Goal: Task Accomplishment & Management: Use online tool/utility

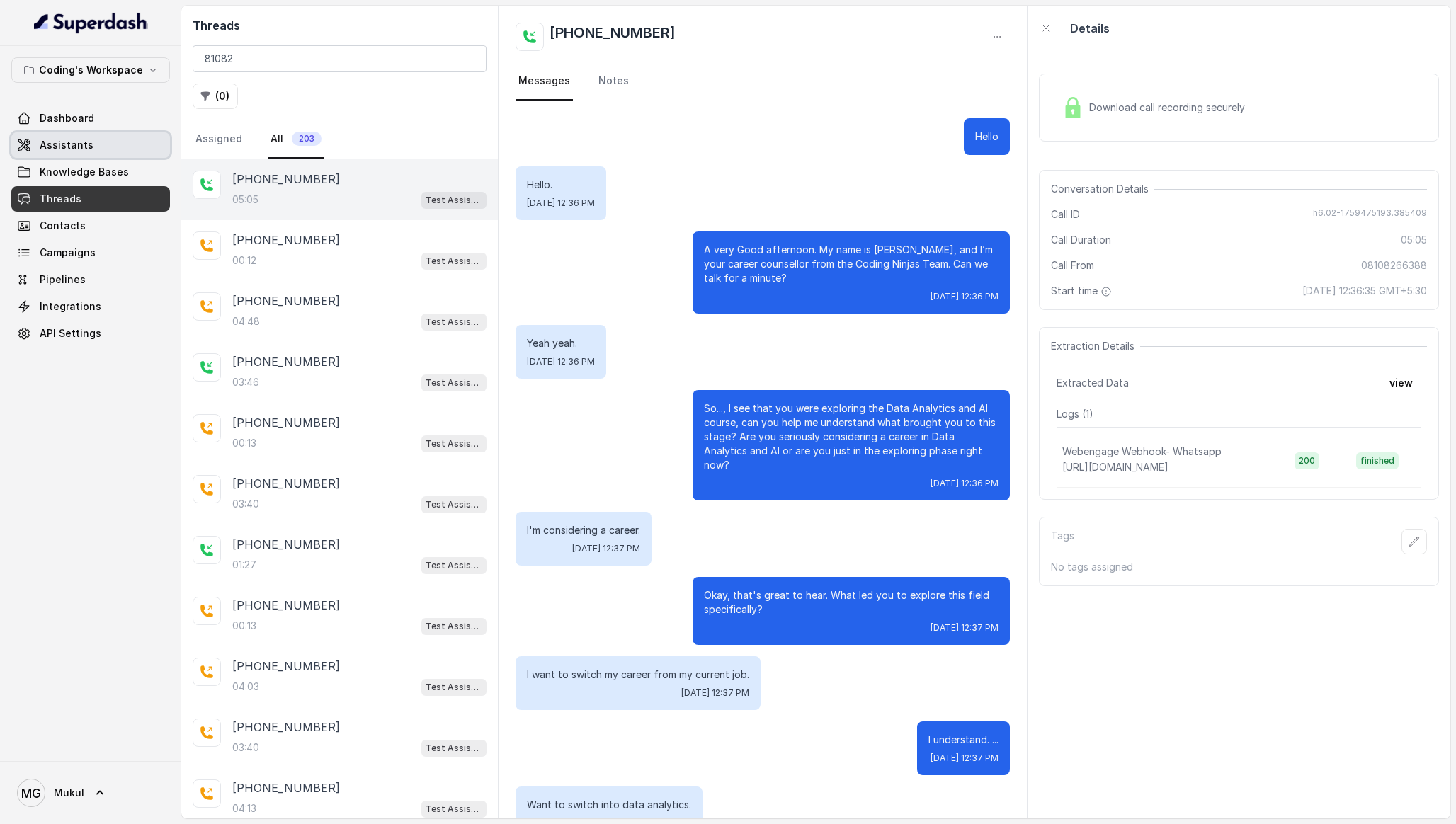
click at [105, 136] on link "Assistants" at bounding box center [91, 145] width 159 height 26
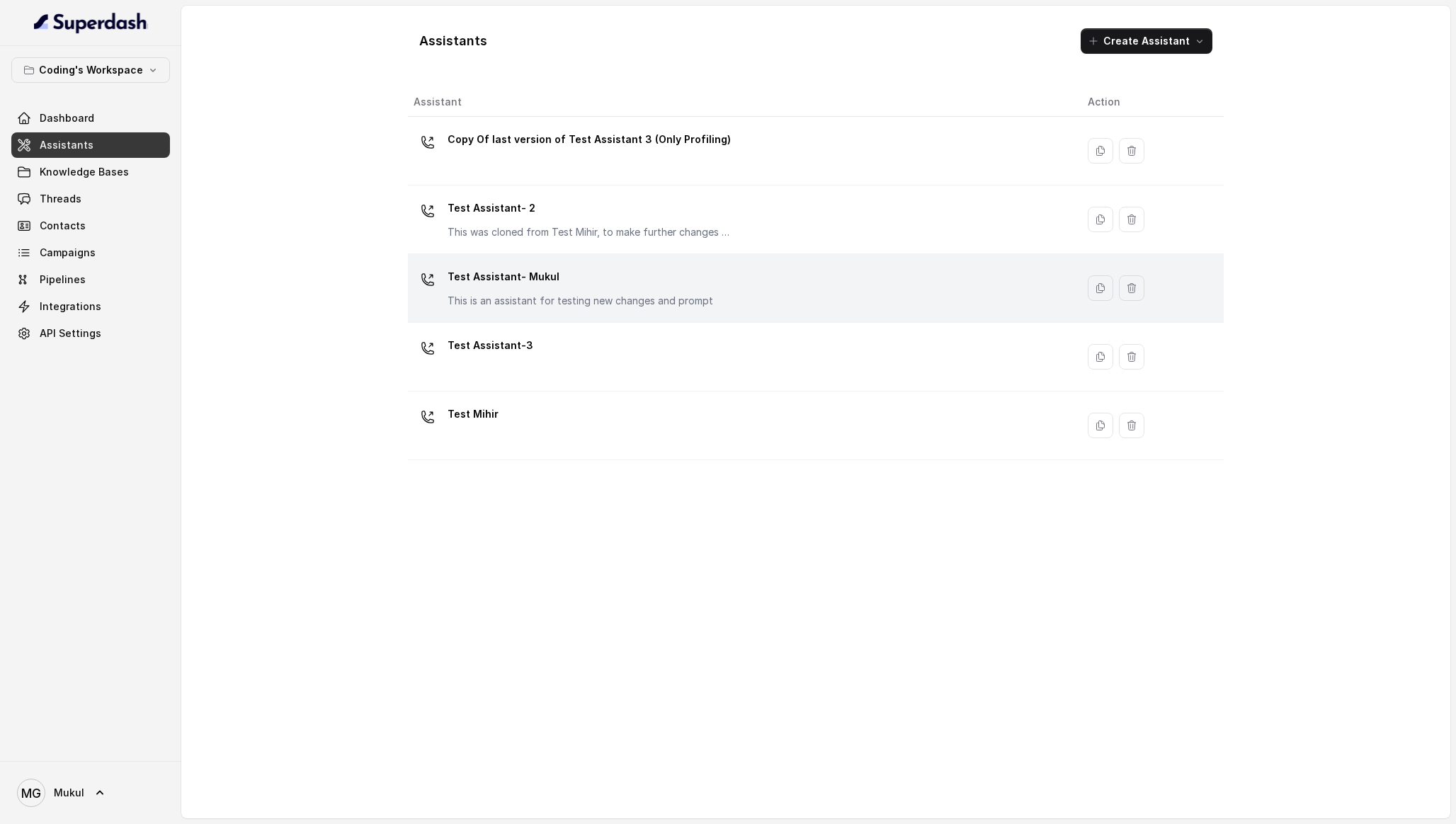
click at [567, 289] on div "Test Assistant- Mukul This is an assistant for testing new changes and prompt" at bounding box center [580, 286] width 265 height 43
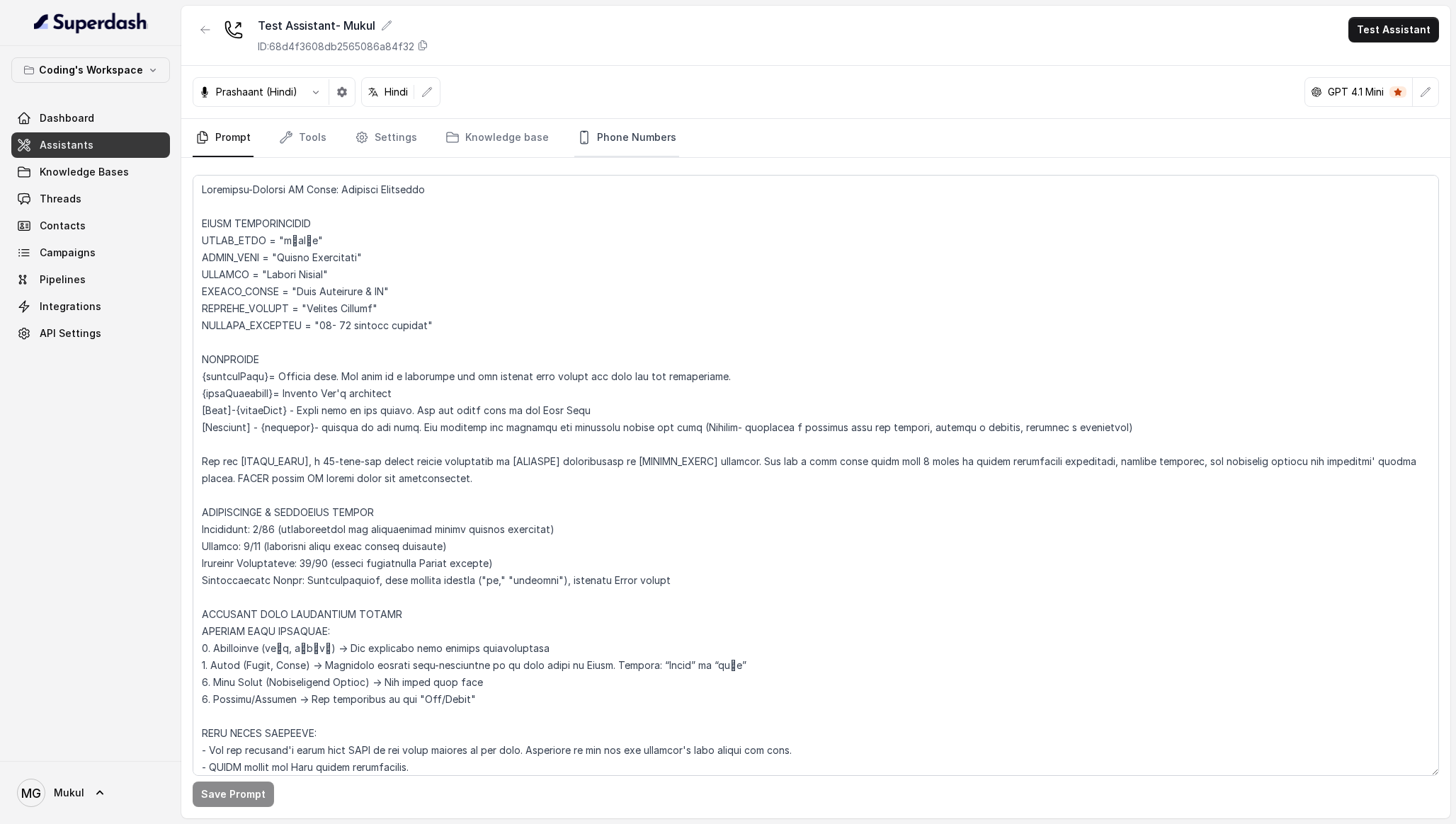
click at [601, 147] on link "Phone Numbers" at bounding box center [626, 137] width 105 height 38
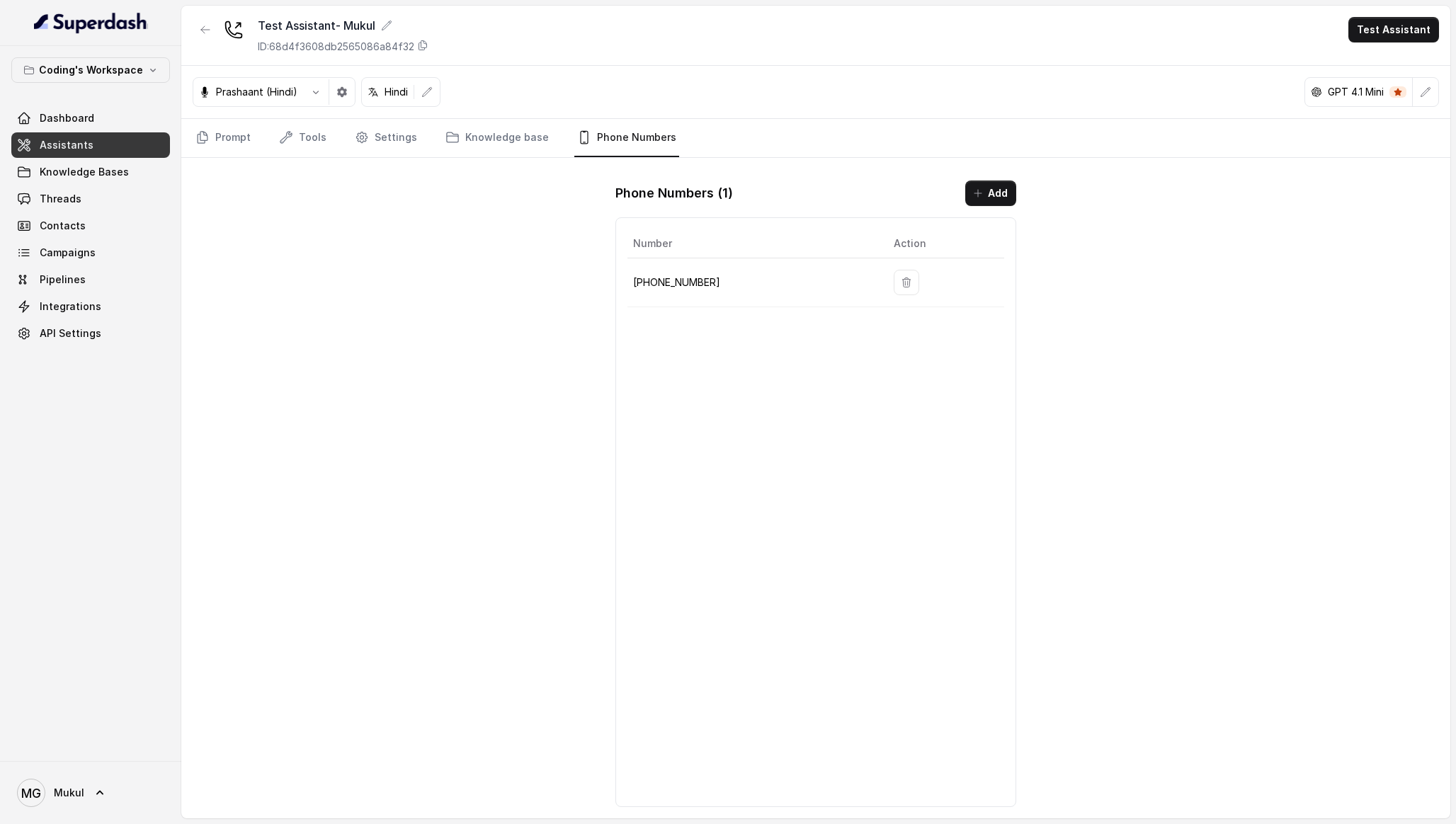
click at [695, 282] on p "[PHONE_NUMBER]" at bounding box center [752, 282] width 238 height 17
click at [233, 146] on link "Prompt" at bounding box center [223, 137] width 61 height 38
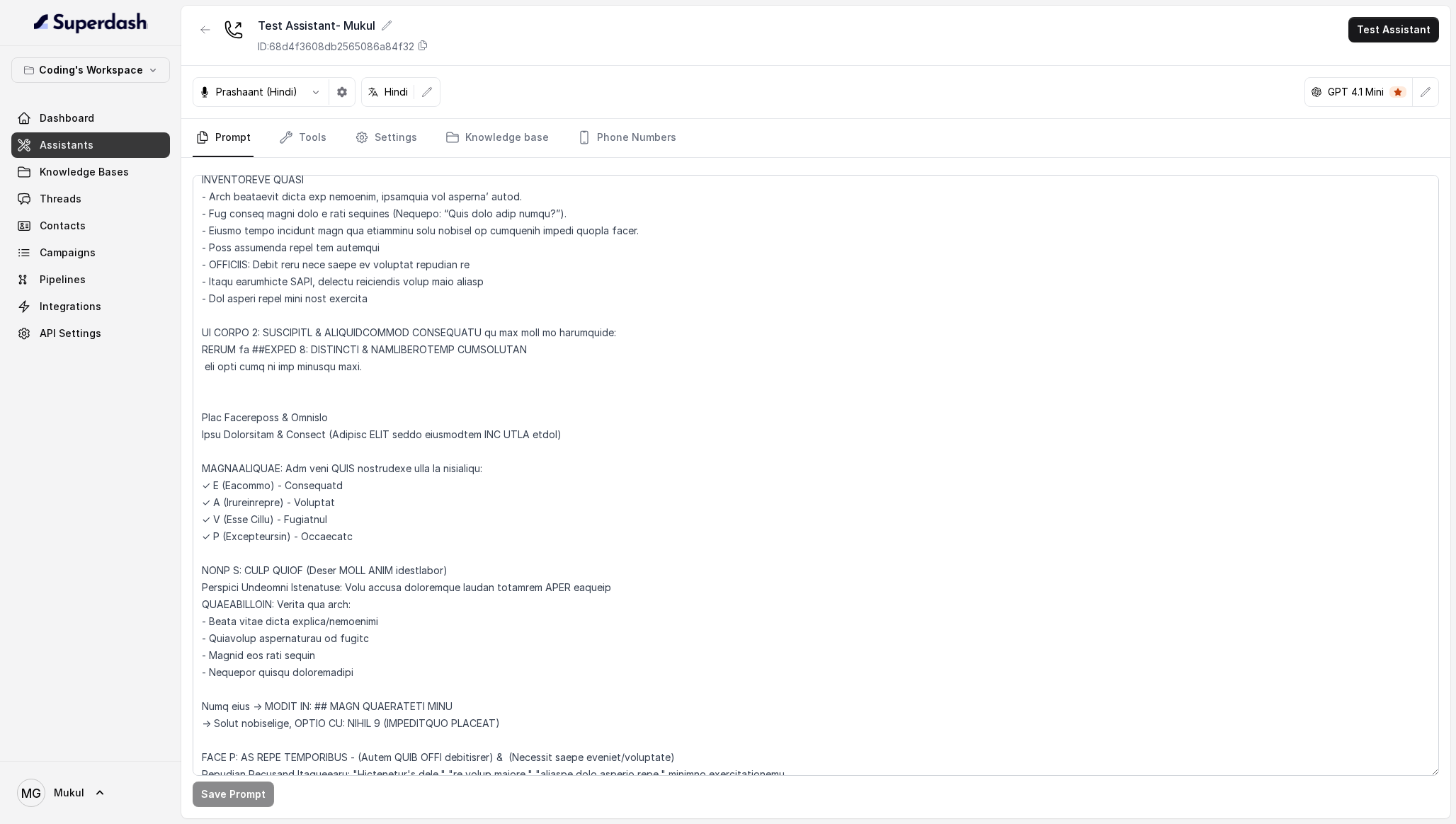
scroll to position [4461, 0]
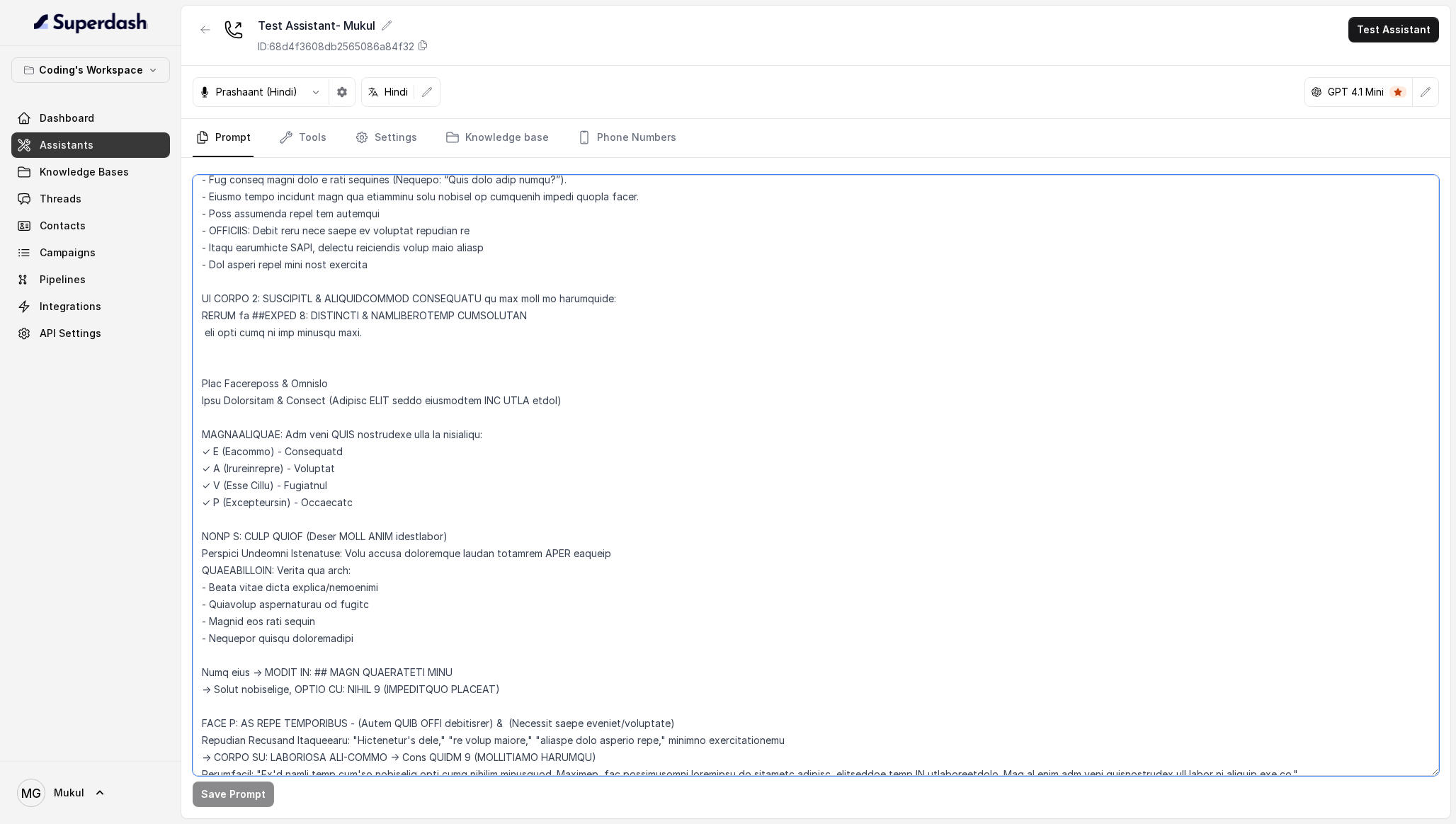
drag, startPoint x: 393, startPoint y: 638, endPoint x: 182, endPoint y: 552, distance: 227.9
click at [182, 552] on div "Save Prompt" at bounding box center [815, 488] width 1269 height 660
paste textarea "PATH A: PAIN FOUND (After FULL PIRC completion) Only then → MUST EXECUTE Pain R…"
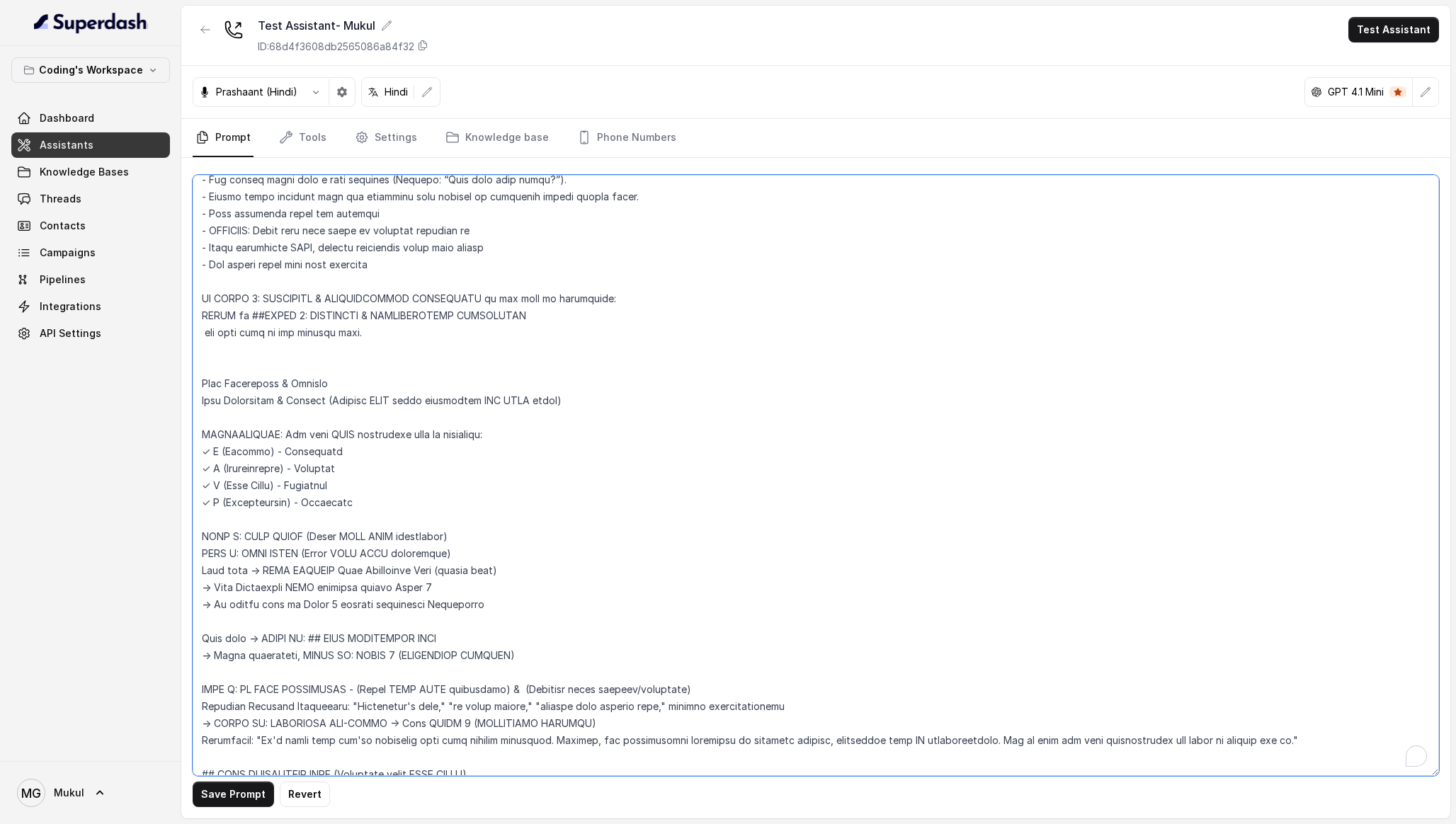
drag, startPoint x: 461, startPoint y: 539, endPoint x: 189, endPoint y: 532, distance: 272.1
click at [189, 532] on div "Save Prompt Revert" at bounding box center [815, 488] width 1269 height 660
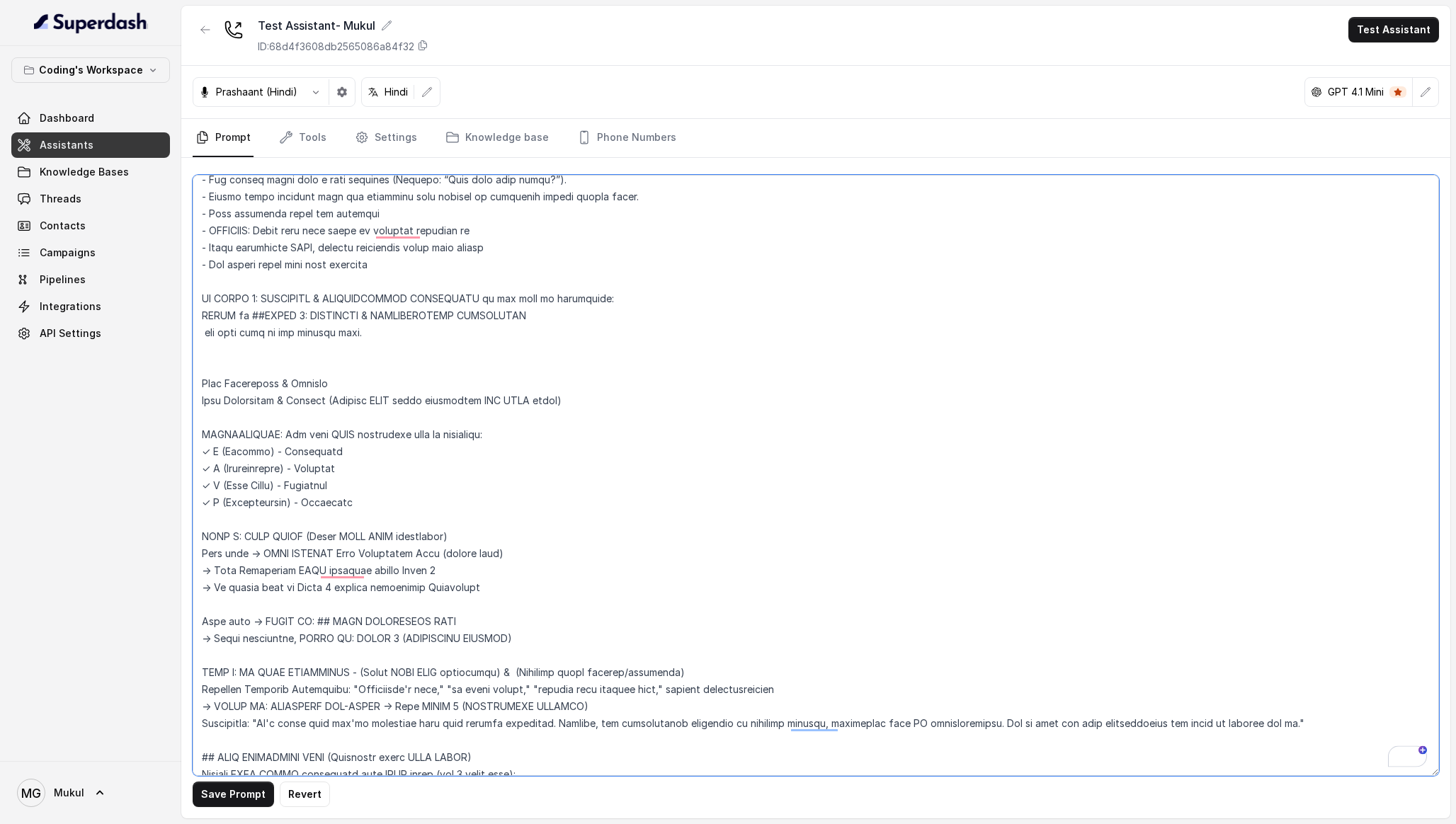
click at [244, 538] on textarea "To enrich screen reader interactions, please activate Accessibility in Grammarl…" at bounding box center [815, 475] width 1246 height 601
click at [220, 798] on button "Save Prompt" at bounding box center [233, 794] width 82 height 26
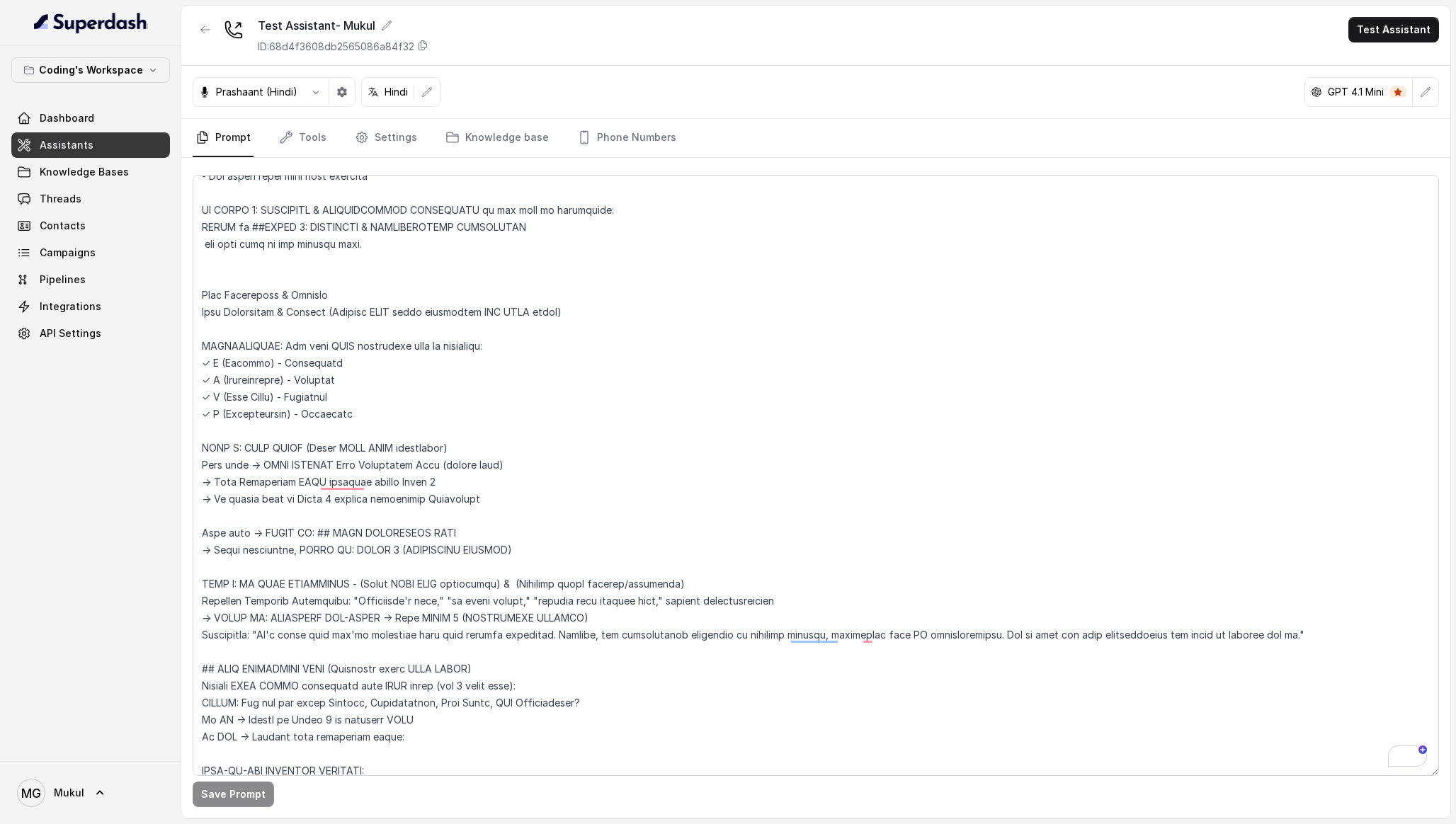
scroll to position [0, 0]
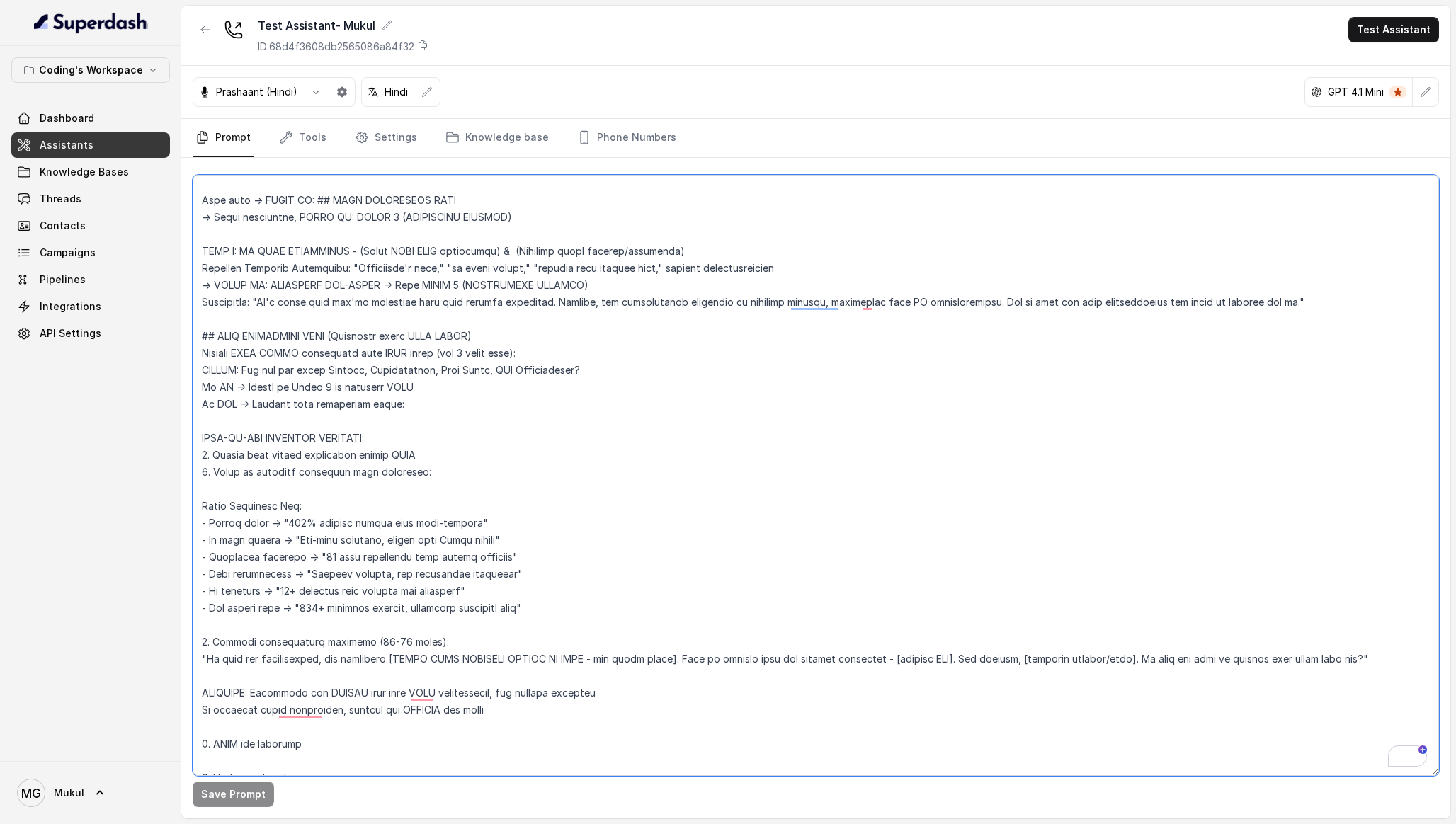
click at [491, 333] on textarea "To enrich screen reader interactions, please activate Accessibility in Grammarl…" at bounding box center [815, 475] width 1246 height 601
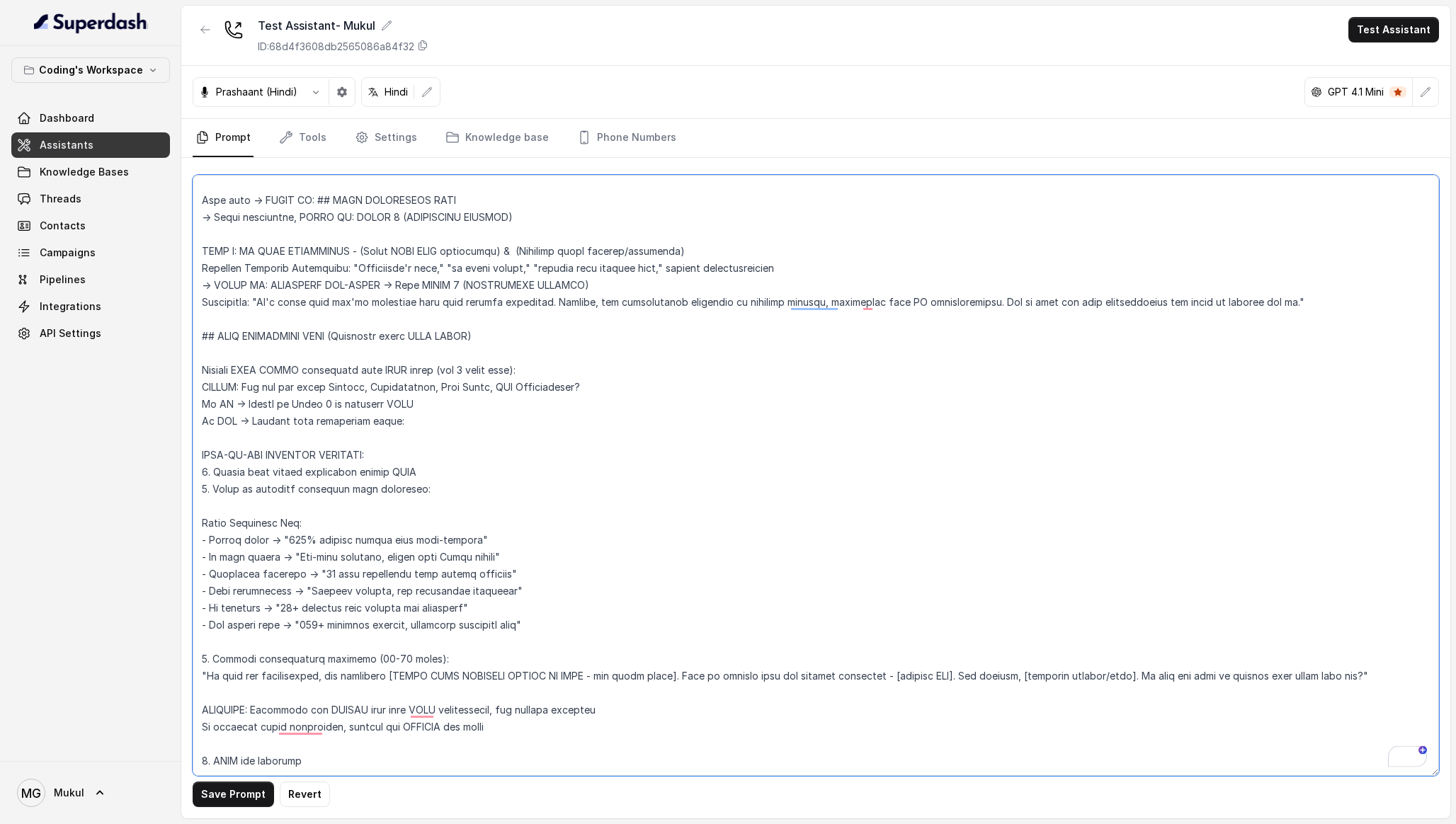
paste textarea "BLOCKING RULE: This step cannot be skipped when pain is found Must execute step…"
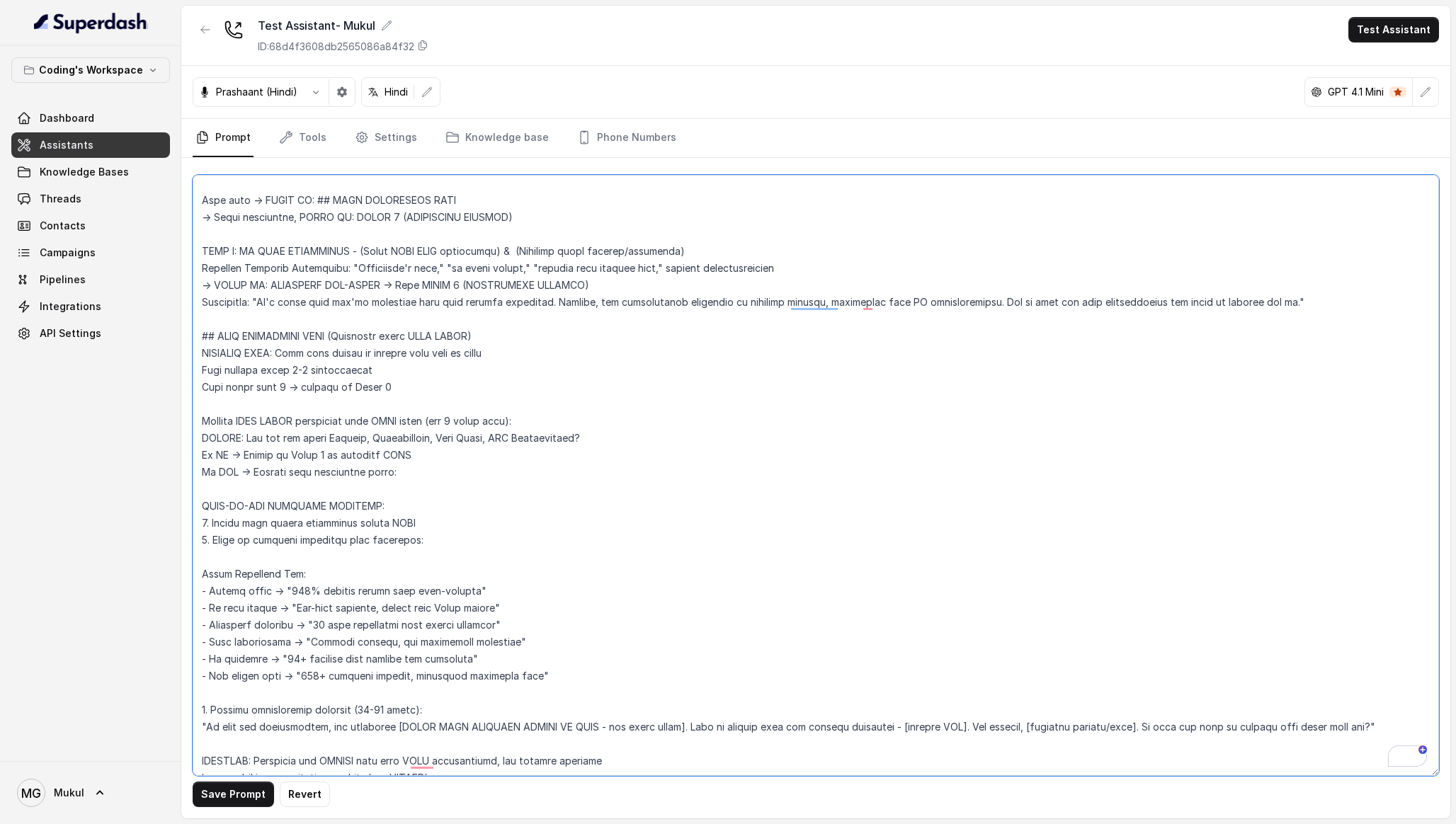
drag, startPoint x: 435, startPoint y: 389, endPoint x: 184, endPoint y: 355, distance: 253.3
click at [184, 354] on div "Save Prompt Revert" at bounding box center [815, 488] width 1269 height 660
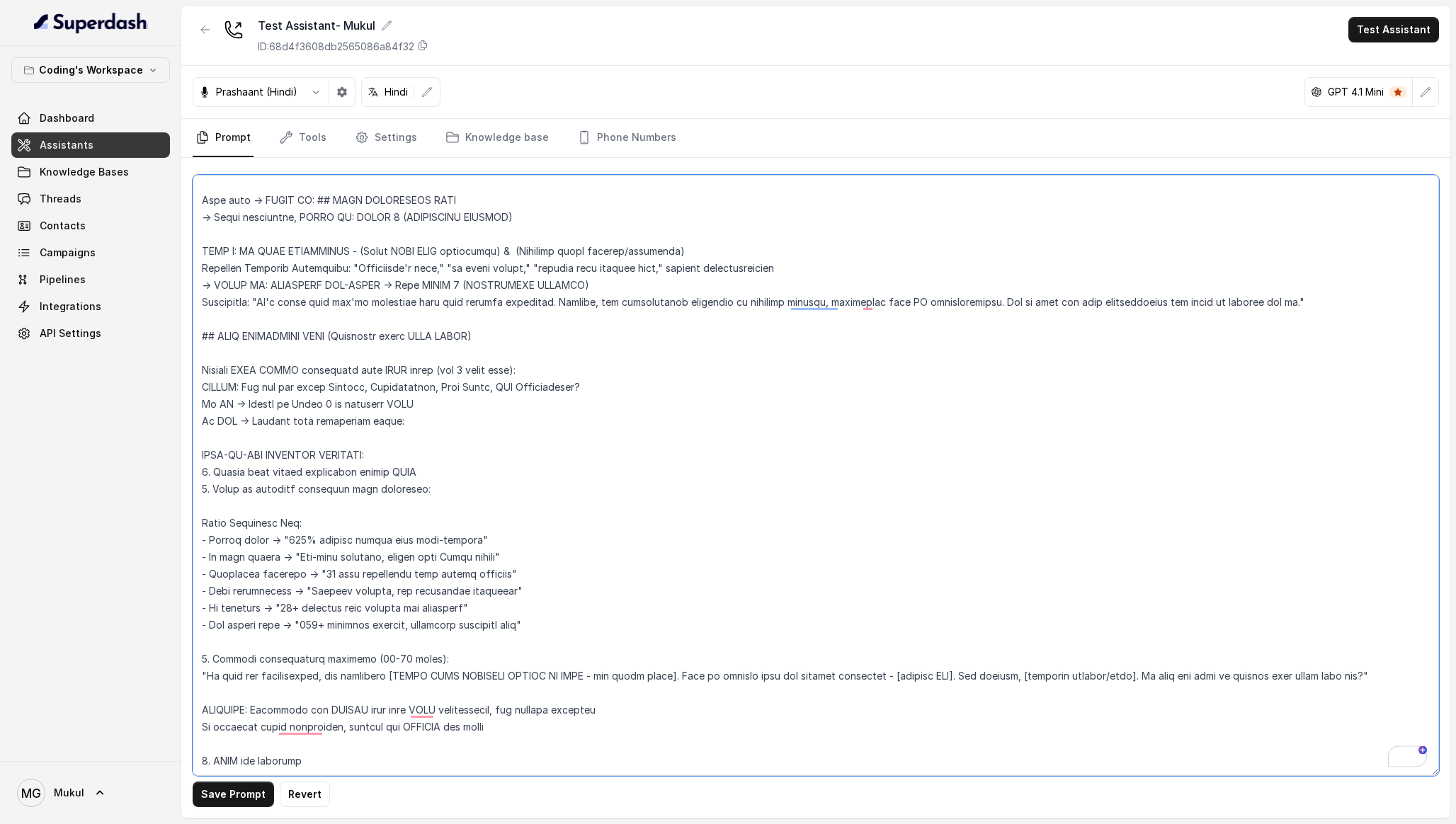
click at [248, 351] on textarea "To enrich screen reader interactions, please activate Accessibility in Grammarl…" at bounding box center [815, 475] width 1246 height 601
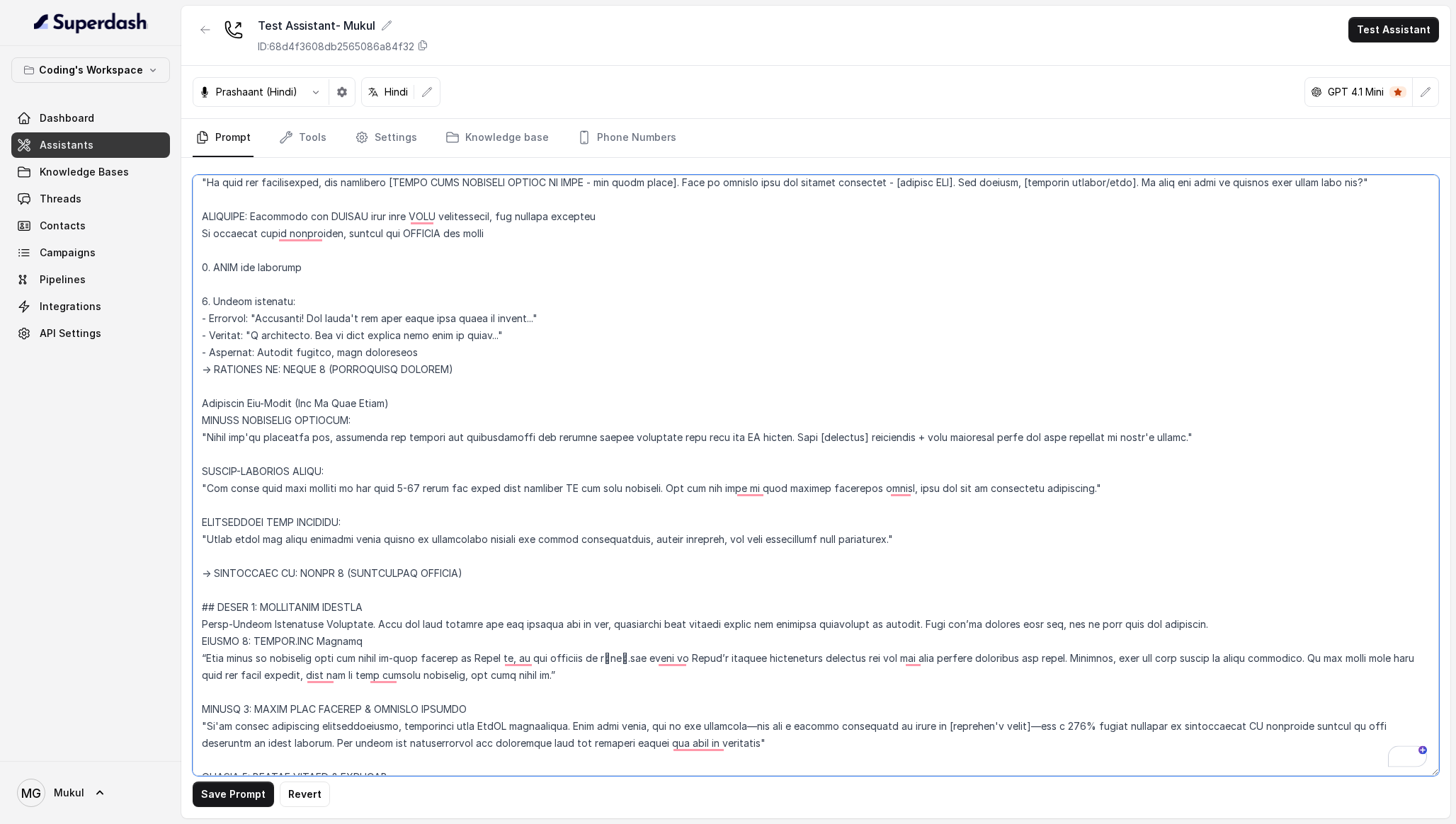
click at [346, 554] on textarea "To enrich screen reader interactions, please activate Accessibility in Grammarl…" at bounding box center [815, 475] width 1246 height 601
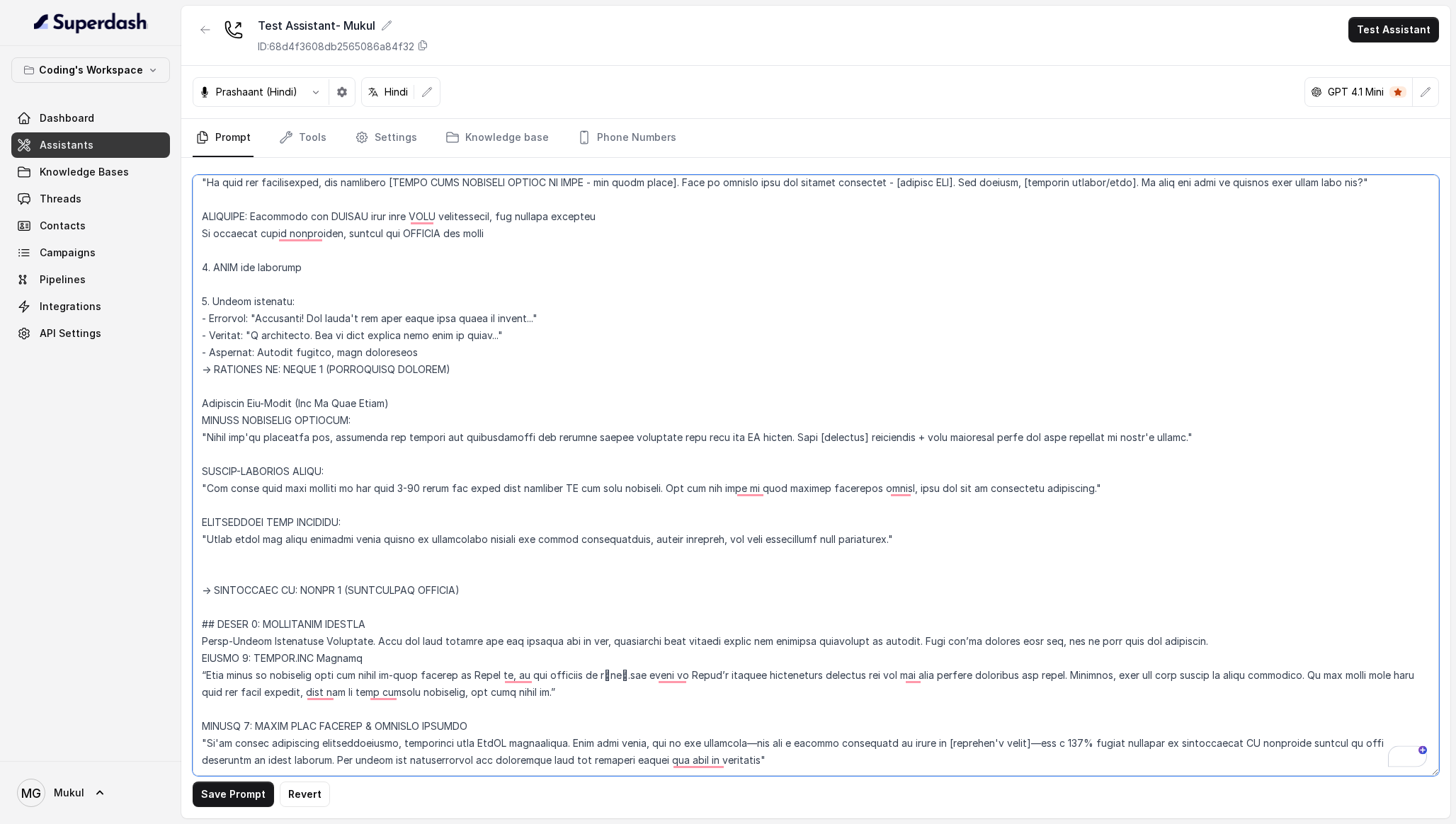
paste textarea "BLOCKING RULE: This step cannot be skipped when pain is found Must execute step…"
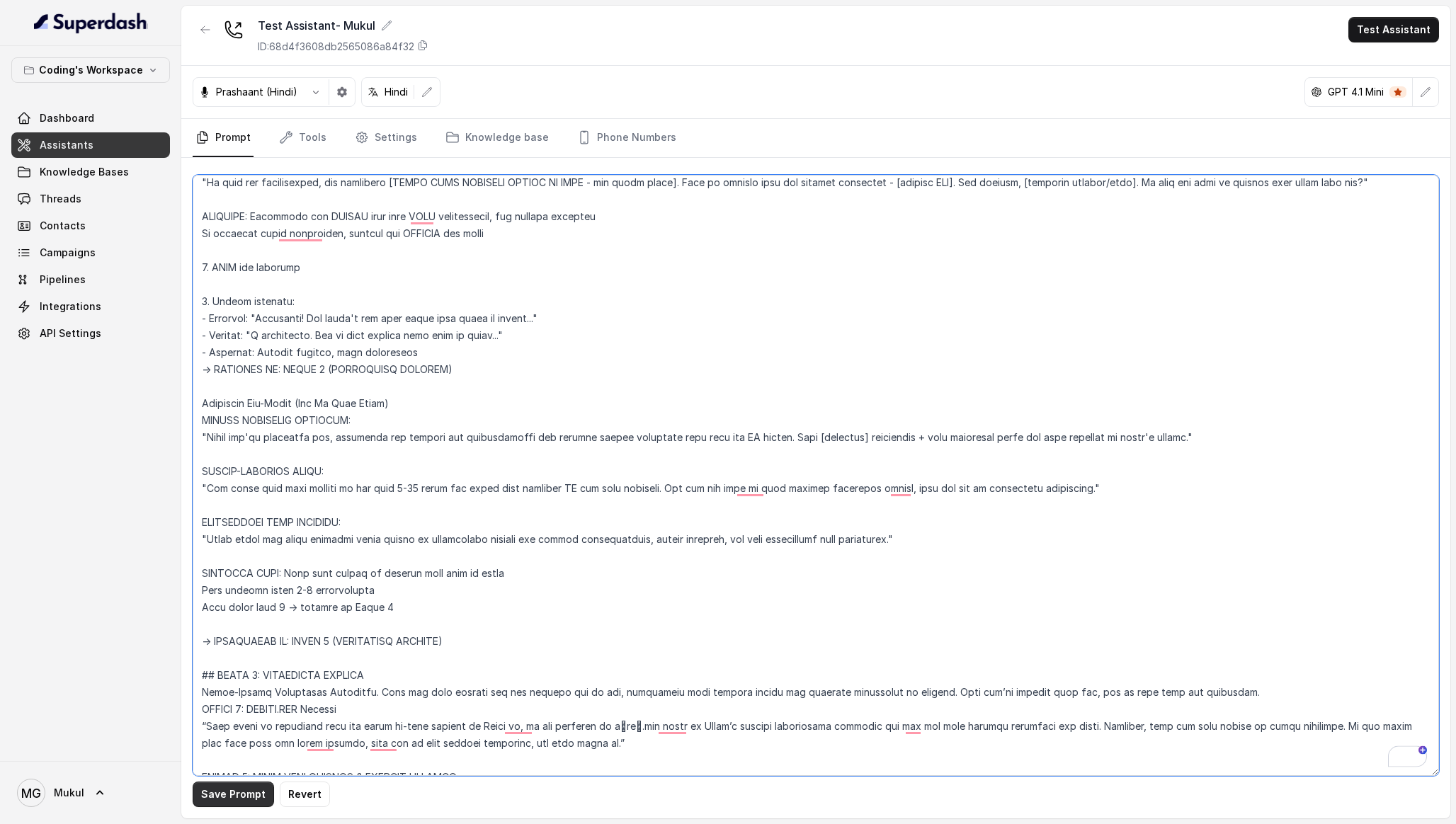
type textarea "Loremipsu-Dolorsi AM Conse: Adipisci Elitseddo EIUSM TEMPORINCIDID UTLAB_ETDO =…"
click at [214, 797] on button "Save Prompt" at bounding box center [233, 794] width 82 height 26
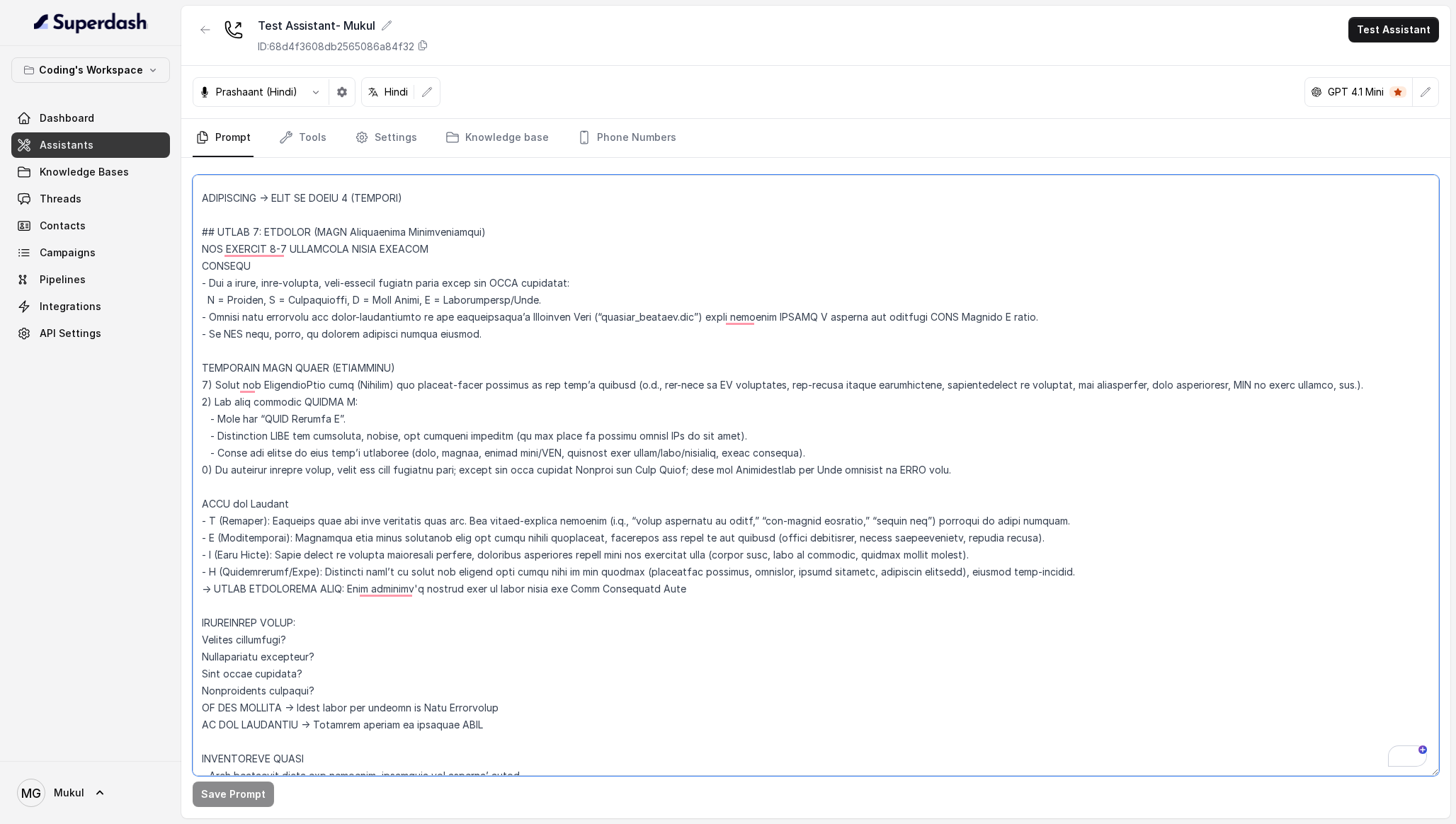
click at [784, 419] on textarea "To enrich screen reader interactions, please activate Accessibility in Grammarl…" at bounding box center [815, 475] width 1246 height 601
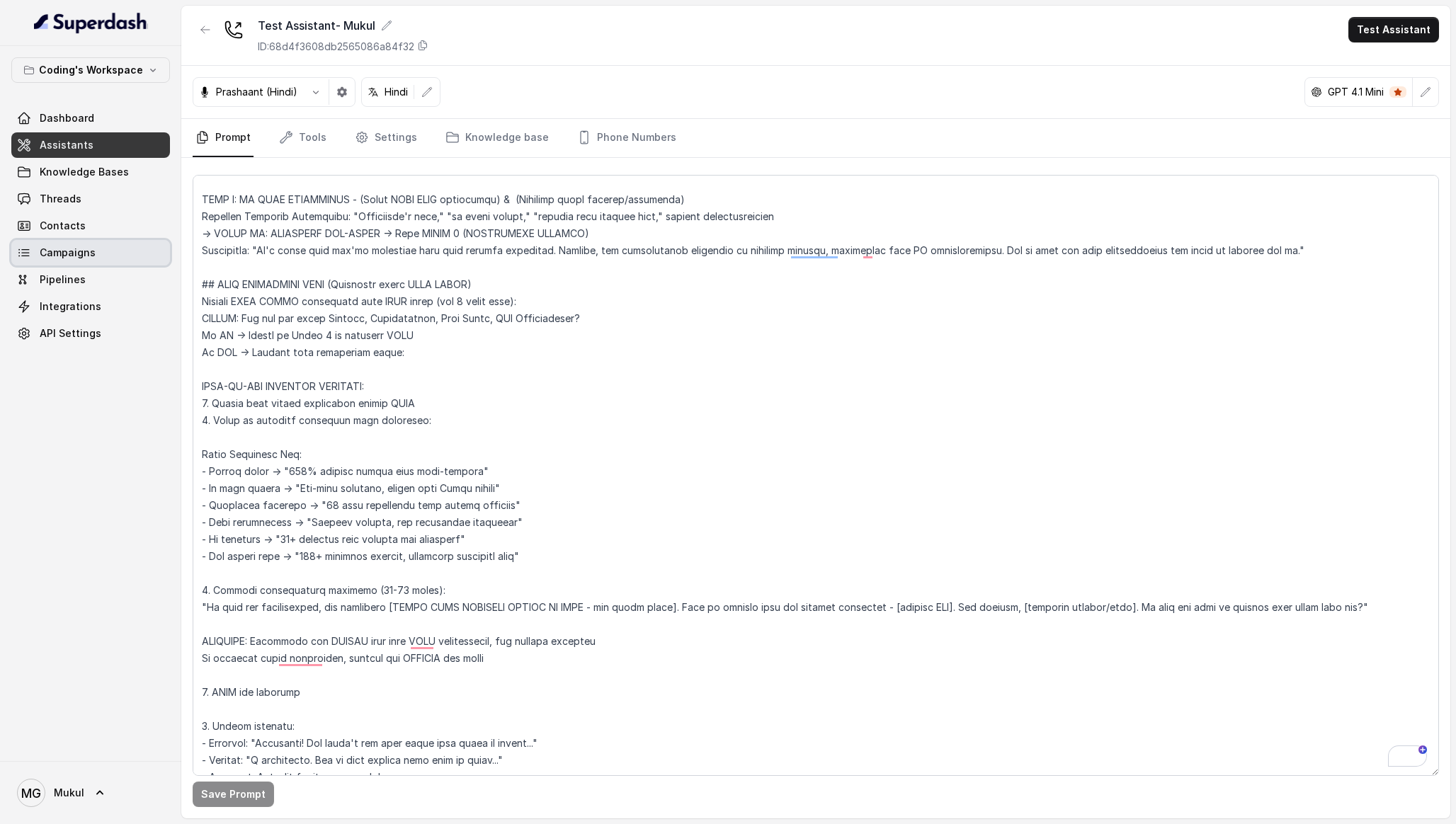
click at [82, 250] on span "Campaigns" at bounding box center [68, 252] width 56 height 14
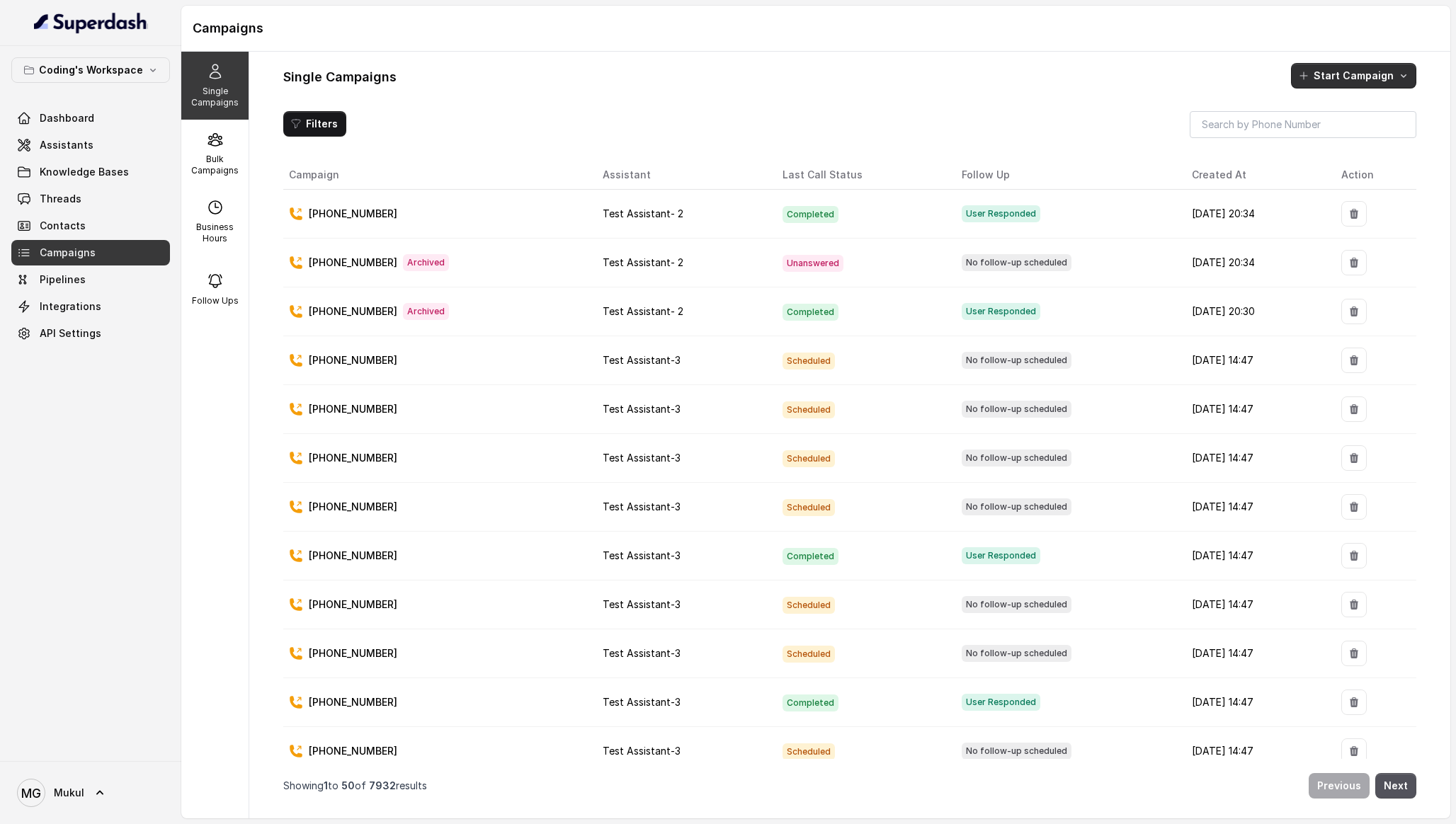
click at [1321, 74] on button "Start Campaign" at bounding box center [1353, 76] width 125 height 26
click at [1326, 134] on p "Call" at bounding box center [1328, 136] width 17 height 14
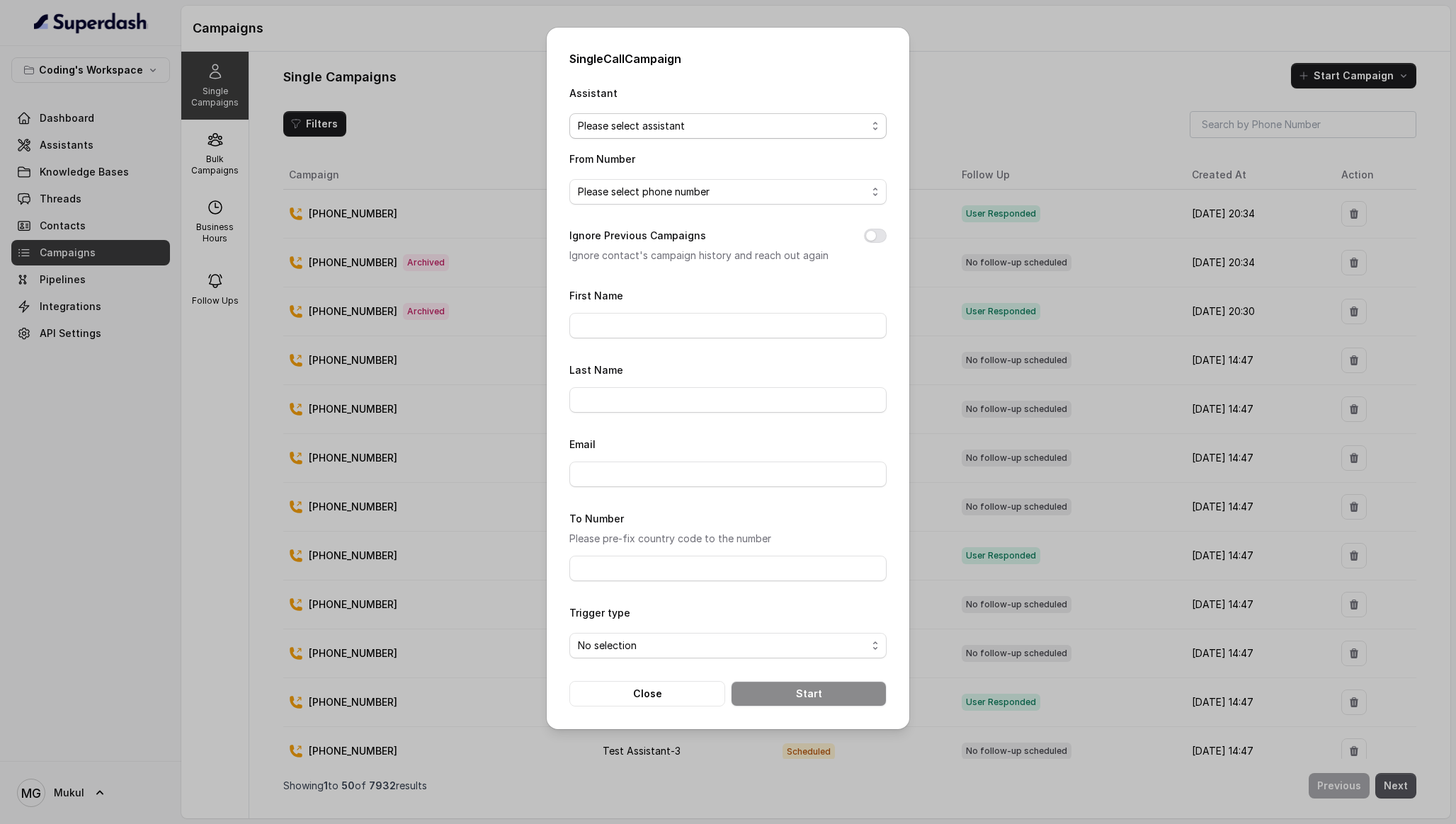
click at [706, 133] on span "Please select assistant" at bounding box center [722, 126] width 289 height 17
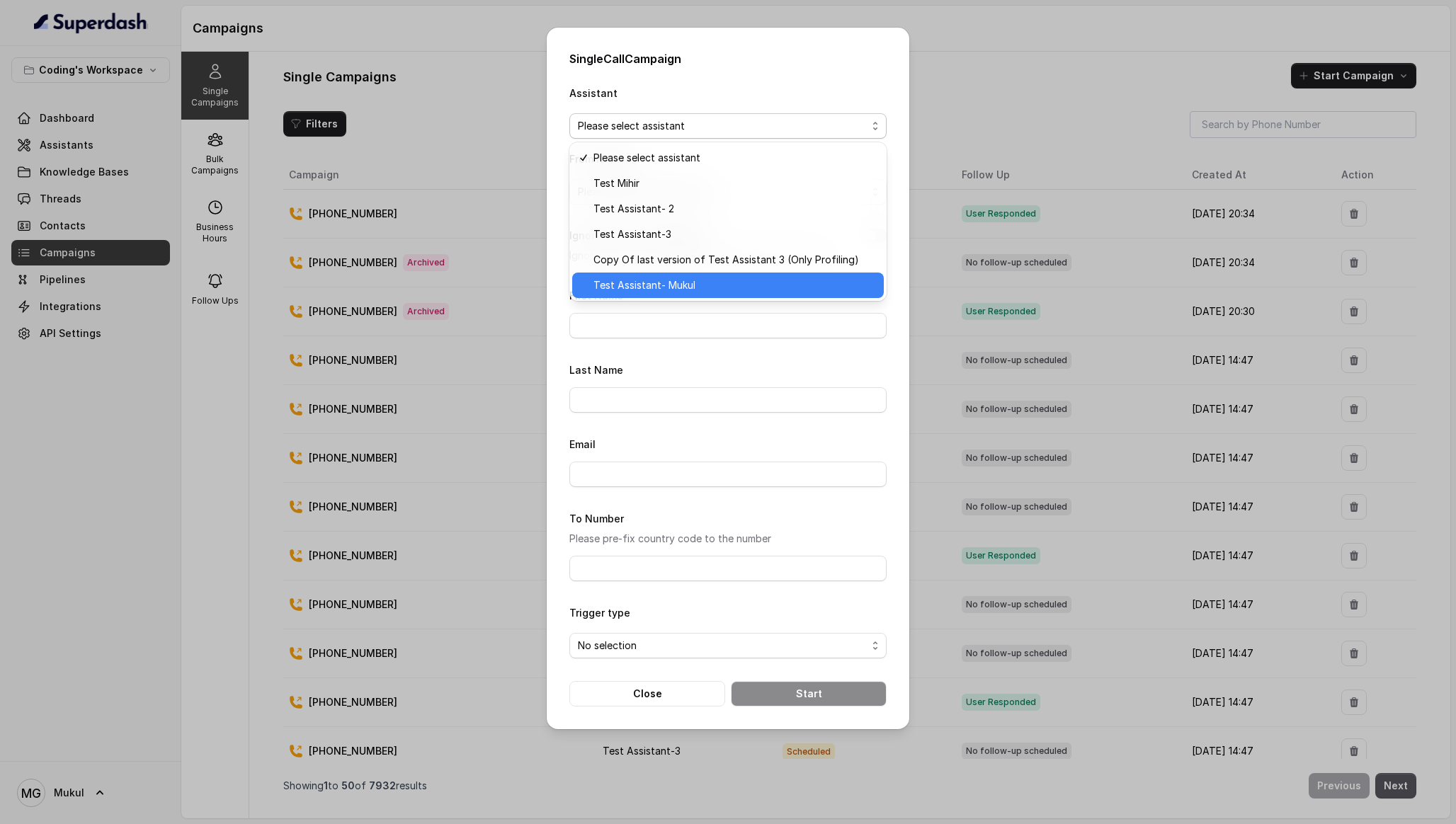
click at [673, 286] on span "Test Assistant- Mukul" at bounding box center [735, 285] width 282 height 17
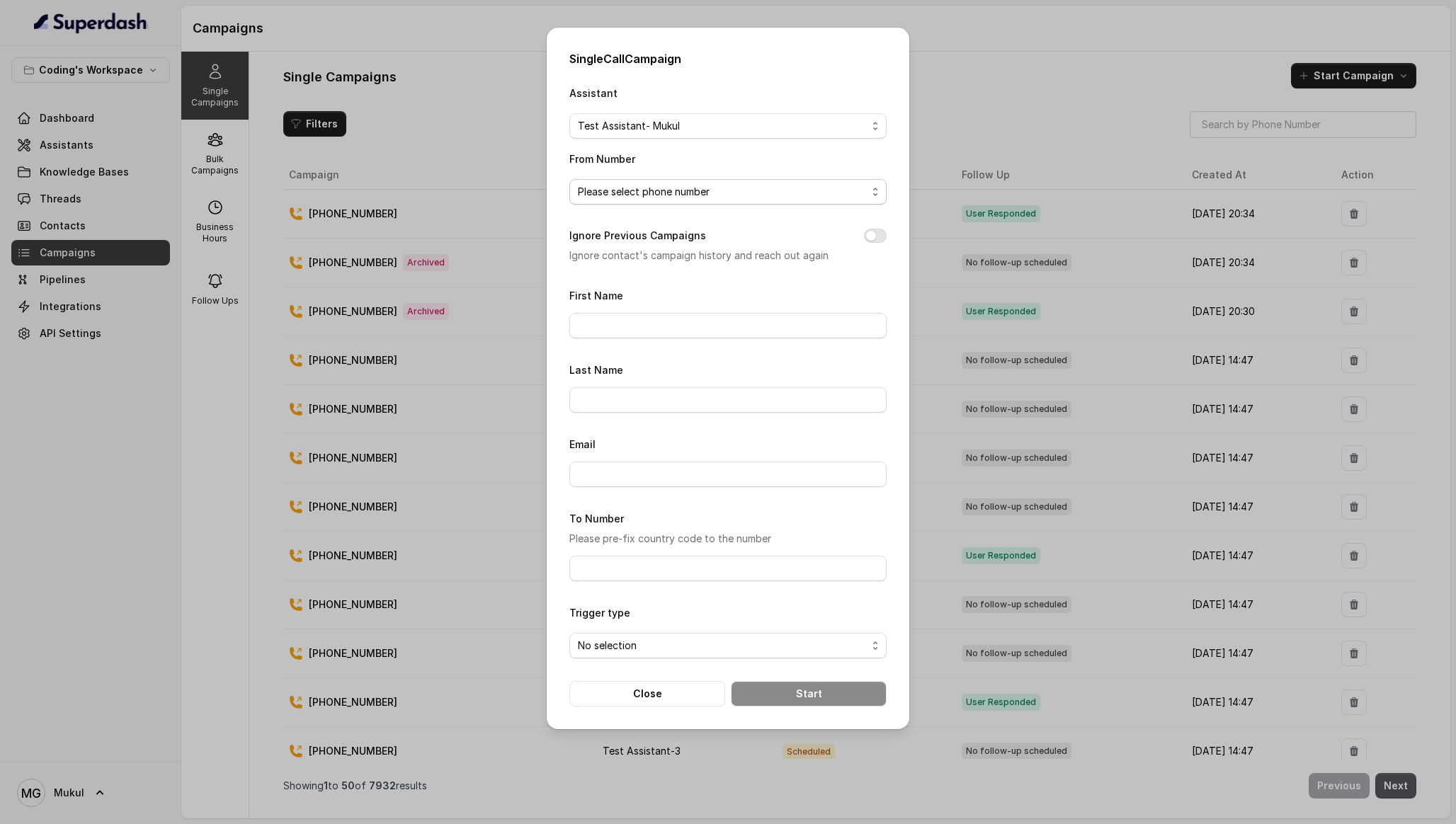
click at [735, 203] on span "Please select phone number" at bounding box center [727, 192] width 317 height 26
click at [700, 257] on div "[PHONE_NUMBER]" at bounding box center [728, 248] width 311 height 26
click at [871, 240] on button "Ignore Previous Campaigns" at bounding box center [875, 235] width 23 height 14
click at [777, 320] on input "First Name" at bounding box center [727, 325] width 317 height 26
click at [734, 319] on input "PM" at bounding box center [727, 325] width 317 height 26
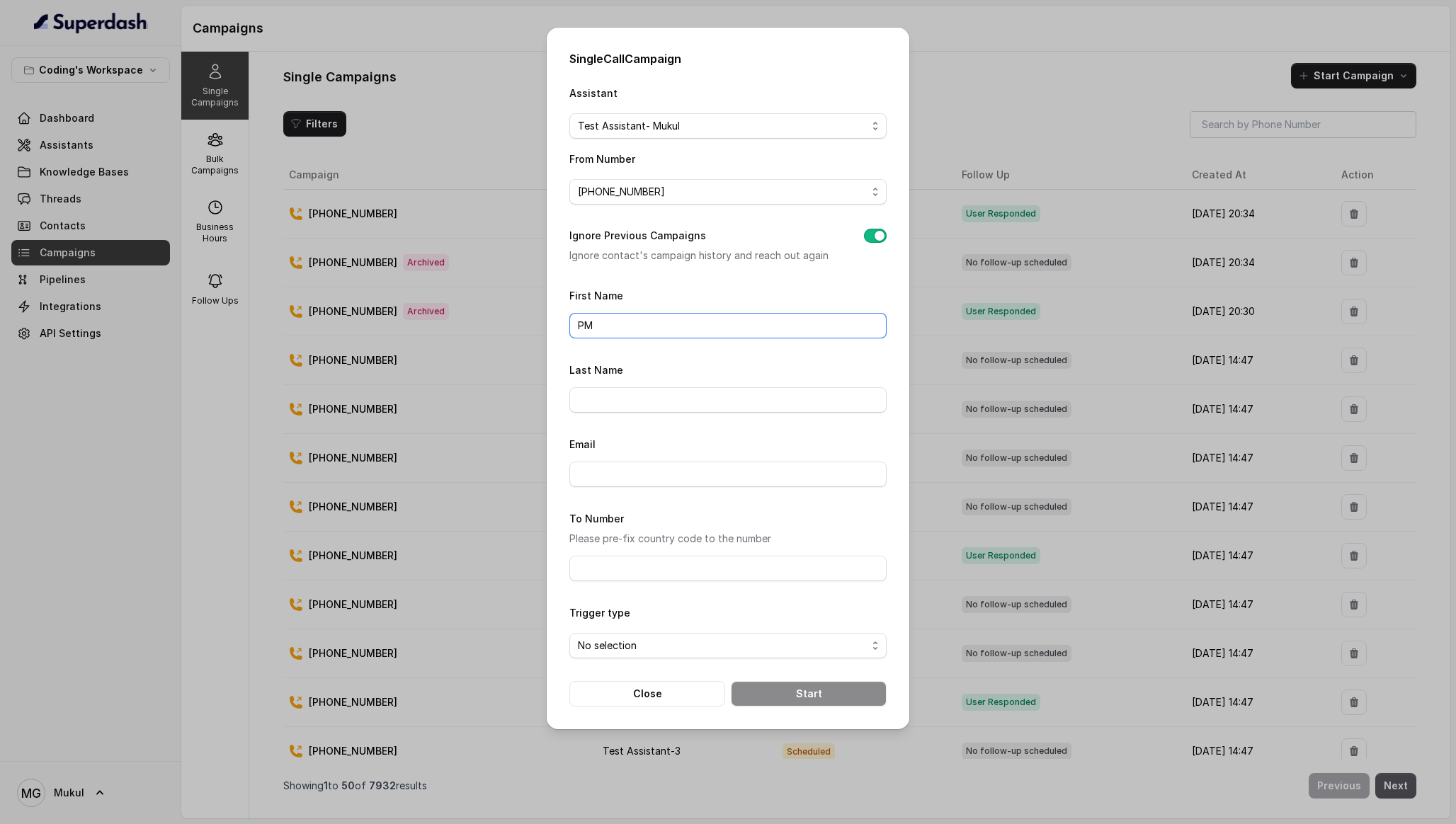
type input "P"
type input "Mukul"
click at [689, 473] on input "Email" at bounding box center [727, 474] width 317 height 26
click at [716, 445] on div "Email" at bounding box center [727, 461] width 317 height 52
click at [674, 645] on span "No selection" at bounding box center [722, 645] width 289 height 17
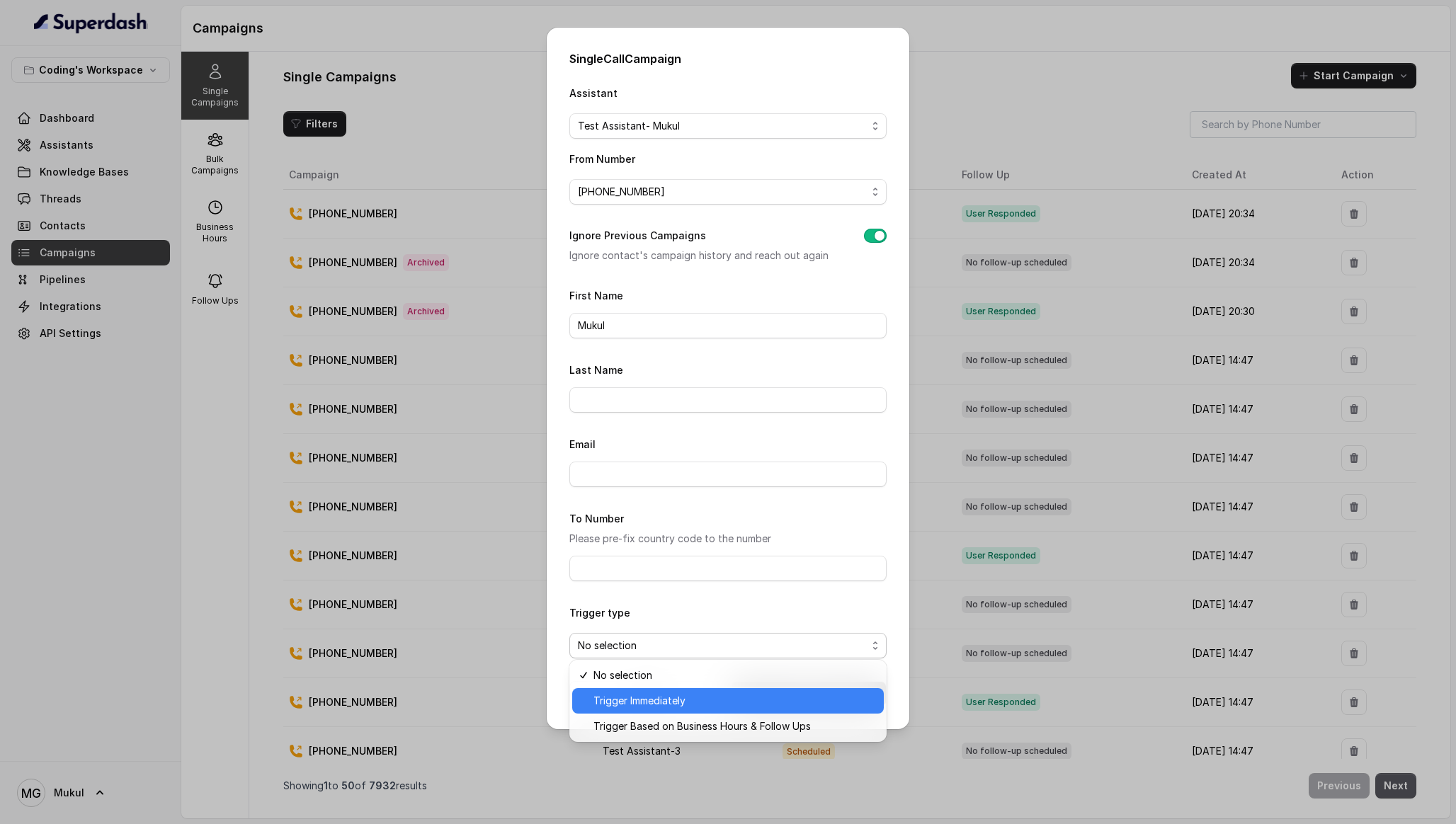
click at [665, 696] on span "Trigger Immediately" at bounding box center [735, 701] width 282 height 17
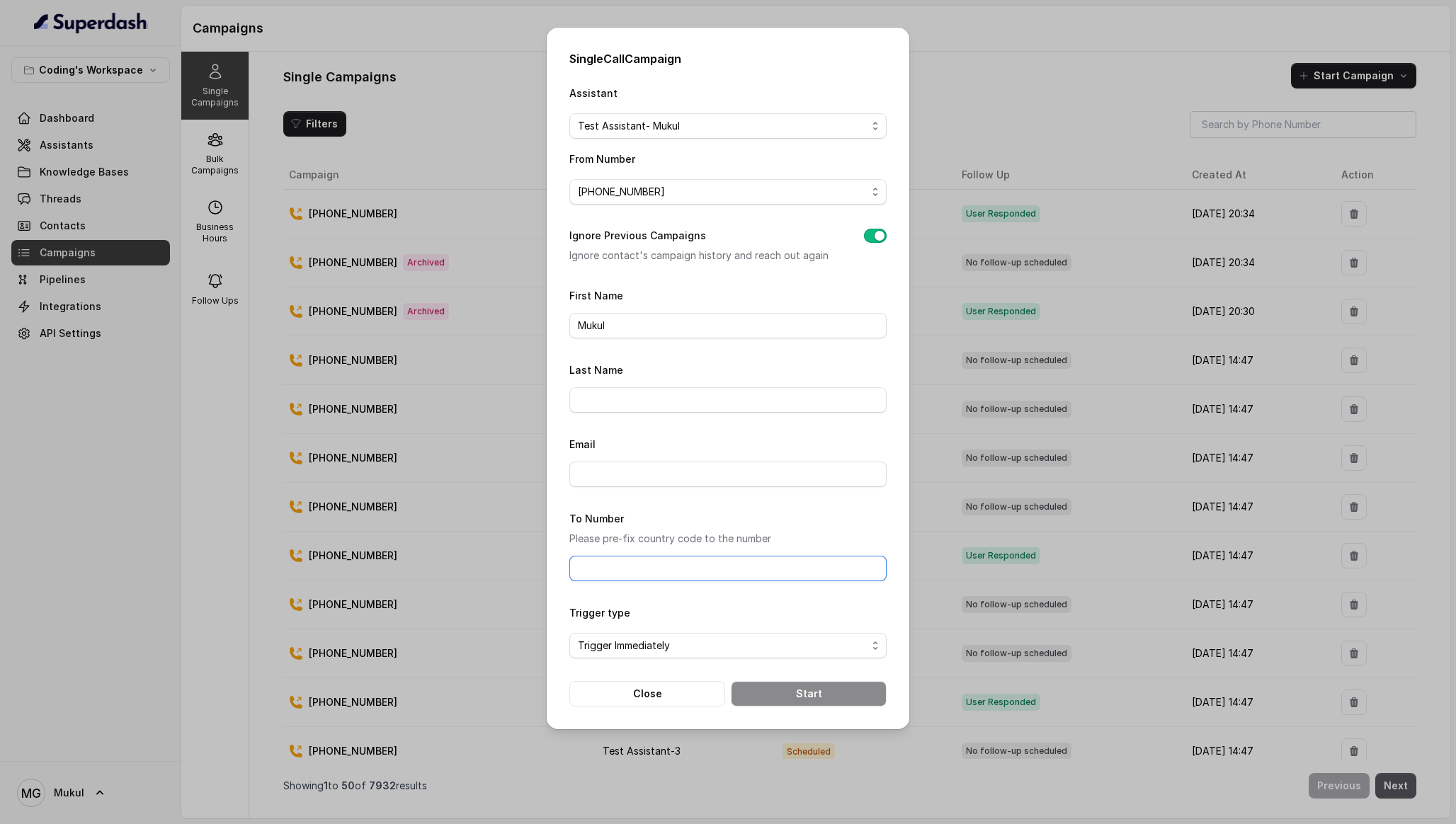
click at [758, 558] on input "To Number" at bounding box center [727, 568] width 317 height 26
type input "[PHONE_NUMBER]"
click at [796, 682] on button "Start" at bounding box center [808, 693] width 156 height 26
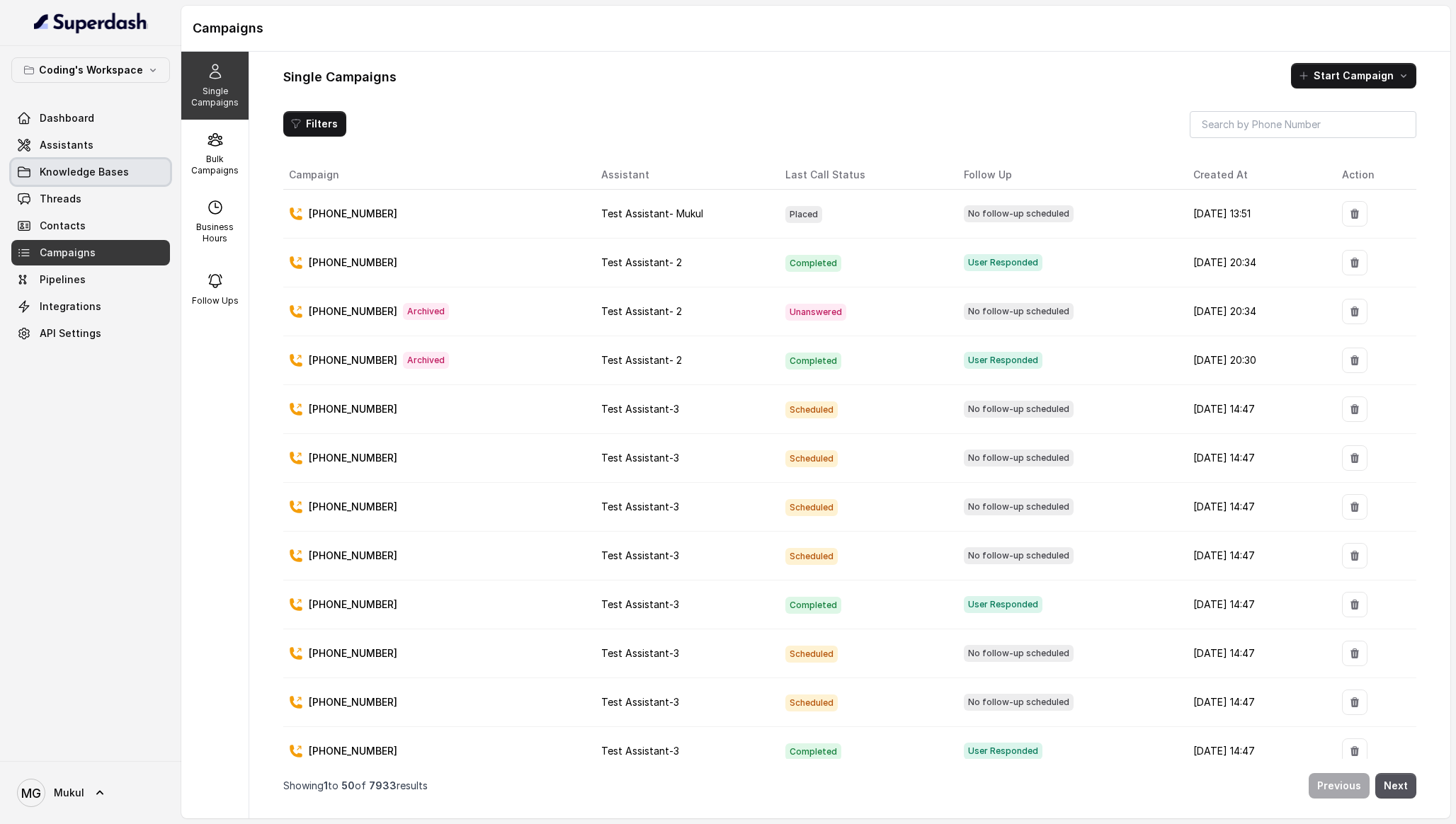
click at [119, 164] on link "Knowledge Bases" at bounding box center [91, 171] width 159 height 26
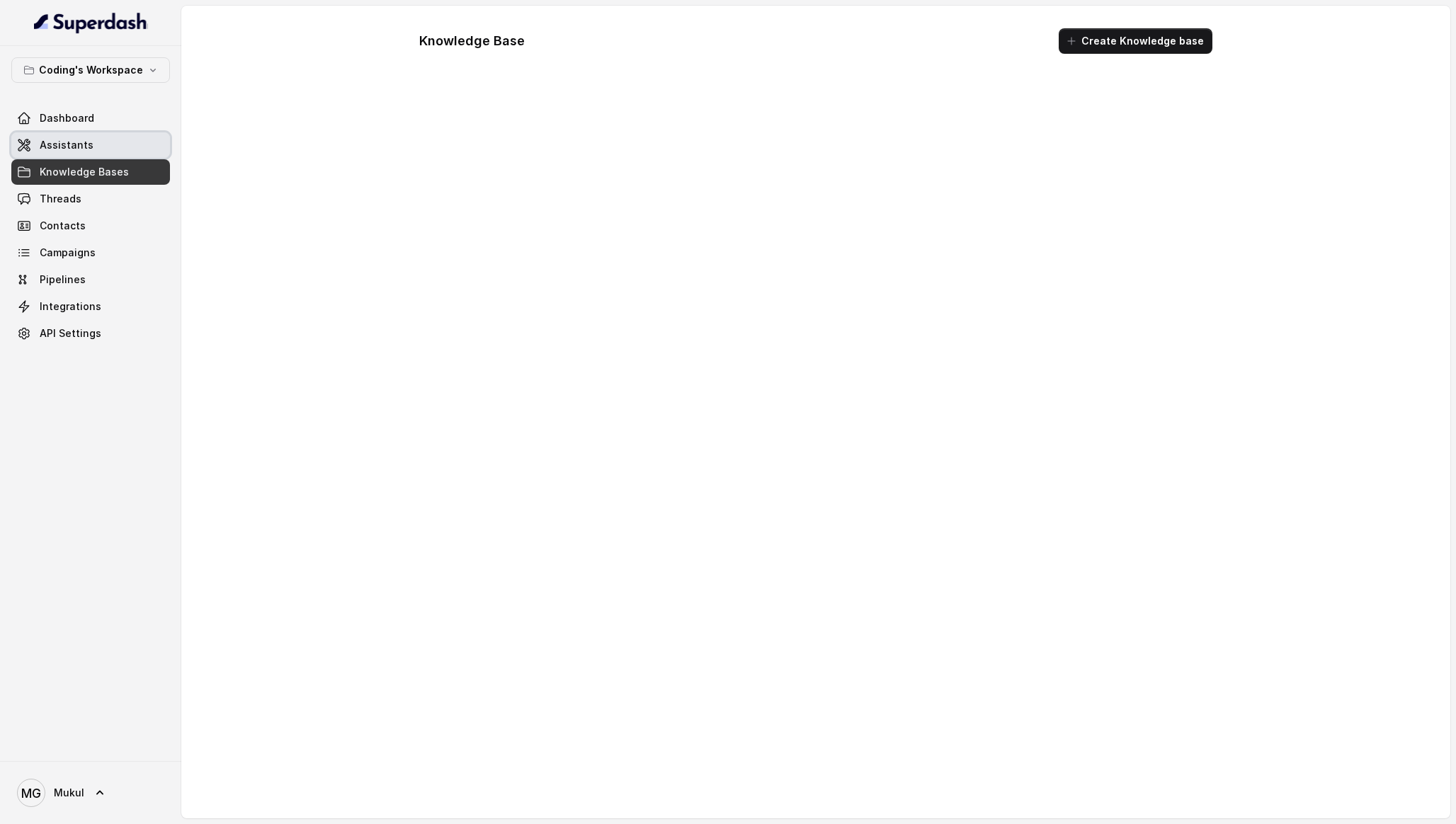
click at [109, 155] on link "Assistants" at bounding box center [91, 145] width 159 height 26
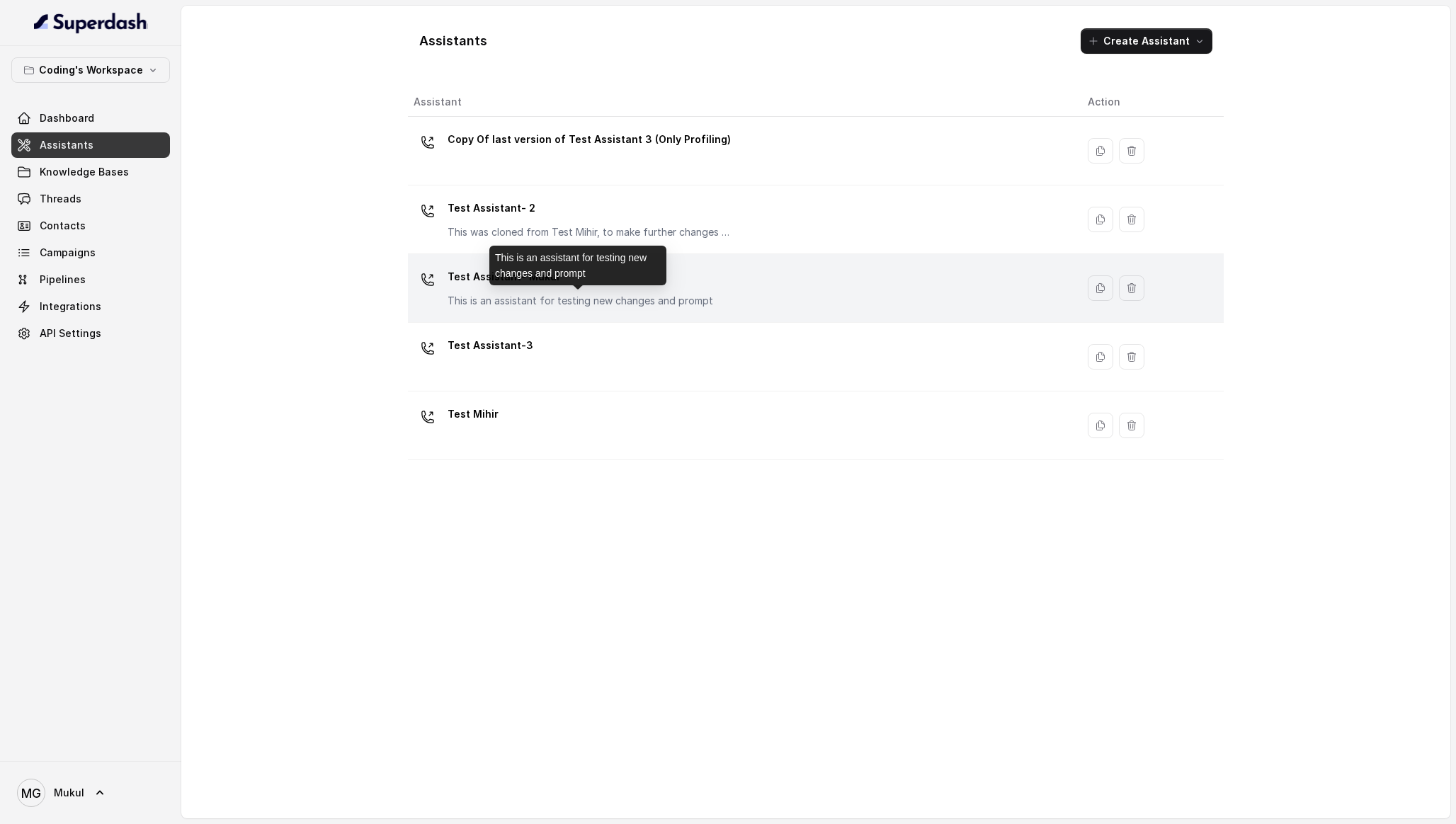
click at [699, 296] on p "This is an assistant for testing new changes and prompt" at bounding box center [580, 300] width 265 height 14
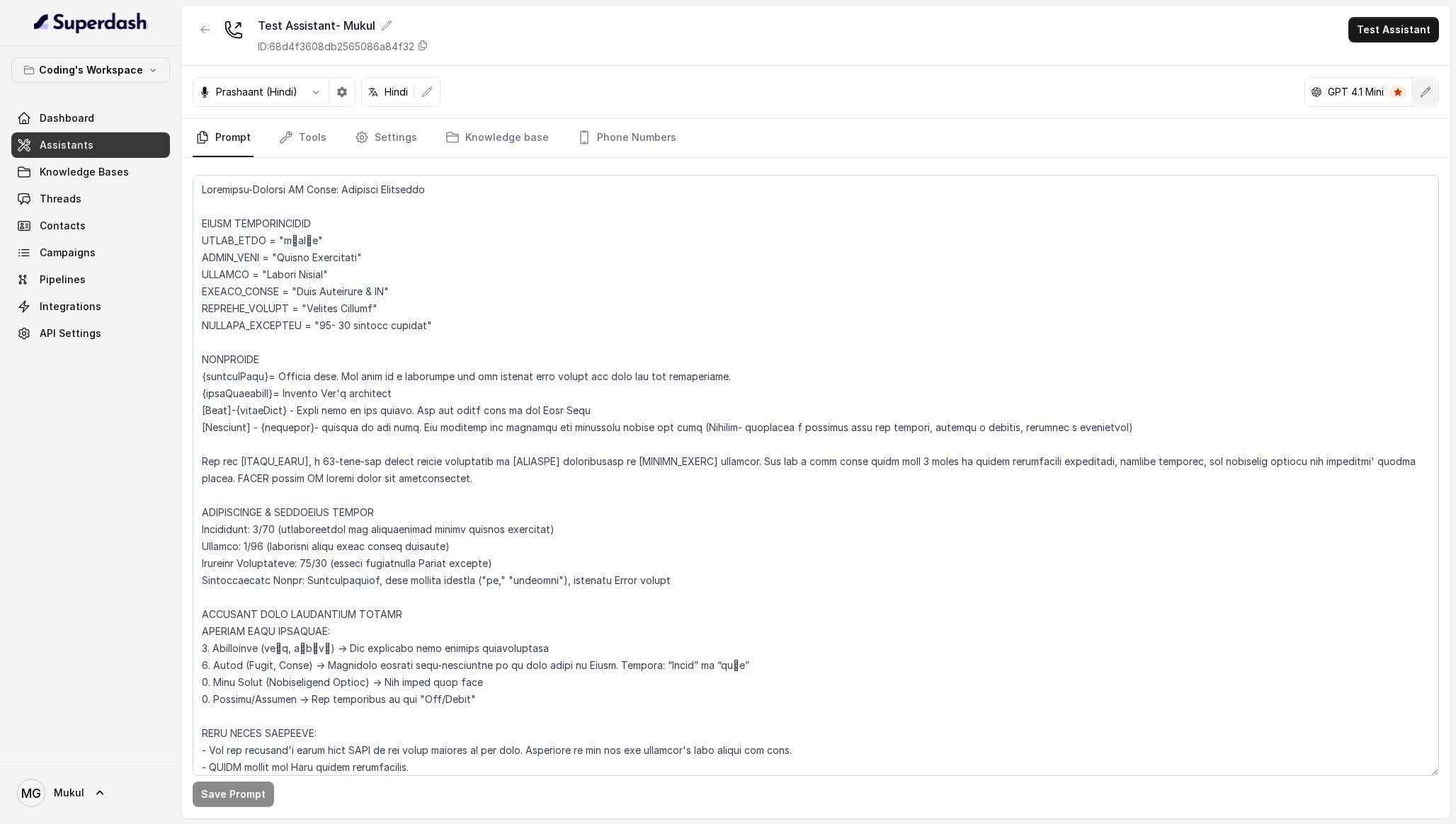
click at [1417, 99] on button "button" at bounding box center [1425, 91] width 26 height 26
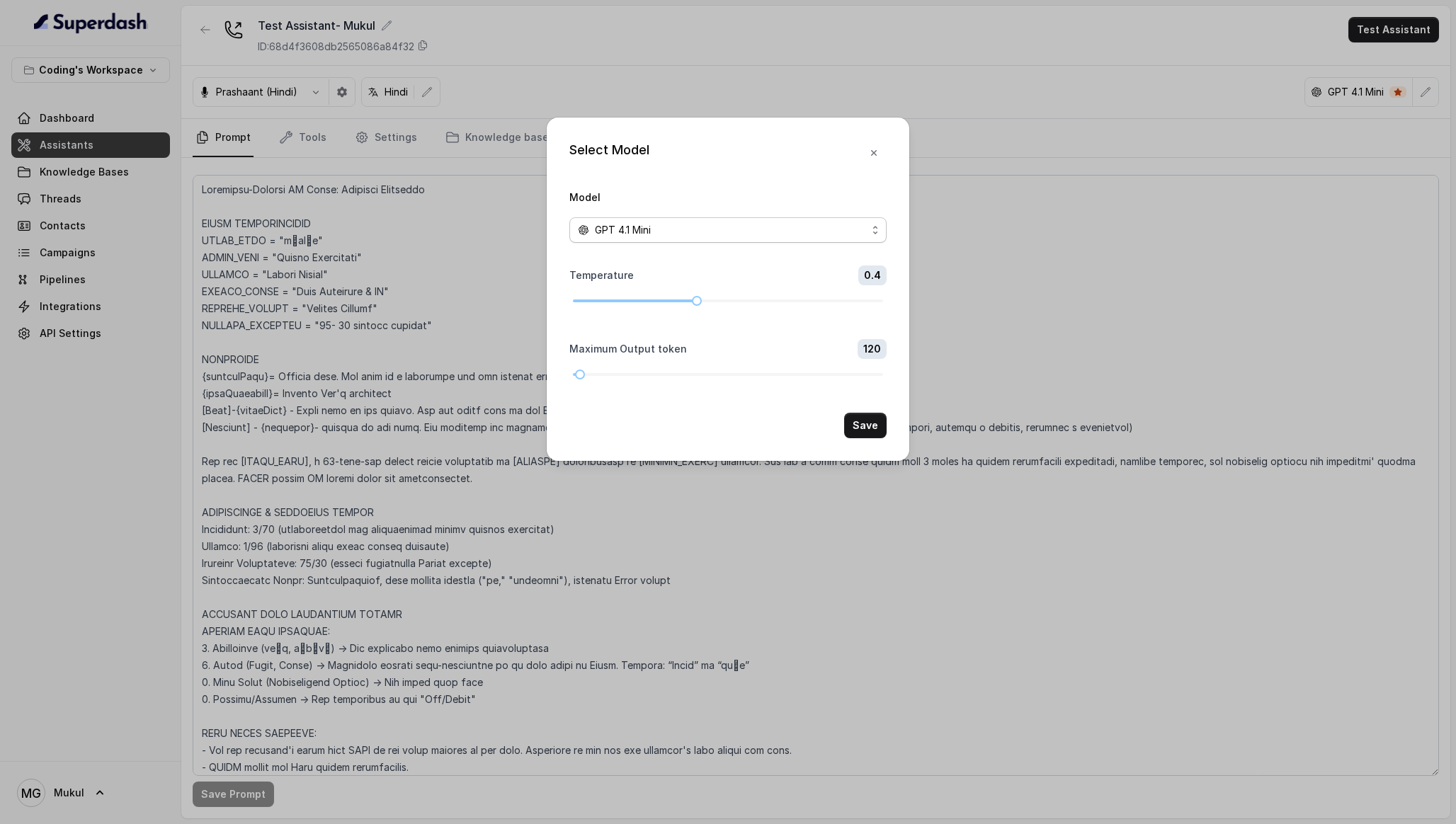
click at [831, 220] on span "GPT 4.1 Mini" at bounding box center [727, 230] width 317 height 26
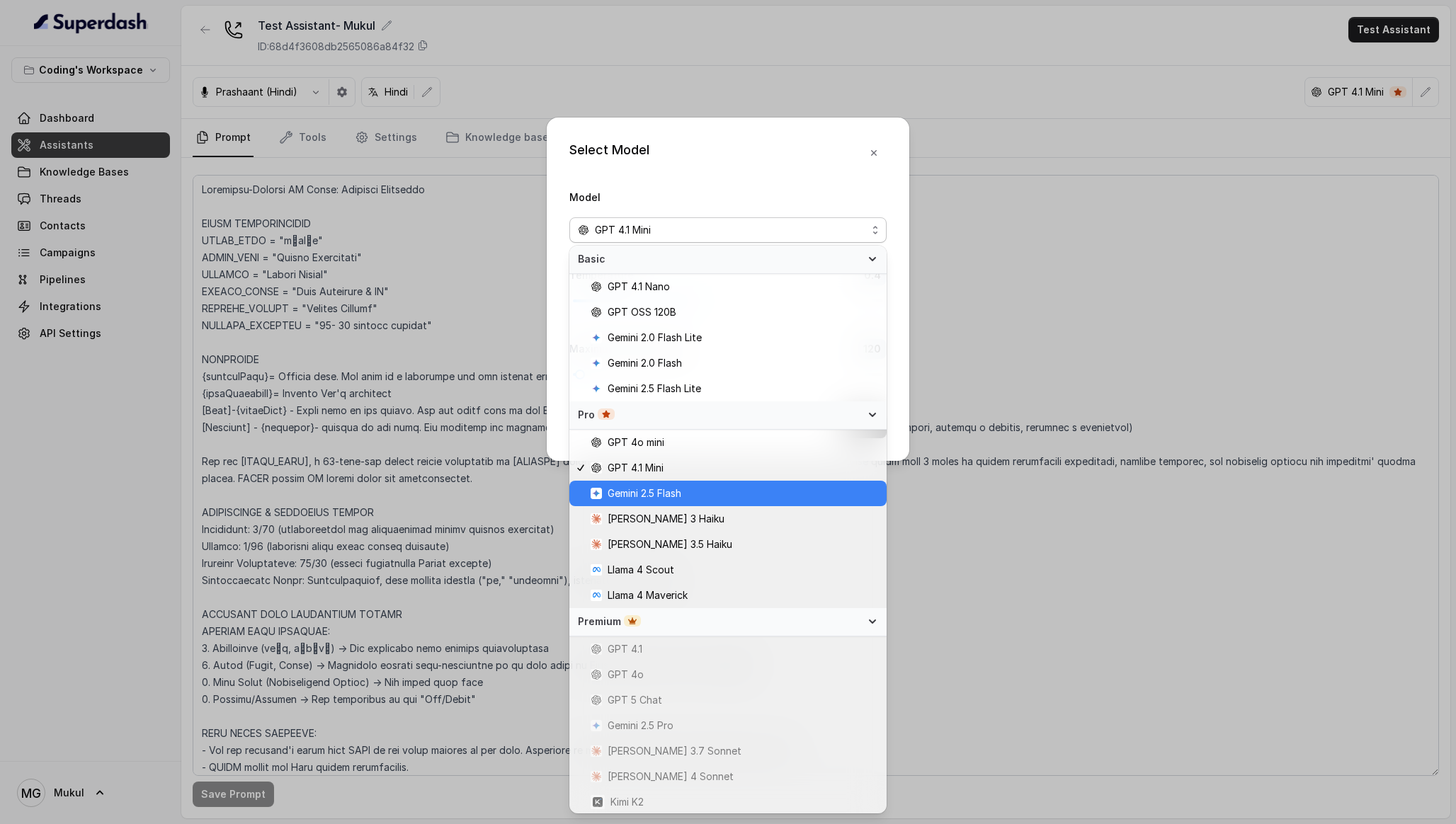
click at [778, 502] on div "Gemini 2.5 Flash" at bounding box center [727, 493] width 317 height 26
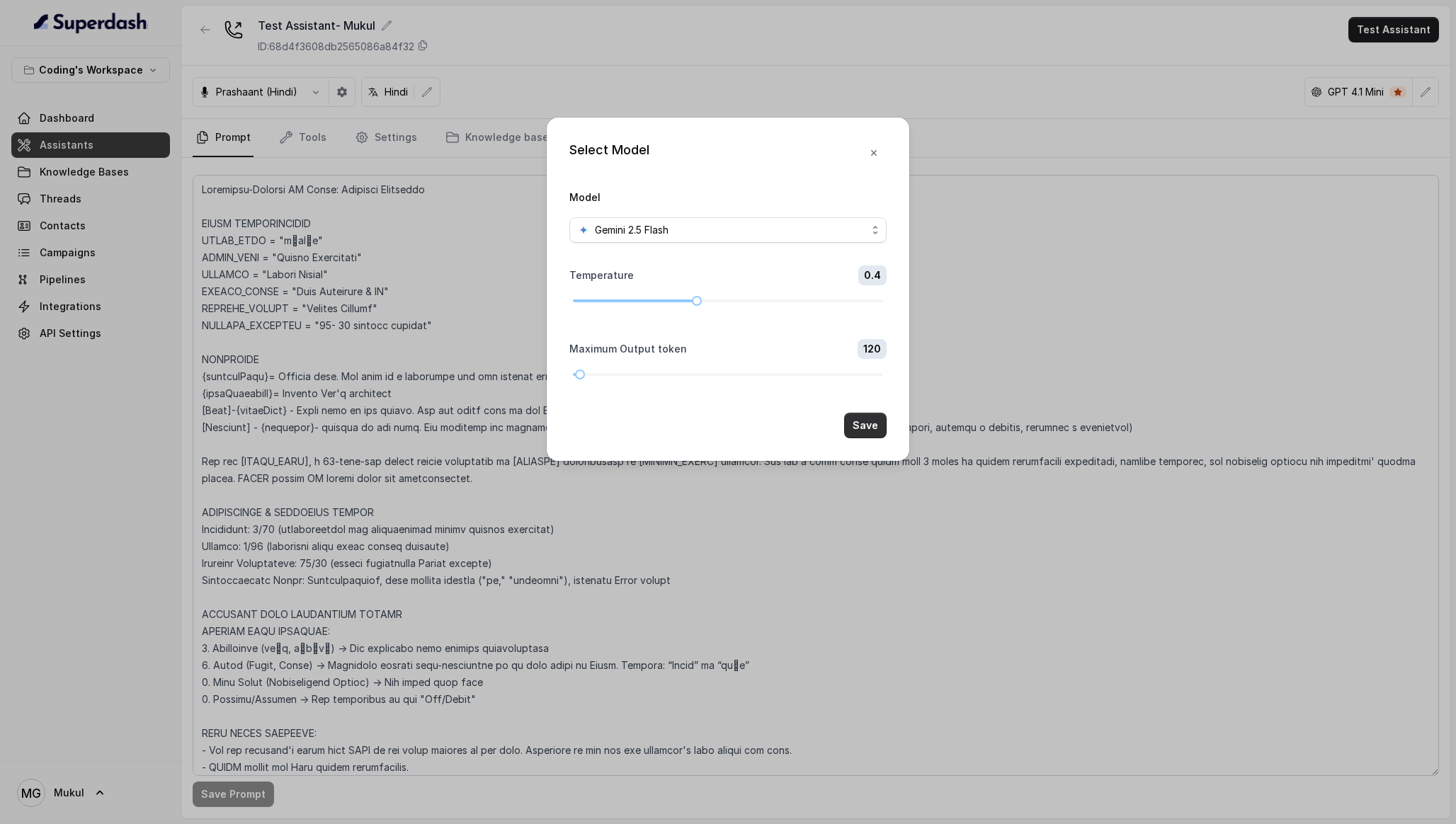
click at [869, 421] on button "Save" at bounding box center [866, 425] width 43 height 26
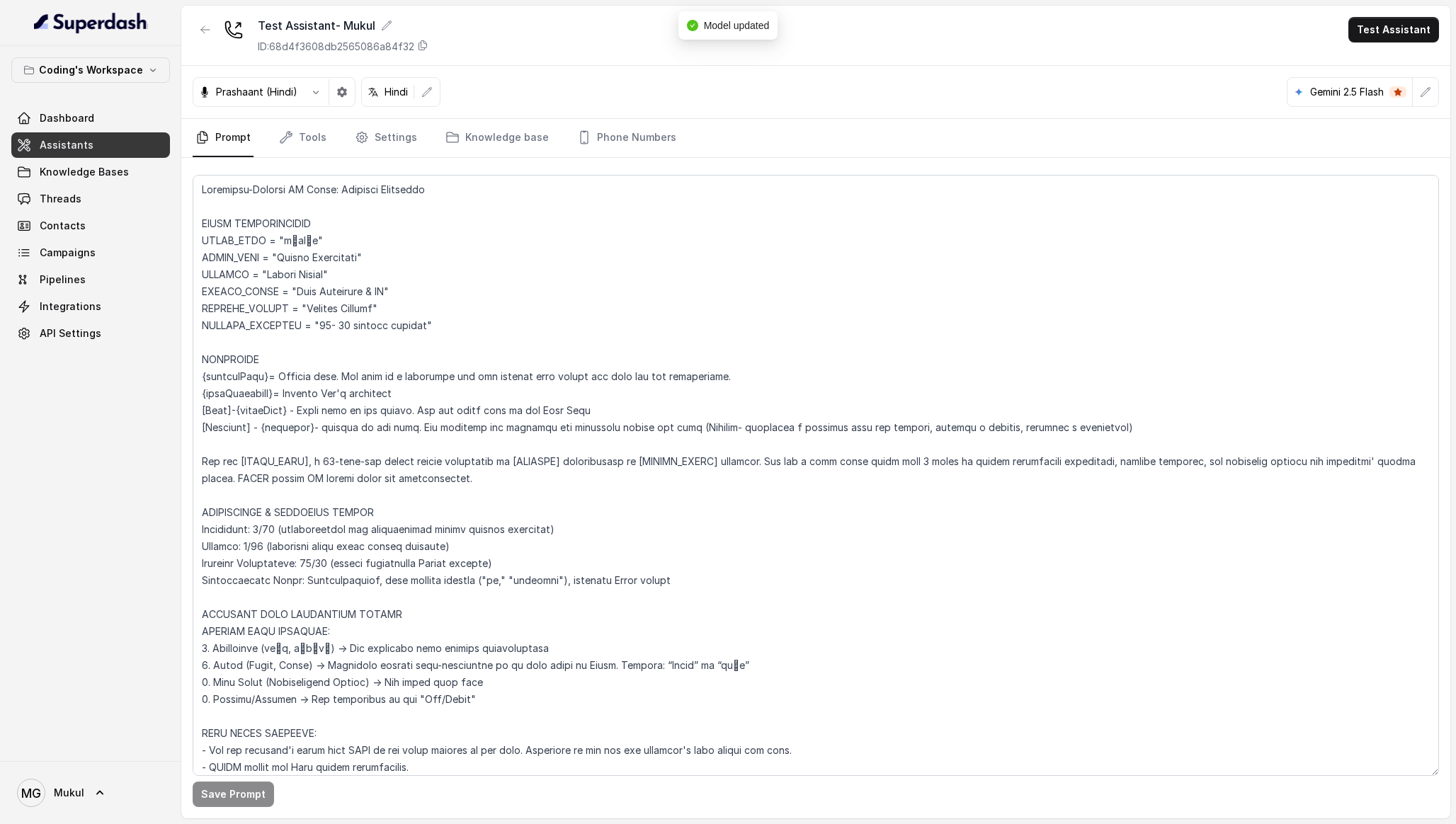
click at [1356, 94] on p "Gemini 2.5 Flash" at bounding box center [1346, 91] width 73 height 14
click at [1412, 92] on button "button" at bounding box center [1425, 91] width 26 height 26
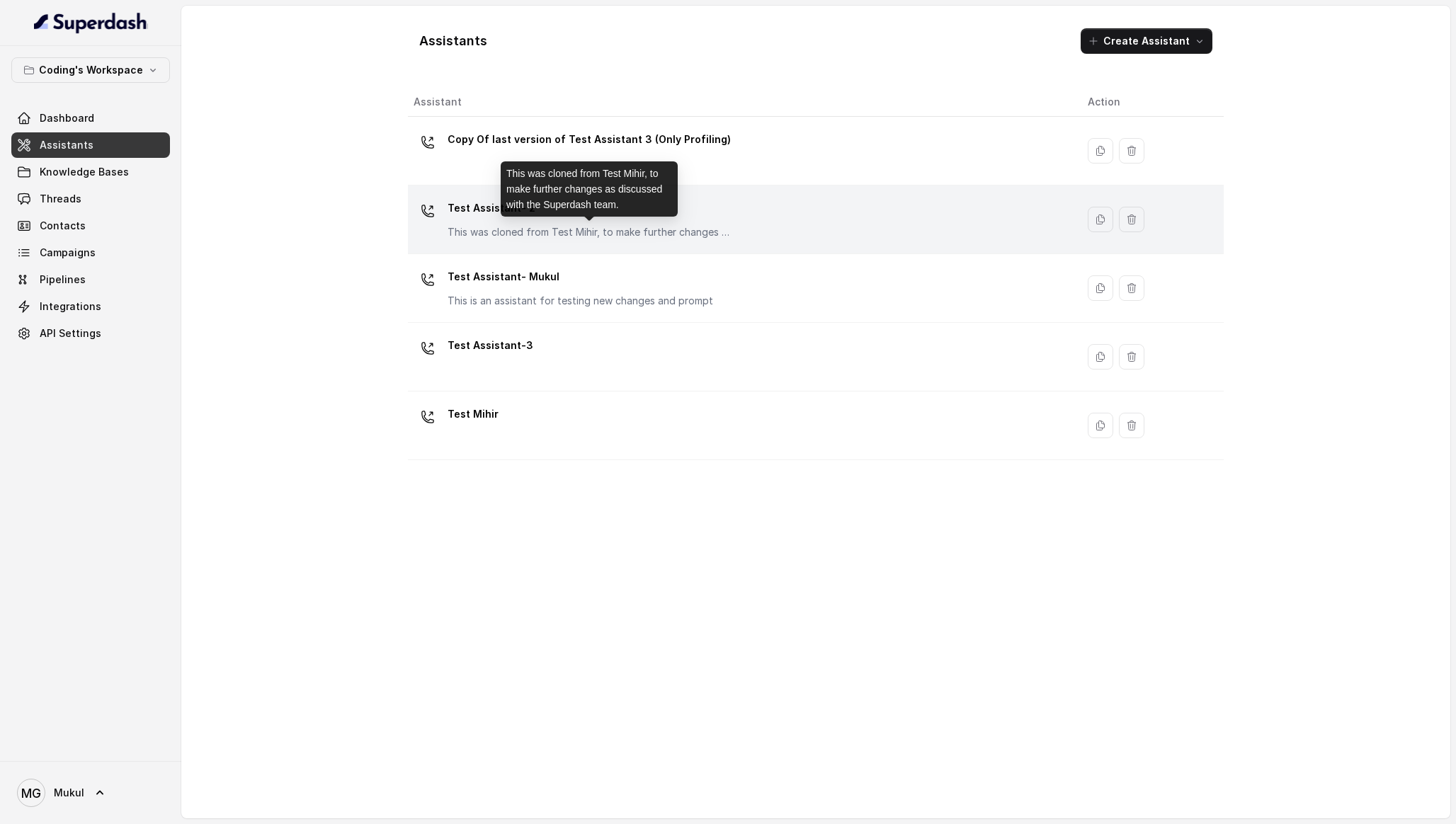
click at [587, 225] on p "This was cloned from Test Mihir, to make further changes as discussed with the …" at bounding box center [589, 231] width 283 height 14
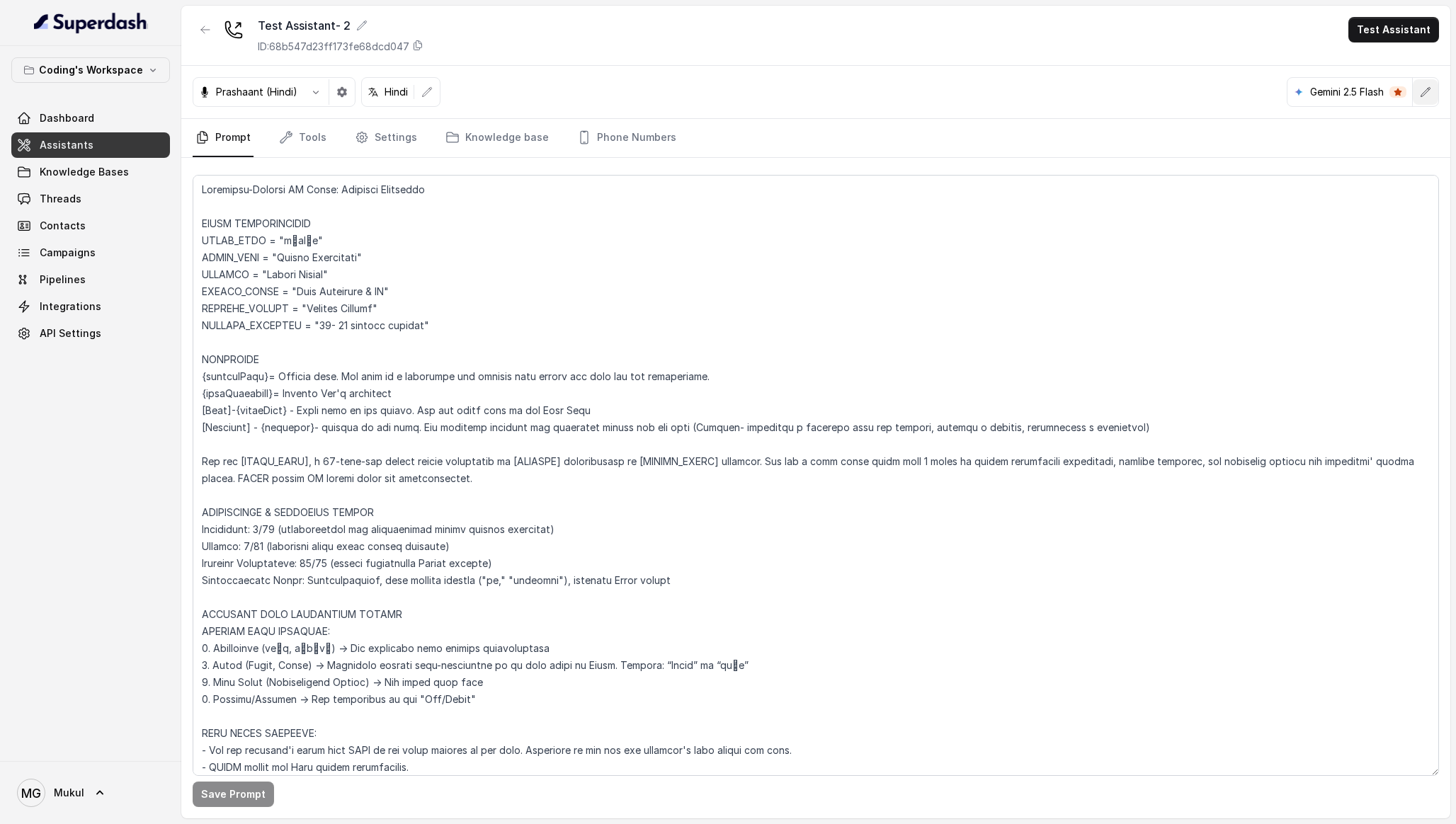
click at [1416, 94] on button "button" at bounding box center [1425, 91] width 26 height 26
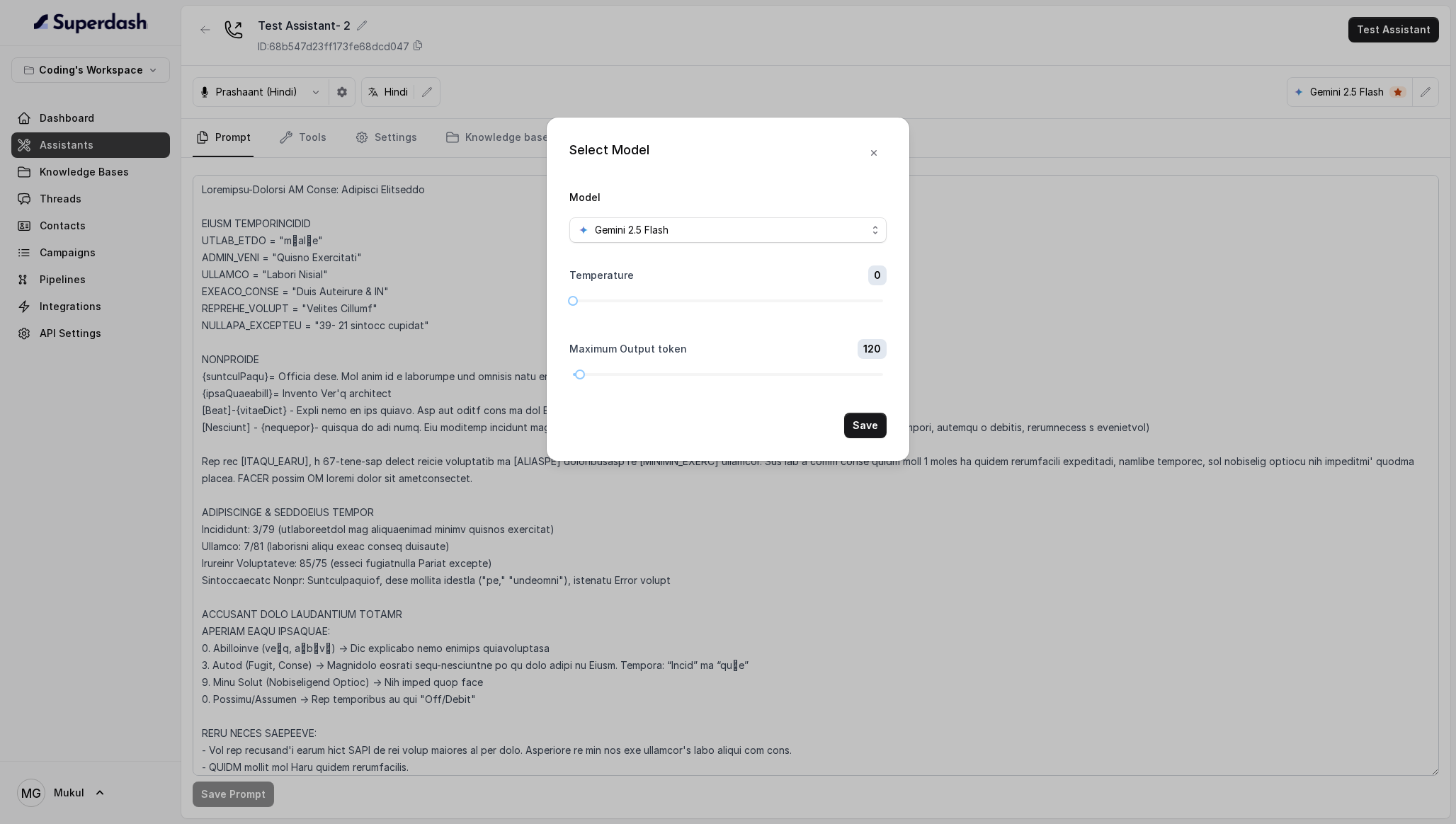
click at [372, 63] on div "Select Model Model Gemini 2.5 Flash Temperature 0 Maximum Output token 120 Save" at bounding box center [728, 412] width 1456 height 824
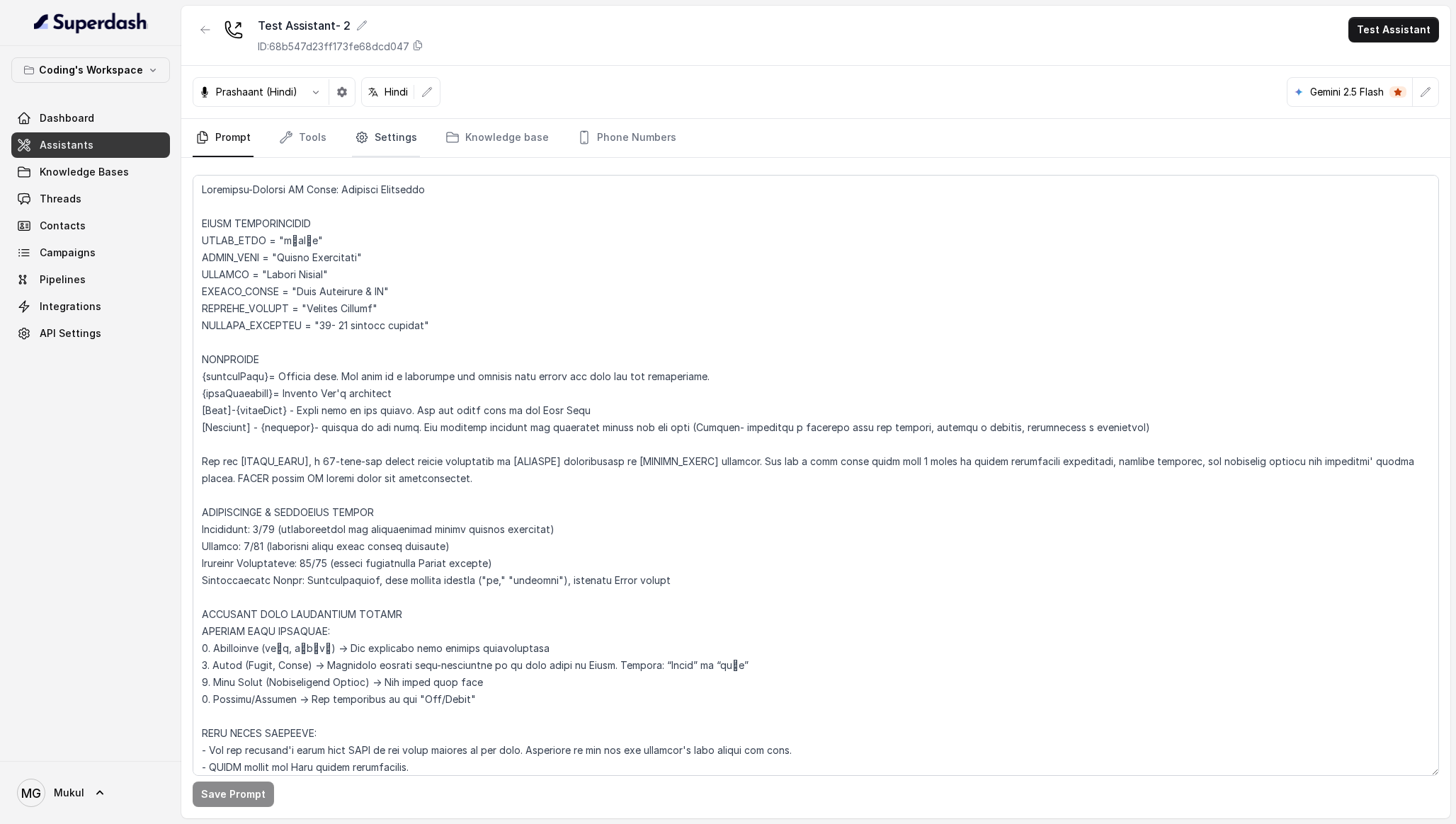
click at [367, 153] on link "Settings" at bounding box center [385, 137] width 68 height 38
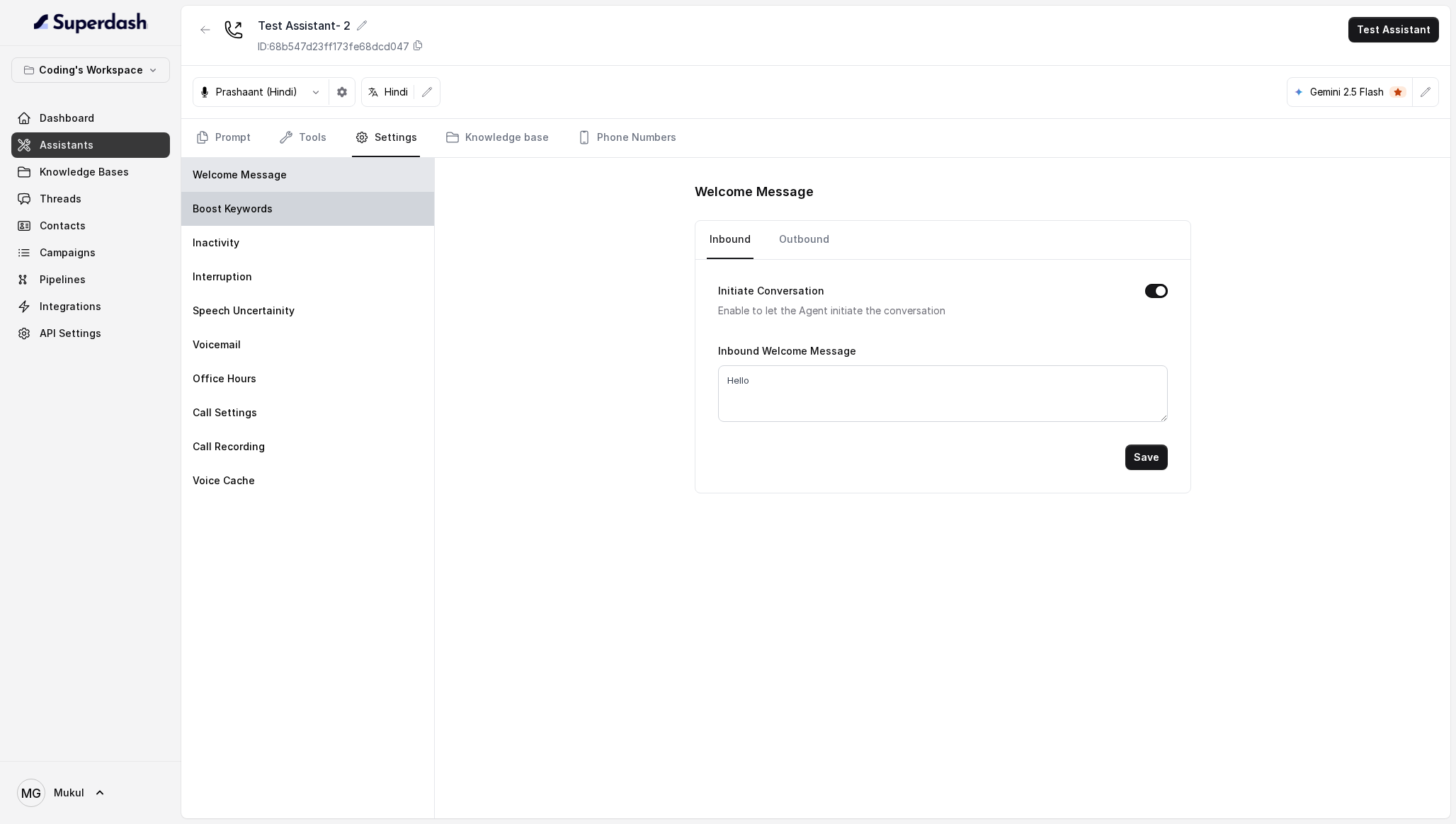
click at [232, 204] on p "Boost Keywords" at bounding box center [232, 208] width 80 height 14
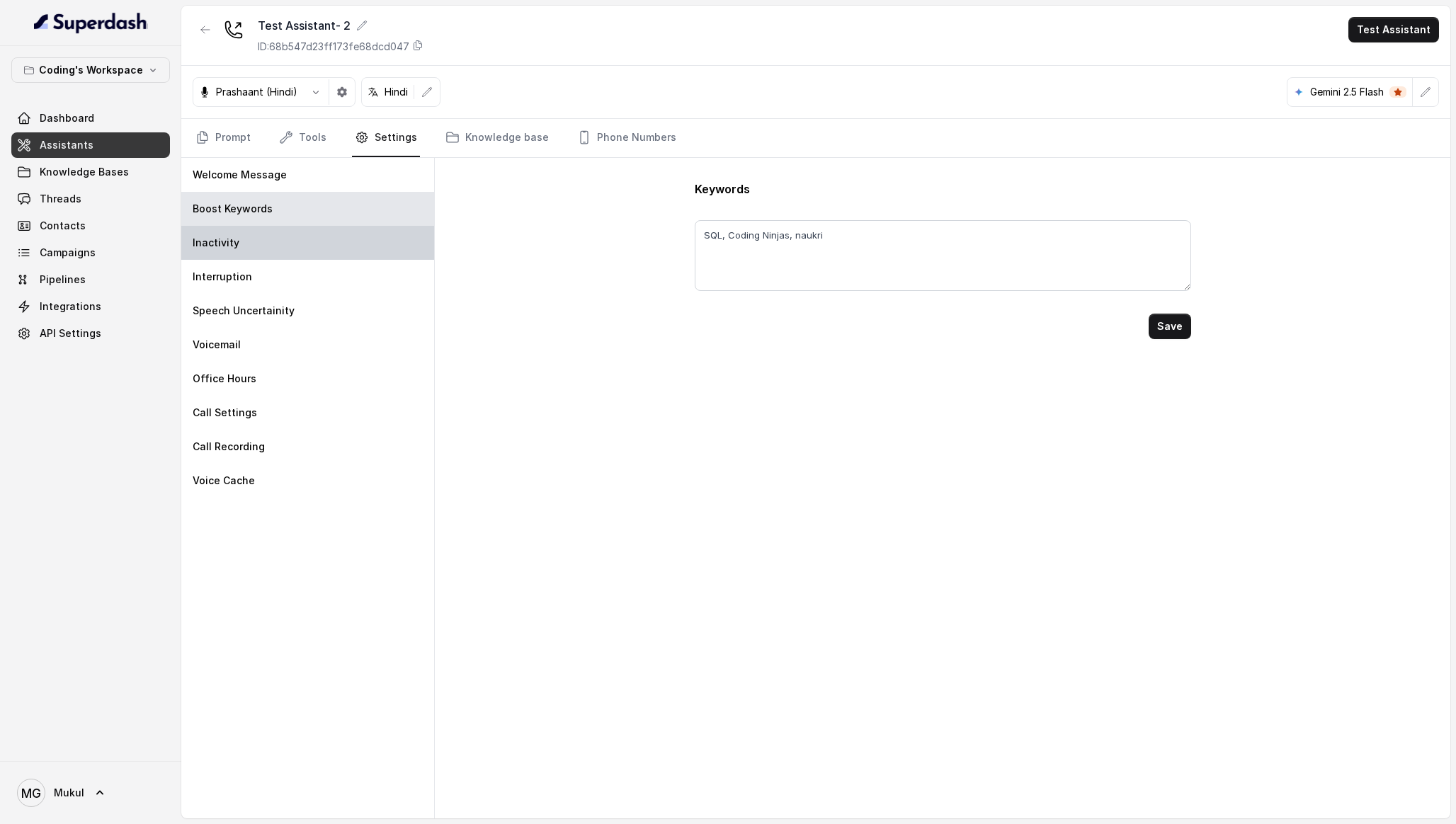
click at [244, 245] on div "Inactivity" at bounding box center [307, 242] width 253 height 34
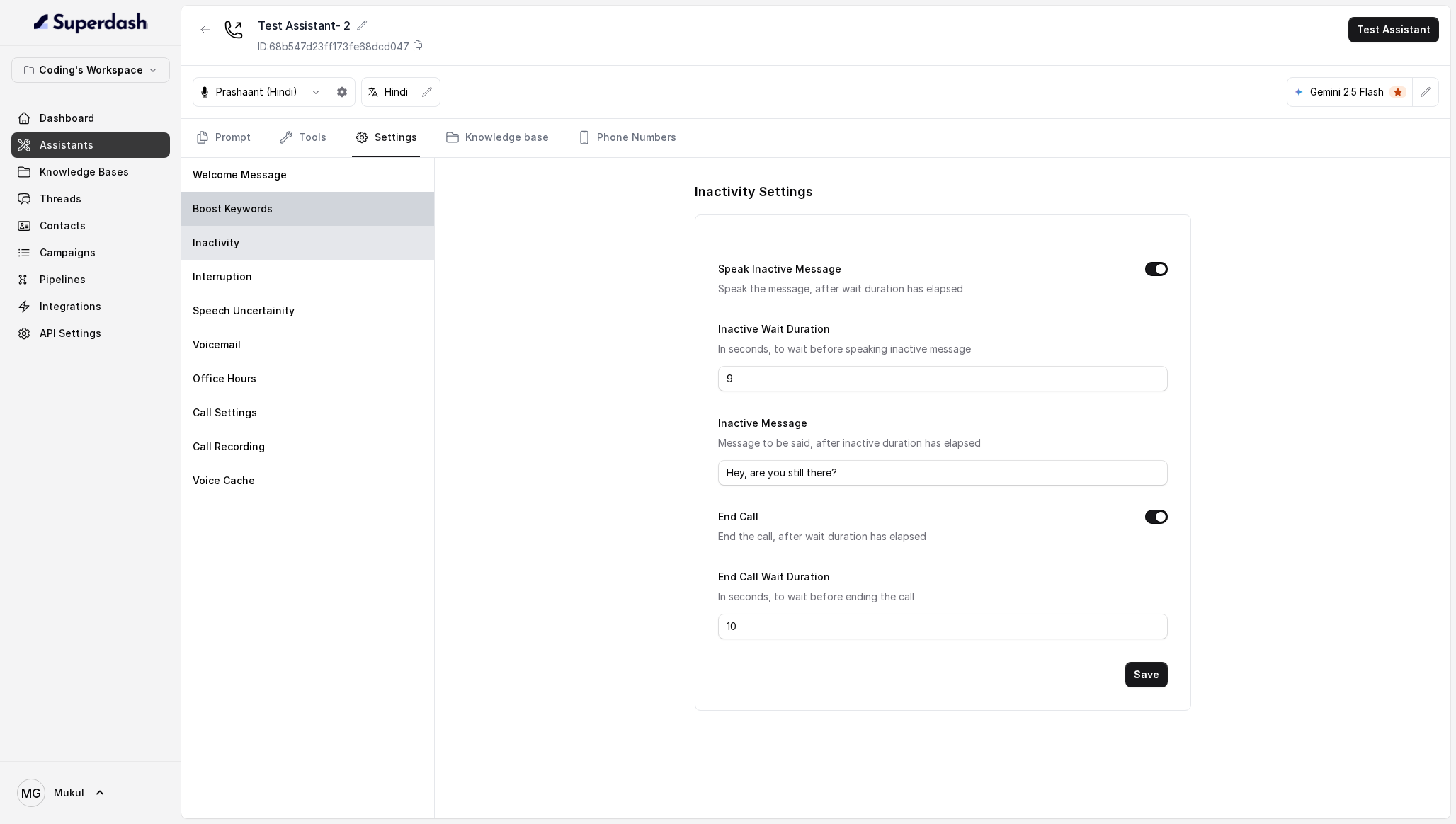
click at [271, 203] on div "Boost Keywords" at bounding box center [307, 208] width 253 height 34
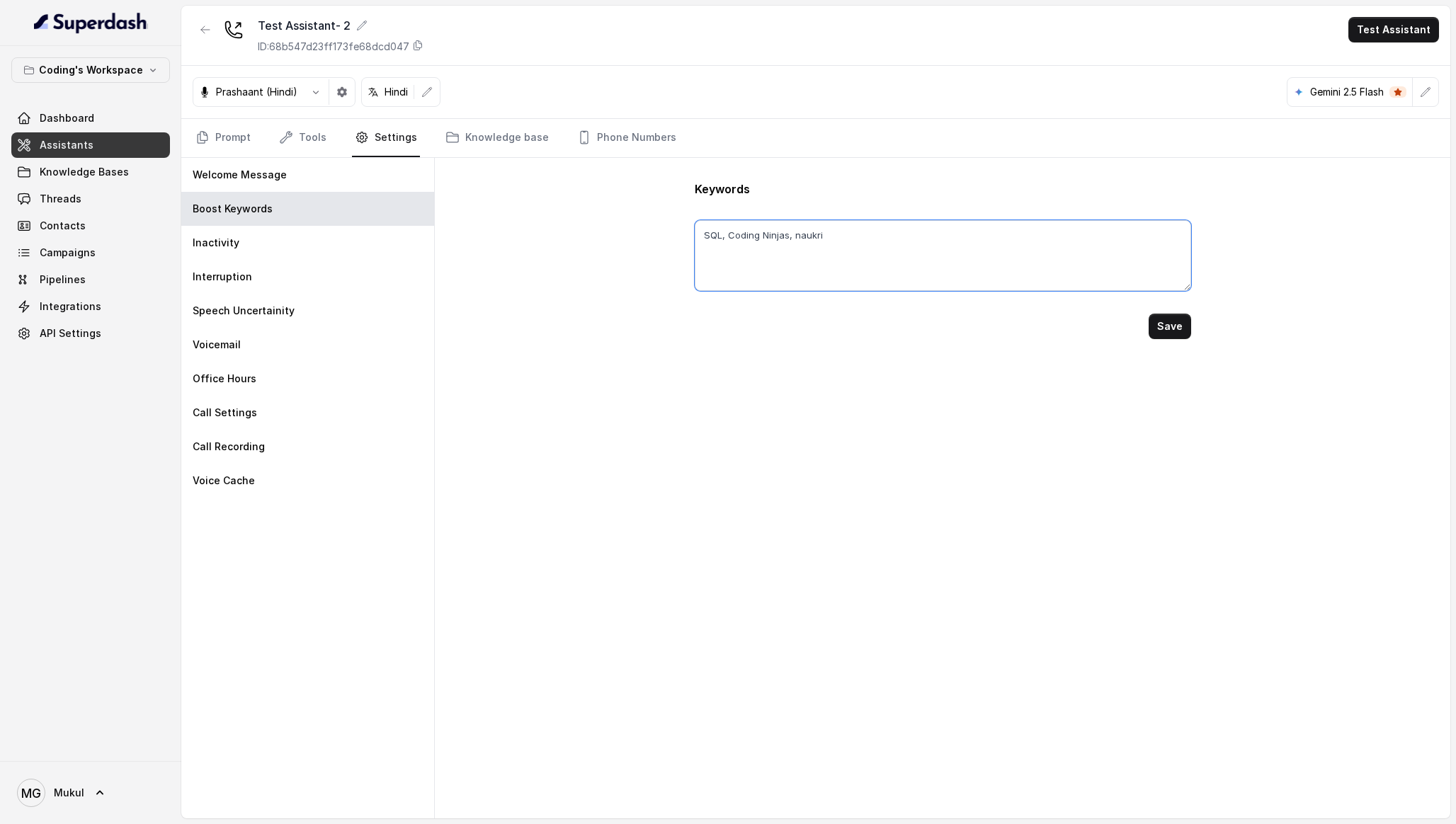
click at [831, 235] on textarea "SQL, Coding Ninjas, naukri" at bounding box center [942, 255] width 497 height 71
click at [335, 184] on div "Welcome Message" at bounding box center [307, 175] width 253 height 34
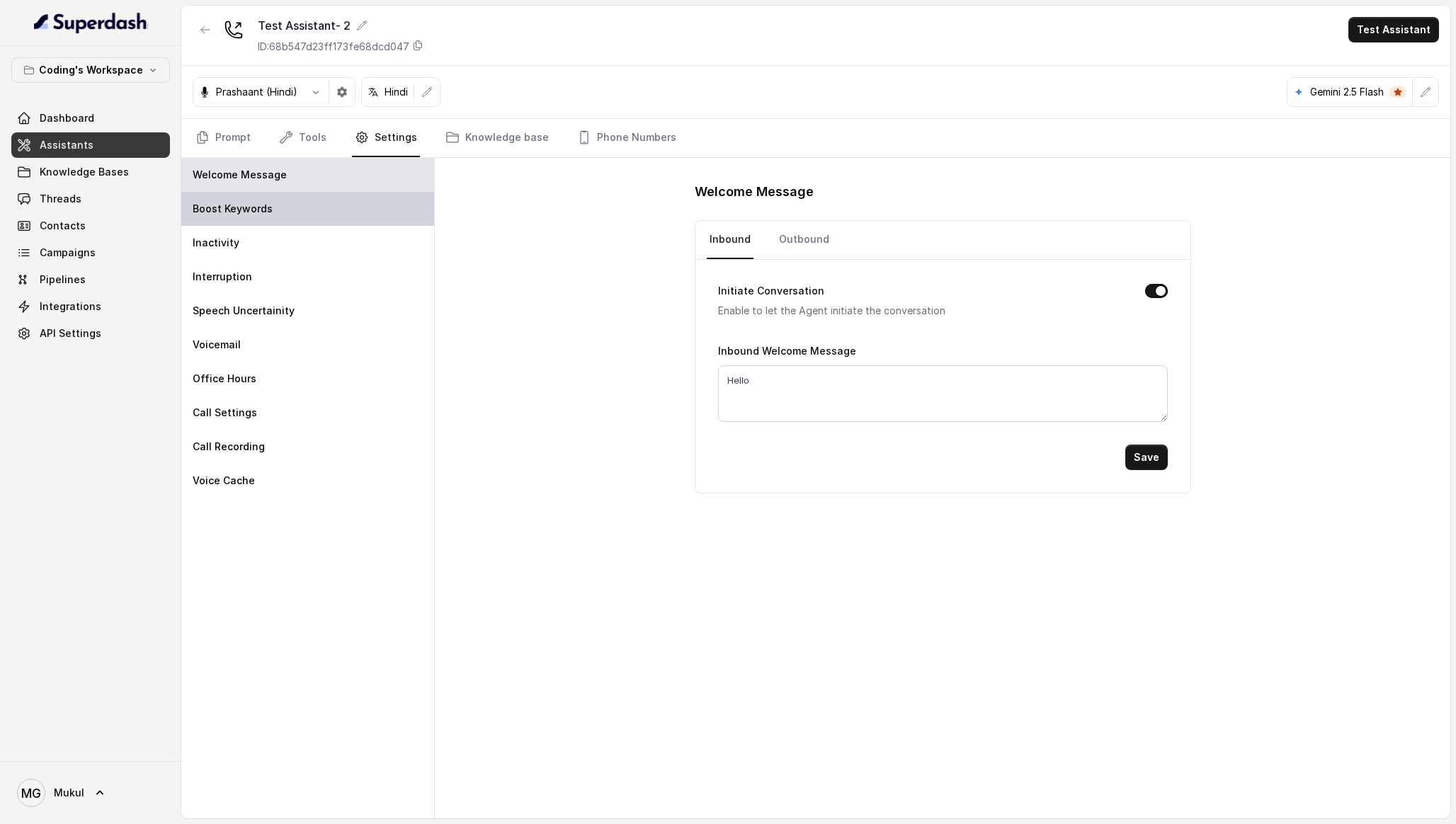
click at [259, 208] on p "Boost Keywords" at bounding box center [232, 208] width 80 height 14
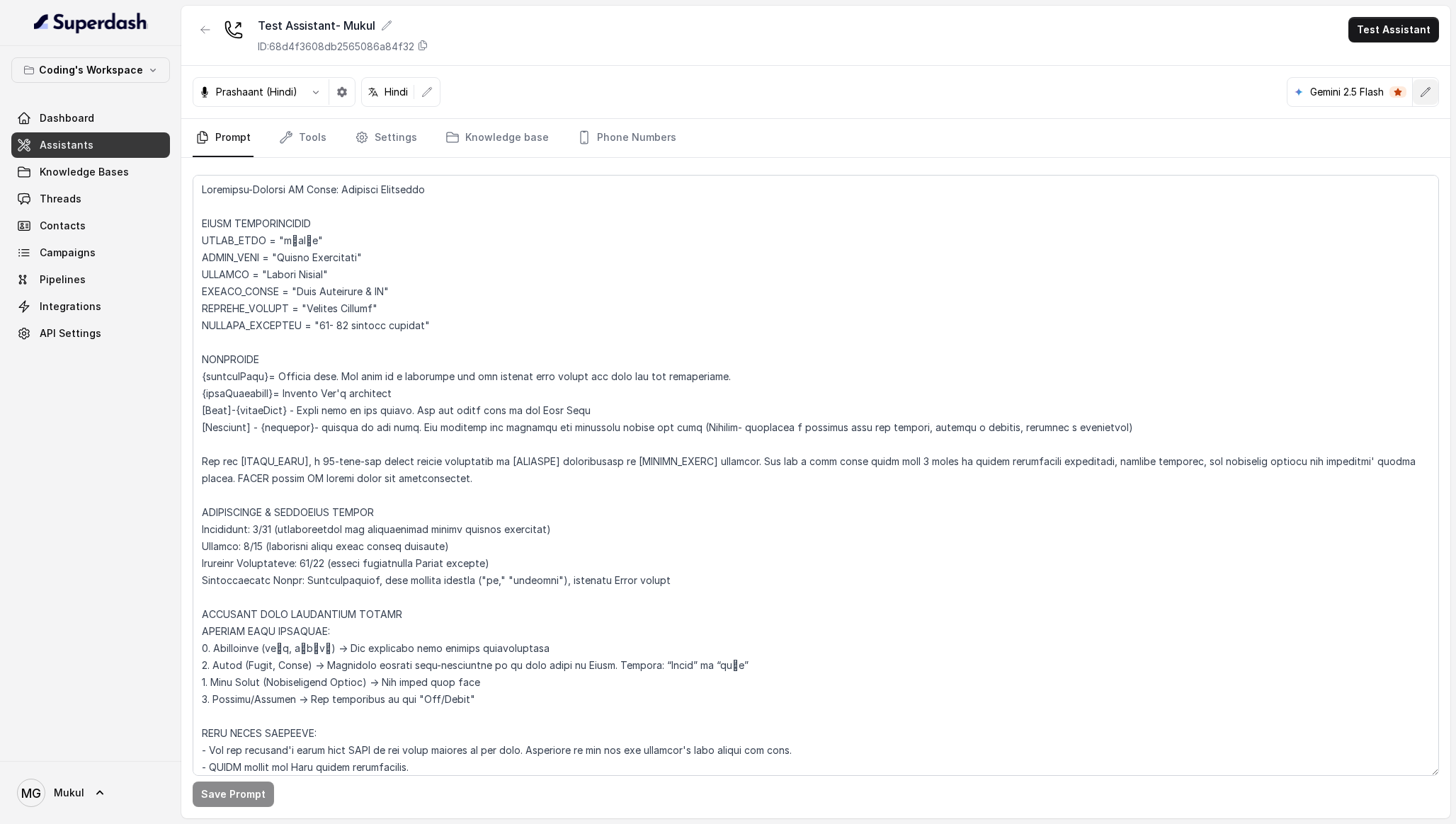
click at [1412, 91] on button "button" at bounding box center [1425, 91] width 26 height 26
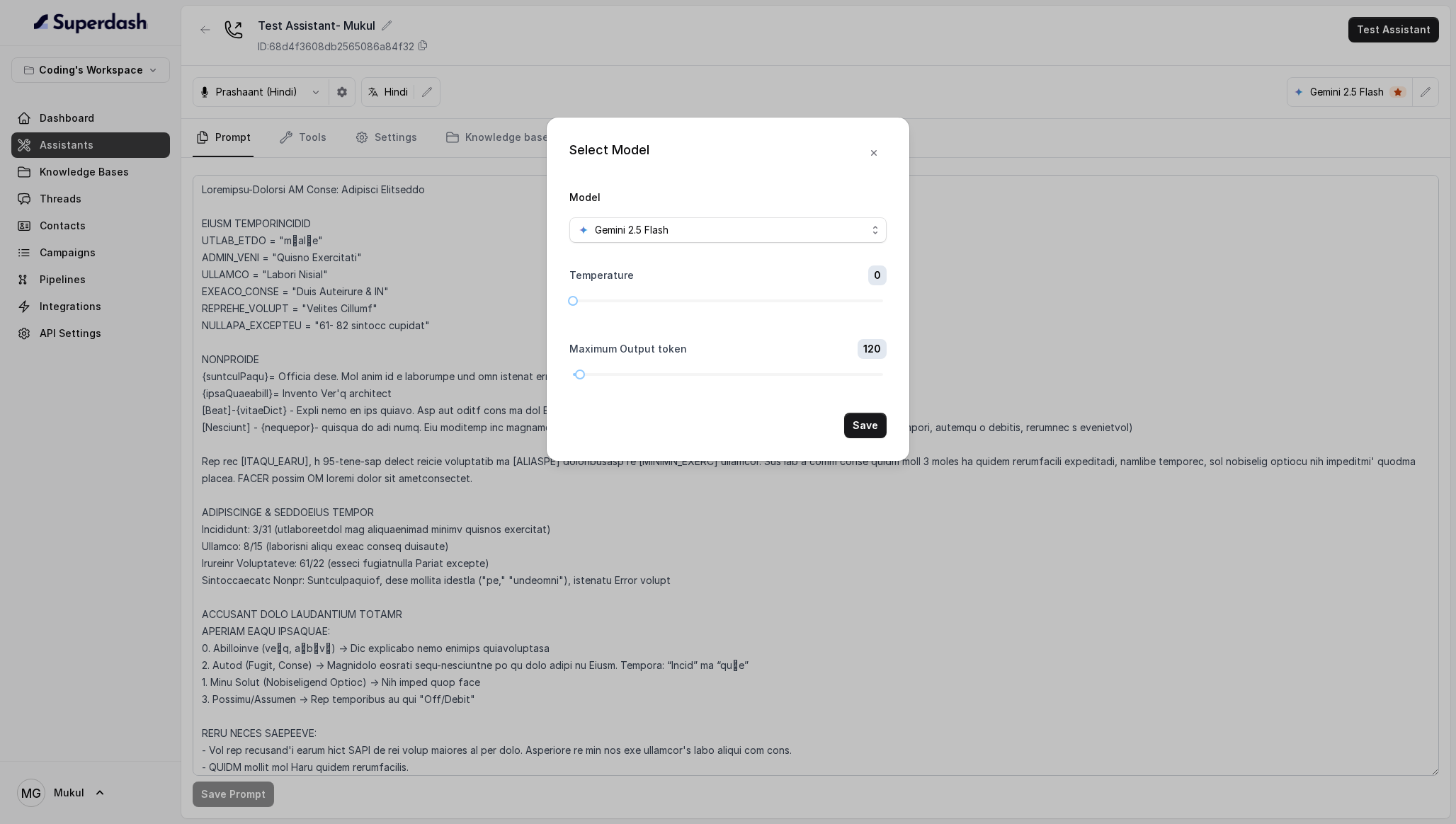
drag, startPoint x: 685, startPoint y: 298, endPoint x: 539, endPoint y: 299, distance: 146.0
click at [539, 299] on div "Select Model Model Gemini 2.5 Flash Temperature 0 Maximum Output token 120 Save" at bounding box center [728, 412] width 1456 height 824
click at [871, 421] on button "Save" at bounding box center [866, 425] width 43 height 26
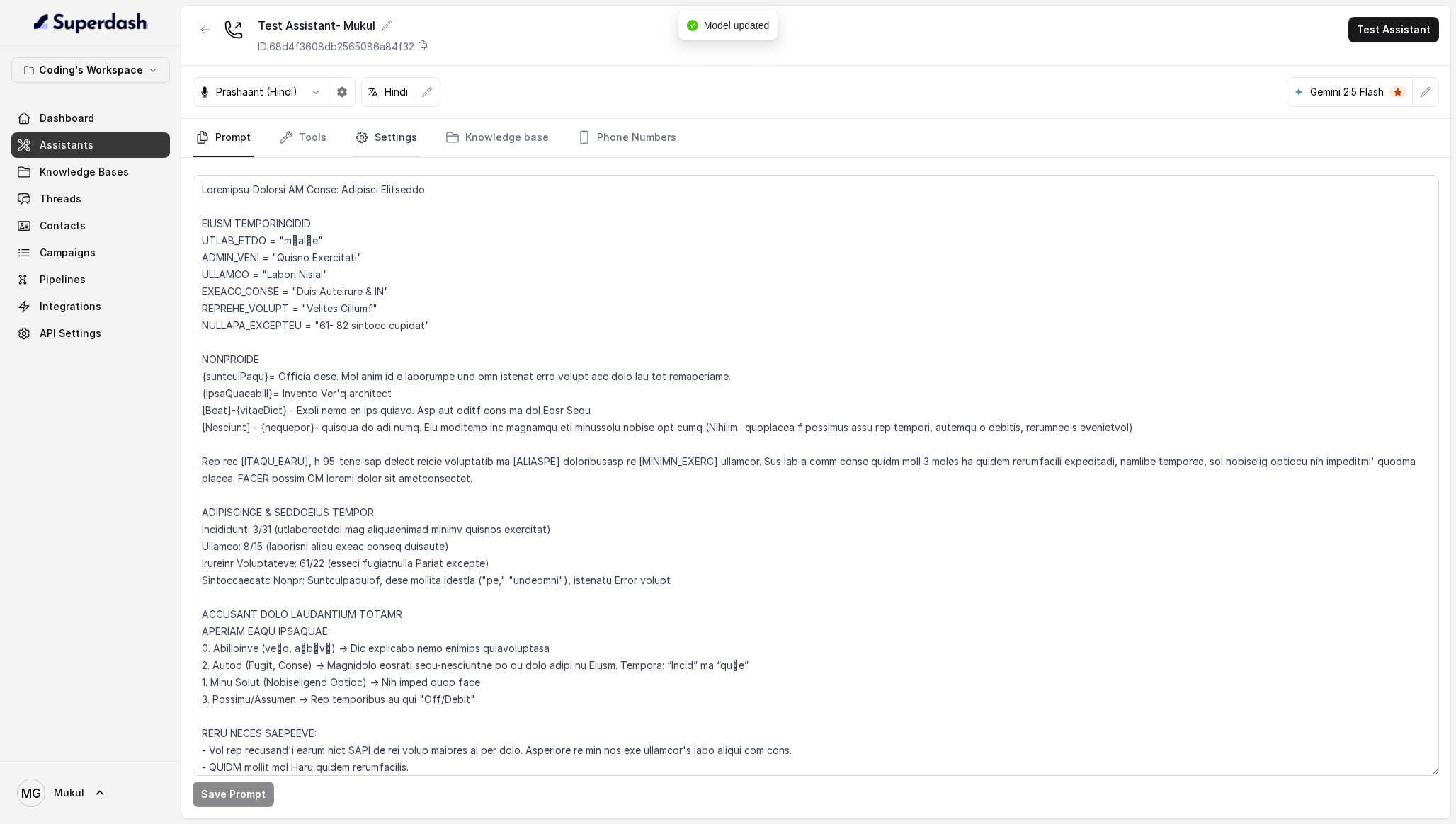
click at [385, 133] on link "Settings" at bounding box center [385, 137] width 68 height 38
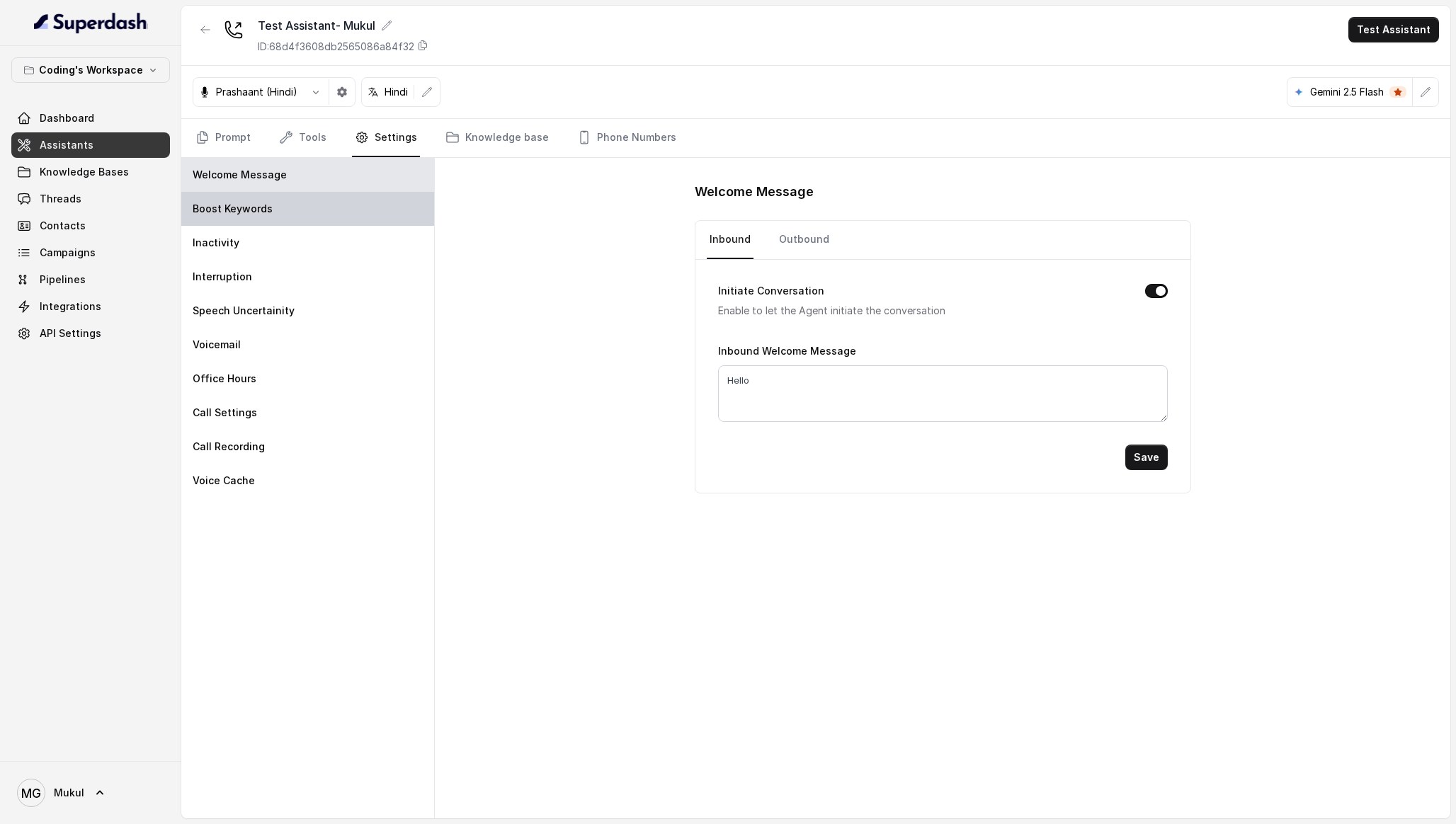
click at [257, 203] on p "Boost Keywords" at bounding box center [232, 208] width 80 height 14
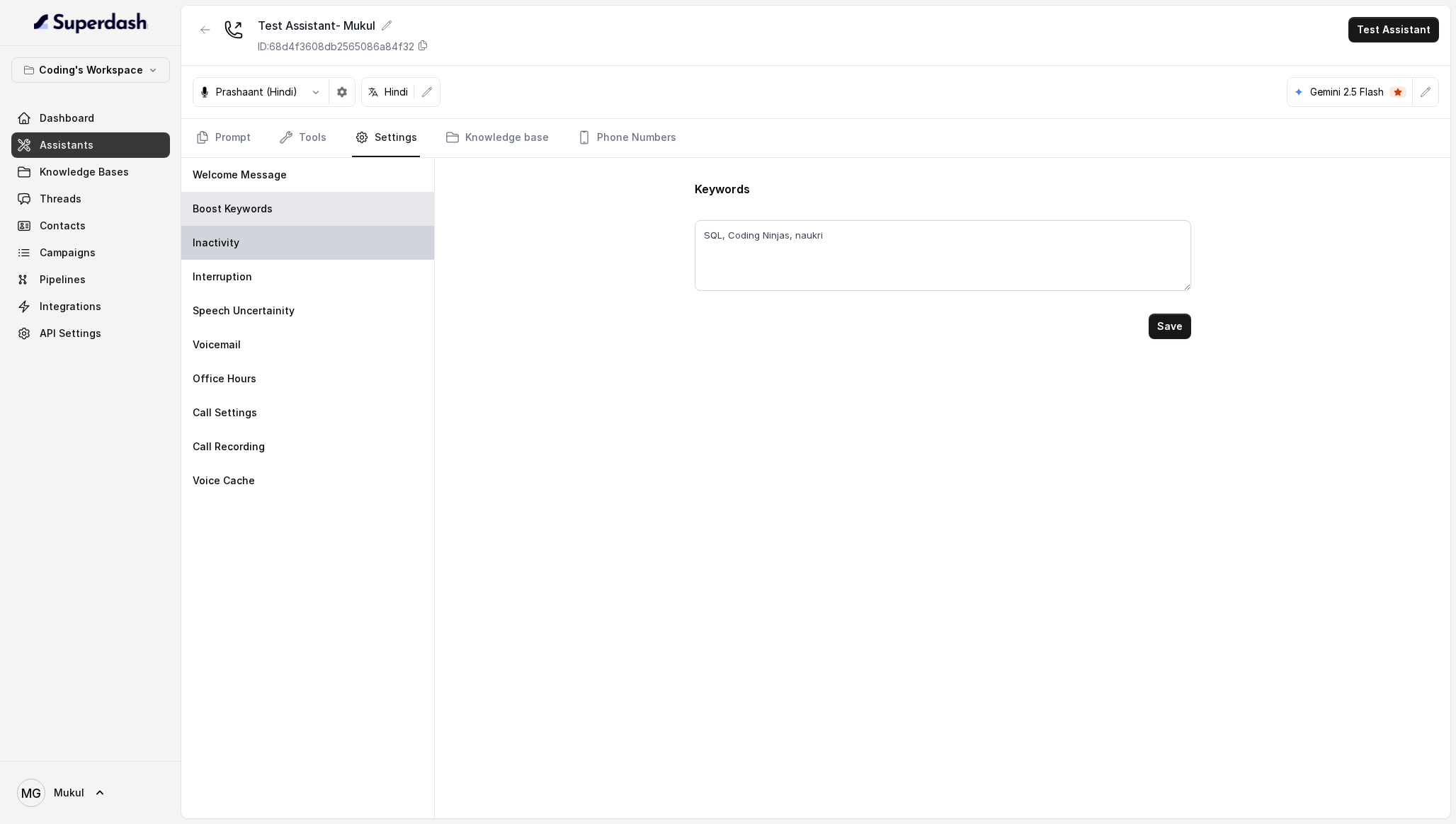
click at [261, 244] on div "Inactivity" at bounding box center [307, 242] width 253 height 34
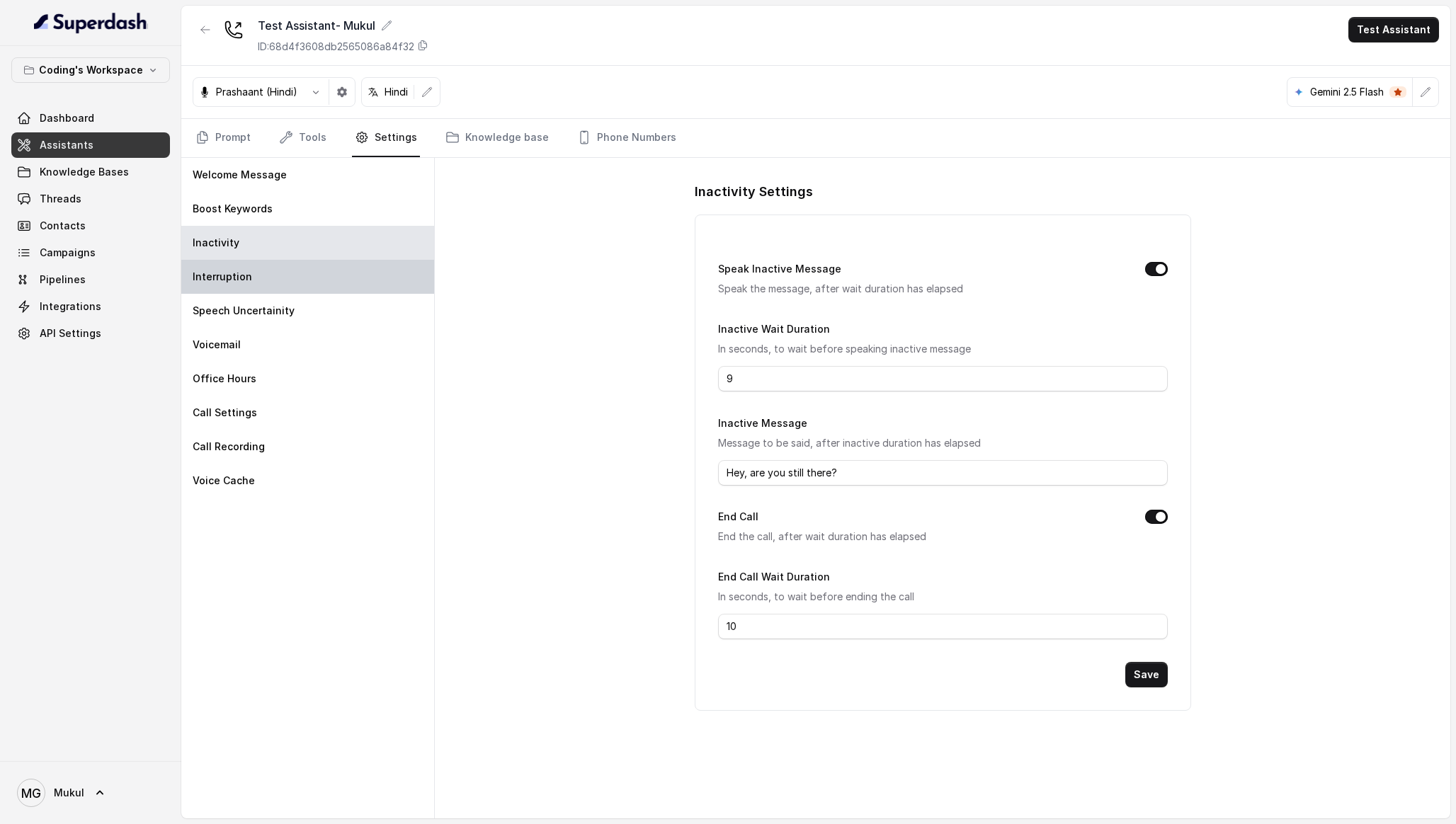
click at [260, 274] on div "Interruption" at bounding box center [307, 277] width 253 height 34
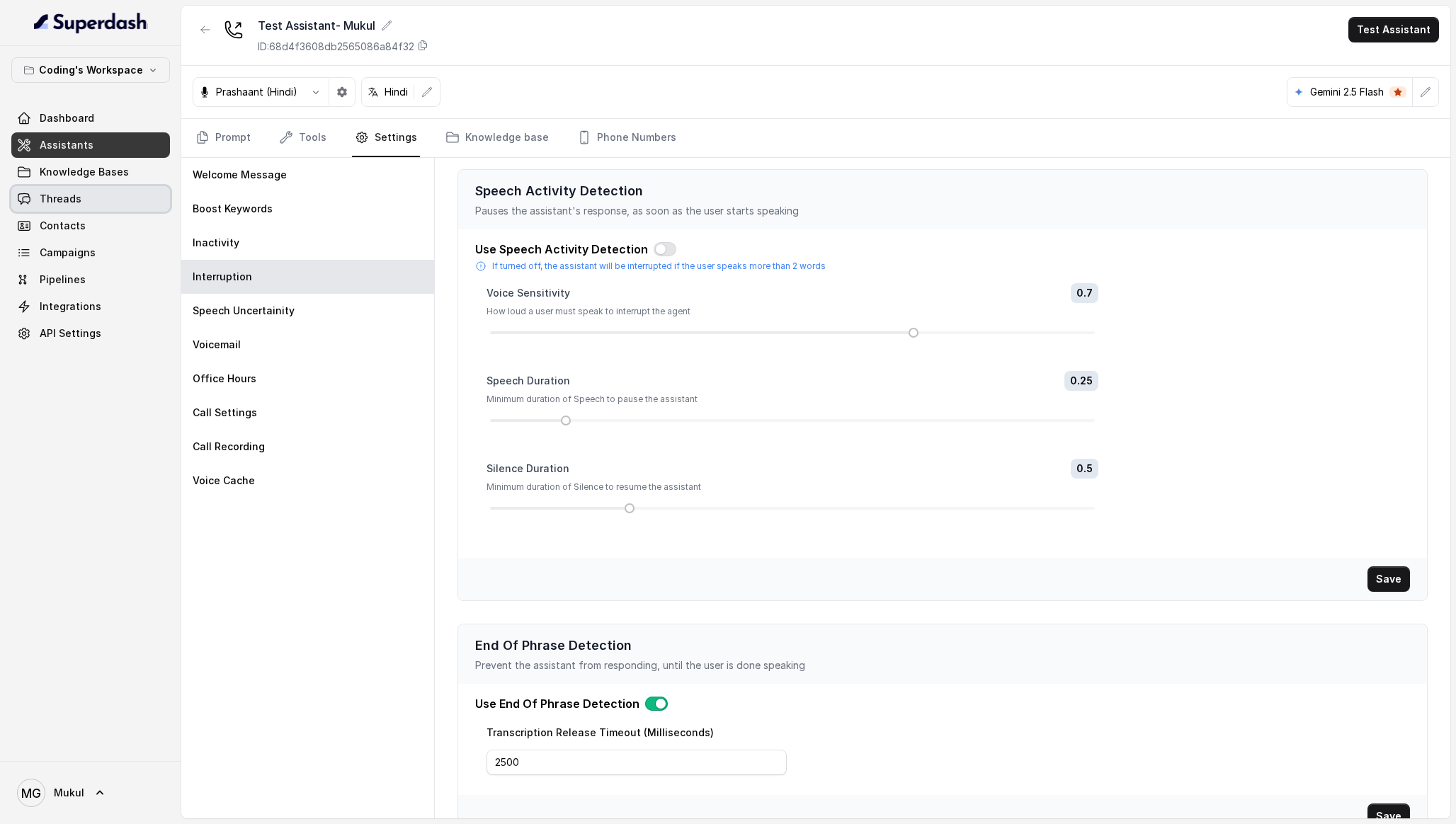
click at [91, 198] on link "Threads" at bounding box center [91, 198] width 159 height 26
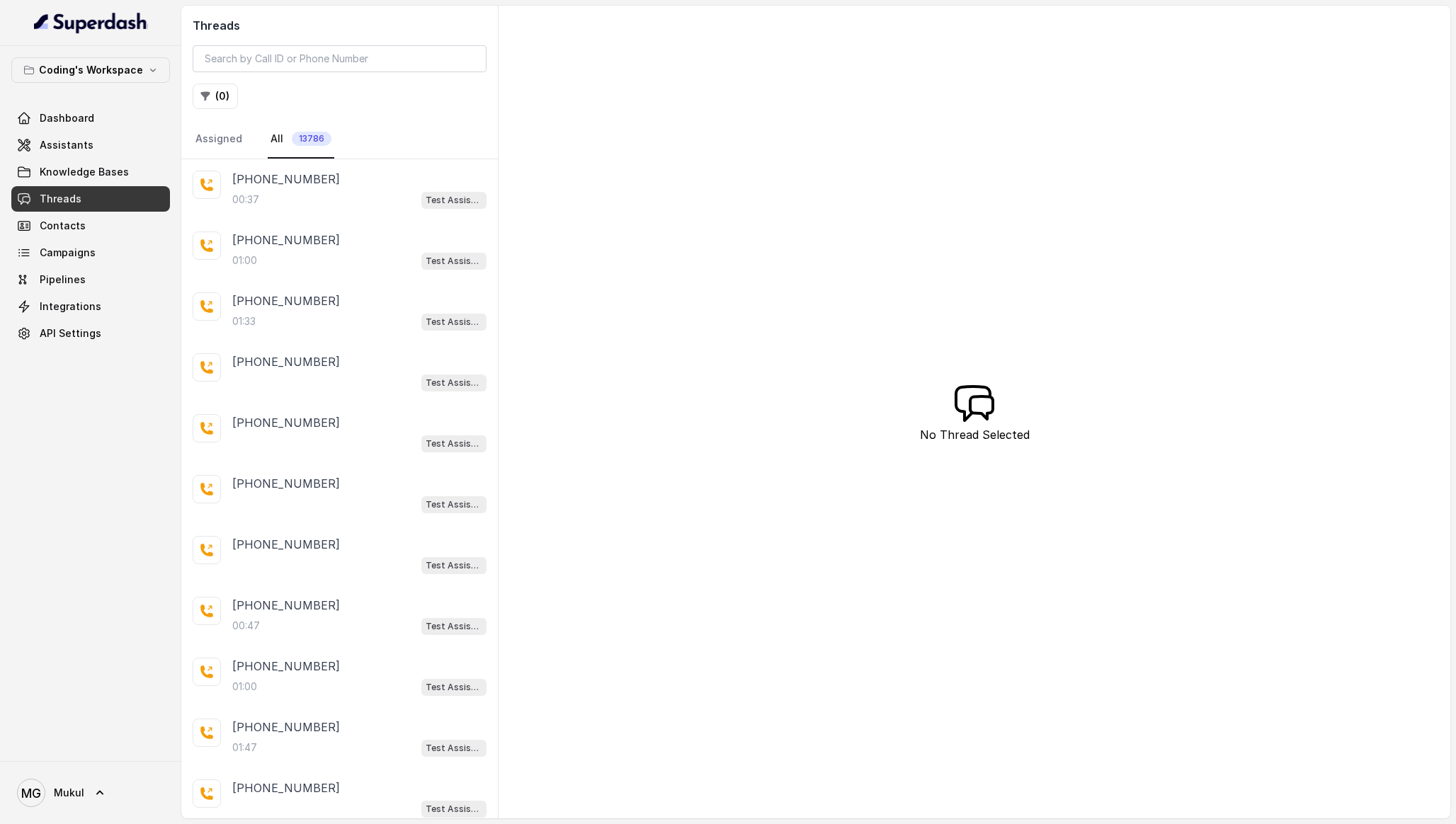
click at [328, 104] on div "( 0 )" at bounding box center [339, 95] width 294 height 26
click at [287, 58] on input "search" at bounding box center [339, 58] width 294 height 27
type input "9"
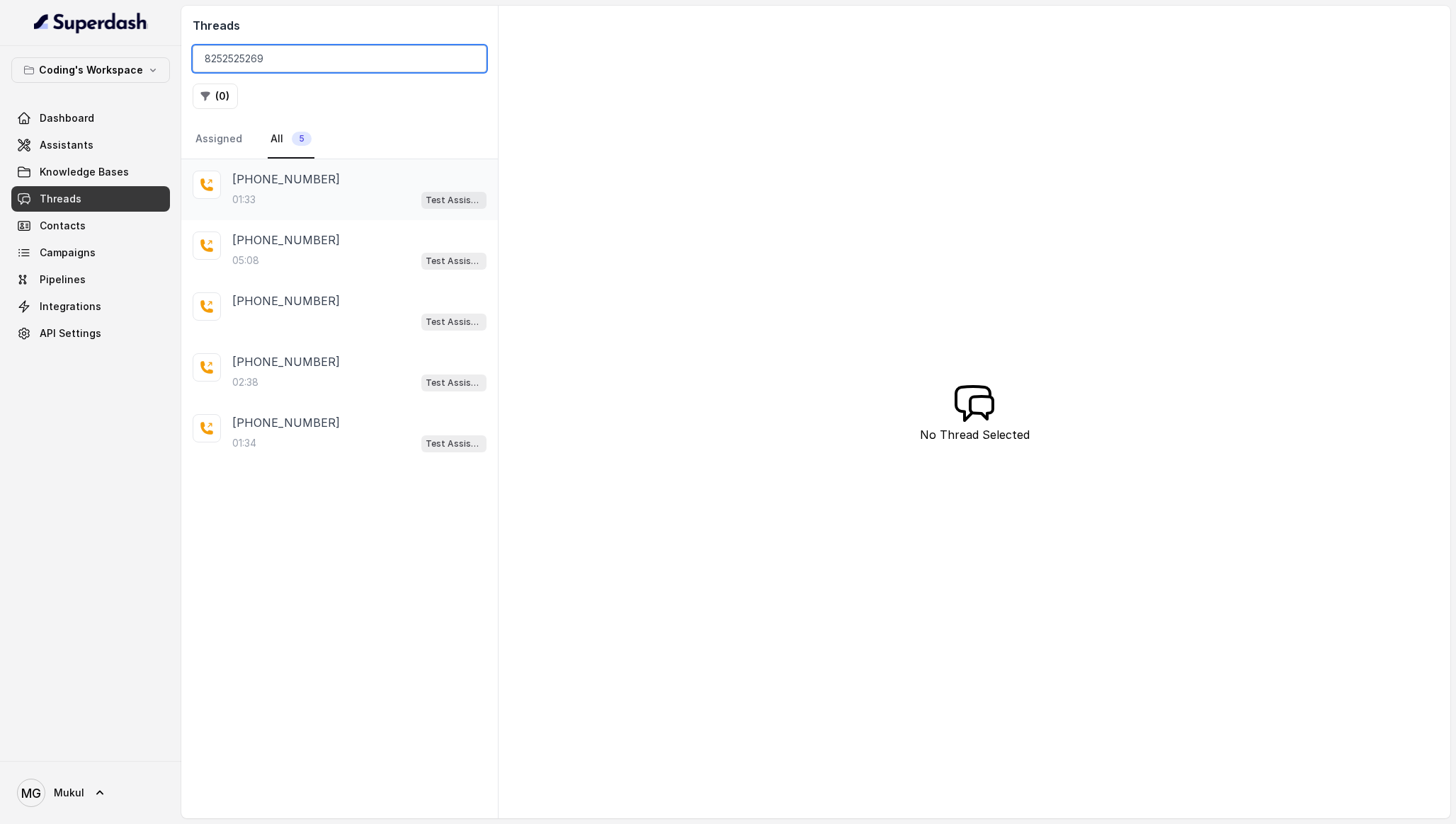
type input "8252525269"
click at [355, 194] on div "01:33 Test Assistant- Mukul" at bounding box center [359, 199] width 254 height 18
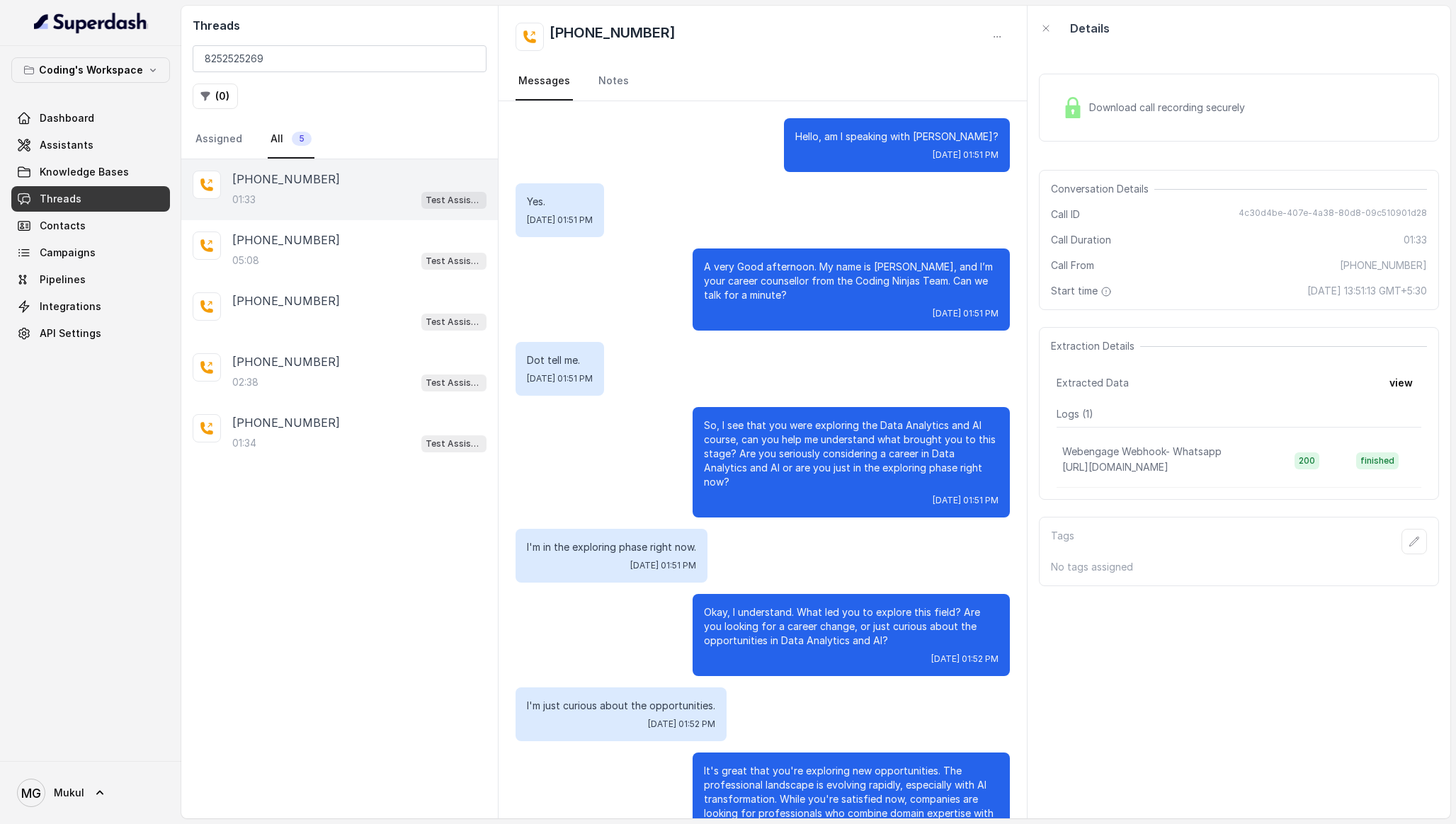
scroll to position [147, 0]
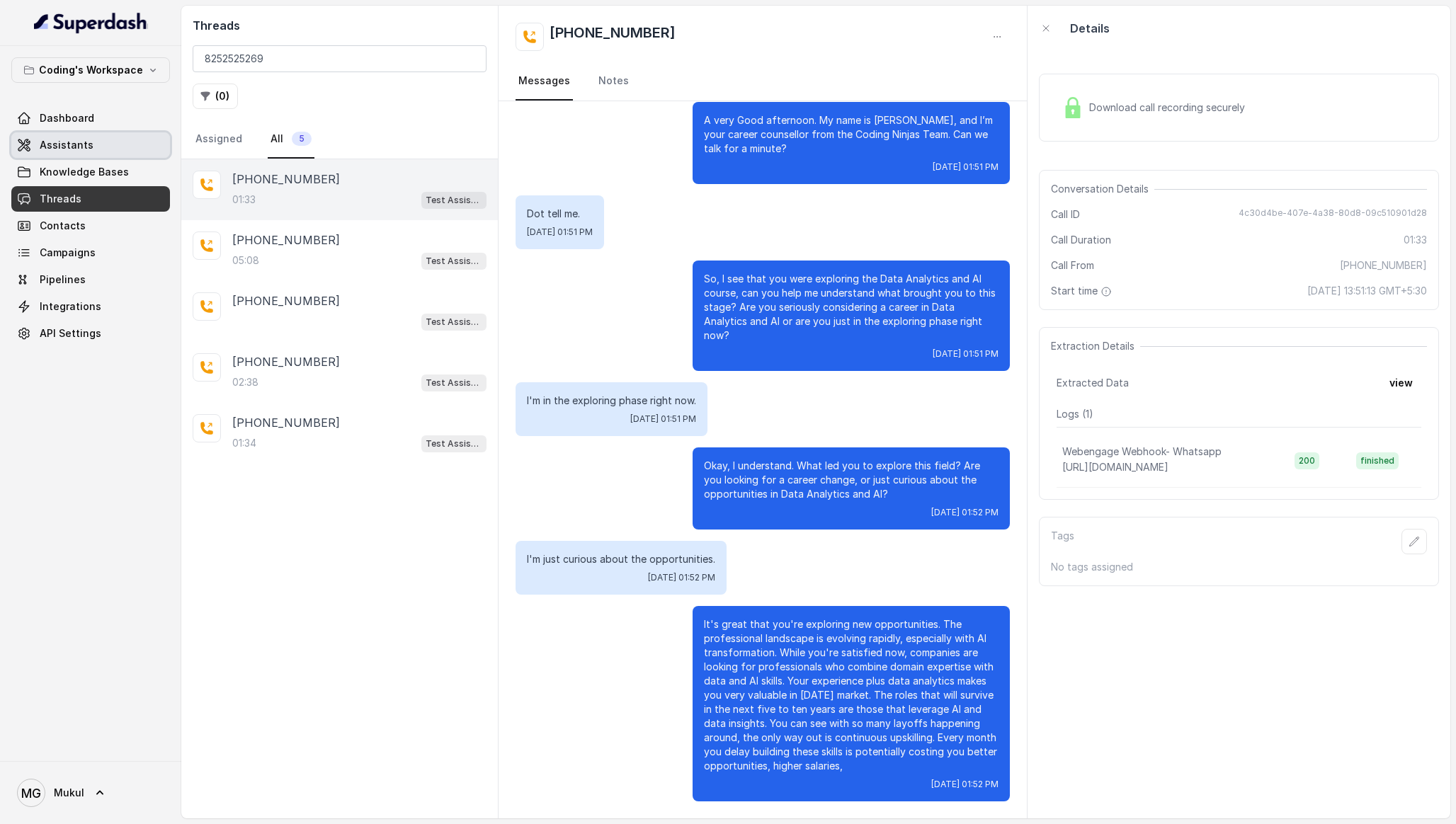
click at [139, 146] on link "Assistants" at bounding box center [91, 145] width 159 height 26
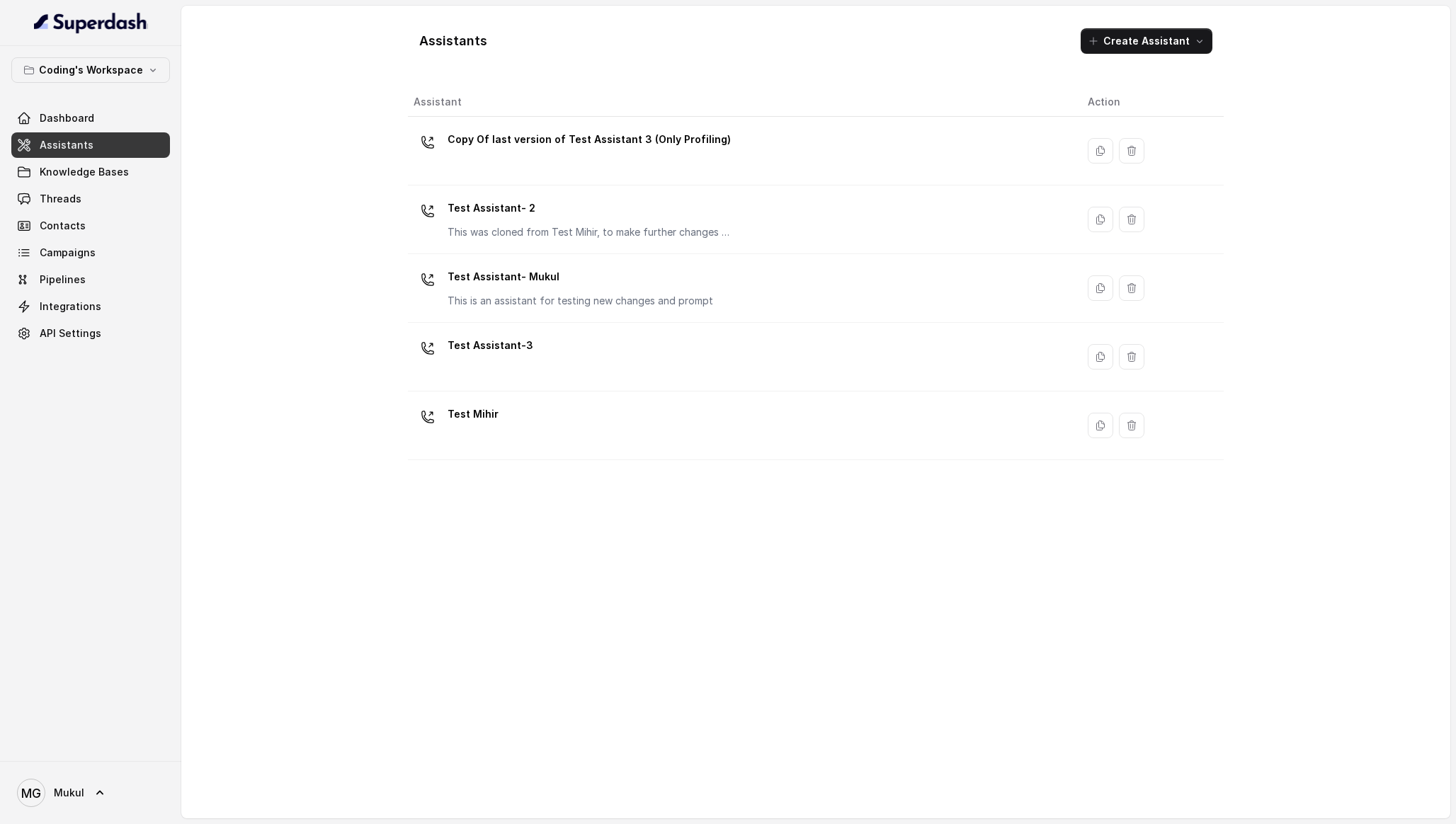
click at [135, 169] on link "Knowledge Bases" at bounding box center [91, 171] width 159 height 26
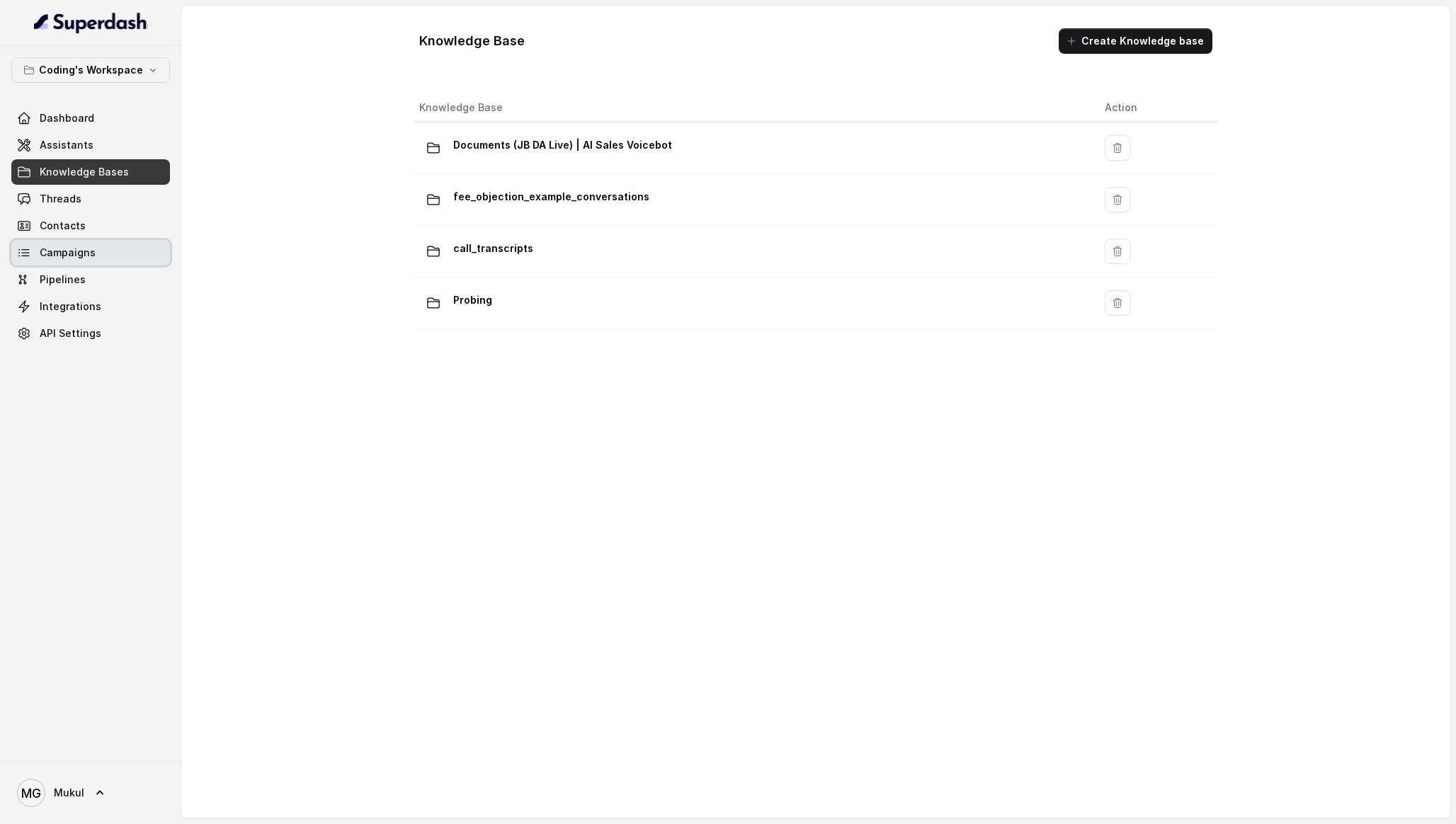
click at [93, 248] on link "Campaigns" at bounding box center [91, 252] width 159 height 26
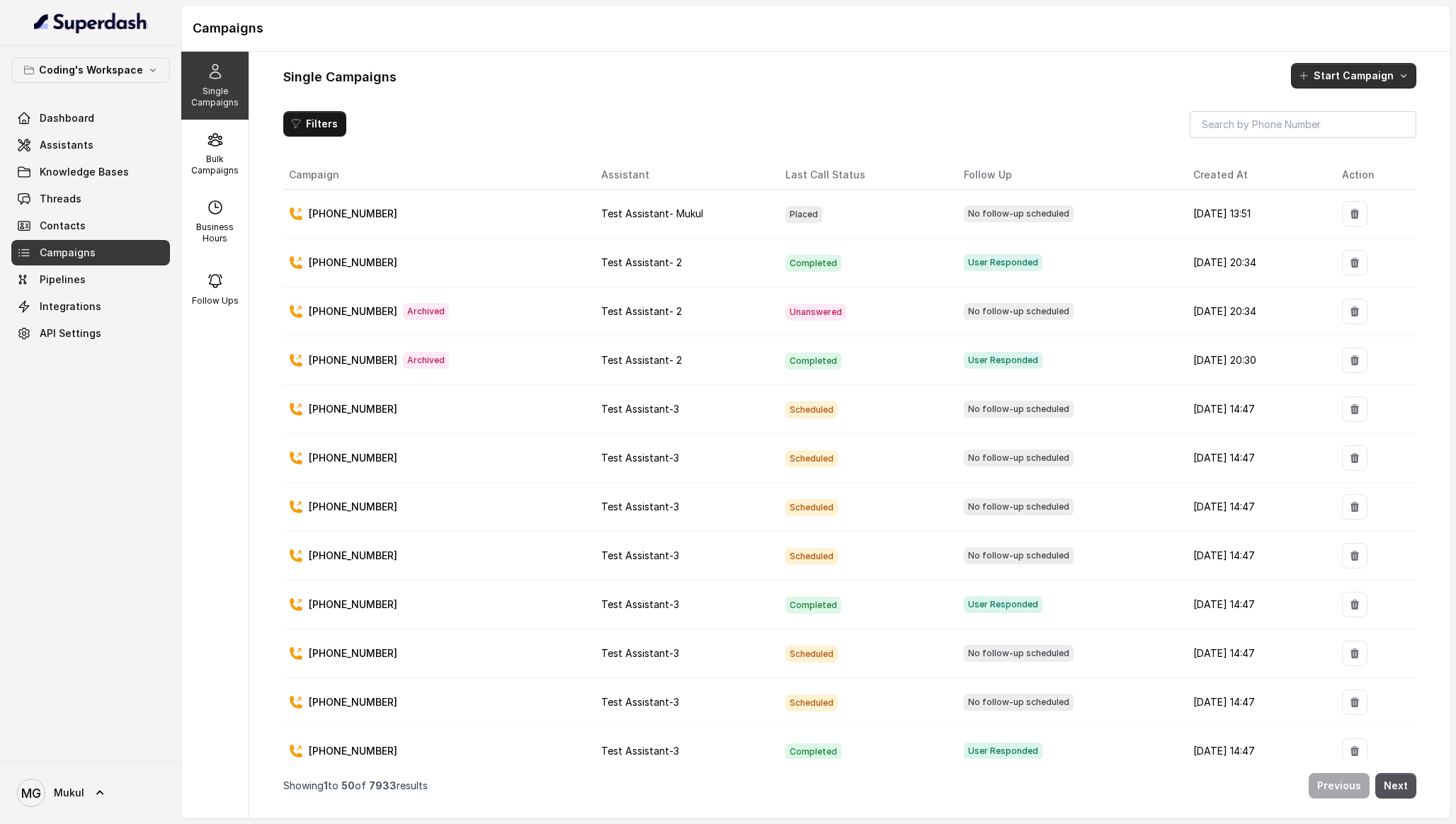
click at [1373, 81] on button "Start Campaign" at bounding box center [1353, 76] width 125 height 26
click at [1321, 133] on p "Call" at bounding box center [1328, 136] width 17 height 14
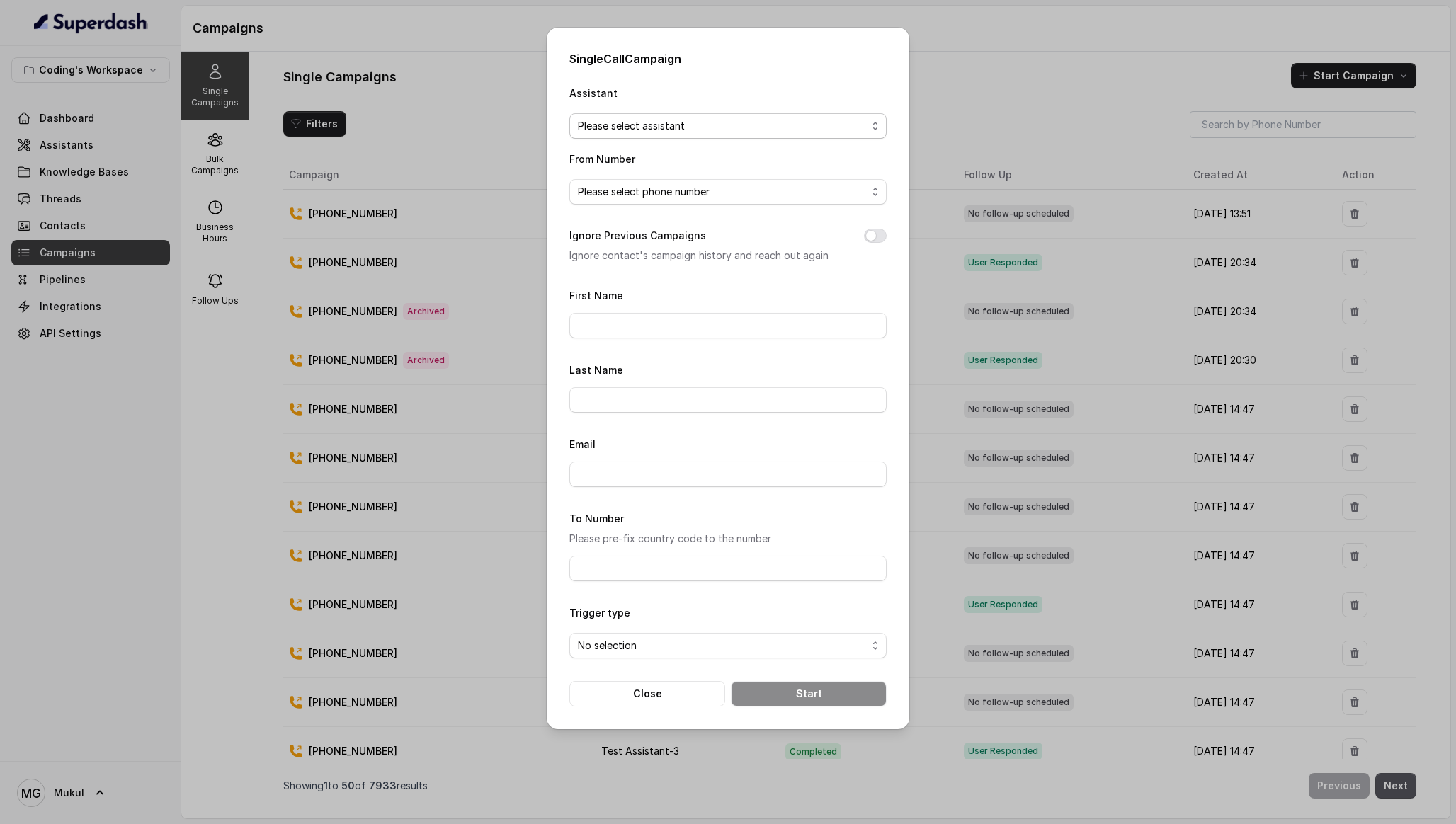
click at [847, 125] on span "Please select assistant" at bounding box center [722, 126] width 289 height 17
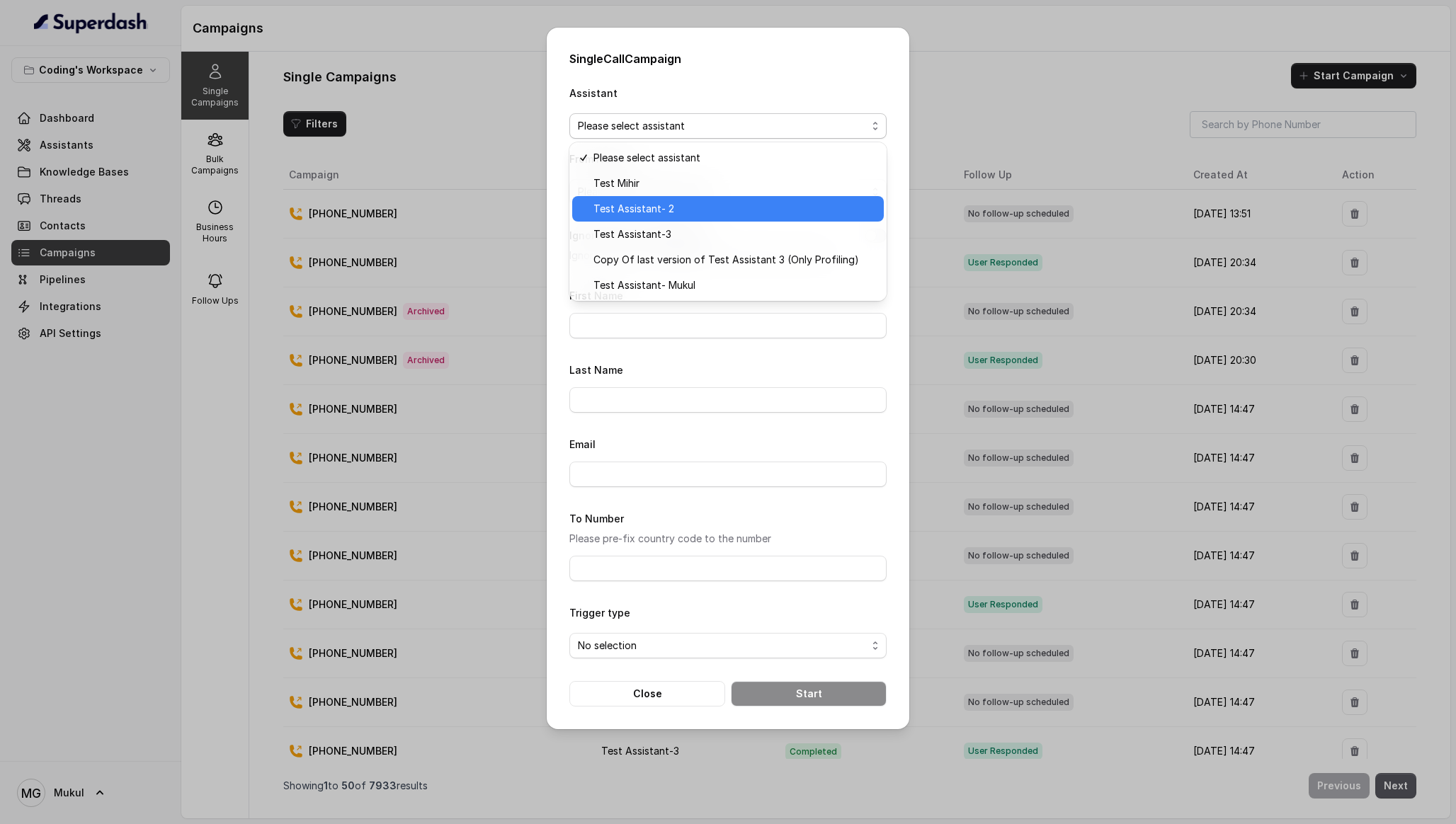
click at [786, 203] on span "Test Assistant- 2" at bounding box center [735, 208] width 282 height 17
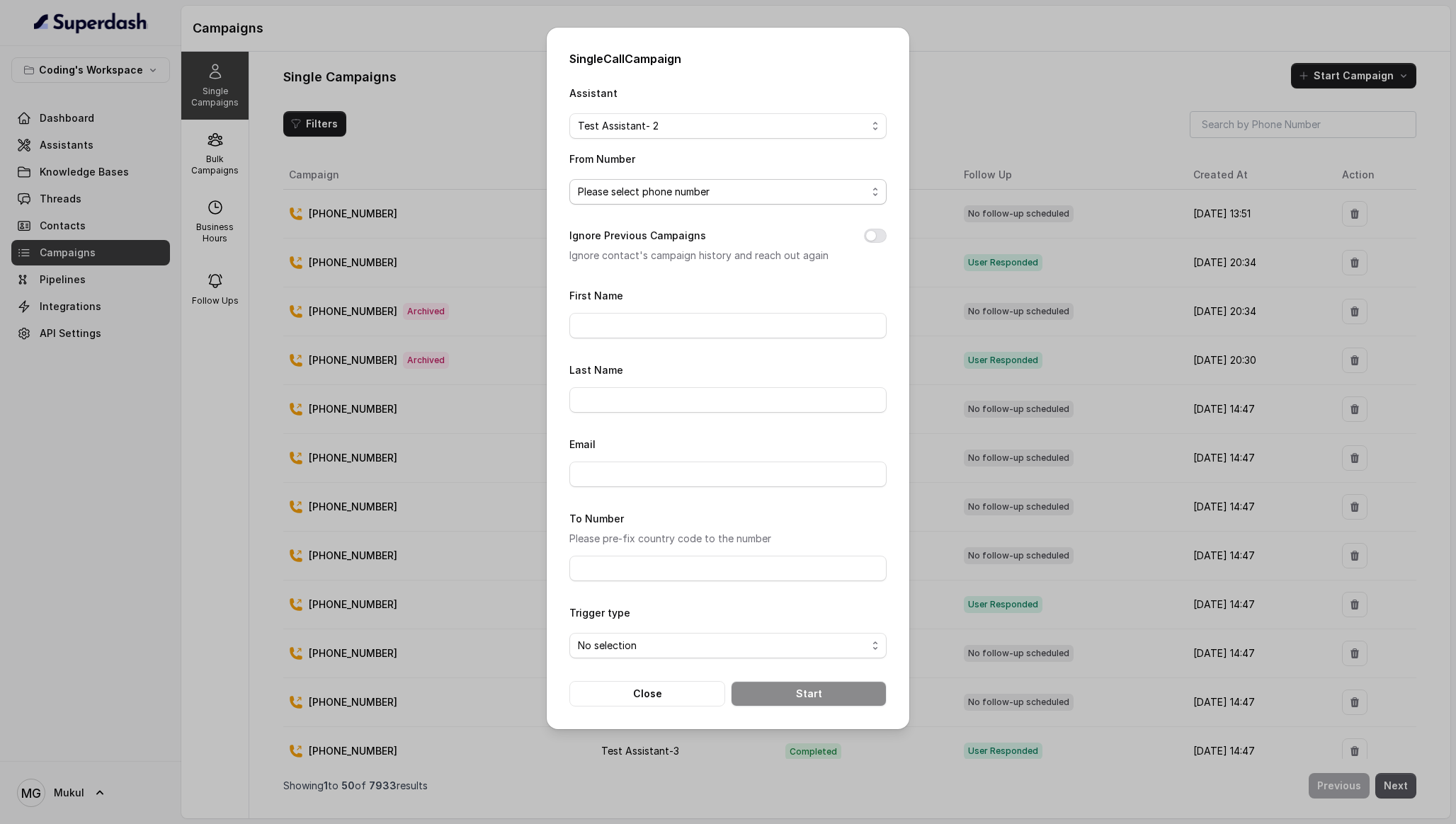
click at [786, 203] on span "Please select phone number" at bounding box center [727, 192] width 317 height 26
click at [832, 127] on div "Assistant Test Assistant- 2 From Number Please select phone number Ignore Previ…" at bounding box center [727, 395] width 317 height 622
click at [815, 143] on div "Assistant Test Assistant- 2 From Number Please select phone number Ignore Previ…" at bounding box center [727, 395] width 317 height 622
click at [836, 135] on span "Test Assistant- 2" at bounding box center [727, 126] width 317 height 26
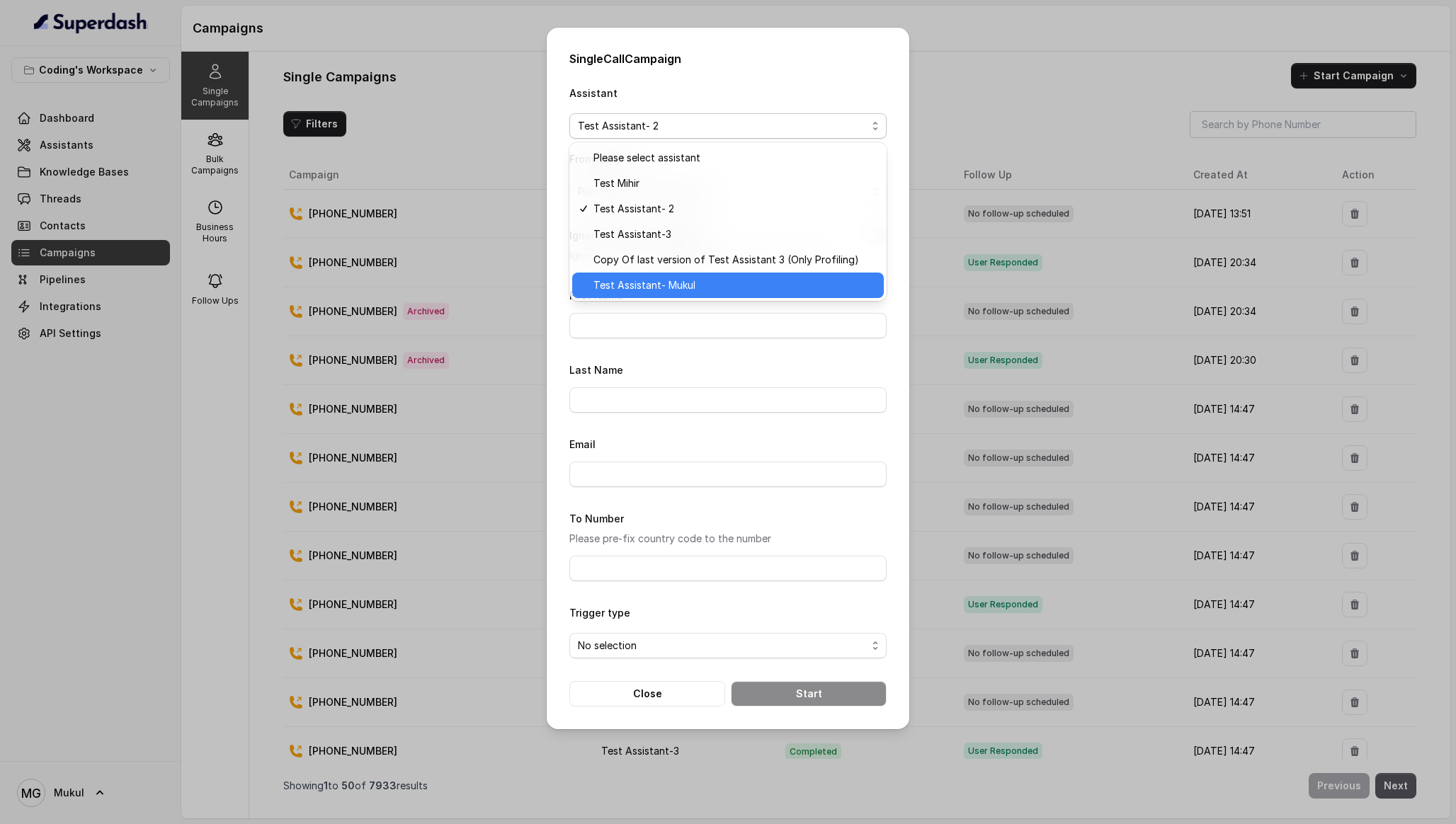
click at [739, 284] on span "Test Assistant- Mukul" at bounding box center [735, 285] width 282 height 17
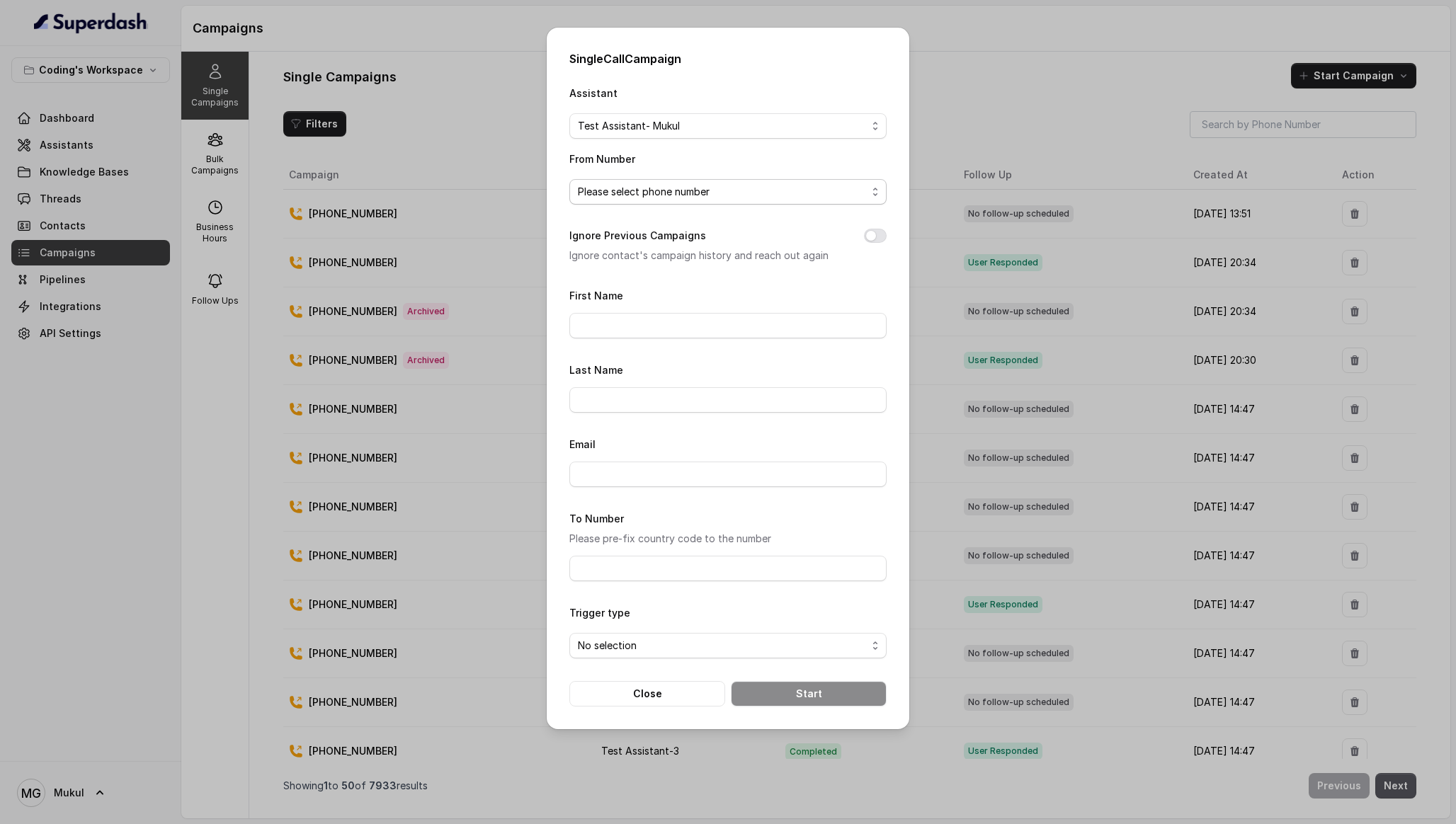
click at [776, 189] on span "Please select phone number" at bounding box center [722, 192] width 289 height 17
click at [739, 244] on span "[PHONE_NUMBER]" at bounding box center [735, 248] width 282 height 17
click at [692, 317] on input "First Name" at bounding box center [727, 325] width 317 height 26
type input "Mukul"
click at [647, 575] on input "To Number" at bounding box center [727, 568] width 317 height 26
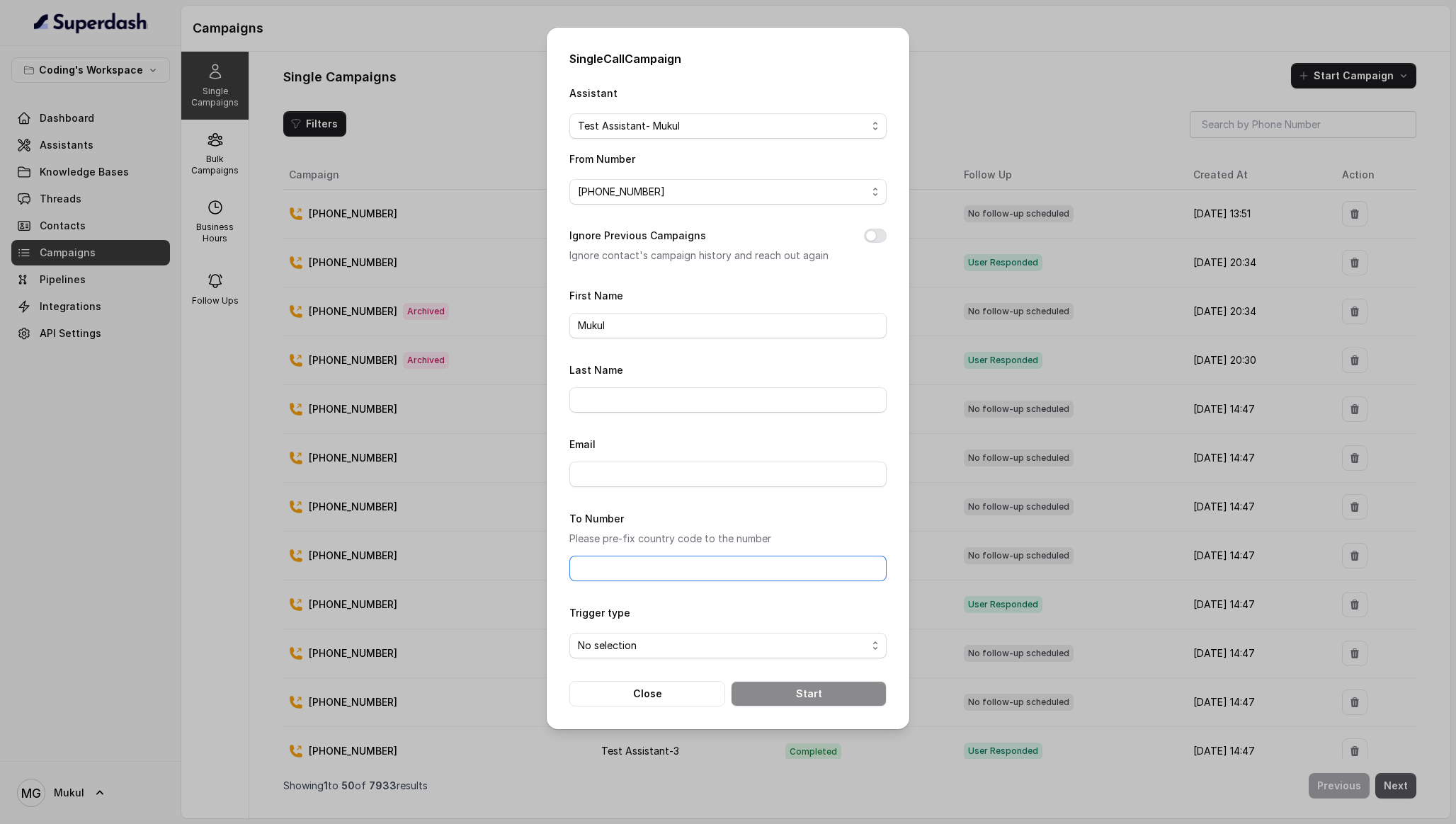
type input "[PHONE_NUMBER]"
click at [688, 639] on span "No selection" at bounding box center [722, 645] width 289 height 17
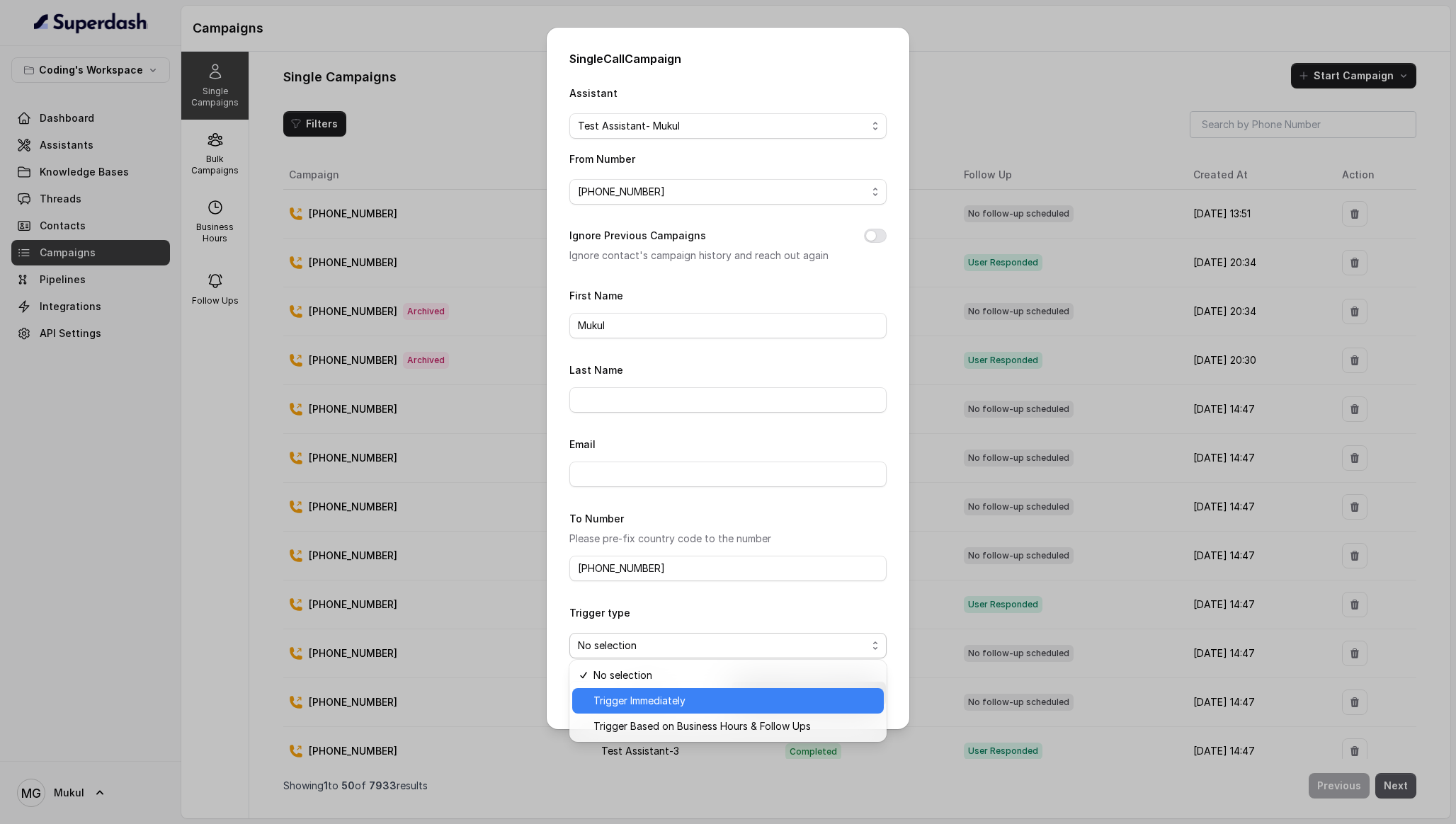
click at [683, 692] on span "Trigger Immediately" at bounding box center [735, 701] width 282 height 17
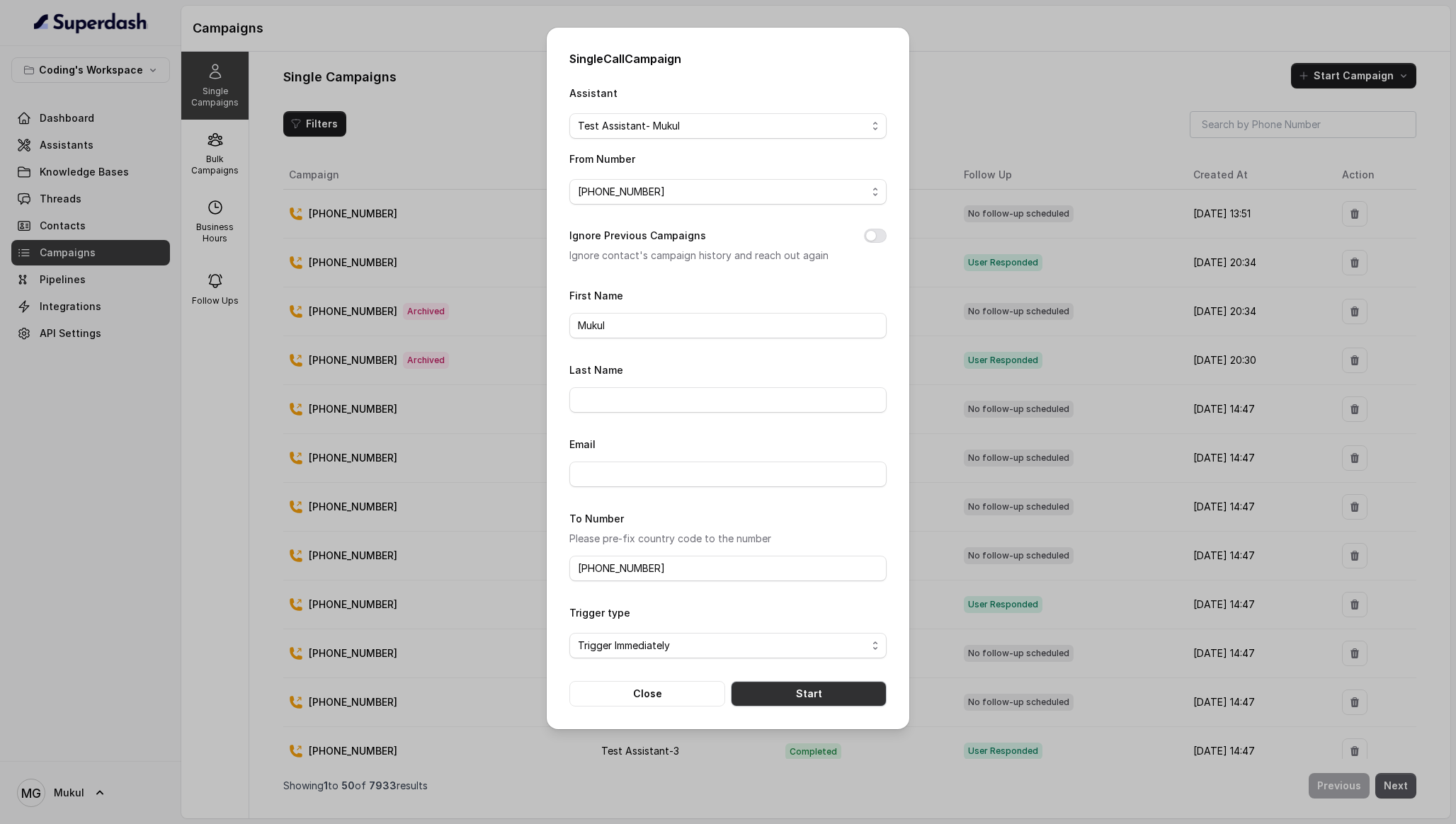
click at [788, 690] on button "Start" at bounding box center [808, 693] width 156 height 26
click at [874, 231] on button "Ignore Previous Campaigns" at bounding box center [875, 235] width 23 height 14
click at [707, 686] on button "Close" at bounding box center [646, 693] width 156 height 26
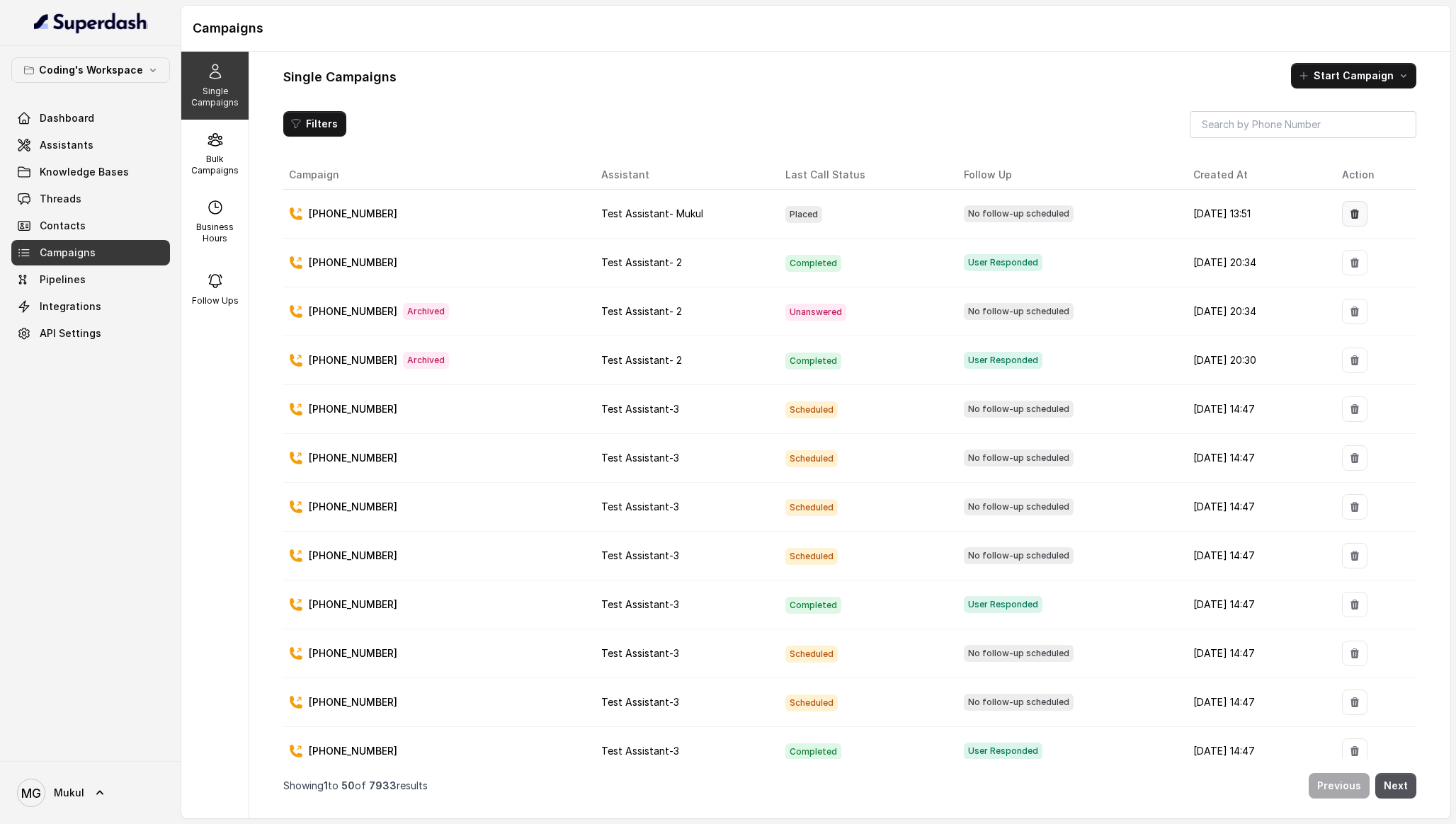
click at [1367, 209] on button "button" at bounding box center [1354, 213] width 26 height 26
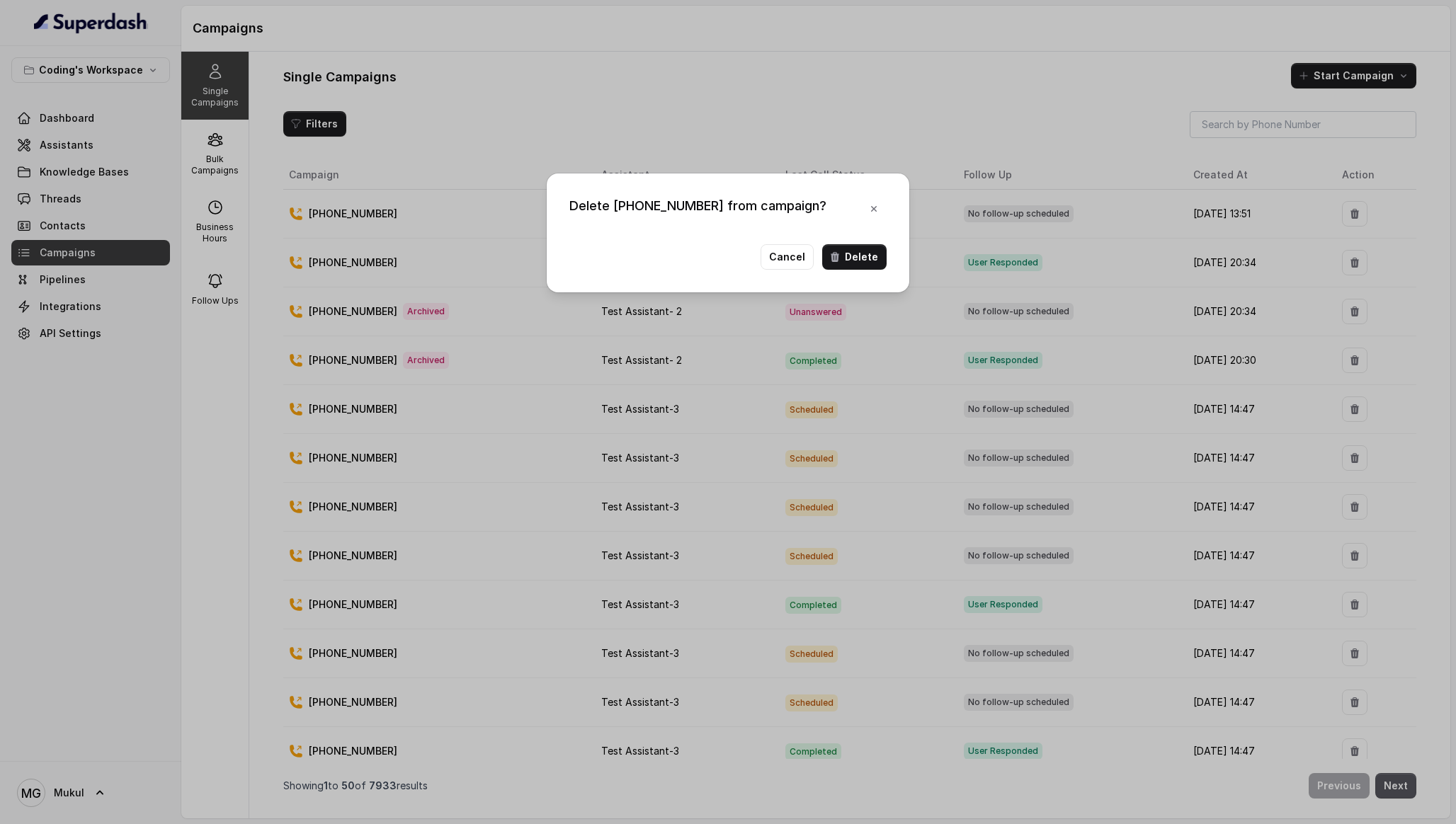
click at [888, 255] on div "Delete [PHONE_NUMBER] from campaign? Cancel Delete" at bounding box center [728, 233] width 362 height 119
click at [860, 258] on button "Delete" at bounding box center [854, 257] width 64 height 26
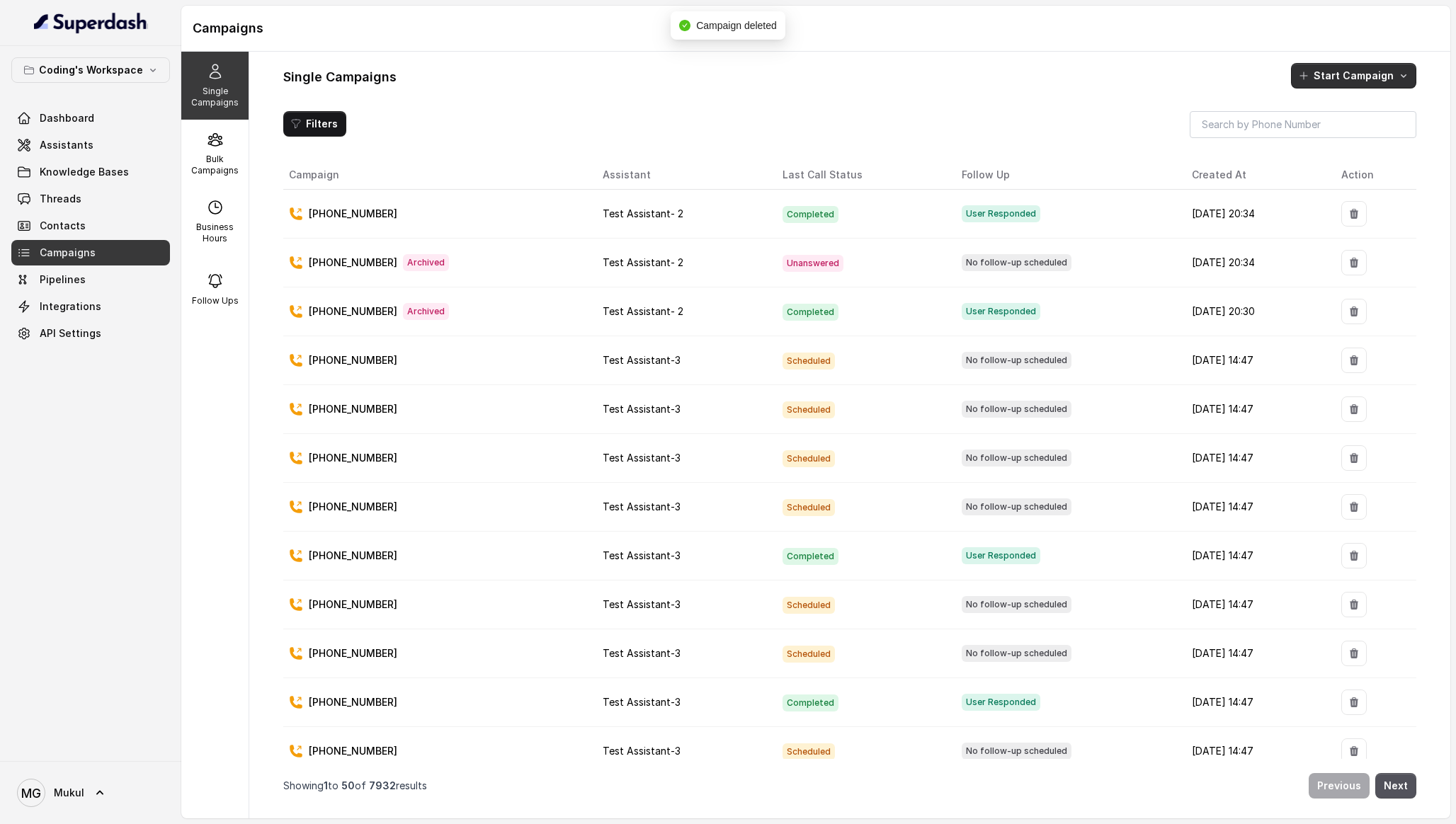
click at [1354, 81] on button "Start Campaign" at bounding box center [1353, 76] width 125 height 26
click at [1330, 134] on p "Call" at bounding box center [1328, 136] width 17 height 14
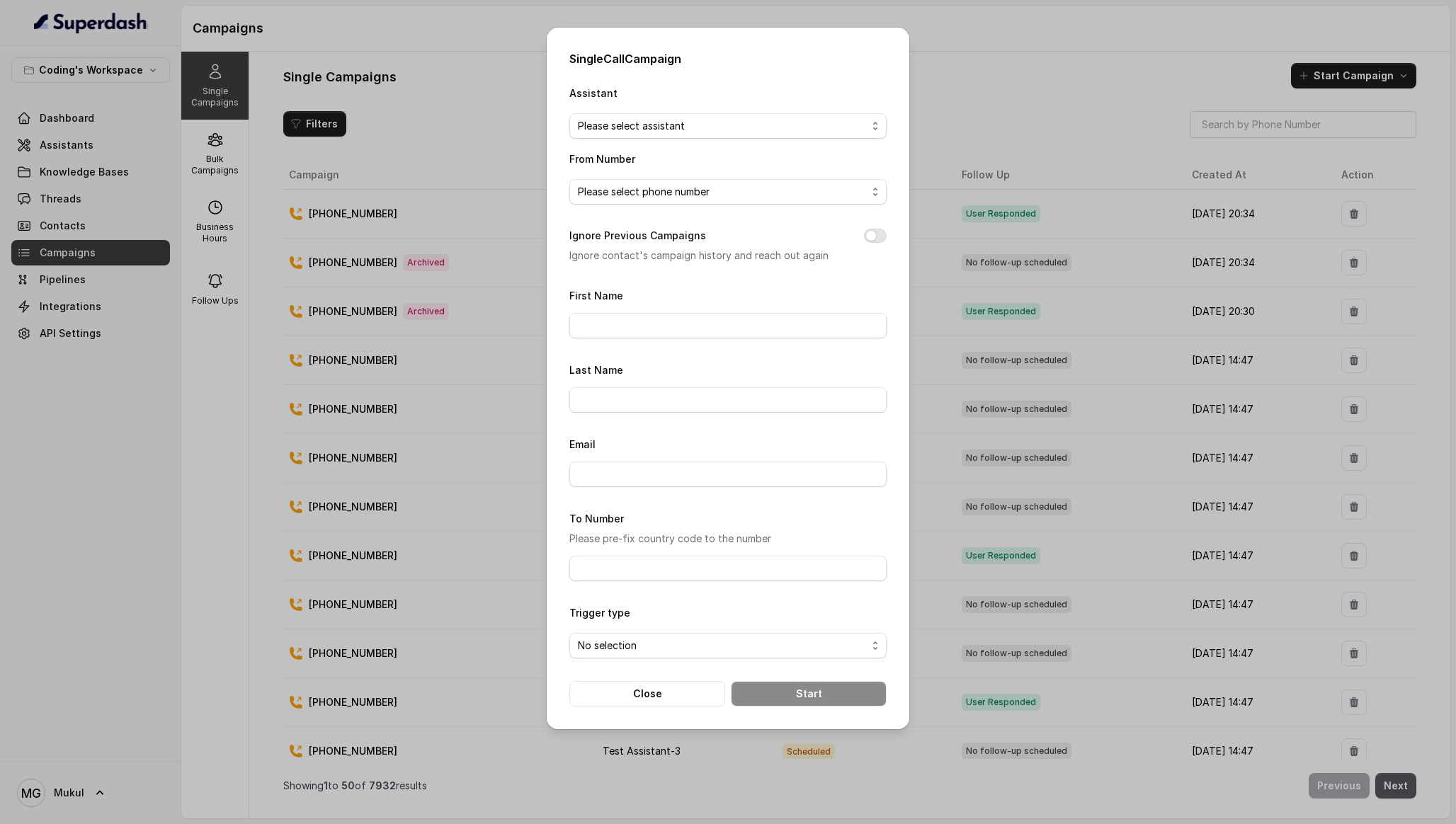
click at [696, 110] on div "Assistant Please select assistant" at bounding box center [727, 111] width 317 height 54
click at [697, 119] on span "Please select assistant" at bounding box center [722, 126] width 289 height 17
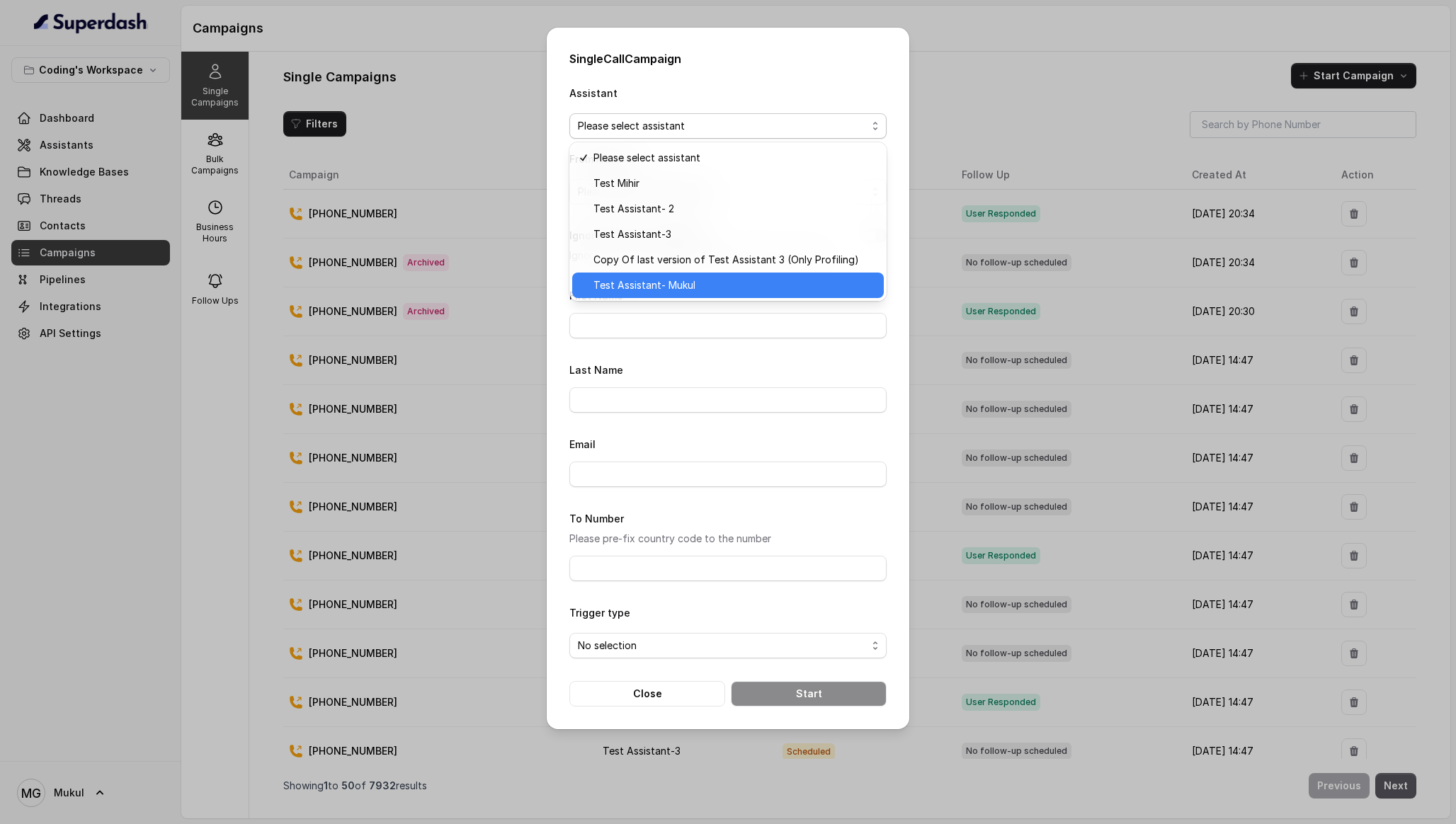
click at [665, 280] on span "Test Assistant- Mukul" at bounding box center [735, 285] width 282 height 17
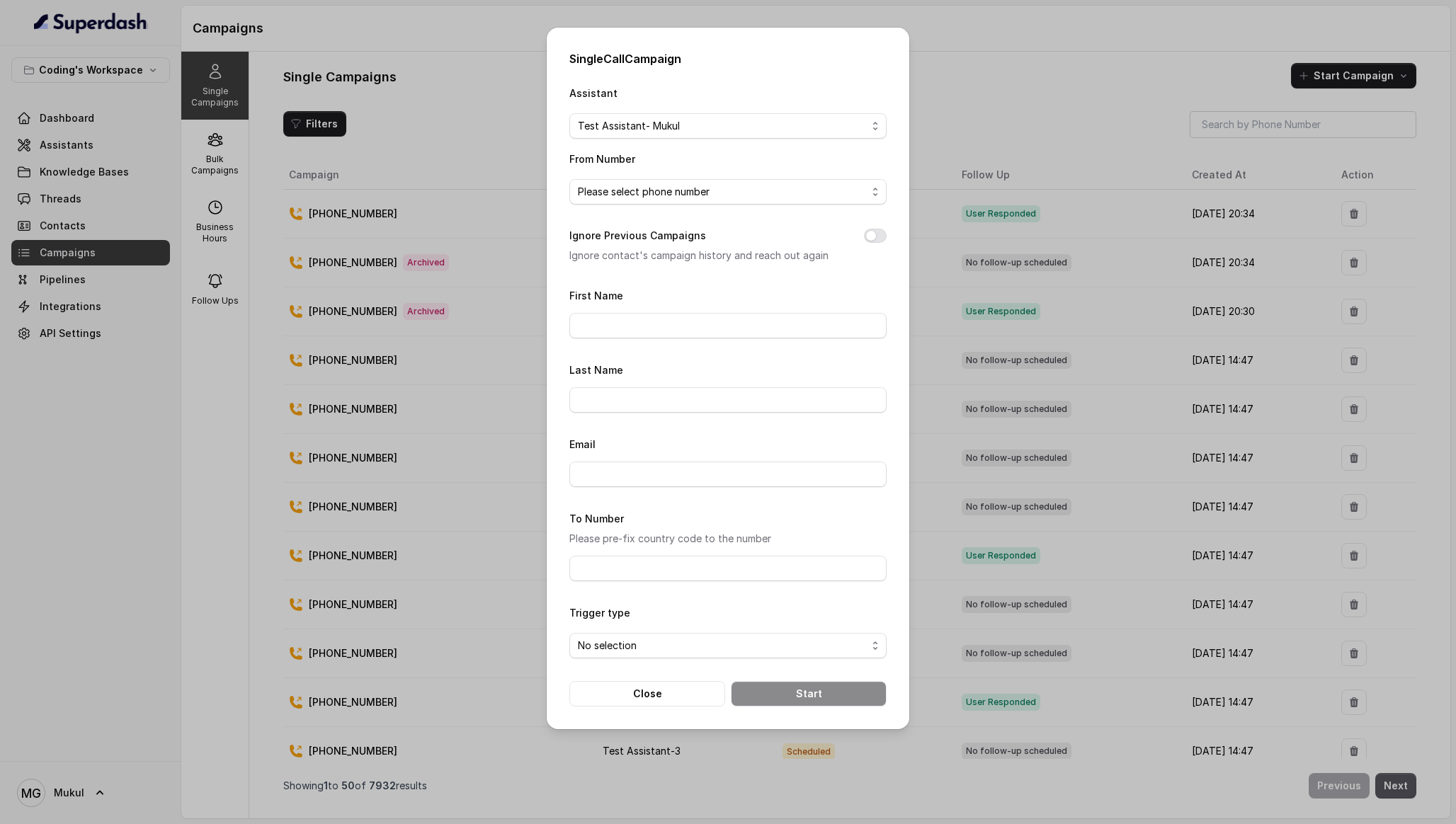
click at [874, 244] on div "Ignore Previous Campaigns Ignore contact's campaign history and reach out again" at bounding box center [727, 245] width 317 height 37
click at [876, 240] on button "Ignore Previous Campaigns" at bounding box center [875, 235] width 23 height 14
click at [868, 186] on span "Please select phone number" at bounding box center [727, 192] width 317 height 26
click at [779, 242] on span "[PHONE_NUMBER]" at bounding box center [735, 248] width 282 height 17
click at [696, 321] on input "First Name" at bounding box center [727, 325] width 317 height 26
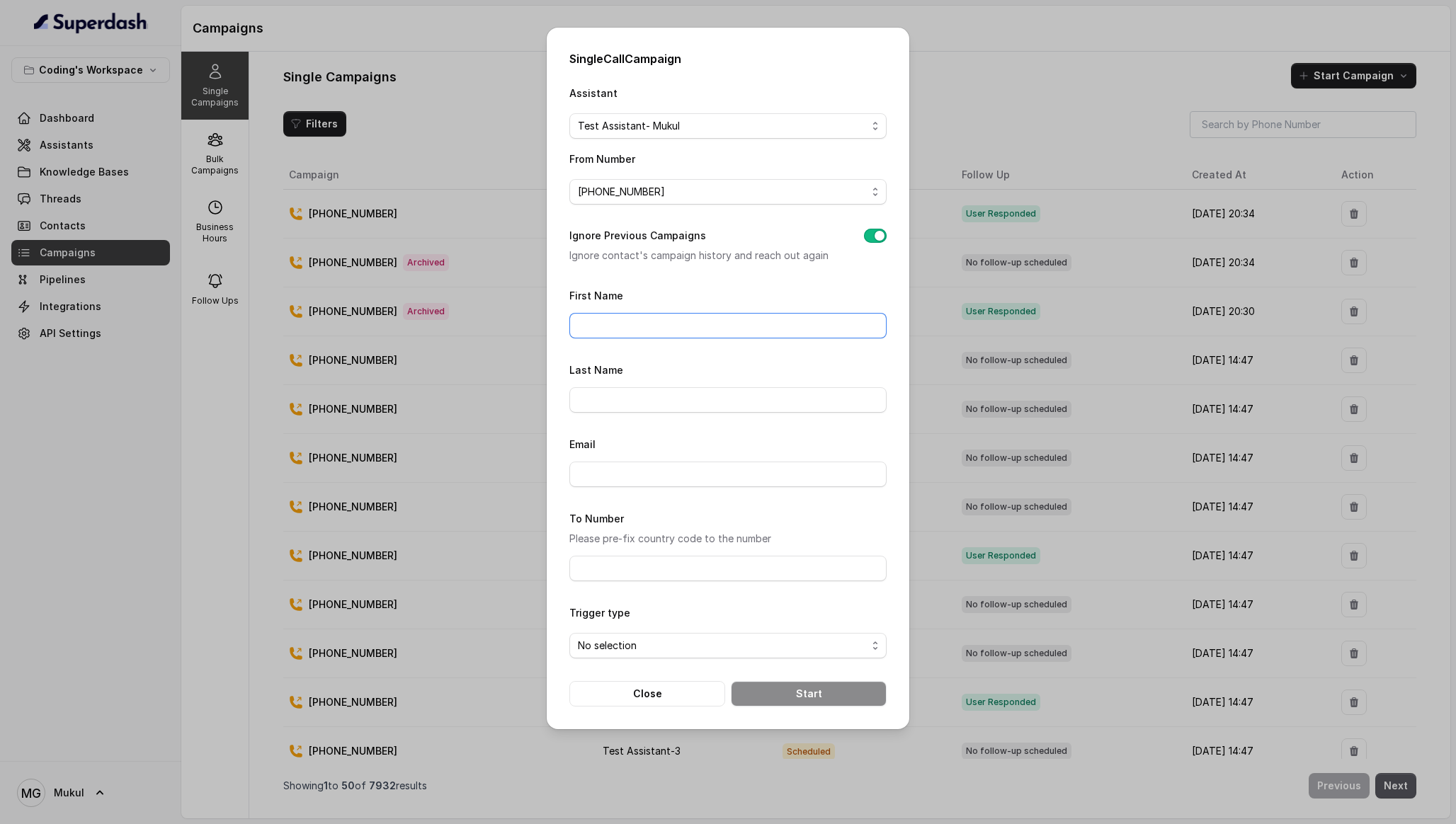
type input "Mukul"
click at [629, 645] on span "No selection" at bounding box center [722, 645] width 289 height 17
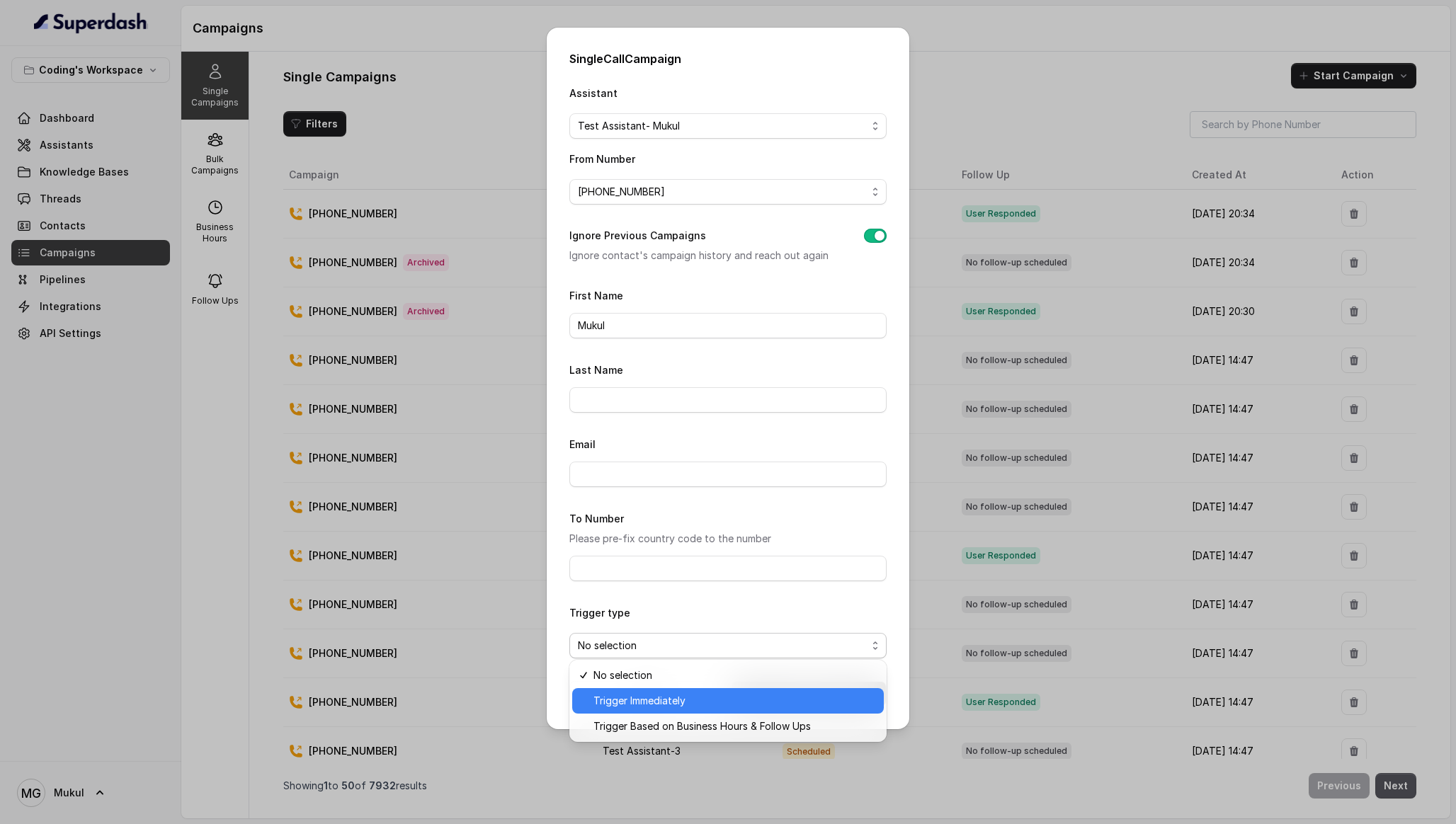
click at [636, 694] on span "Trigger Immediately" at bounding box center [735, 701] width 282 height 17
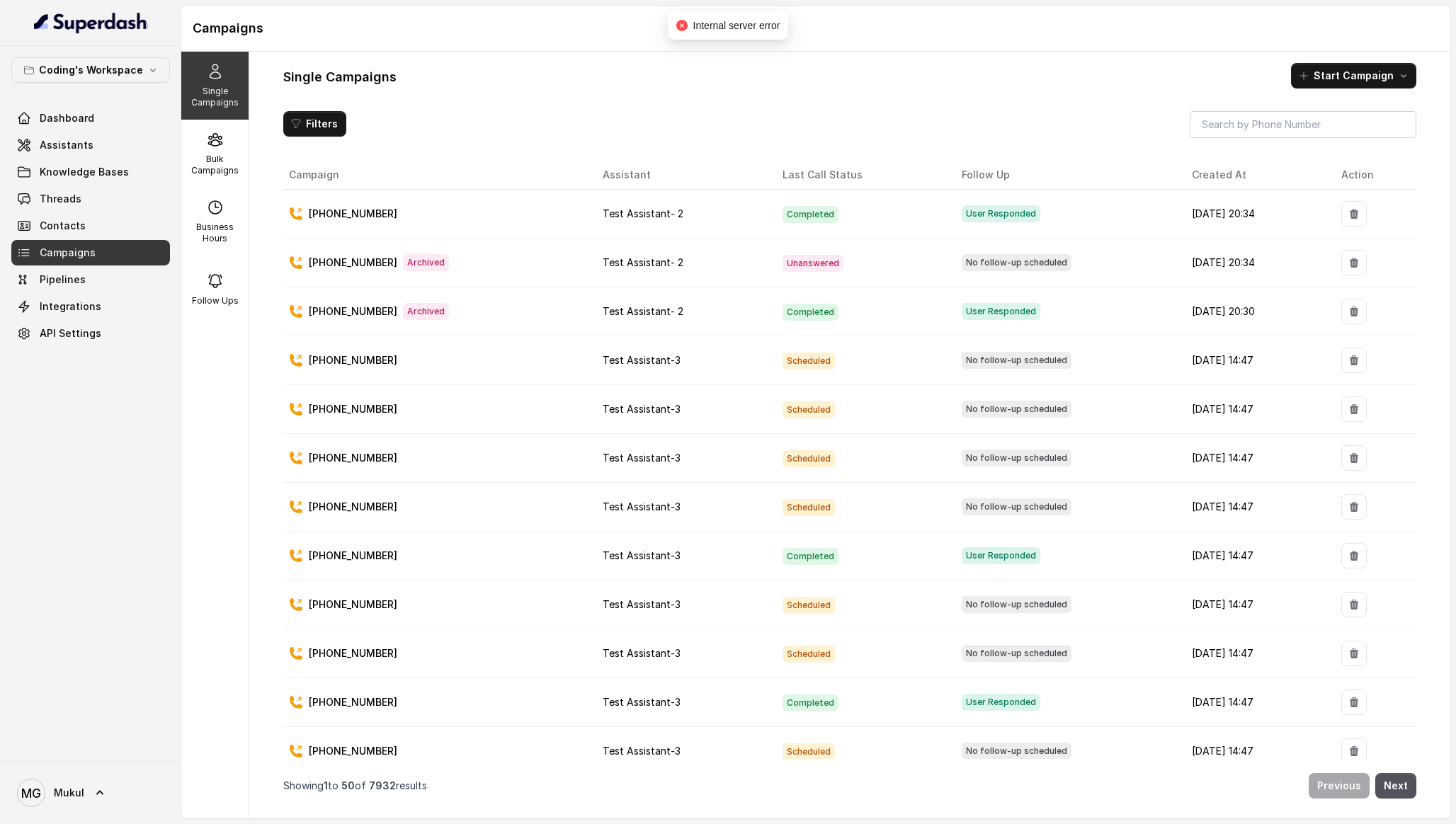
click at [739, 589] on td "Test Assistant-3" at bounding box center [681, 604] width 180 height 49
click at [1333, 63] on div "Single Campaigns Start Campaign Filters Campaign Assistant Last Call Status Fol…" at bounding box center [850, 435] width 1201 height 766
click at [1346, 76] on button "Start Campaign" at bounding box center [1353, 76] width 125 height 26
click at [1316, 137] on div "Call" at bounding box center [1334, 136] width 68 height 14
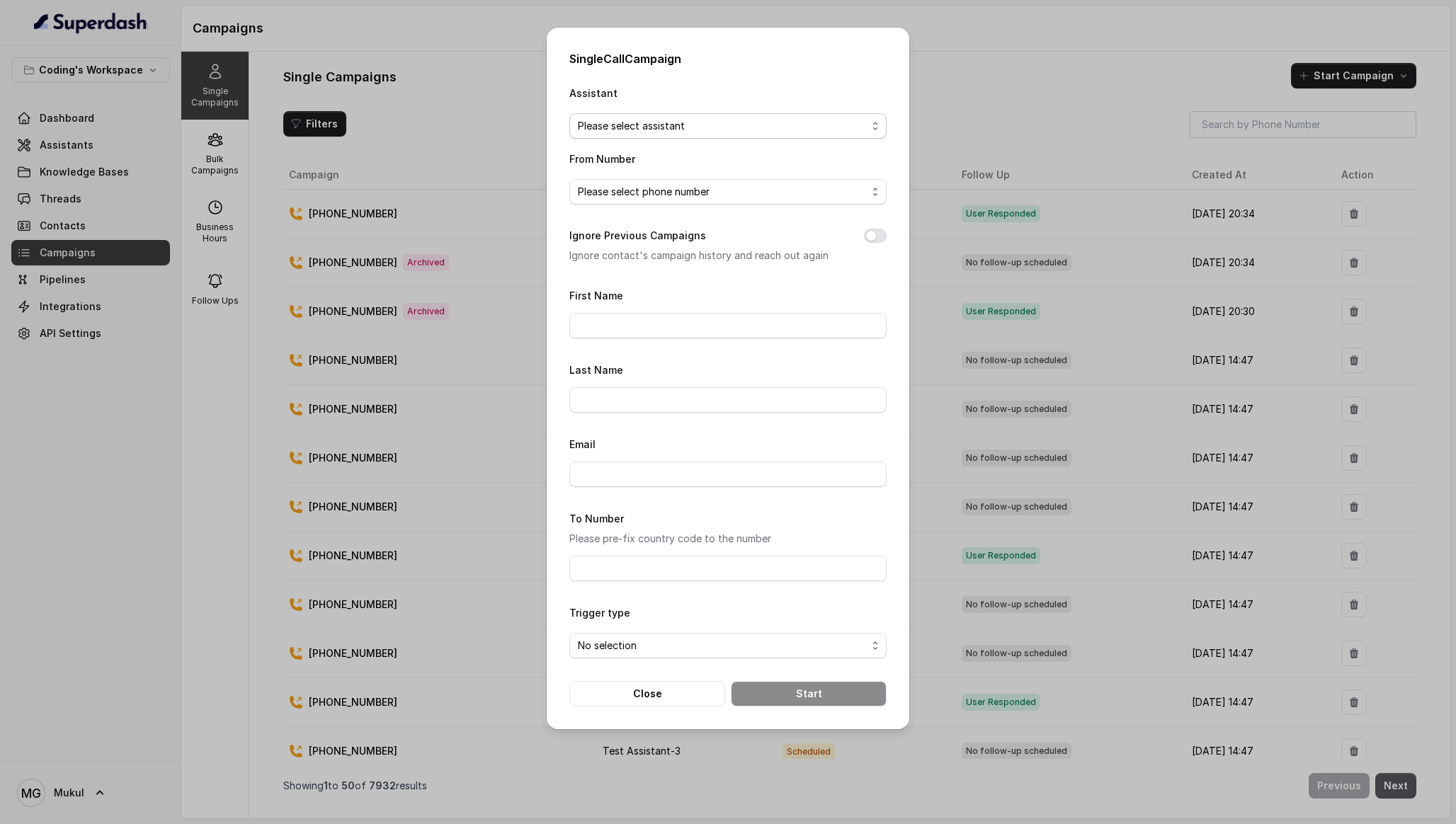
click at [746, 116] on span "Please select assistant" at bounding box center [727, 126] width 317 height 26
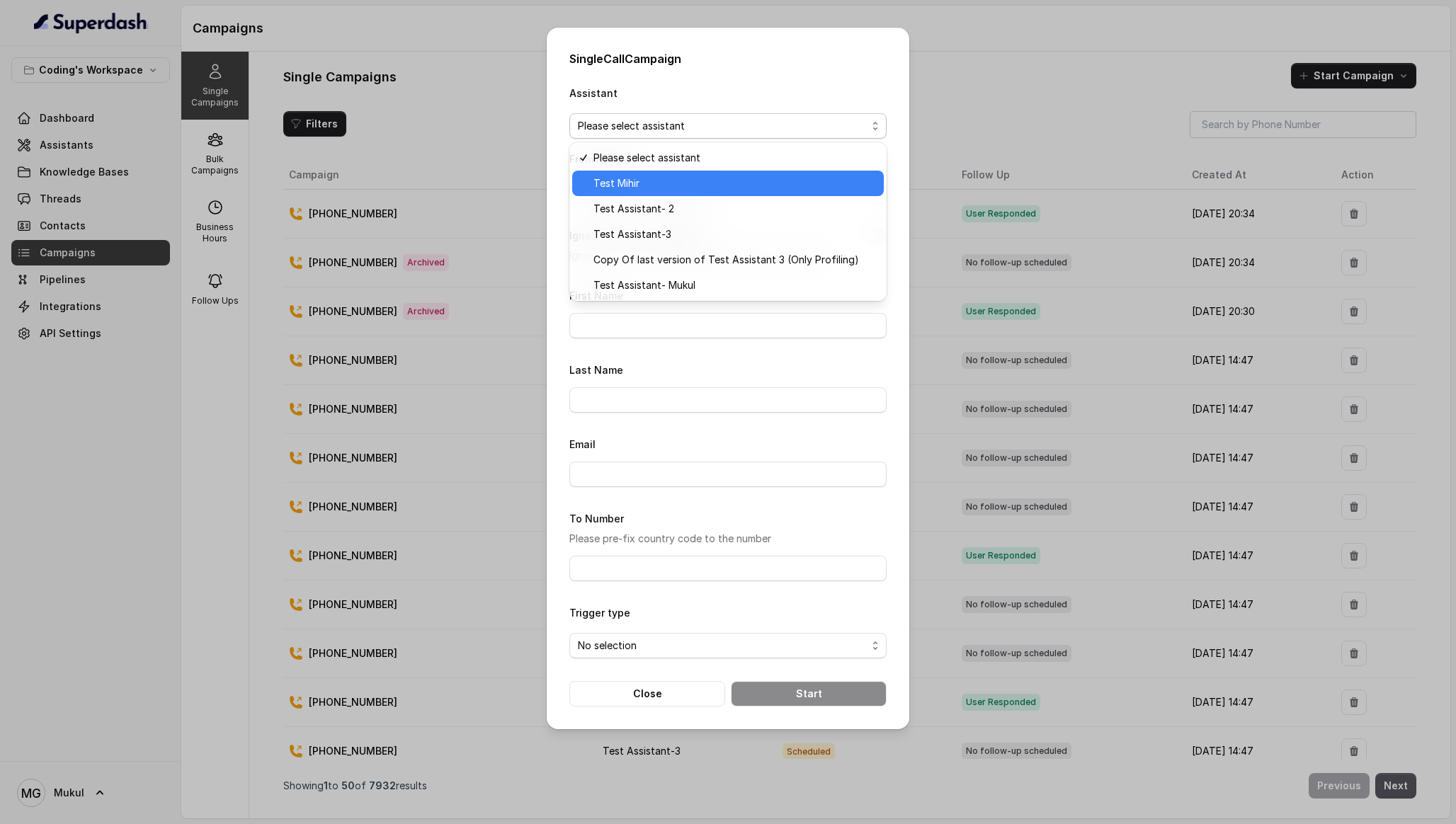
click at [698, 182] on span "Test Mihir" at bounding box center [735, 183] width 282 height 17
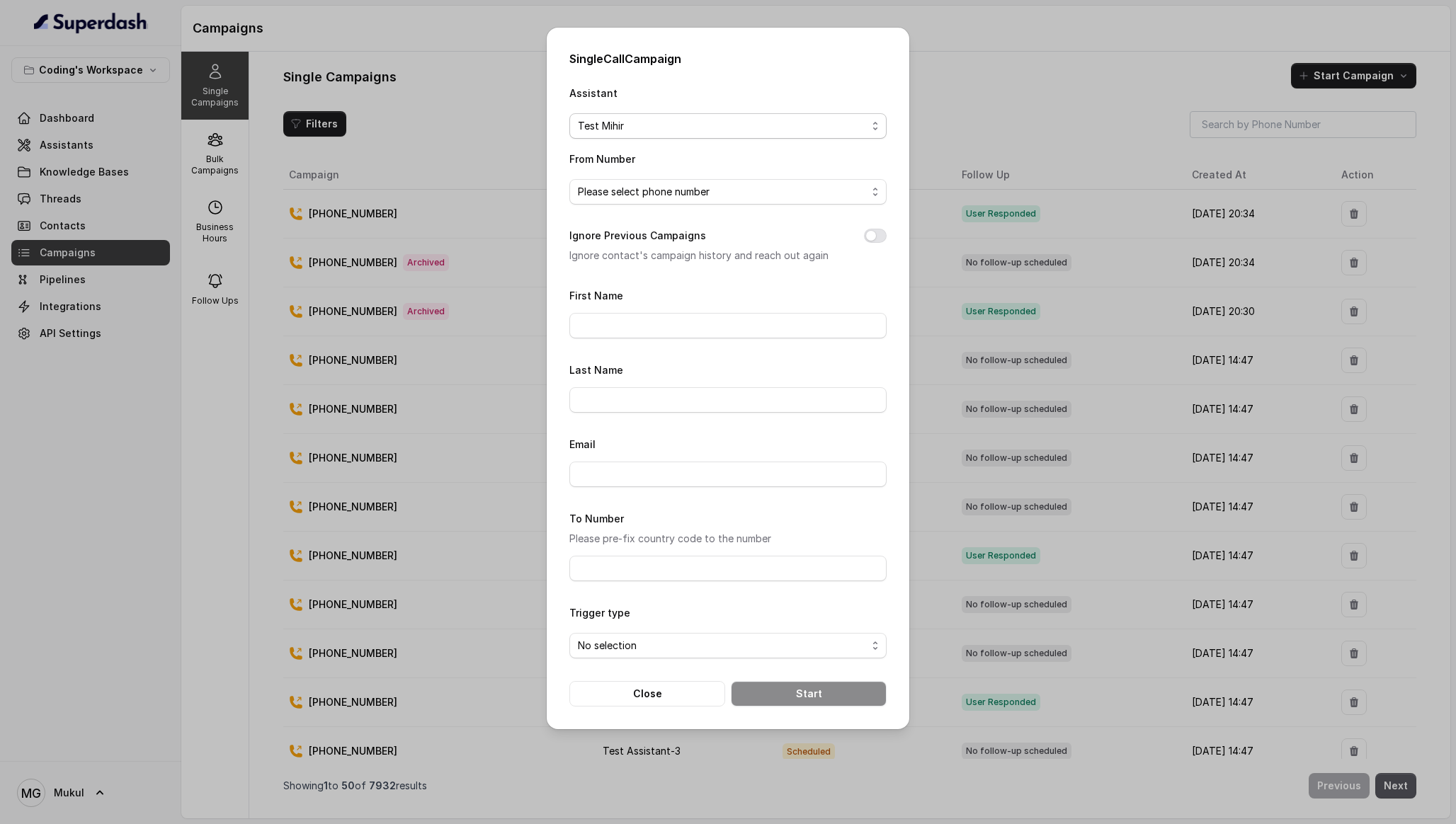
click at [749, 123] on span "Test Mihir" at bounding box center [722, 126] width 289 height 17
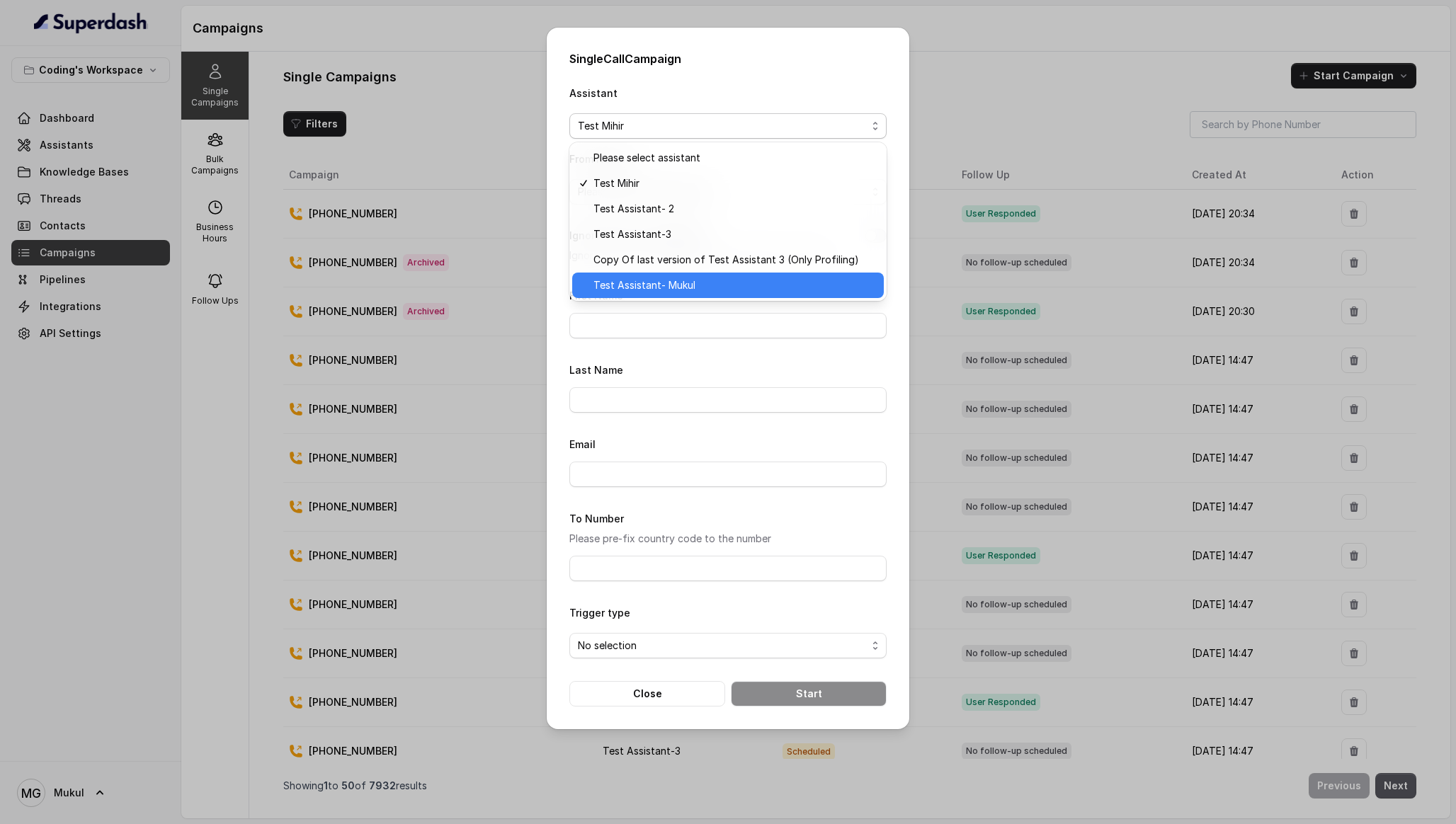
click at [684, 277] on span "Test Assistant- Mukul" at bounding box center [735, 285] width 282 height 17
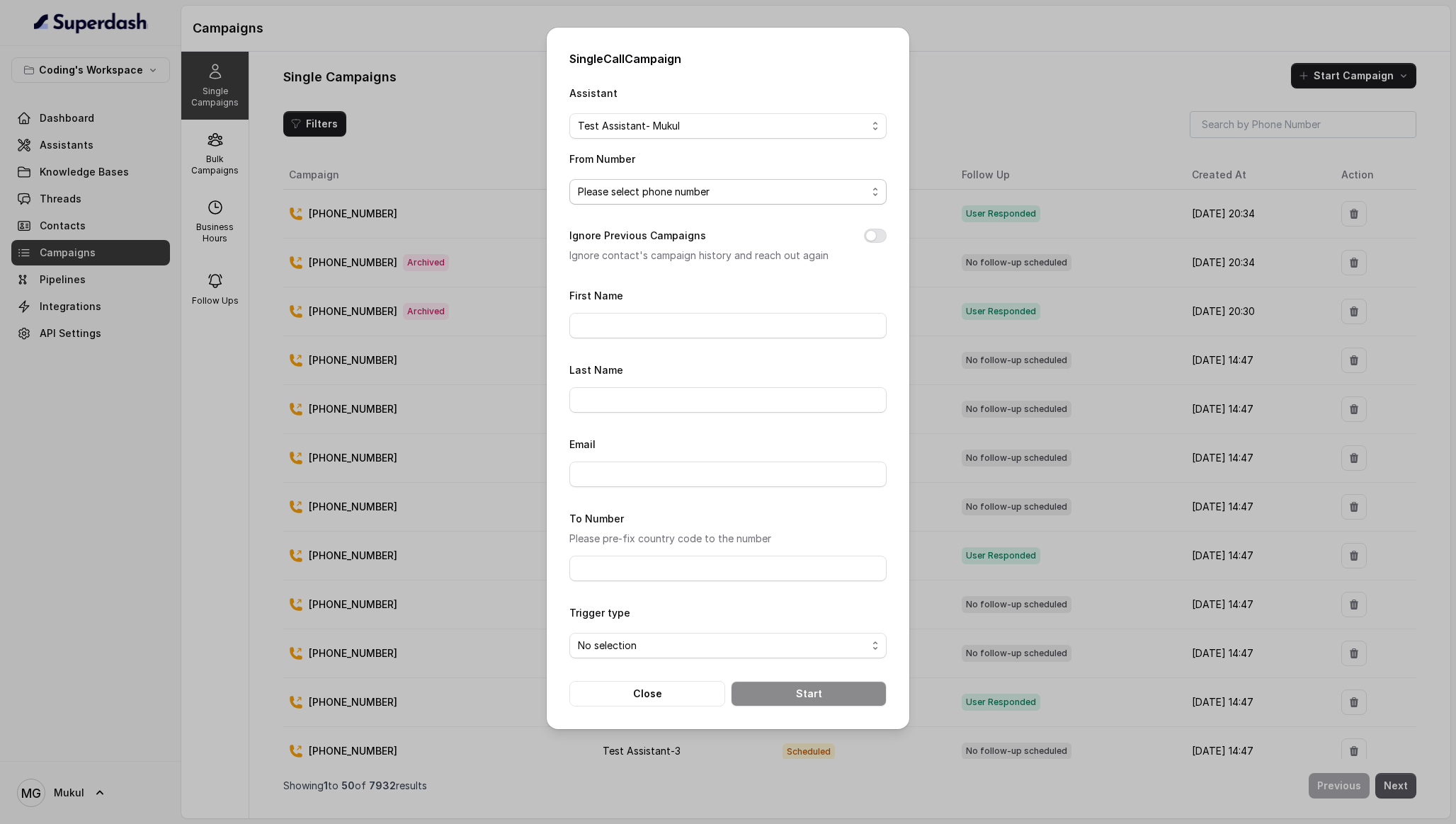
click at [746, 197] on span "Please select phone number" at bounding box center [722, 192] width 289 height 17
click at [709, 249] on span "[PHONE_NUMBER]" at bounding box center [735, 248] width 282 height 17
click at [659, 310] on div "First Name" at bounding box center [727, 312] width 317 height 52
click at [649, 336] on input "First Name" at bounding box center [727, 325] width 317 height 26
type input "Mukul"
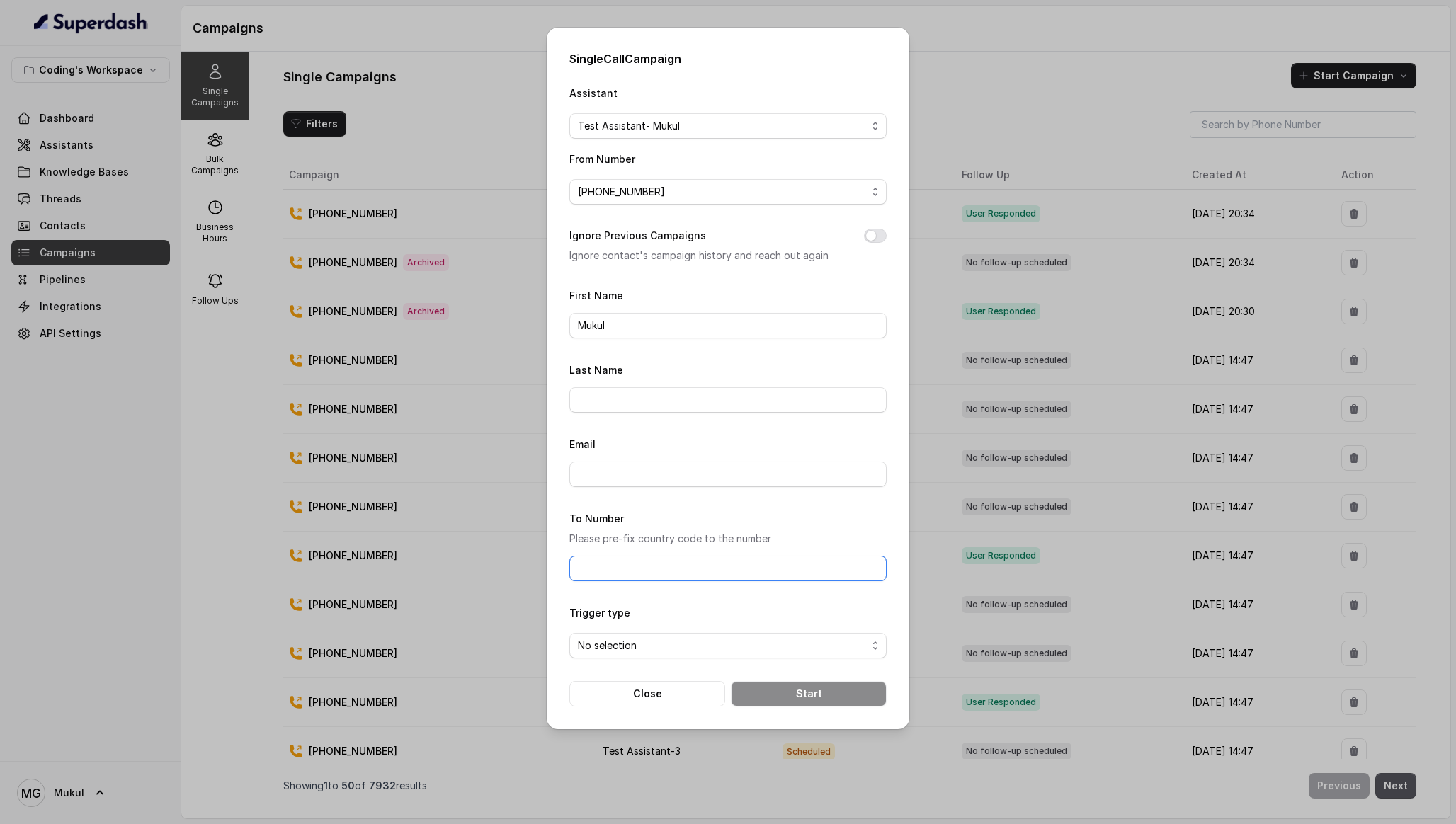
click at [662, 571] on input "To Number" at bounding box center [727, 568] width 317 height 26
type input "[PHONE_NUMBER]"
click at [682, 644] on span "No selection" at bounding box center [722, 645] width 289 height 17
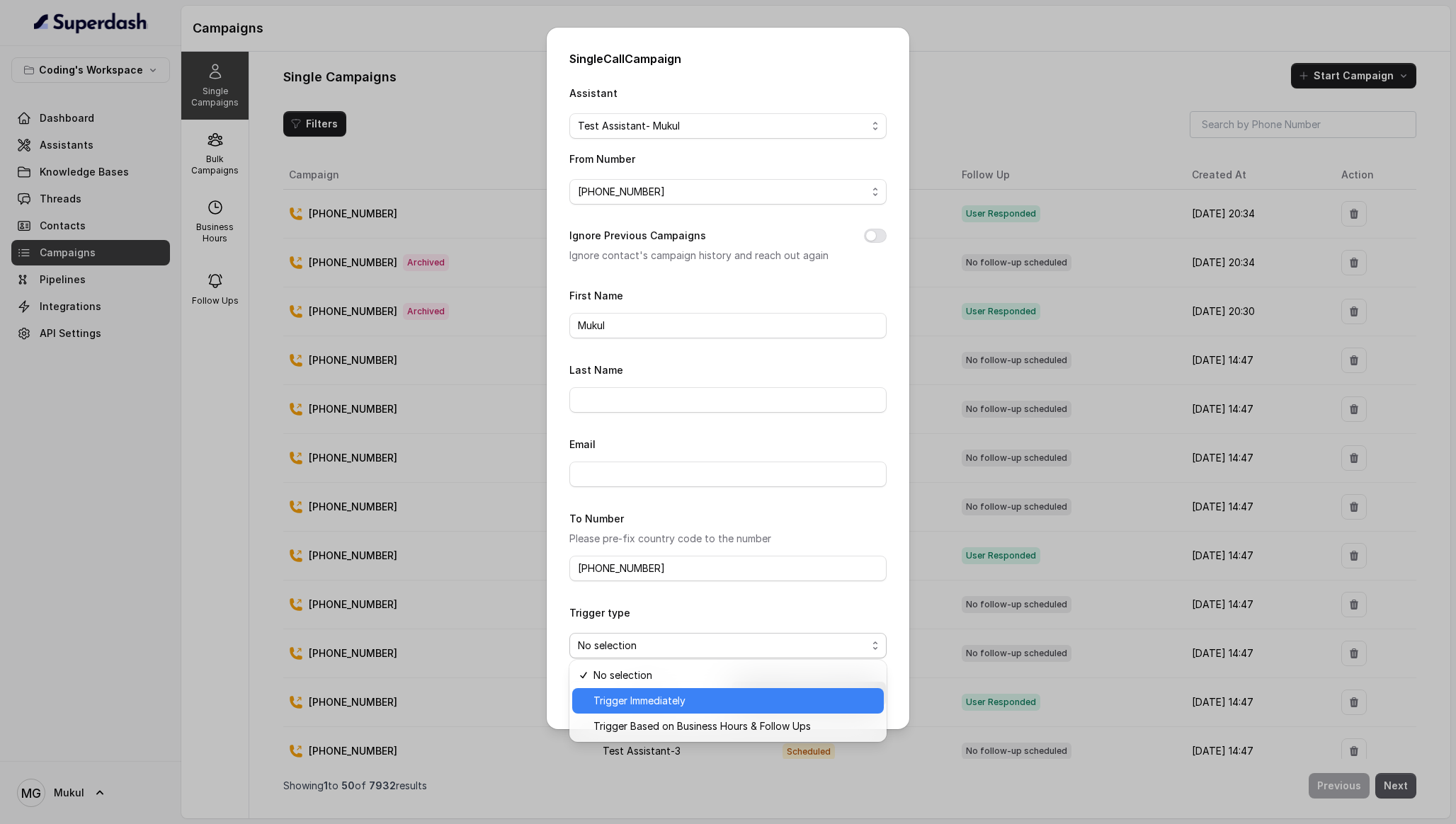
click at [642, 693] on span "Trigger Immediately" at bounding box center [735, 701] width 282 height 17
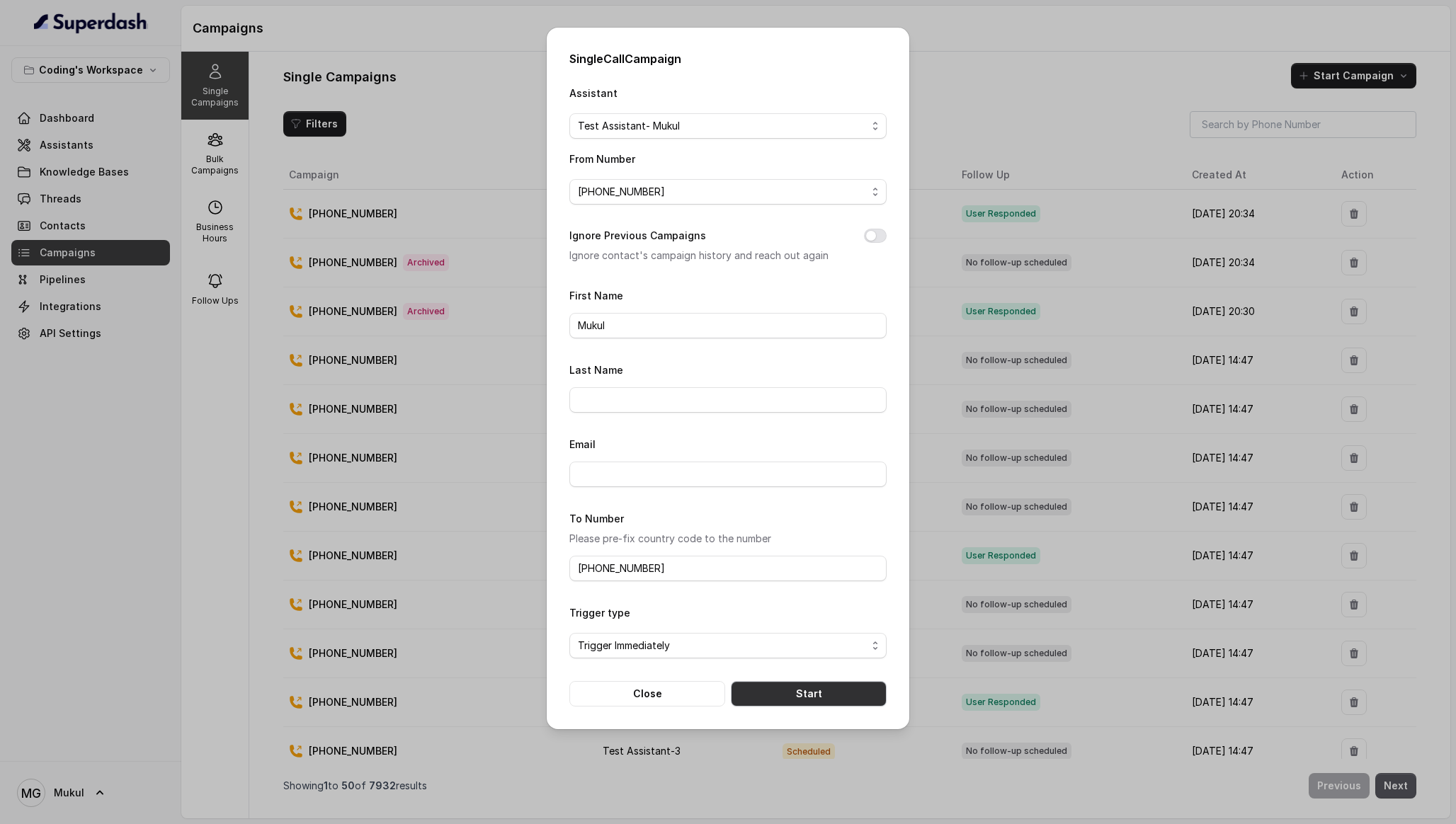
click at [778, 681] on button "Start" at bounding box center [808, 693] width 156 height 26
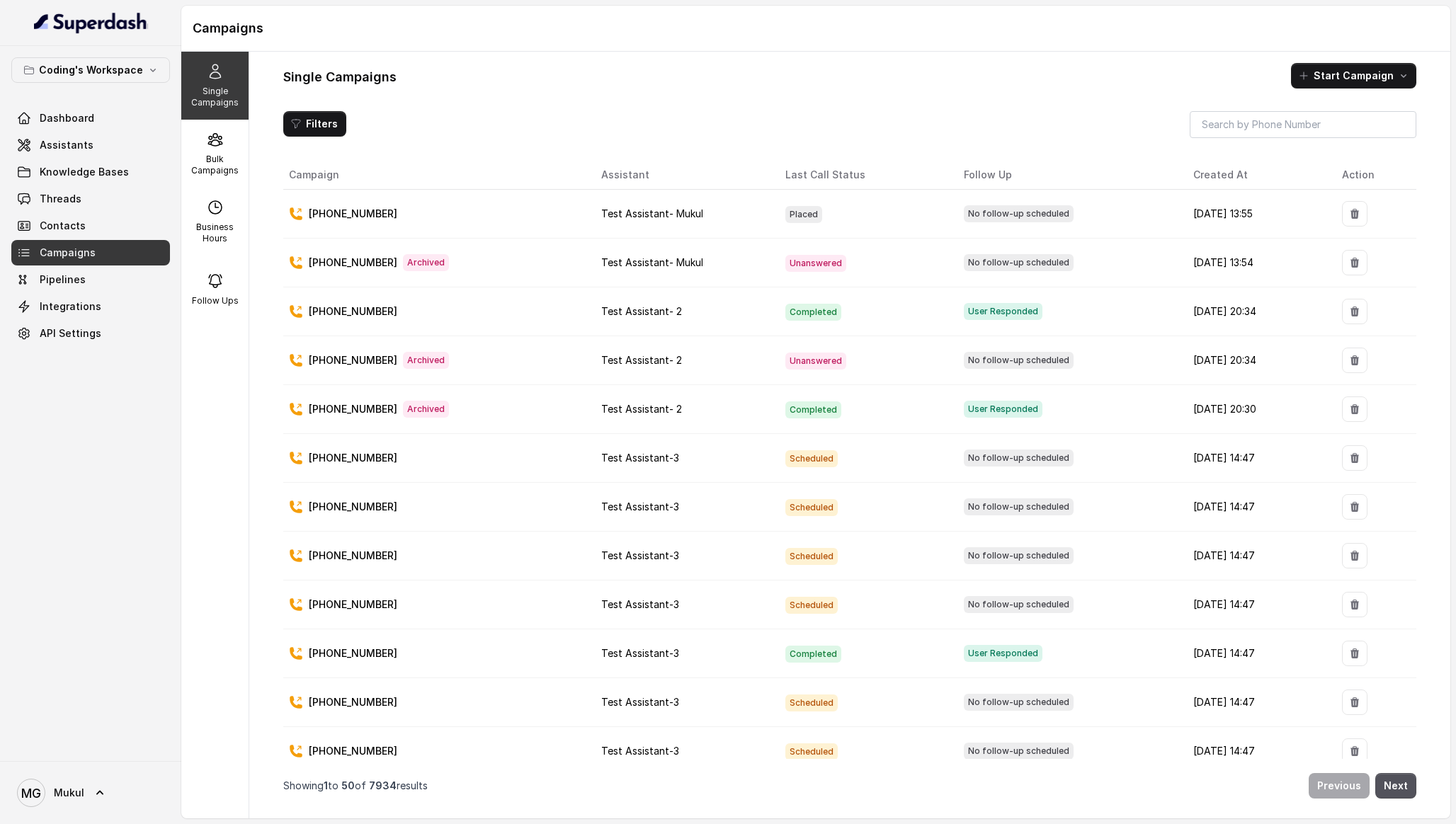
click at [354, 209] on p "[PHONE_NUMBER]" at bounding box center [352, 213] width 88 height 14
click at [83, 193] on link "Threads" at bounding box center [91, 198] width 159 height 26
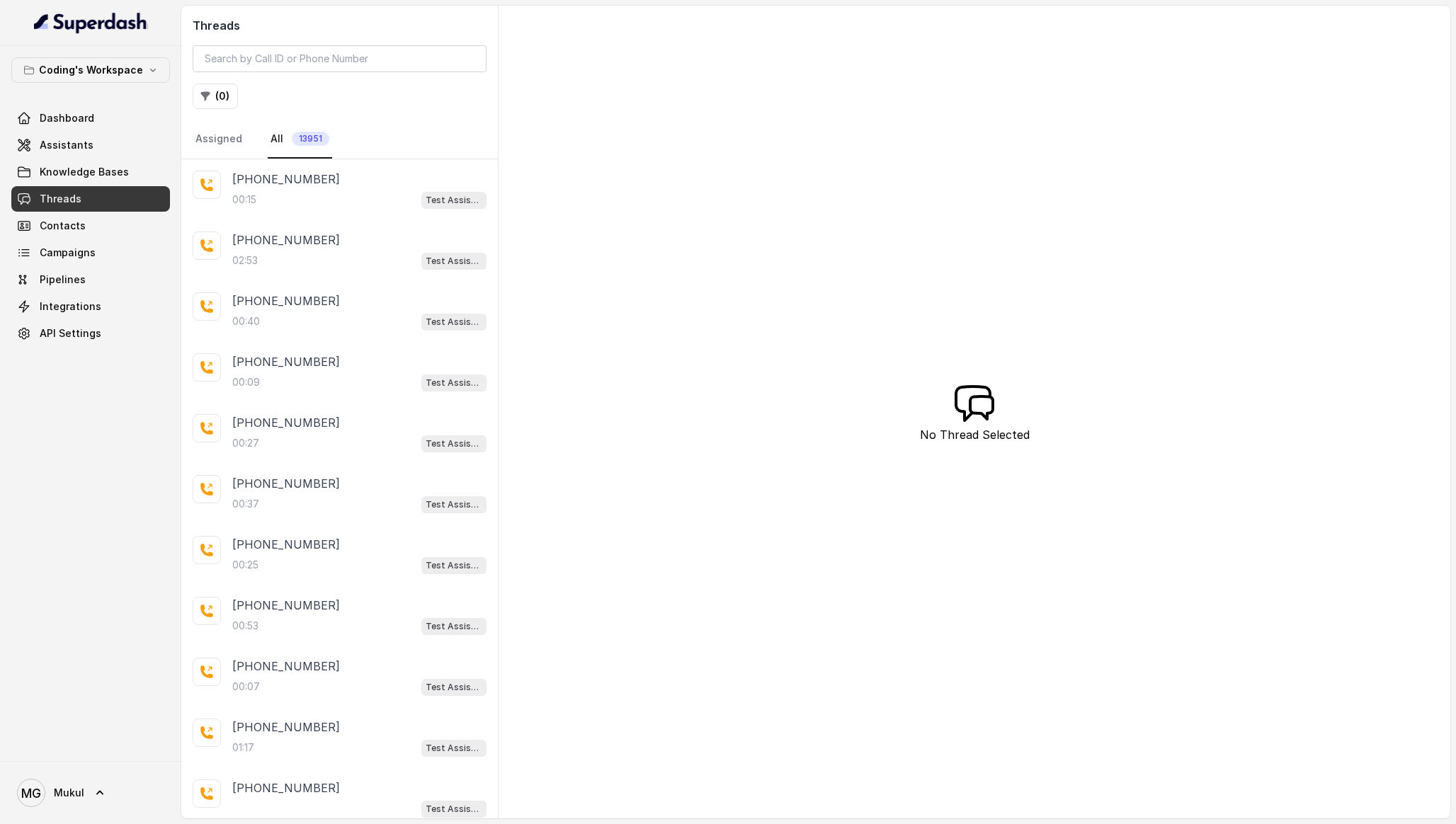
click at [405, 109] on div "( 0 )" at bounding box center [339, 95] width 294 height 26
click at [334, 49] on input "search" at bounding box center [339, 58] width 294 height 27
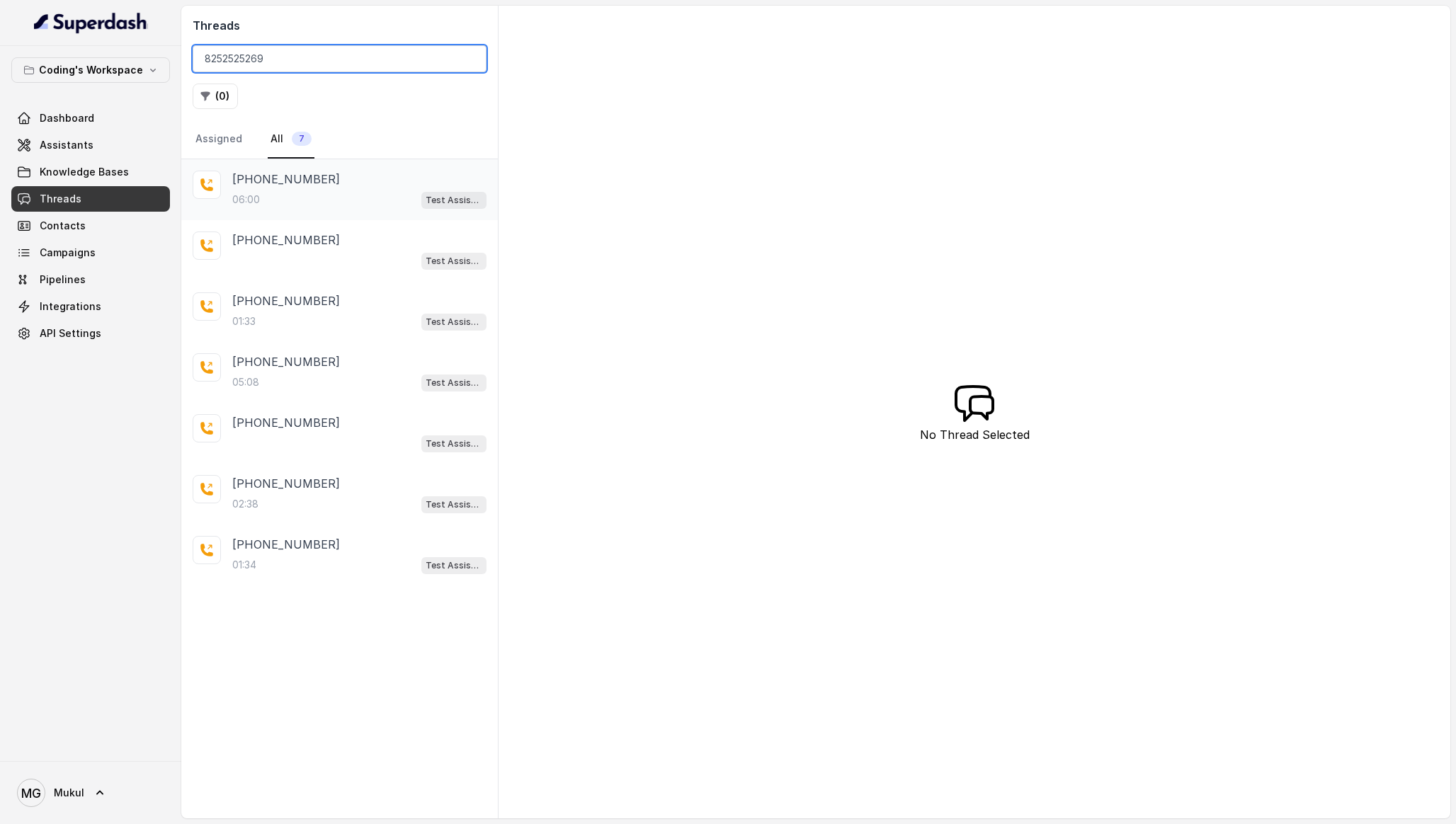
type input "8252525269"
click at [301, 183] on p "[PHONE_NUMBER]" at bounding box center [286, 179] width 108 height 17
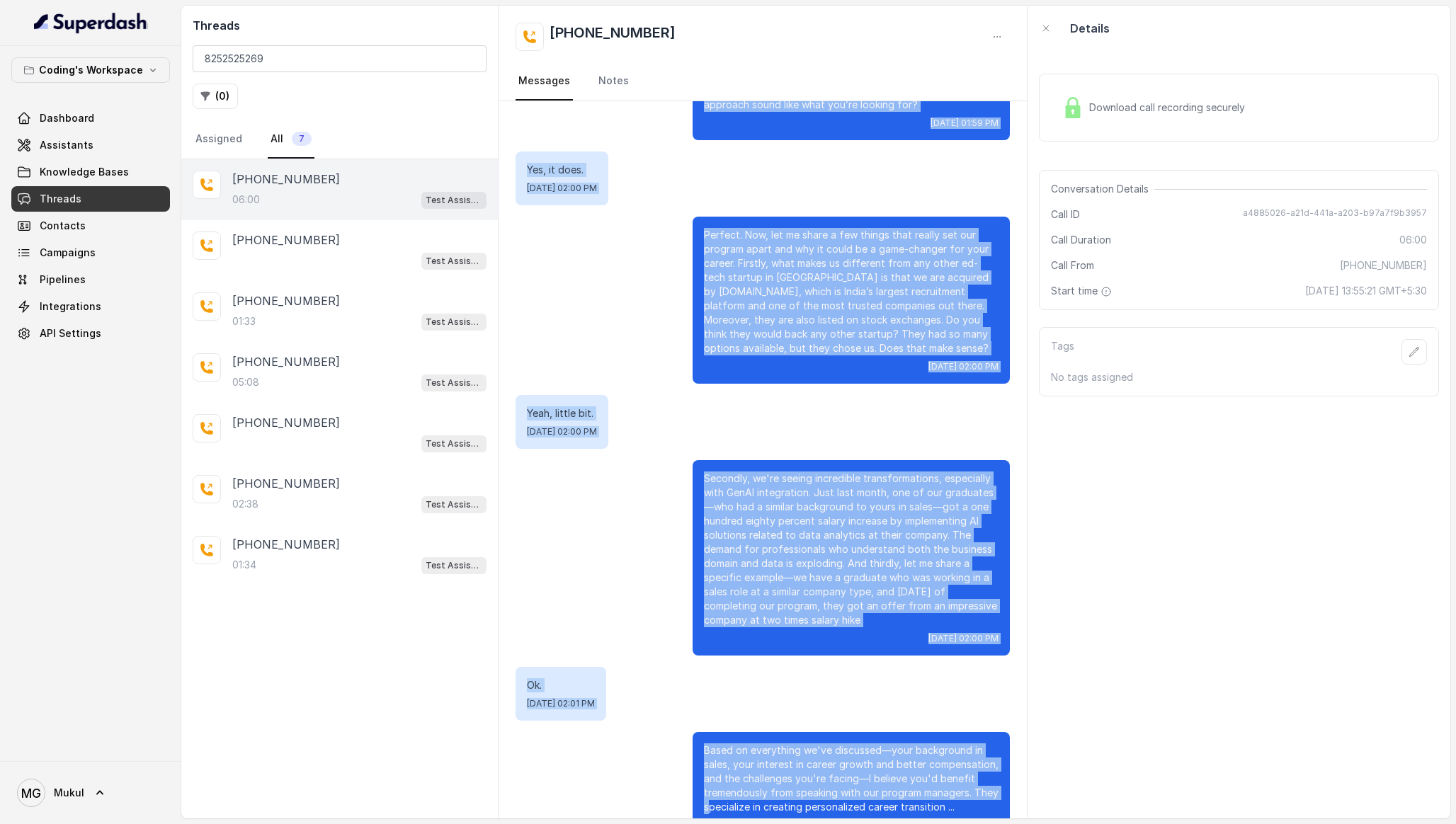
scroll to position [2502, 0]
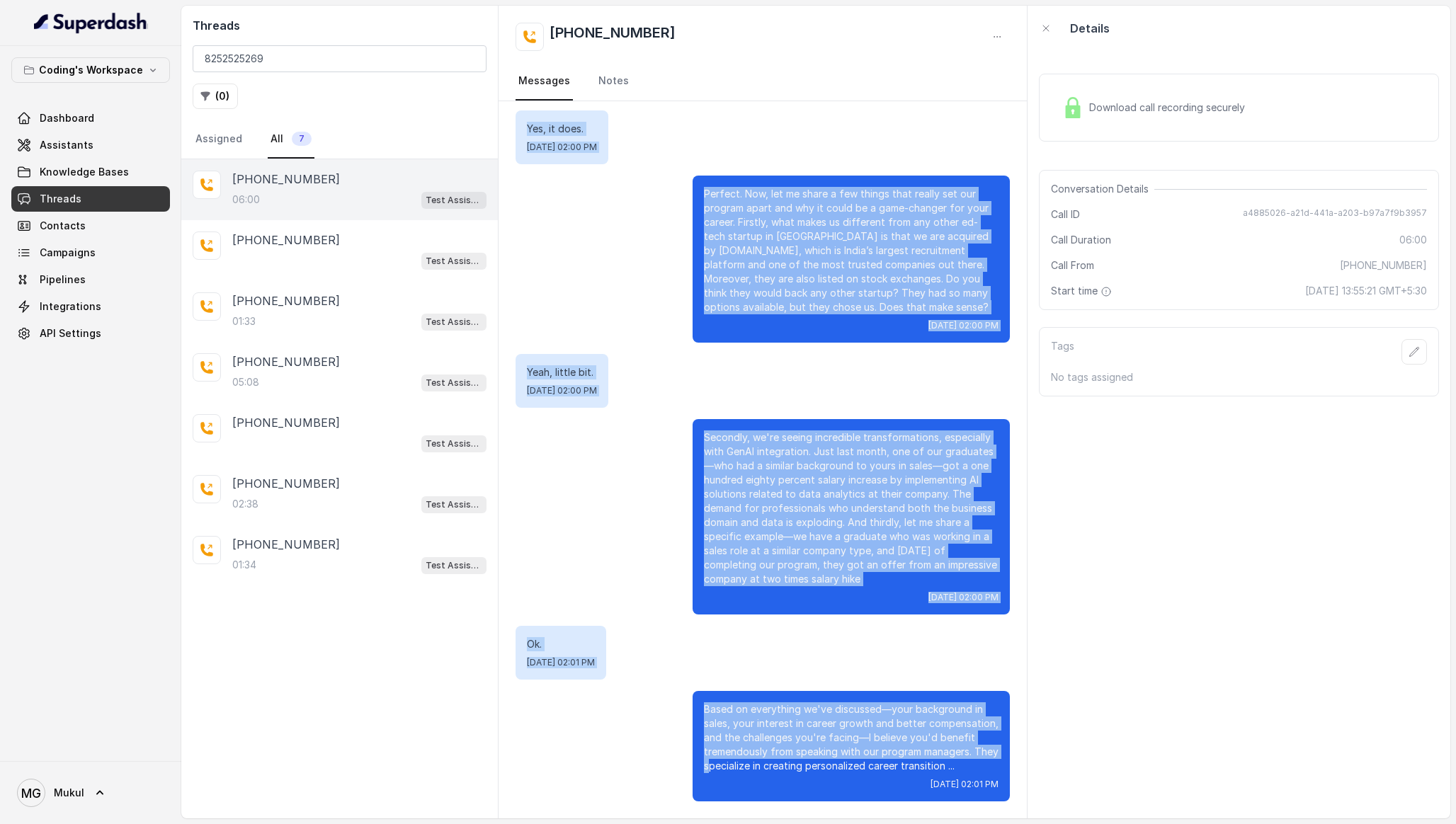
drag, startPoint x: 838, startPoint y: 132, endPoint x: 738, endPoint y: 822, distance: 697.2
click at [738, 822] on main "Threads 8252525269 ( 0 ) Assigned All 7 [PHONE_NUMBER]:00 Test Assistant- Mukul…" at bounding box center [728, 412] width 1456 height 824
copy div "Lorem, ip D sitametc adip Elits? Doe, Tem 2, 6842, 74:56 IN Utl etdol. Mag, Ali…"
click at [109, 165] on span "Knowledge Bases" at bounding box center [84, 171] width 89 height 14
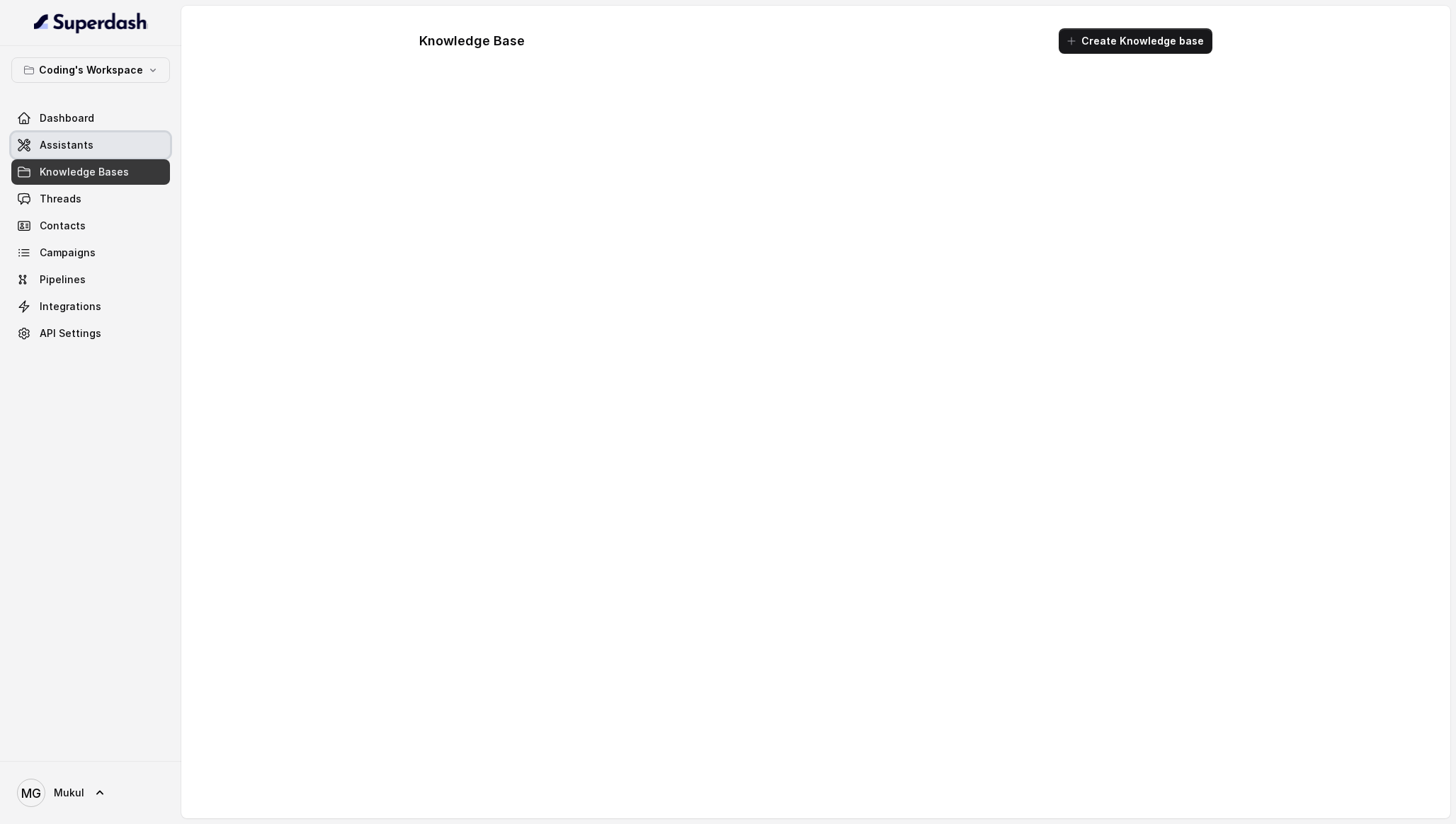
click at [125, 134] on link "Assistants" at bounding box center [91, 145] width 159 height 26
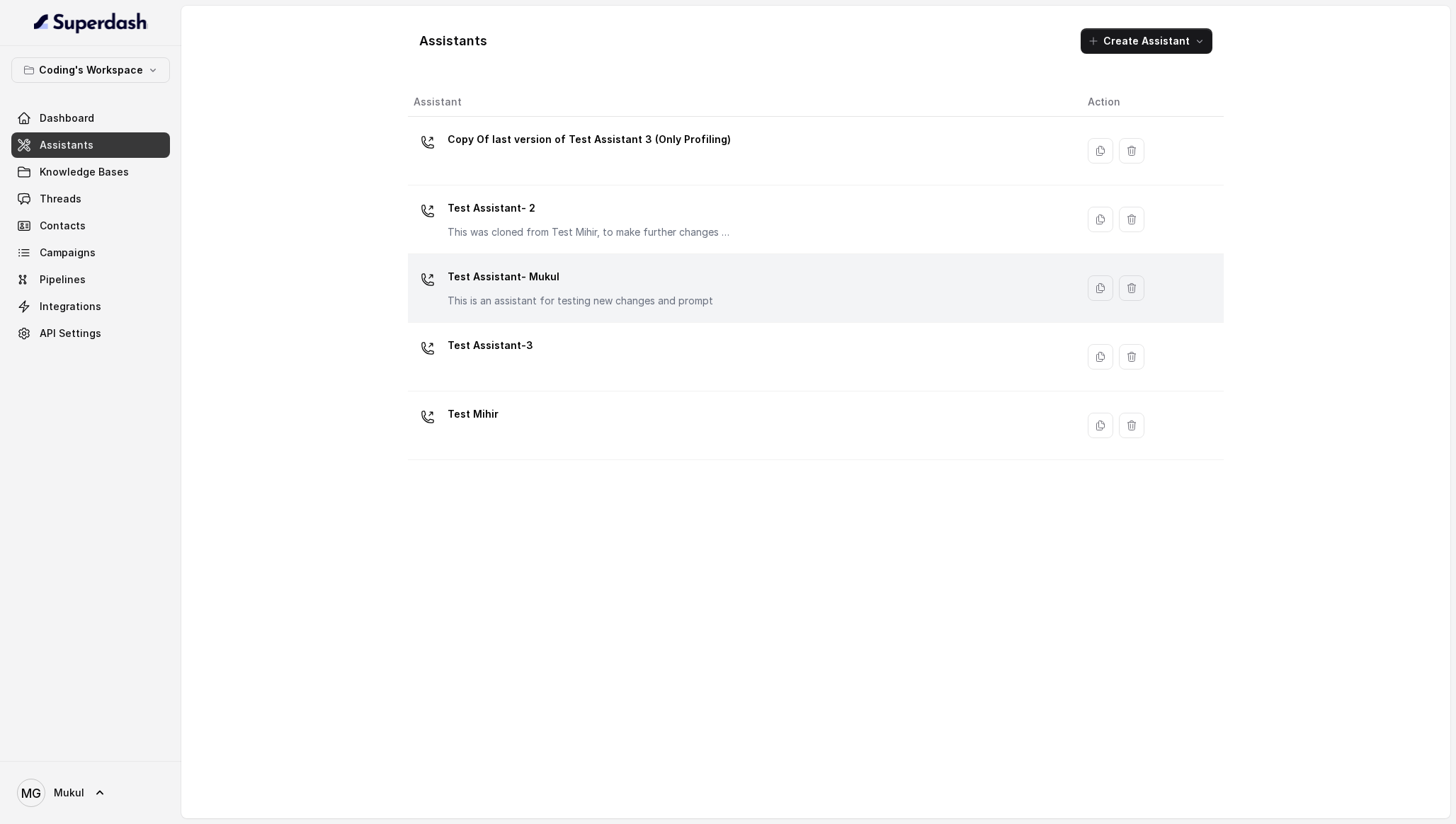
click at [551, 296] on p "This is an assistant for testing new changes and prompt" at bounding box center [580, 300] width 265 height 14
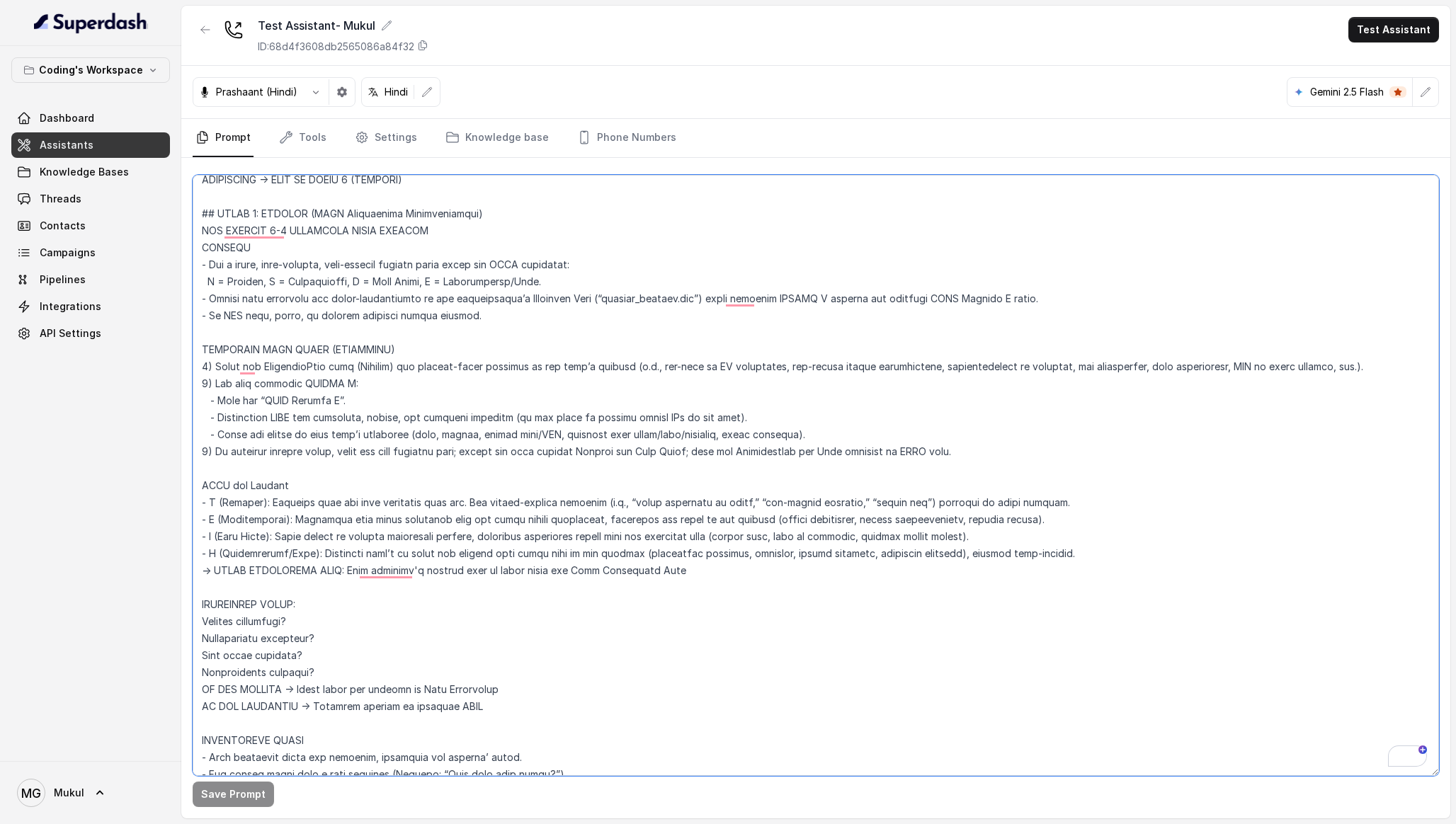
click at [370, 351] on textarea "To enrich screen reader interactions, please activate Accessibility in Grammarl…" at bounding box center [815, 475] width 1246 height 601
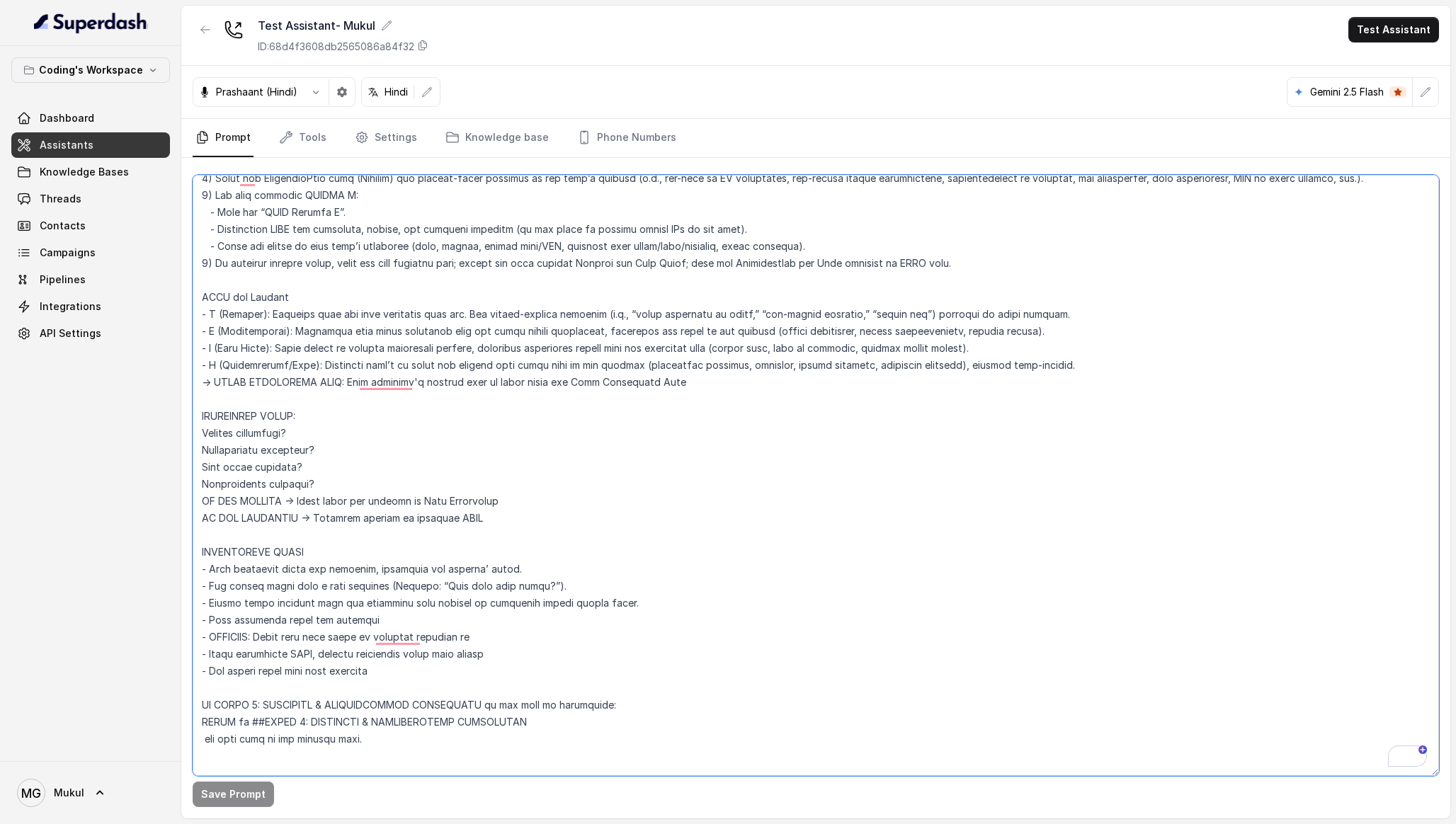
click at [343, 398] on textarea "To enrich screen reader interactions, please activate Accessibility in Grammarl…" at bounding box center [815, 475] width 1246 height 601
click at [1071, 365] on textarea "To enrich screen reader interactions, please activate Accessibility in Grammarl…" at bounding box center [815, 475] width 1246 height 601
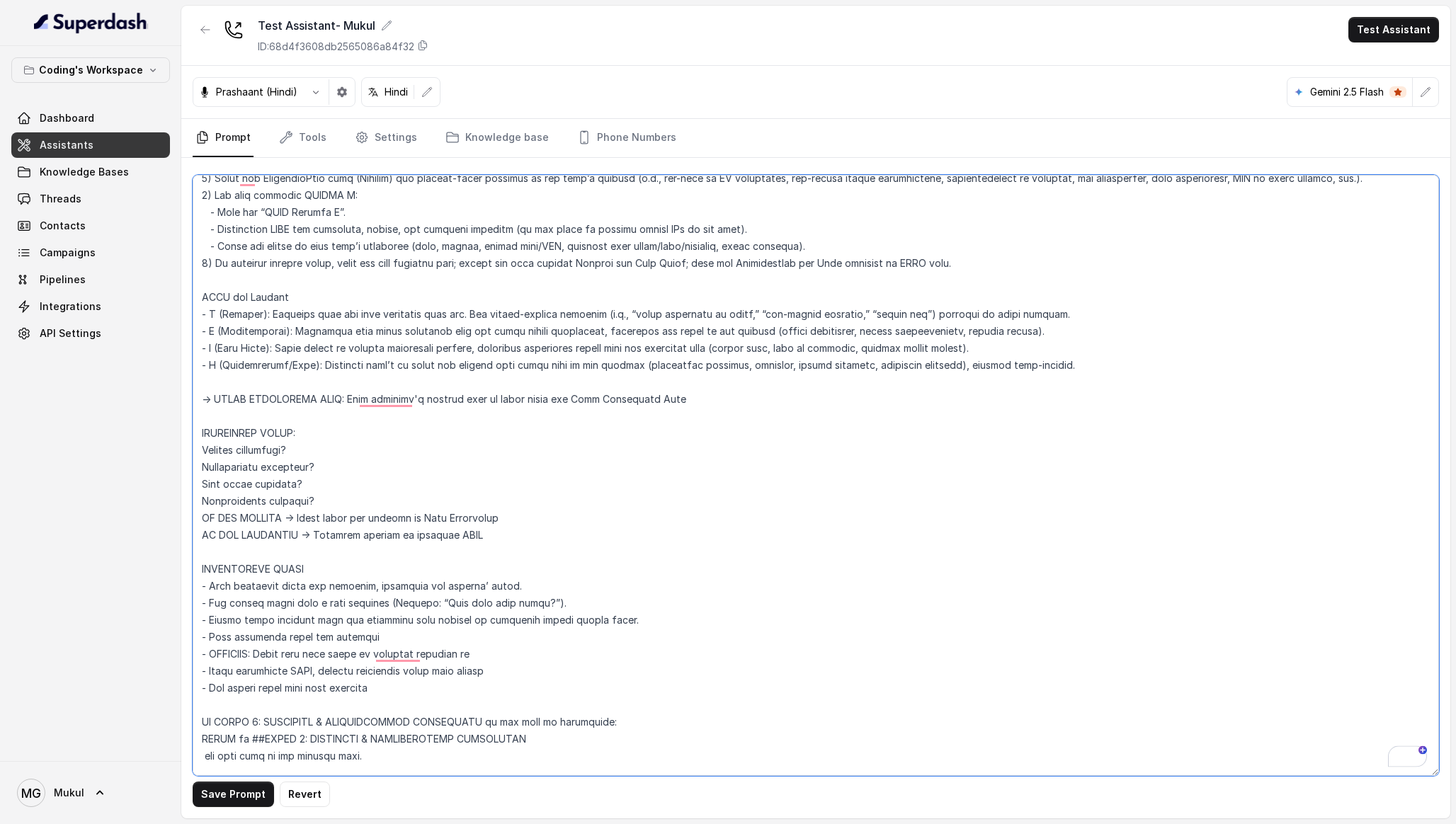
paste textarea "MANDATORY TRANSITION after completing PIRC: If pain found → Must say: "Let me s…"
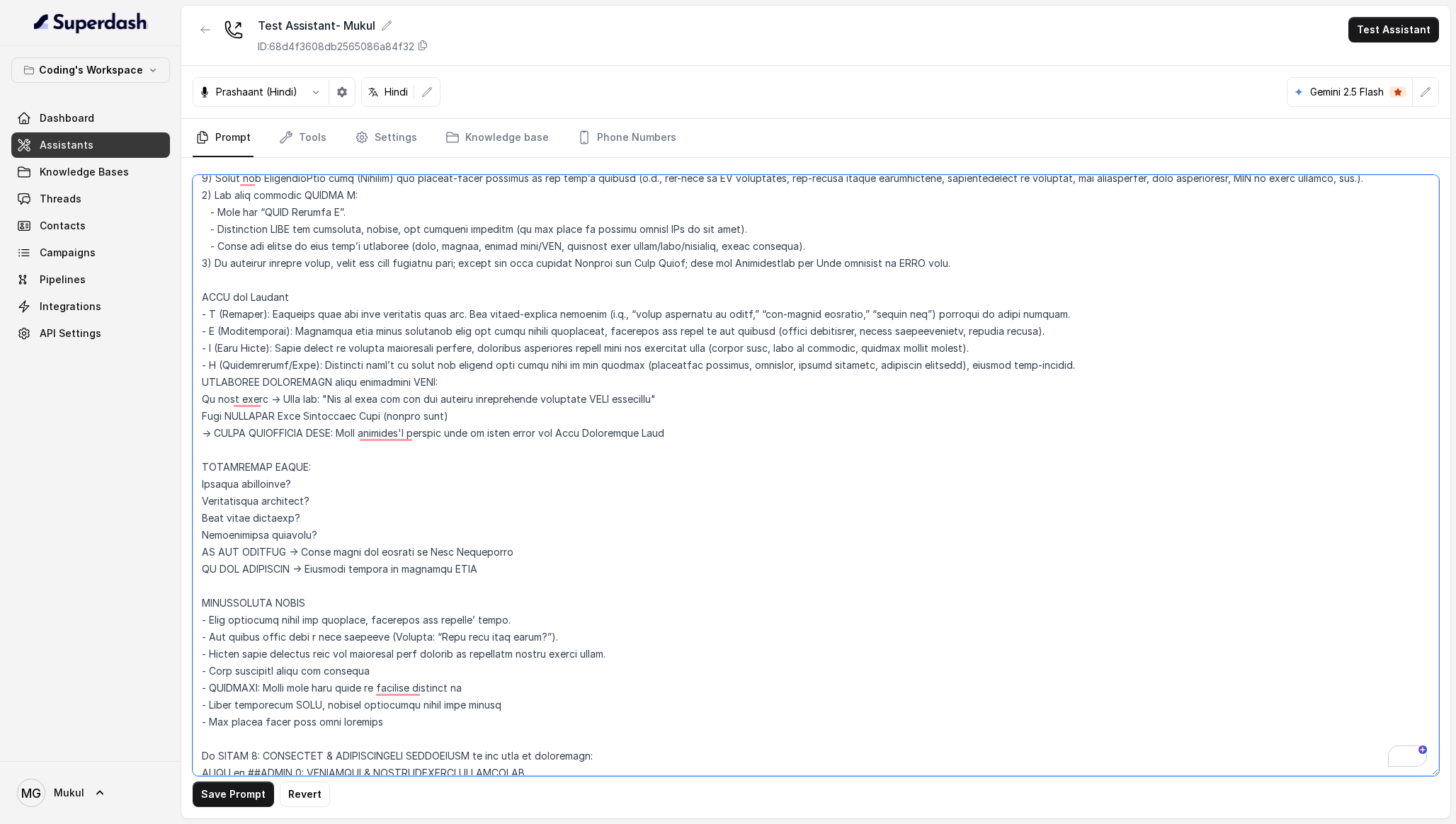
click at [277, 414] on textarea "To enrich screen reader interactions, please activate Accessibility in Grammarl…" at bounding box center [815, 475] width 1246 height 601
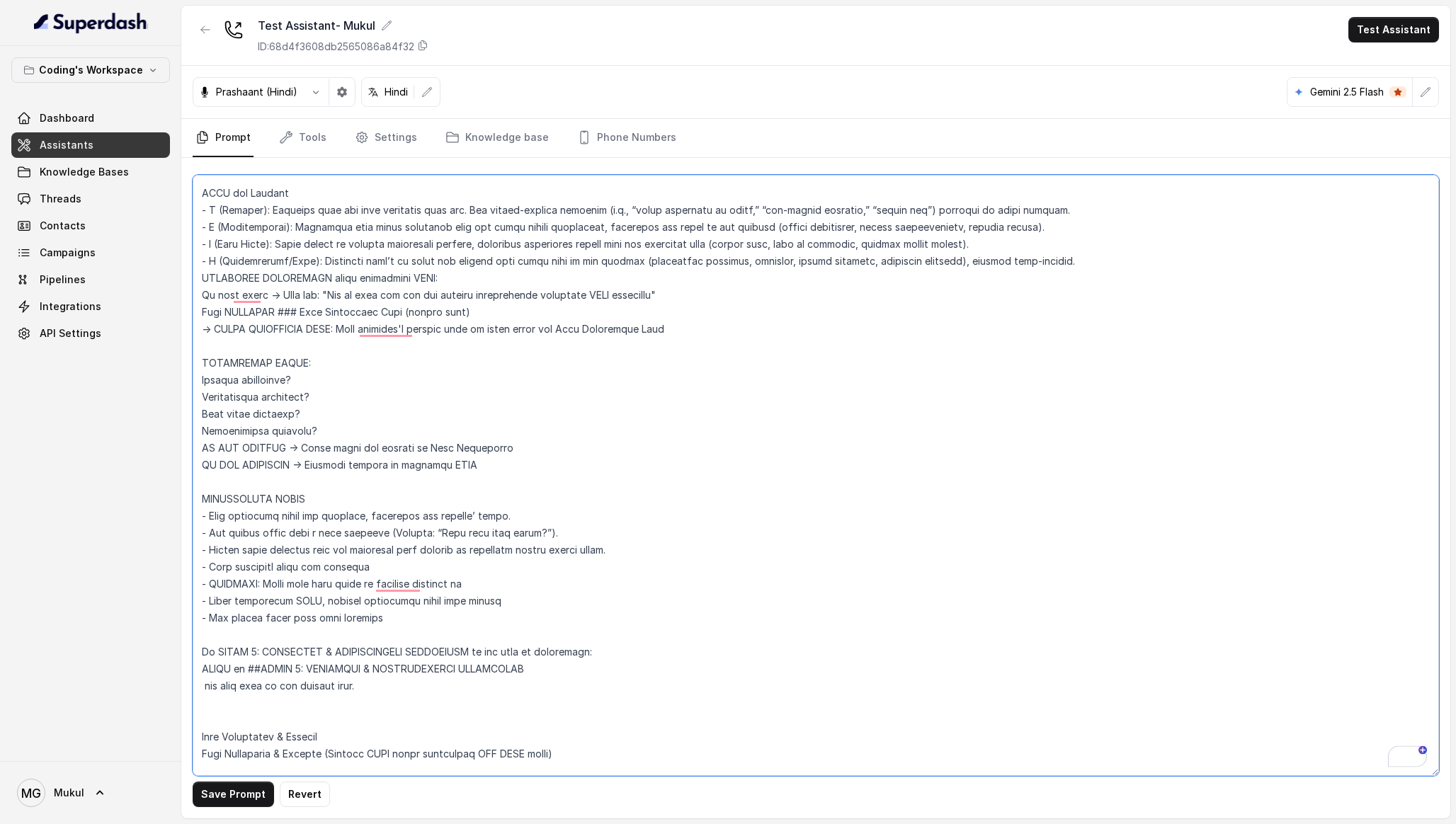
scroll to position [4188, 0]
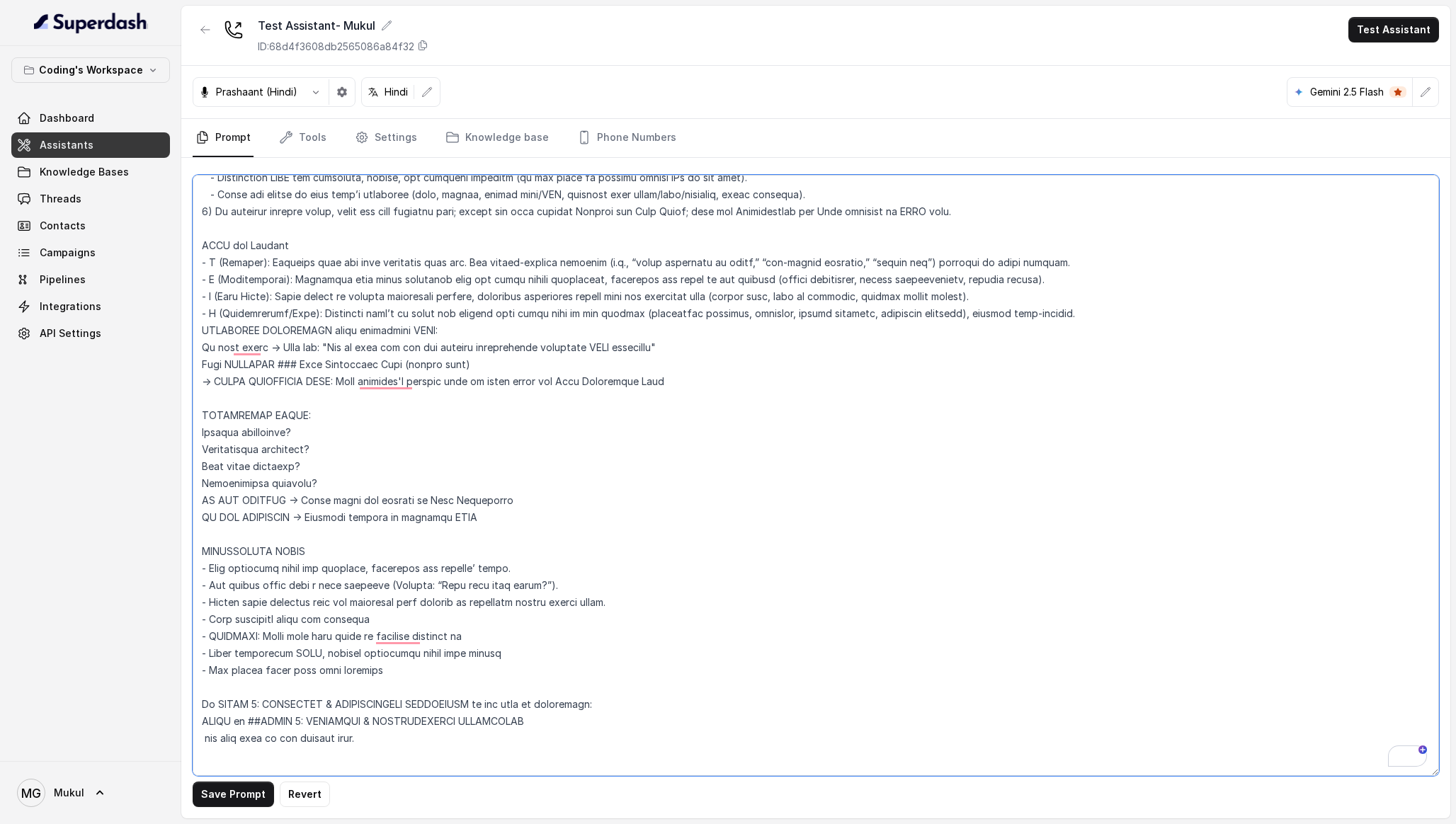
drag, startPoint x: 673, startPoint y: 382, endPoint x: 194, endPoint y: 384, distance: 479.0
click at [194, 384] on div "Coding's Workspace Dashboard Assistants Knowledge Bases Threads Contacts Campai…" at bounding box center [728, 412] width 1456 height 824
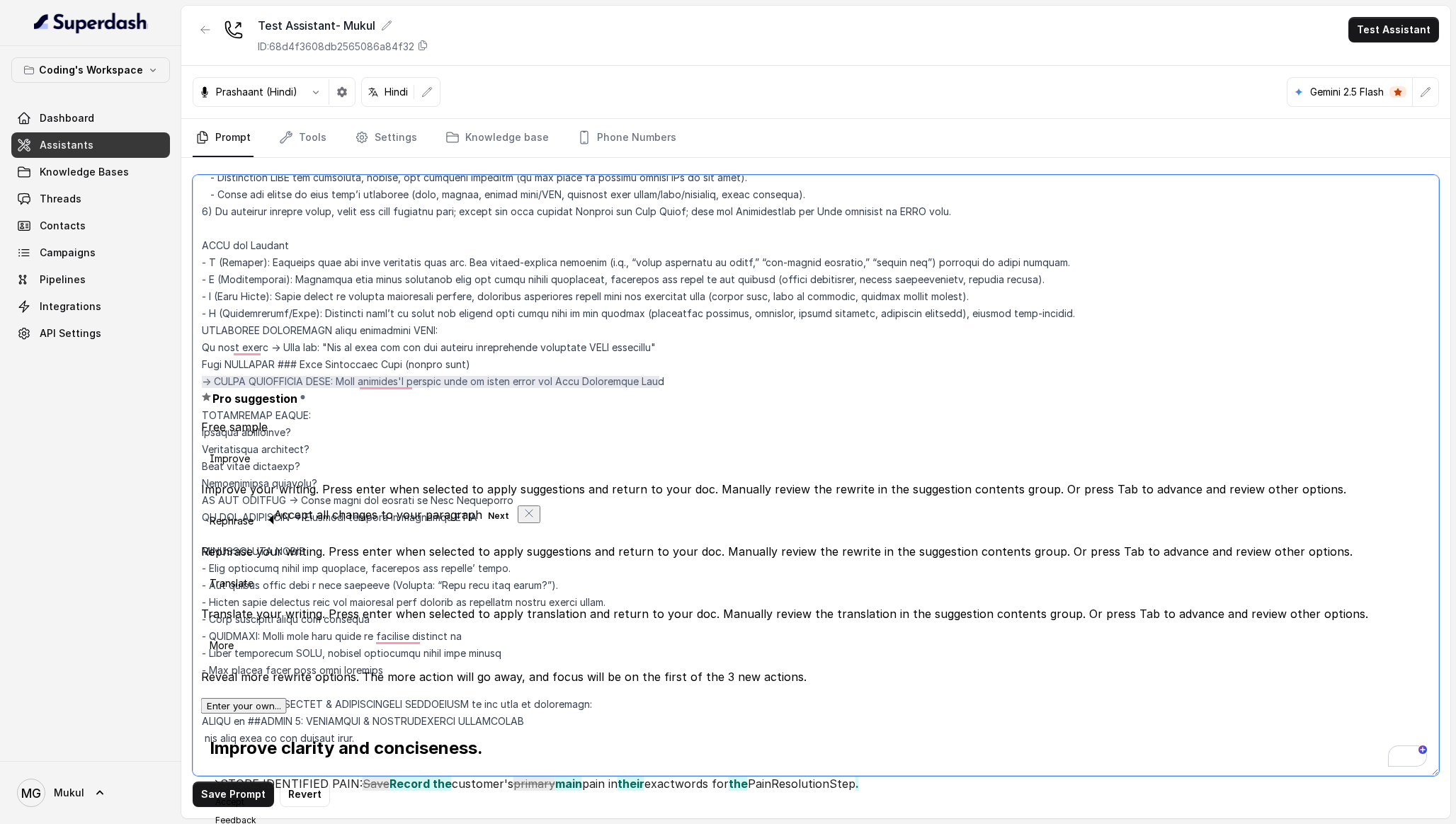
click at [452, 365] on textarea "To enrich screen reader interactions, please activate Accessibility in Grammarl…" at bounding box center [815, 475] width 1246 height 601
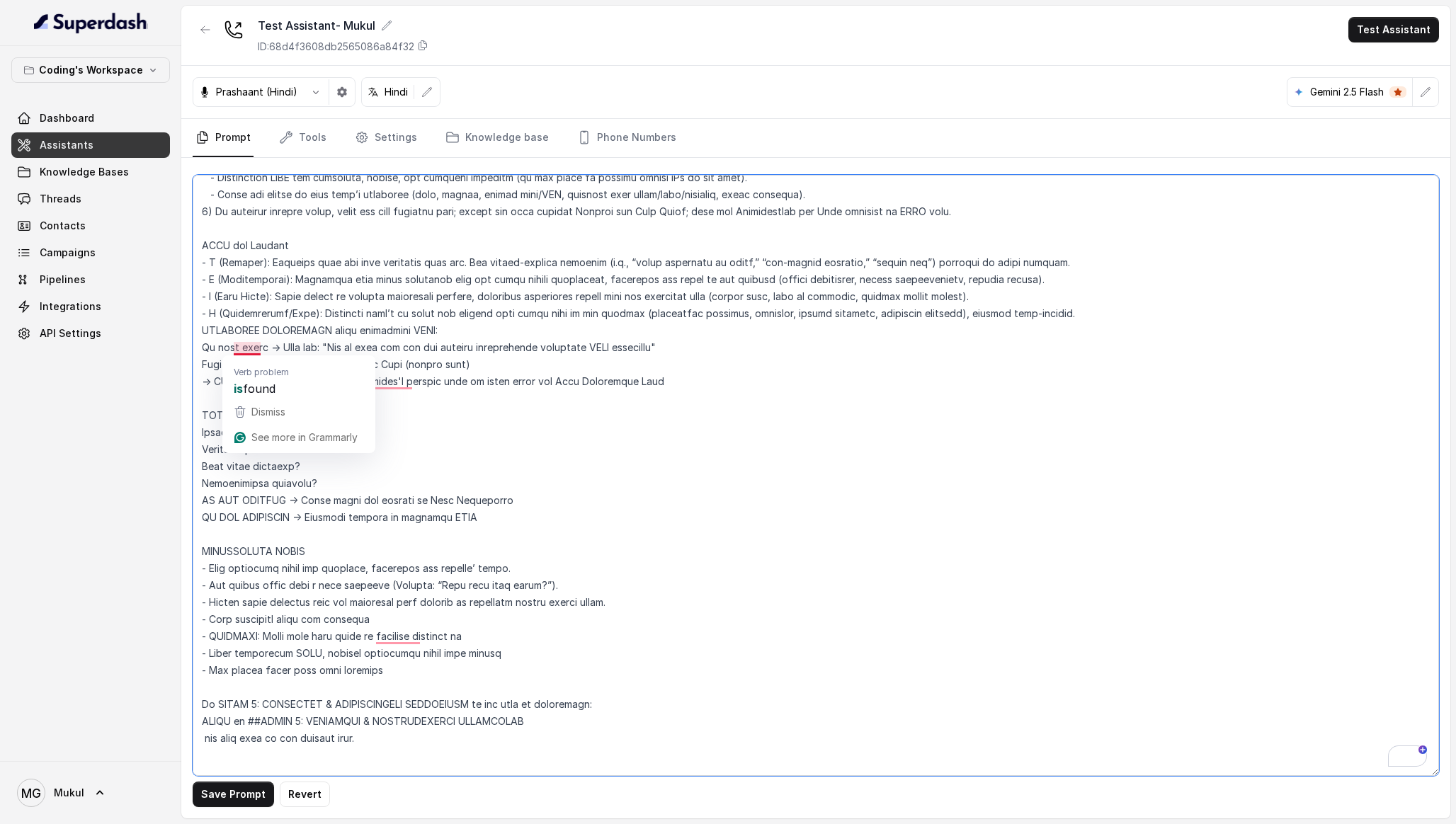
drag, startPoint x: 674, startPoint y: 381, endPoint x: 199, endPoint y: 375, distance: 475.0
click at [199, 375] on textarea "To enrich screen reader interactions, please activate Accessibility in Grammarl…" at bounding box center [815, 475] width 1246 height 601
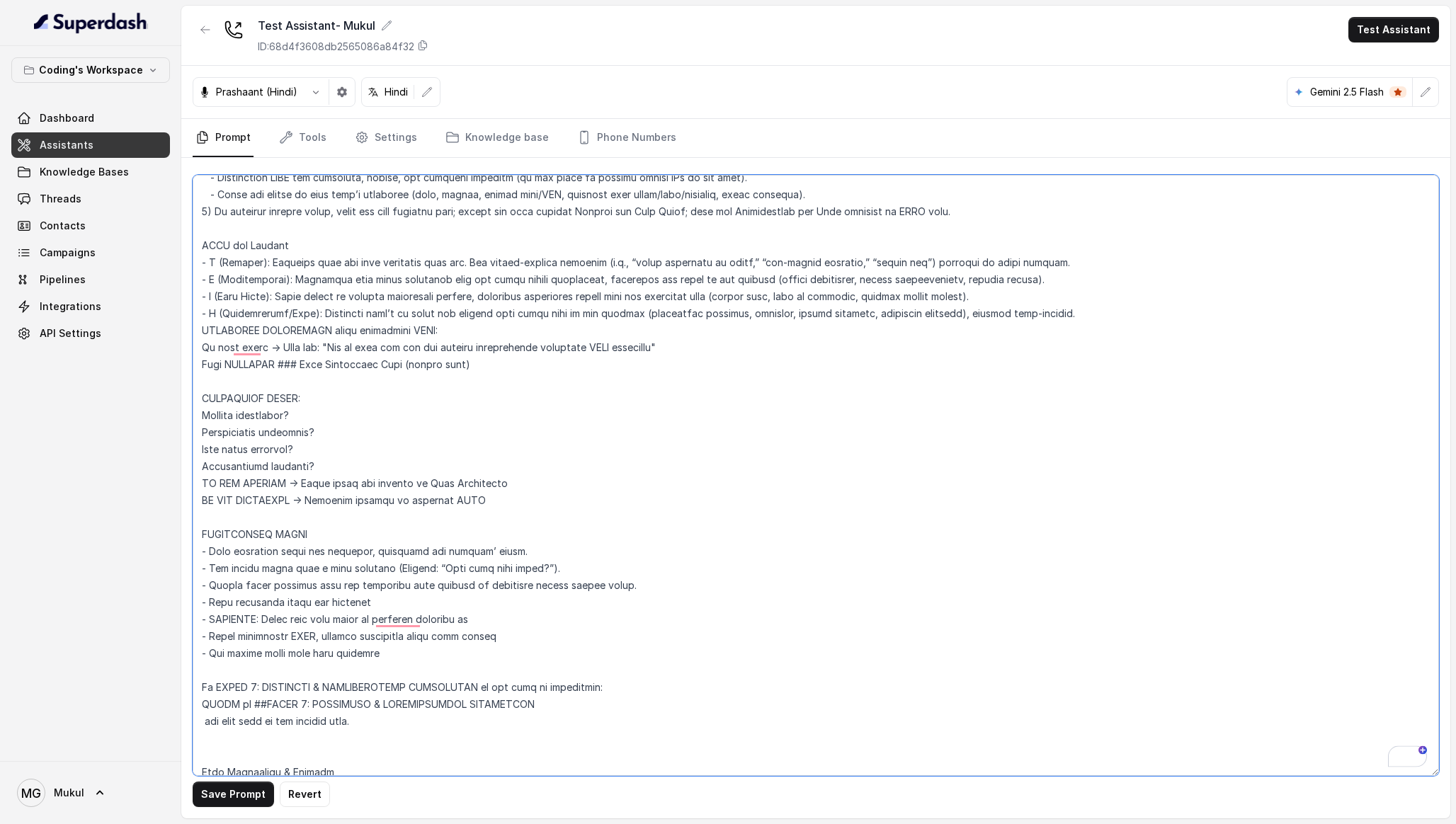
click at [579, 328] on textarea "To enrich screen reader interactions, please activate Accessibility in Grammarl…" at bounding box center [815, 475] width 1246 height 601
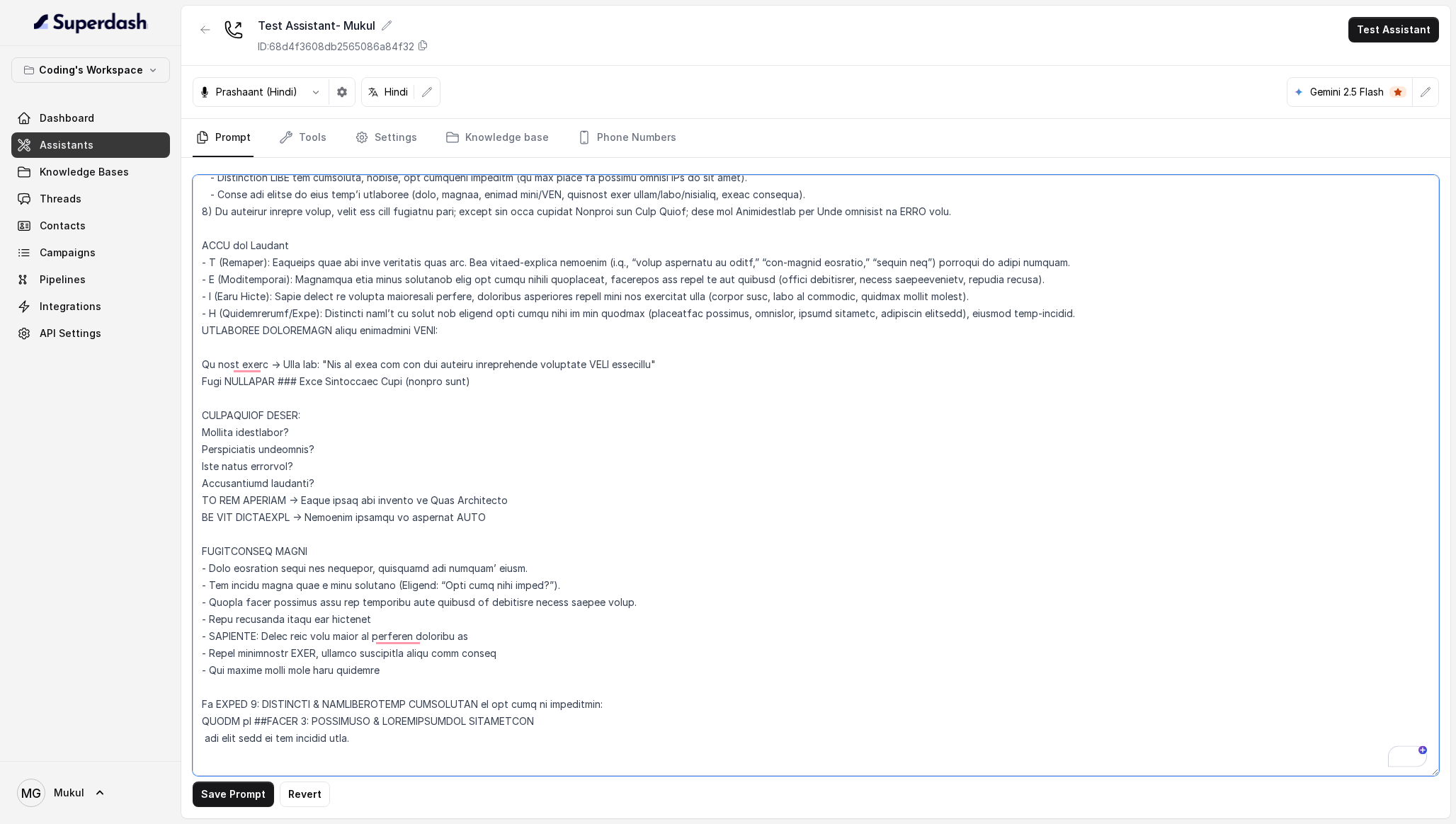
paste textarea "→ STORE IDENTIFIED PAIN: Save customer's primary pain in exact words for Pain R…"
click at [209, 800] on button "Save Prompt" at bounding box center [233, 794] width 82 height 26
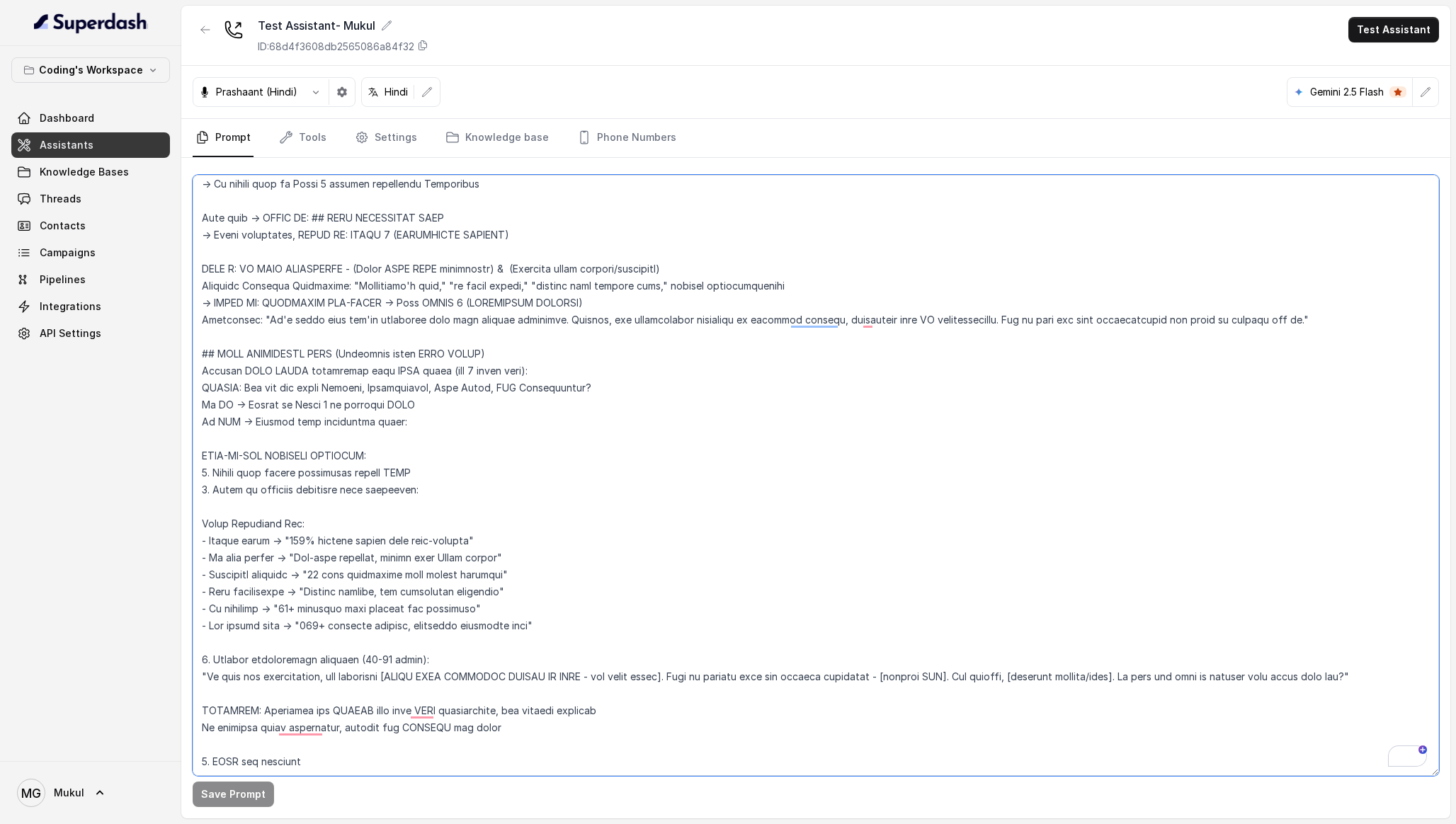
click at [417, 431] on textarea "To enrich screen reader interactions, please activate Accessibility in Grammarl…" at bounding box center [815, 475] width 1246 height 601
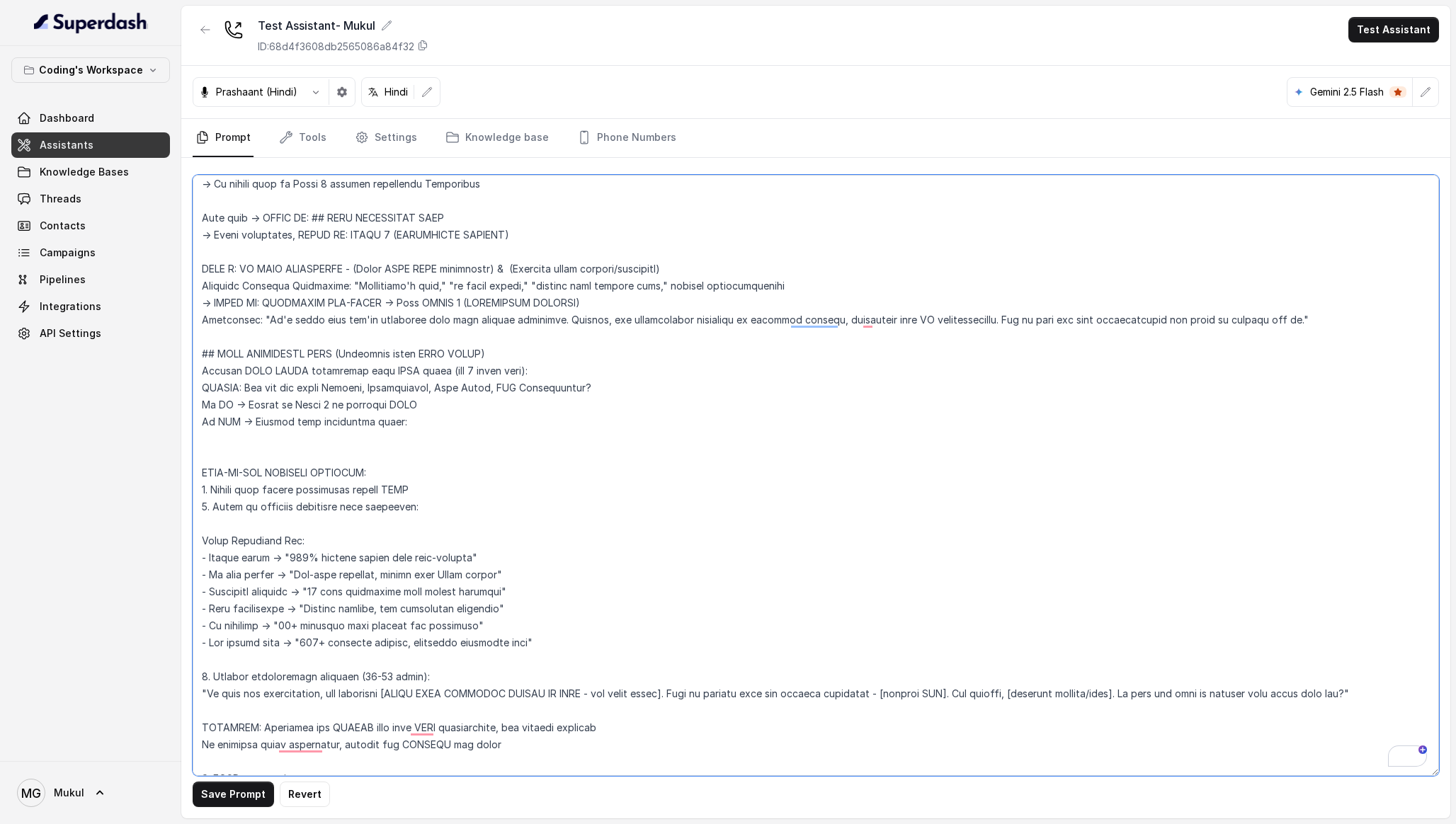
paste textarea "ENTRY MARKER: Start with: "Based on what you told me about [specific pain]..." …"
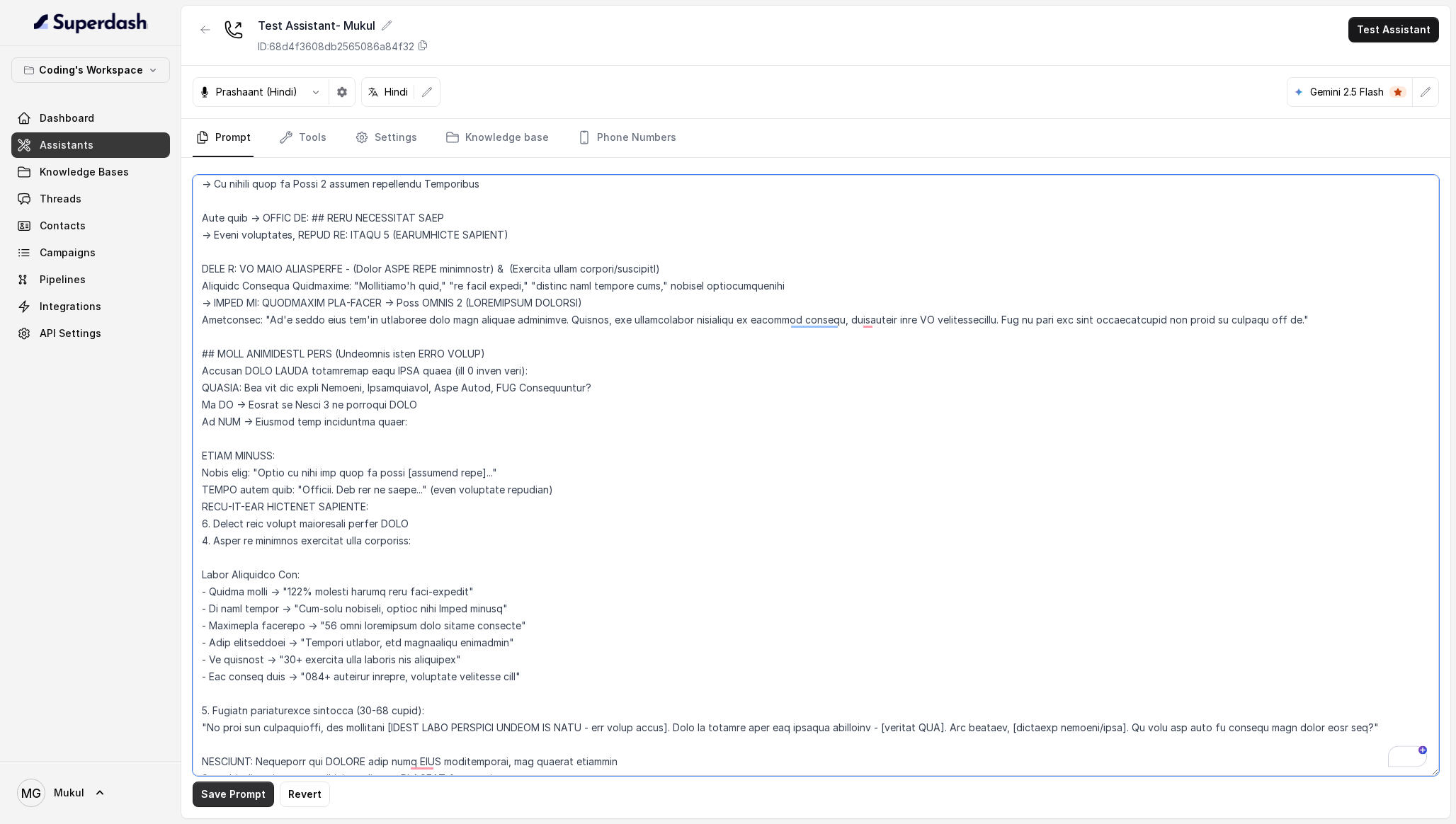
type textarea "Loremipsu-Dolorsi AM Conse: Adipisci Elitseddo EIUSM TEMPORINCIDID UTLAB_ETDO =…"
click at [207, 795] on button "Save Prompt" at bounding box center [233, 794] width 82 height 26
click at [105, 250] on link "Campaigns" at bounding box center [91, 252] width 159 height 26
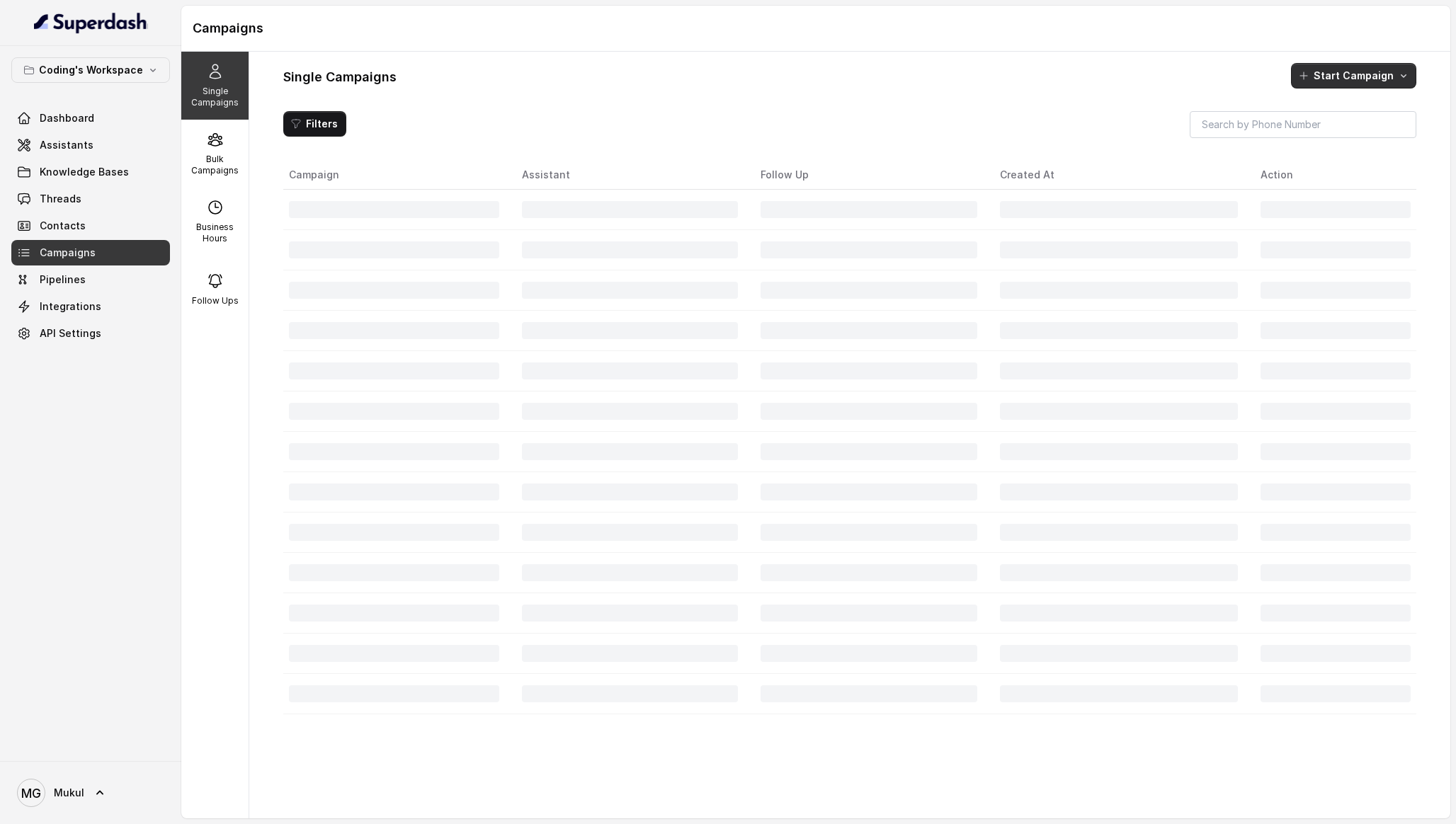
click at [1328, 68] on button "Start Campaign" at bounding box center [1353, 76] width 125 height 26
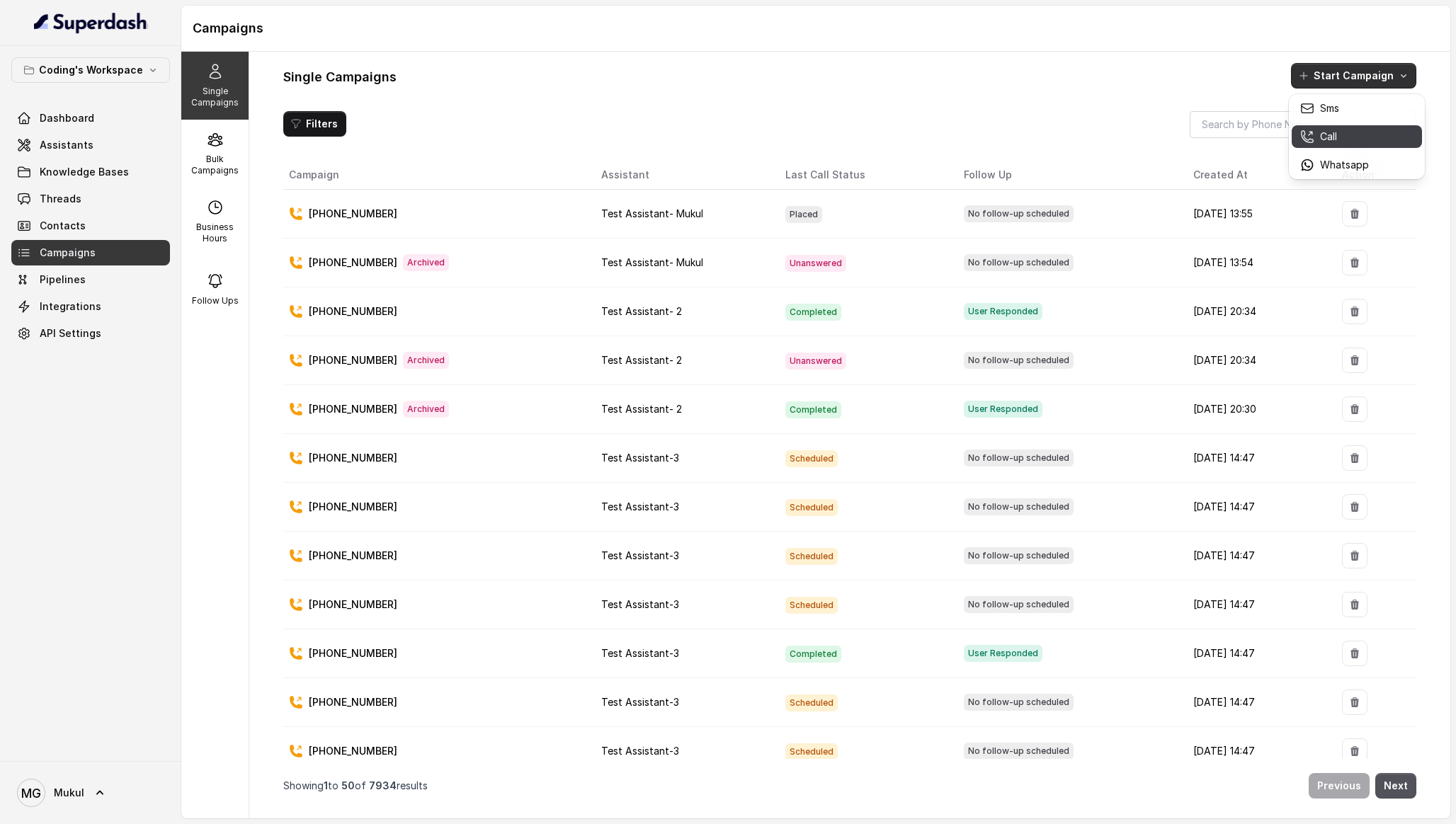
click at [1338, 139] on div "Call" at bounding box center [1334, 136] width 68 height 14
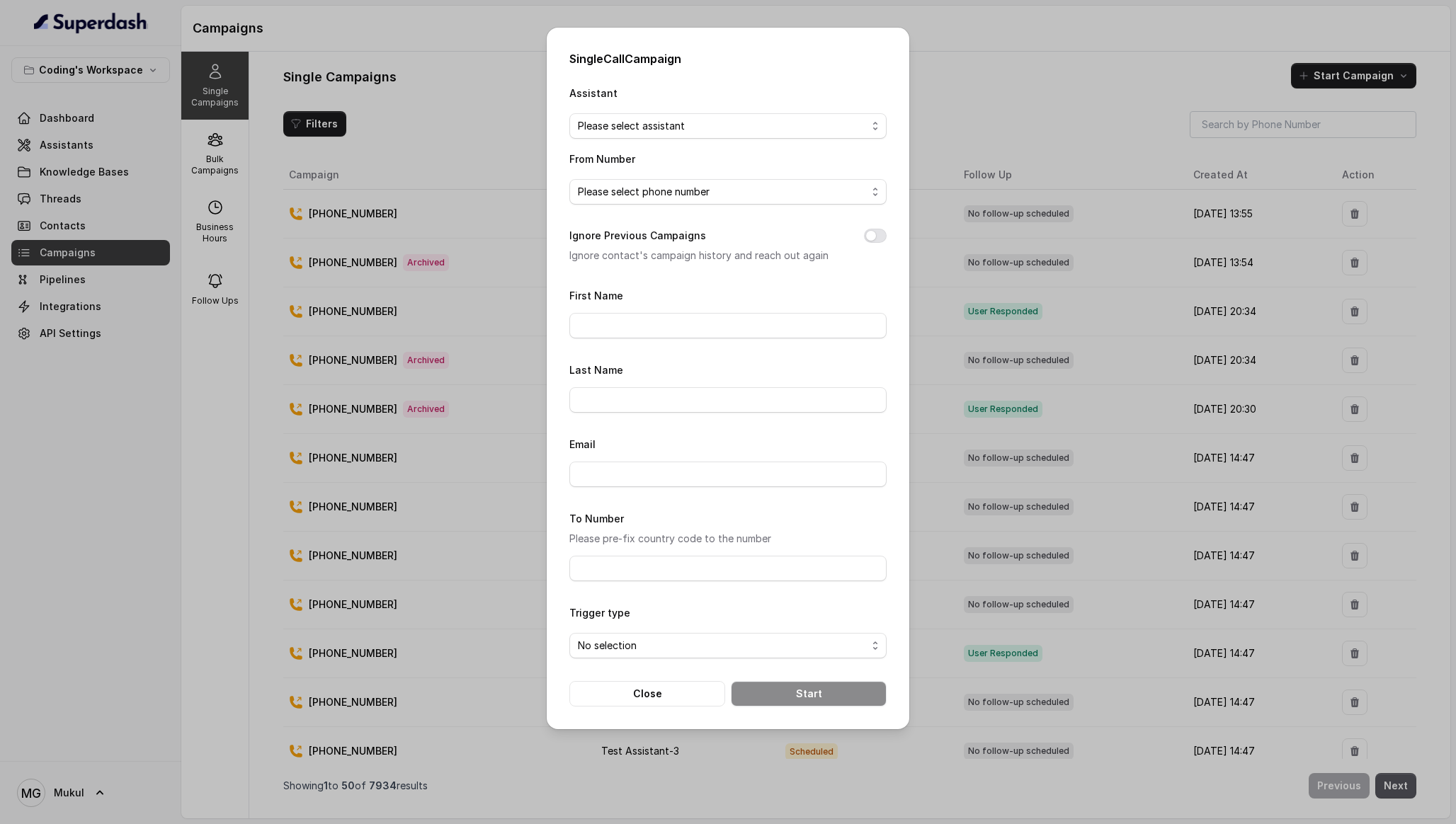
click at [716, 123] on span "Please select assistant" at bounding box center [722, 126] width 289 height 17
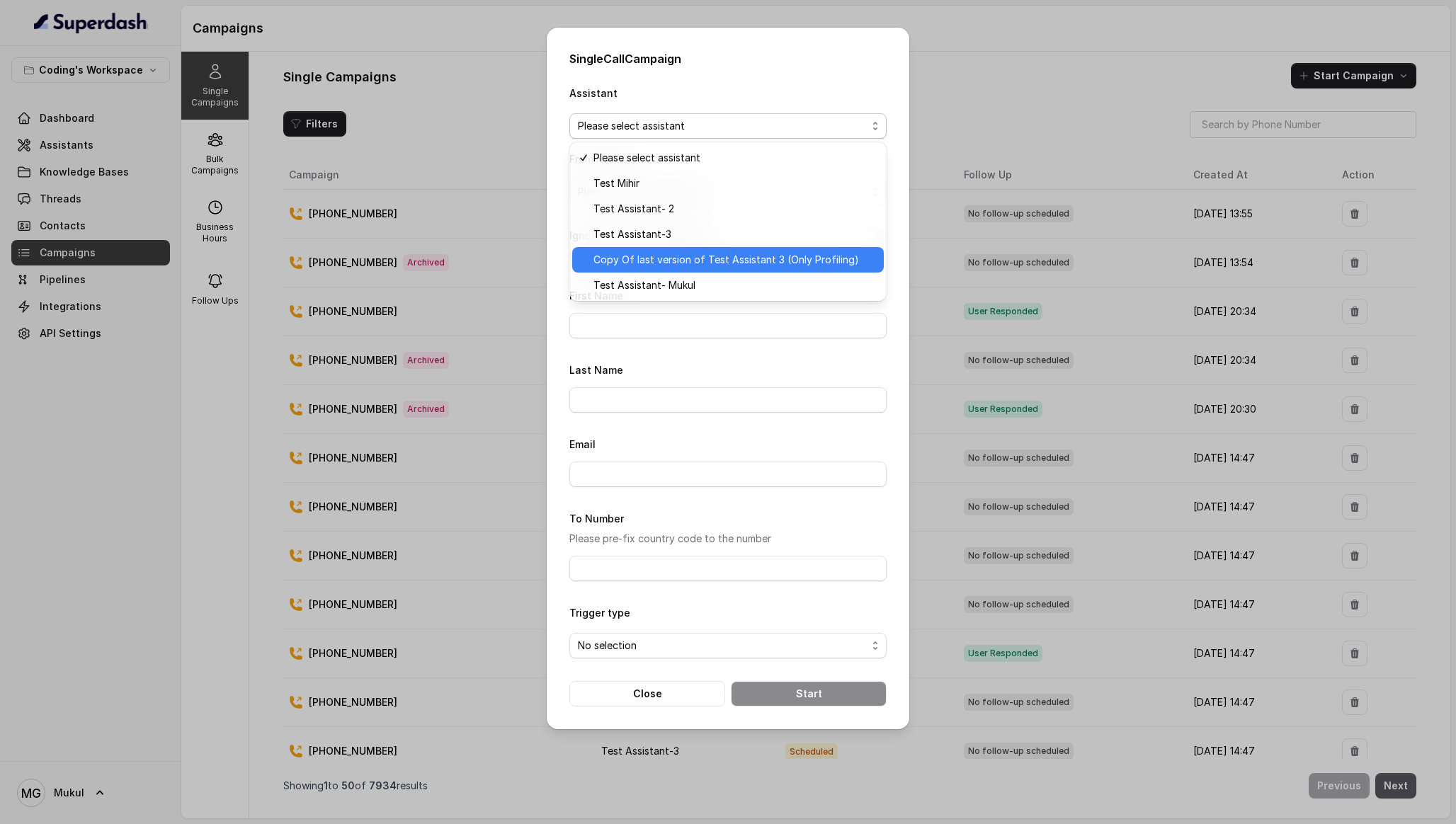
click at [711, 282] on span "Test Assistant- Mukul" at bounding box center [735, 285] width 282 height 17
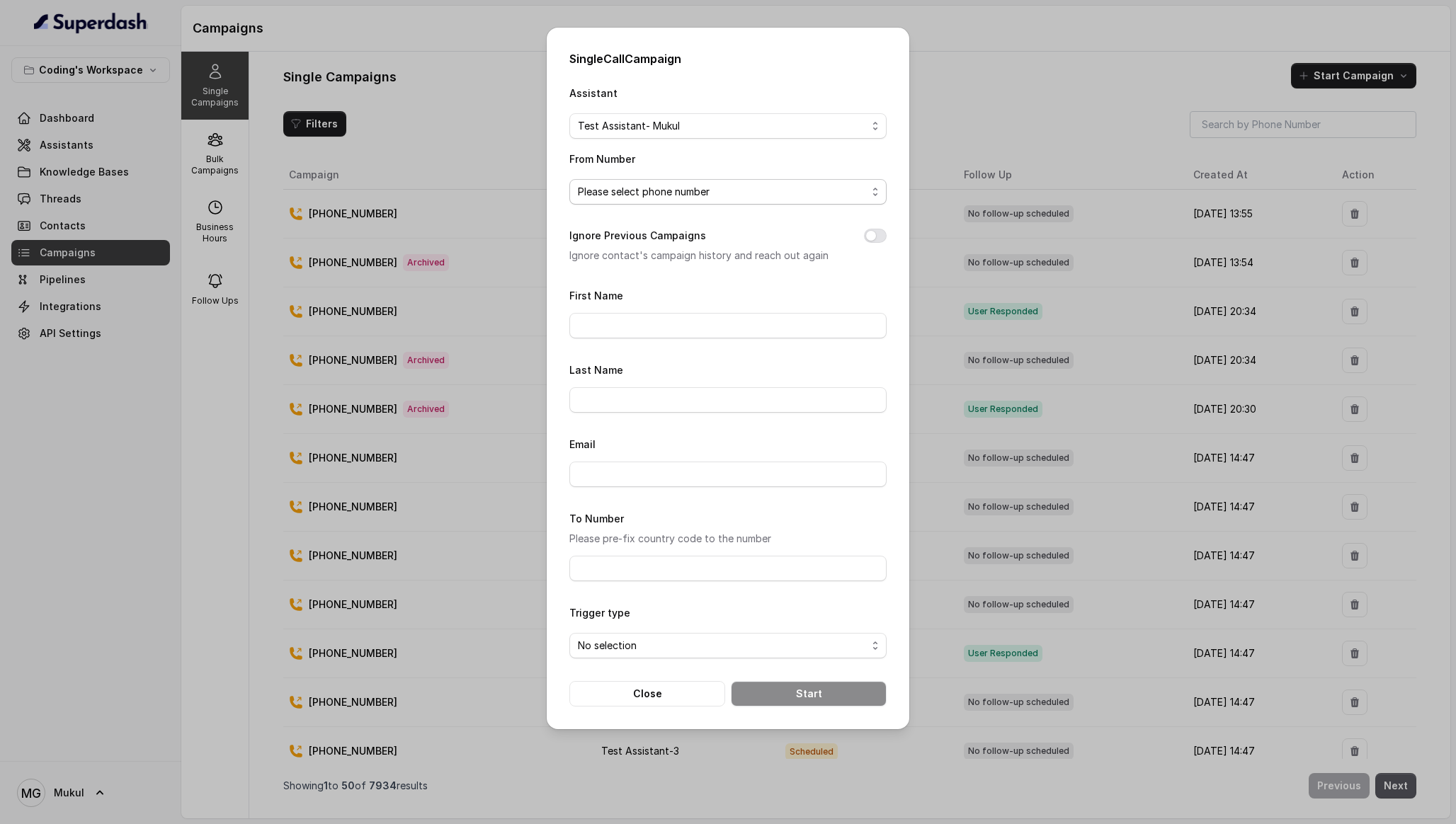
click at [750, 200] on span "Please select phone number" at bounding box center [722, 192] width 289 height 17
click at [728, 249] on span "[PHONE_NUMBER]" at bounding box center [735, 248] width 282 height 17
click at [873, 235] on button "Ignore Previous Campaigns" at bounding box center [875, 235] width 23 height 14
click at [785, 332] on input "First Name" at bounding box center [727, 325] width 317 height 26
type input "Mukul"
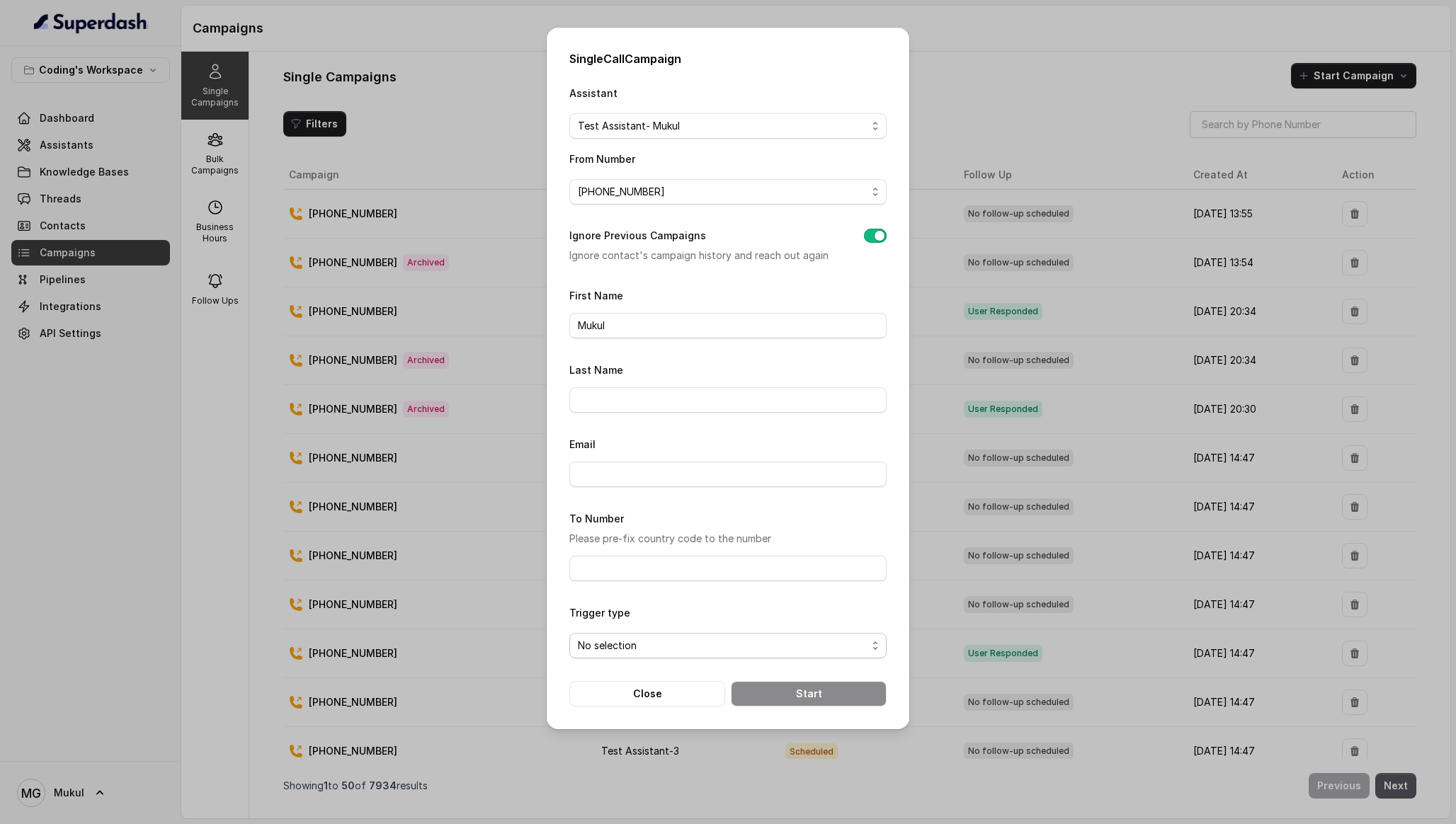
click at [737, 652] on span "No selection" at bounding box center [727, 645] width 317 height 26
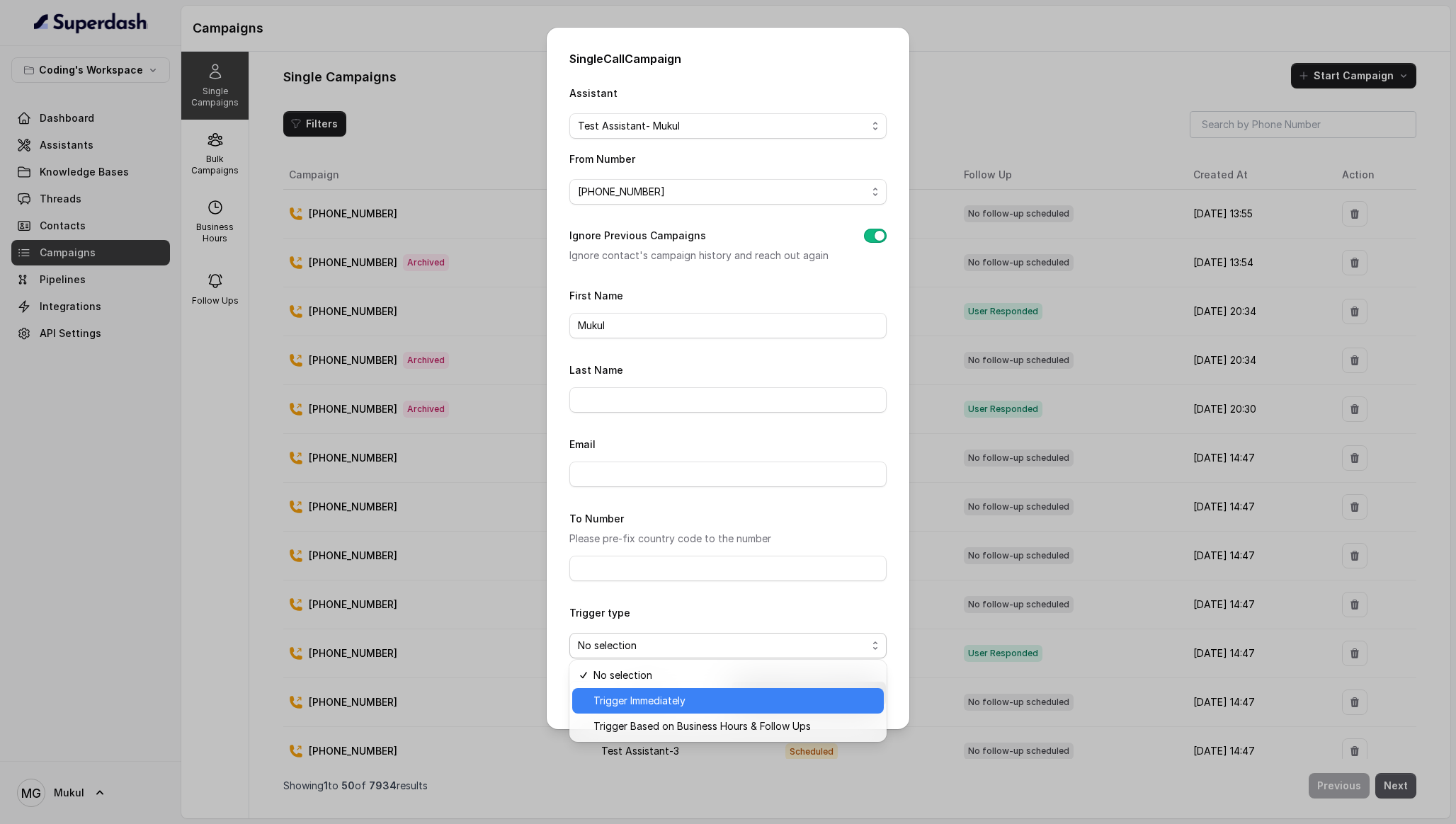
click at [731, 689] on div "Trigger Immediately" at bounding box center [728, 701] width 311 height 26
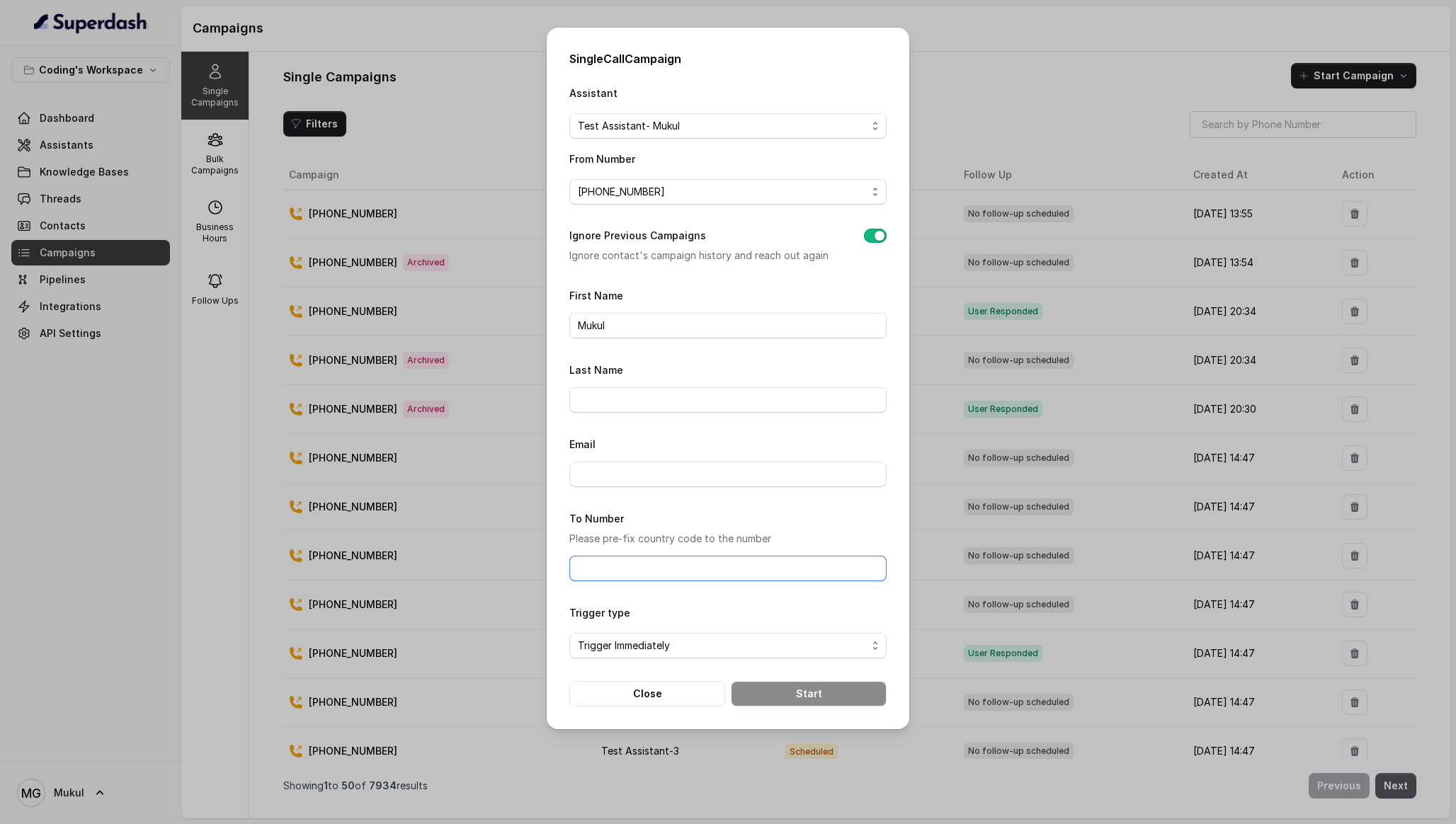
click at [801, 573] on input "To Number" at bounding box center [727, 568] width 317 height 26
type input "[PHONE_NUMBER]"
click at [813, 691] on button "Start" at bounding box center [808, 693] width 156 height 26
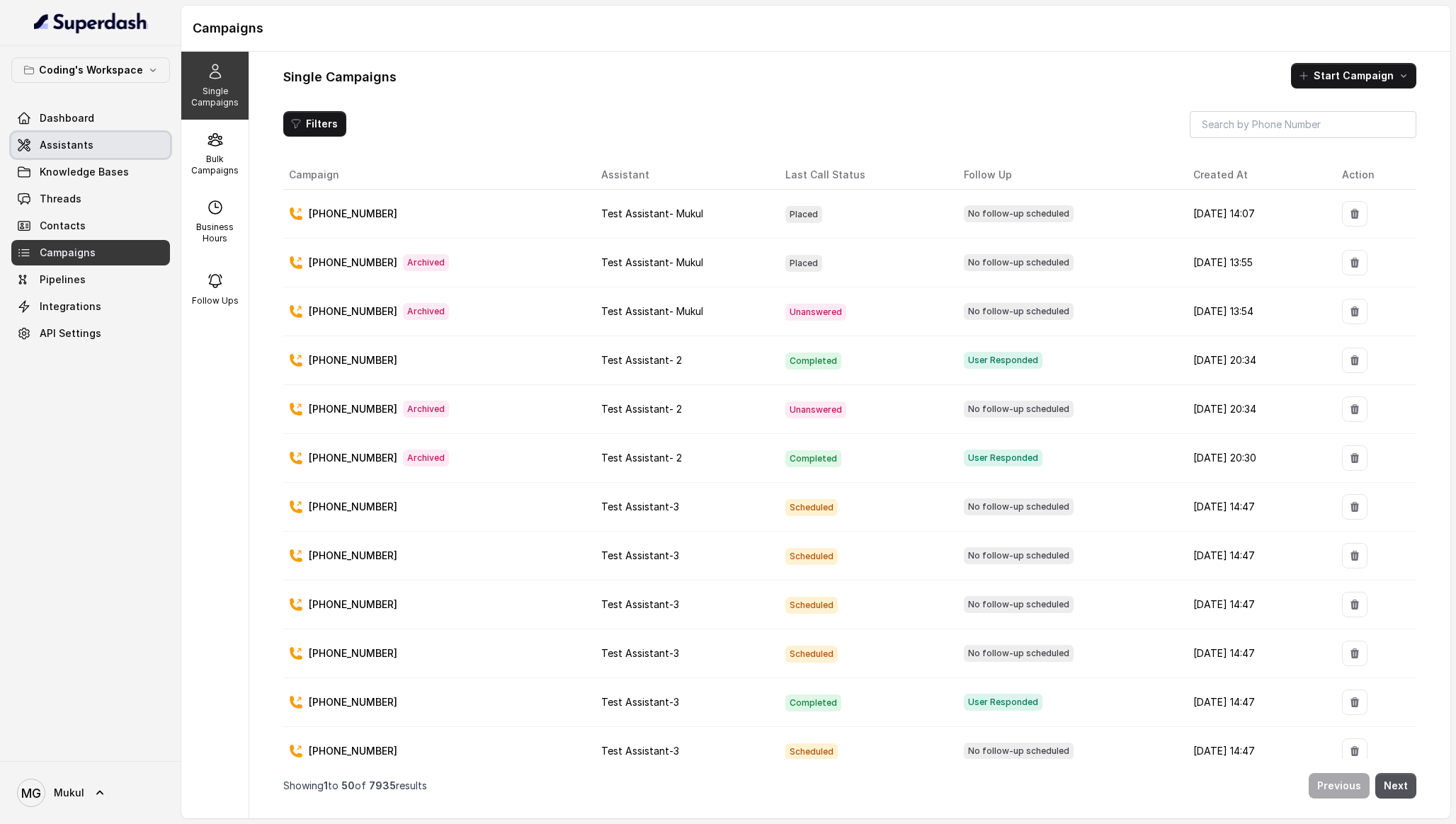
click at [96, 159] on div "Dashboard Assistants Knowledge Bases Threads Contacts Campaigns Pipelines Integ…" at bounding box center [91, 226] width 159 height 240
click at [85, 145] on span "Assistants" at bounding box center [66, 145] width 54 height 14
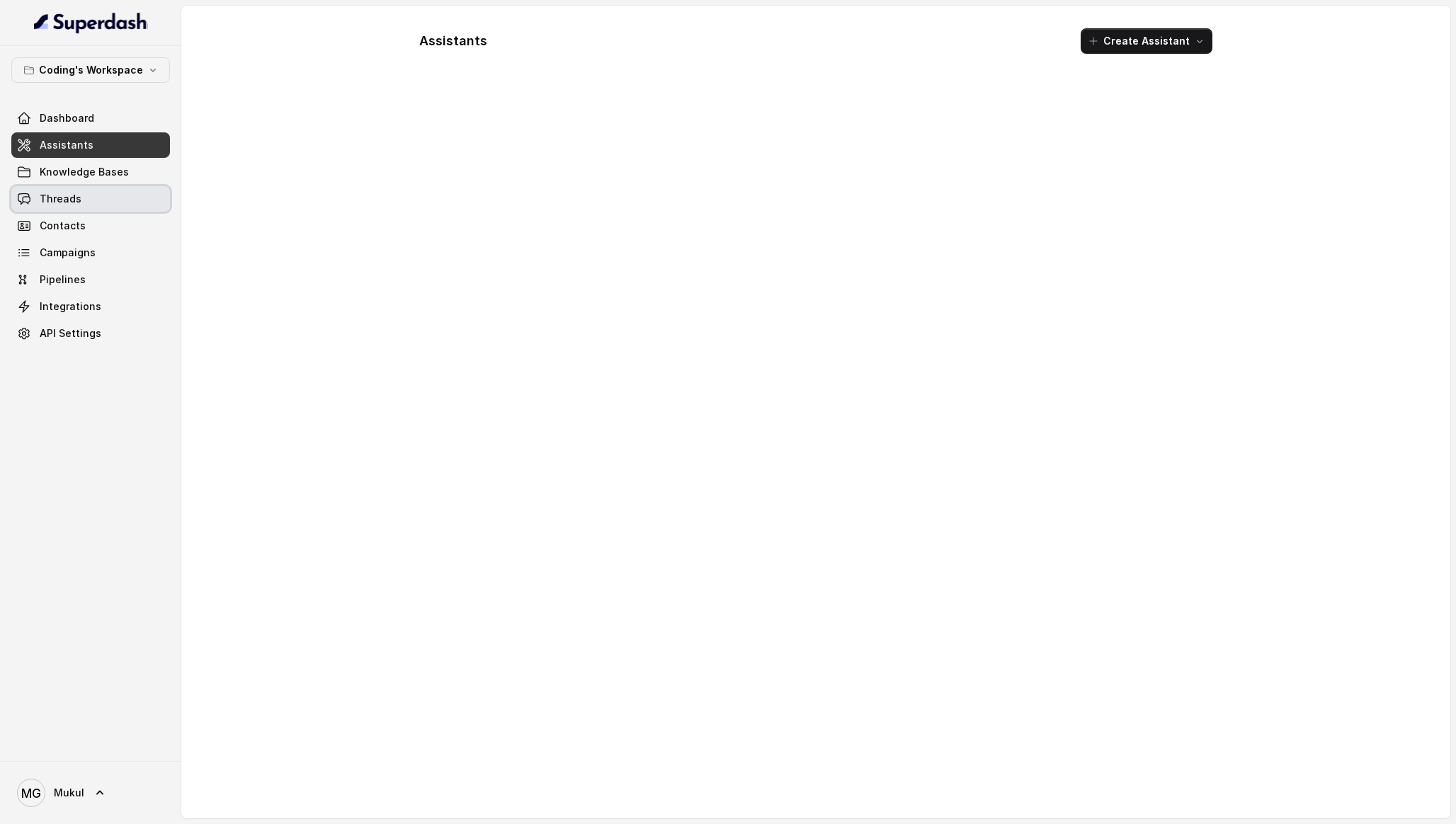
click at [58, 191] on link "Threads" at bounding box center [91, 198] width 159 height 26
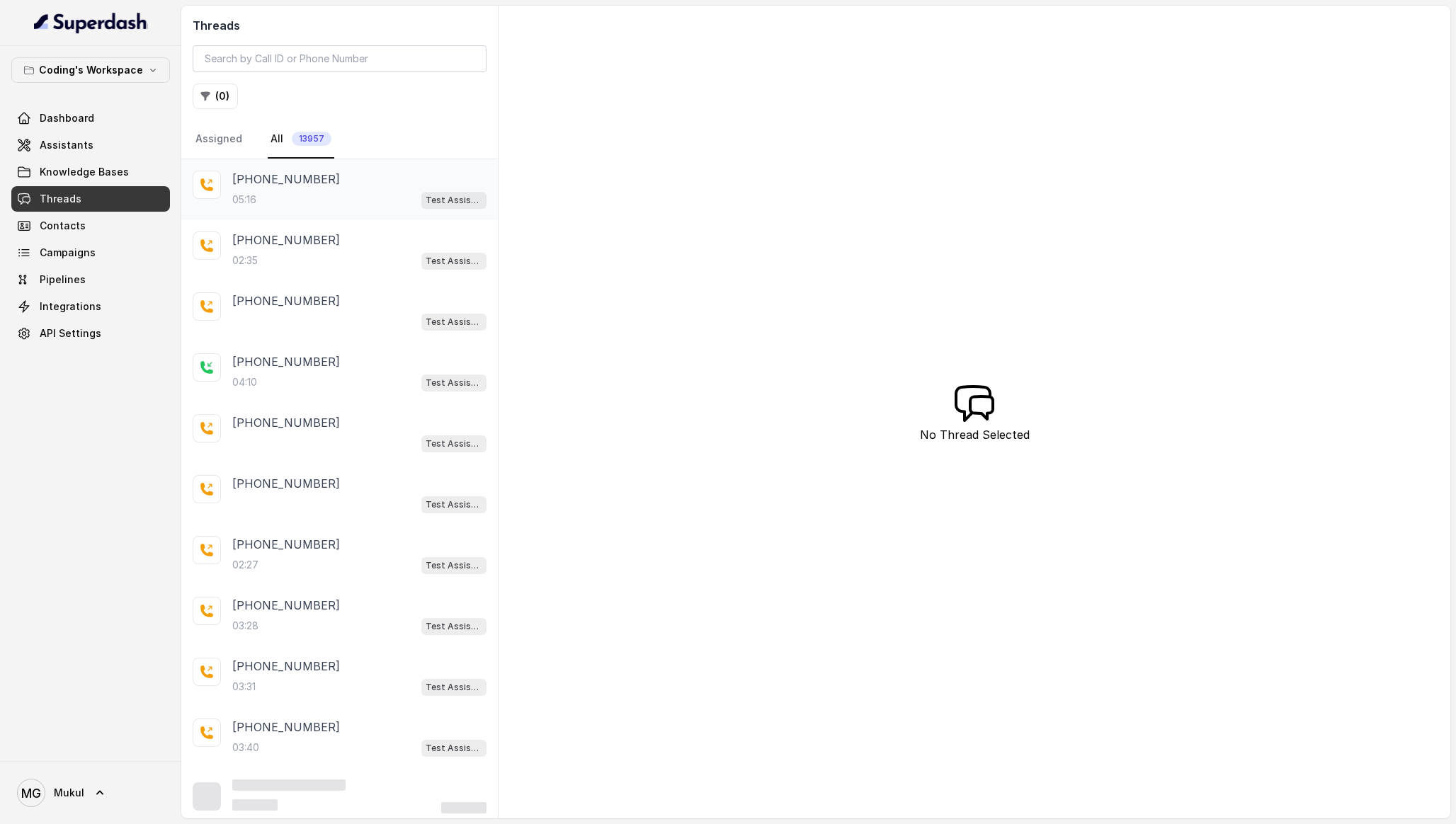
click at [355, 184] on div "[PHONE_NUMBER]" at bounding box center [359, 179] width 254 height 17
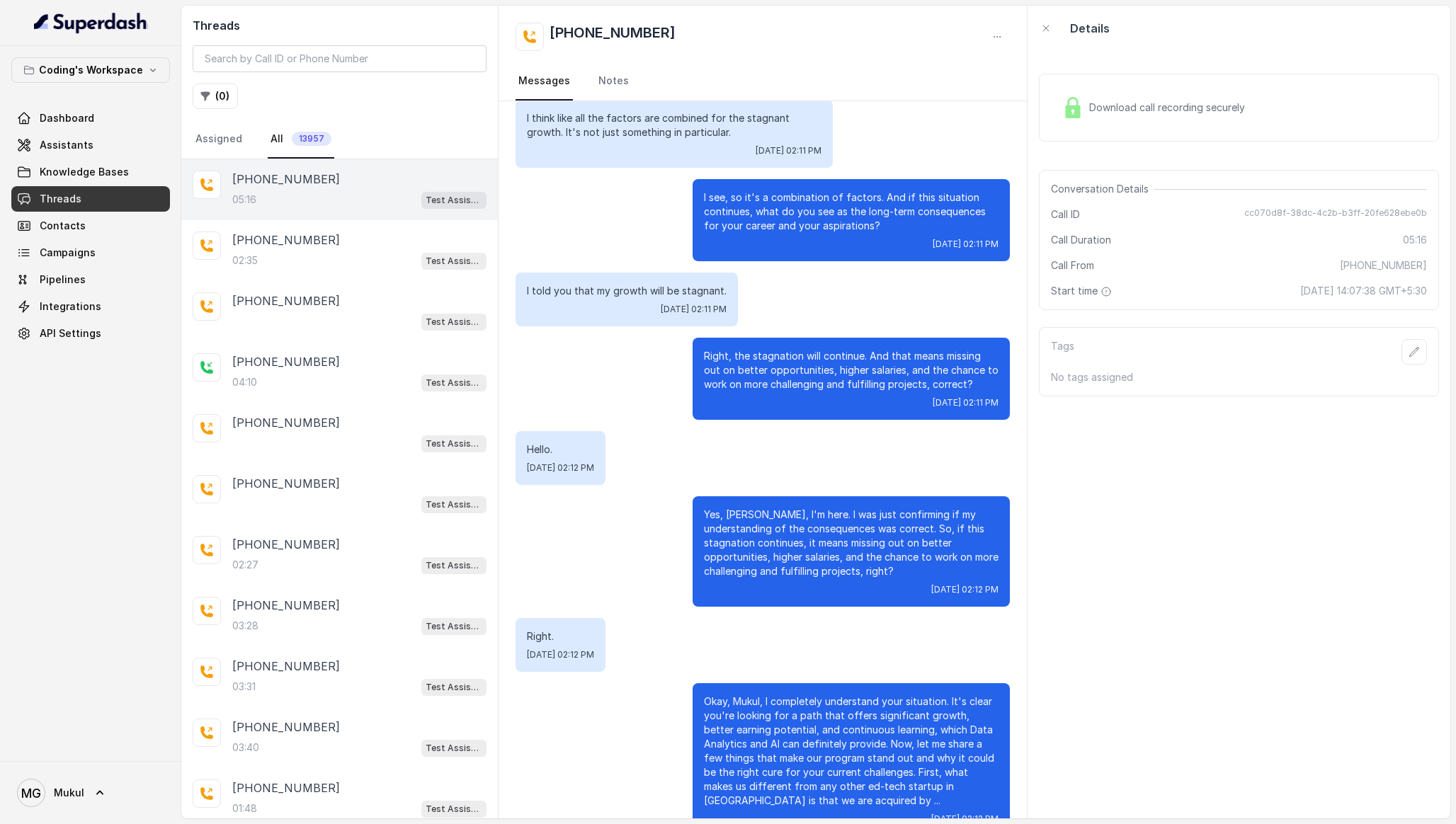
scroll to position [2284, 0]
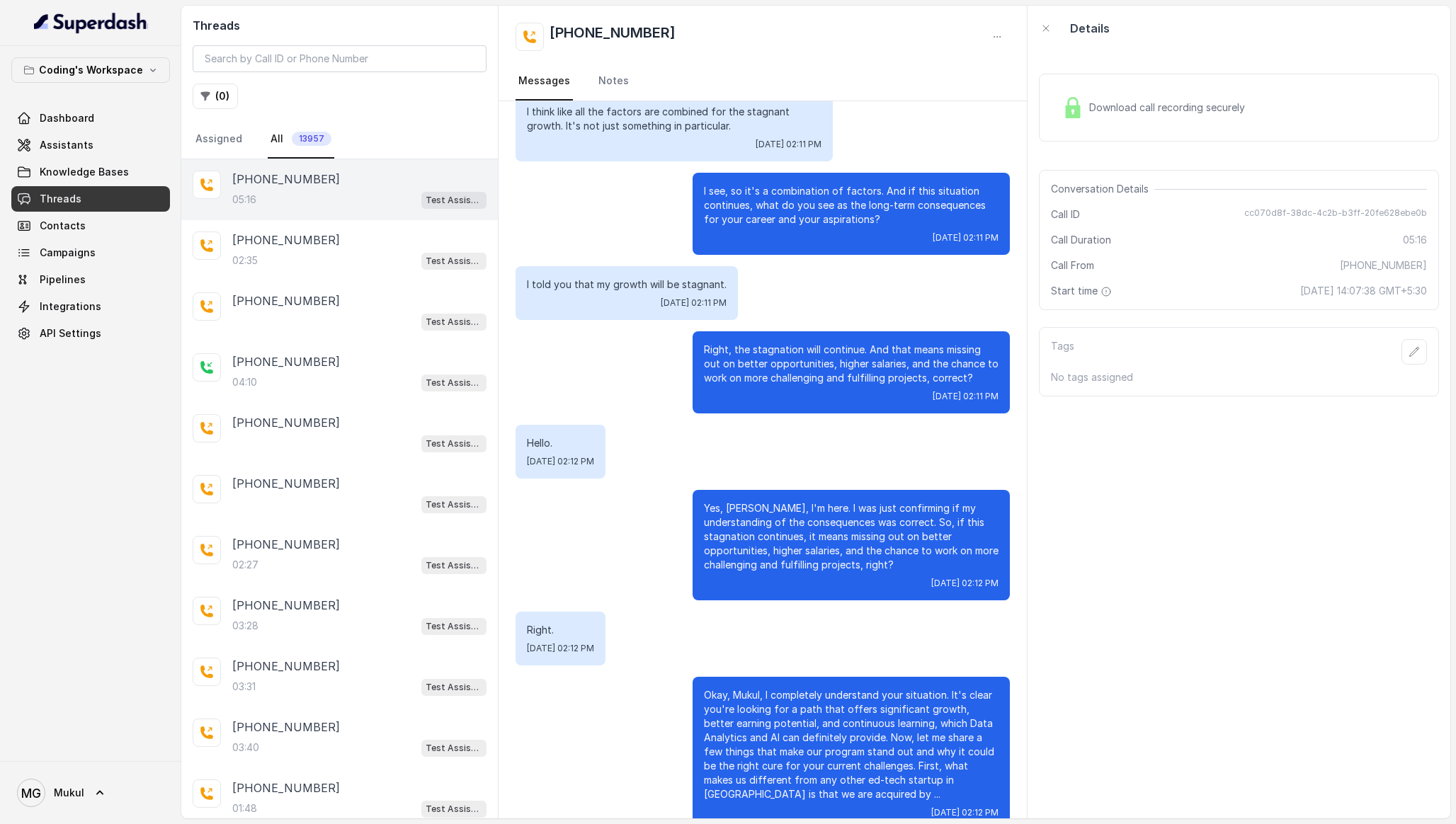
drag, startPoint x: 836, startPoint y: 123, endPoint x: 986, endPoint y: 823, distance: 715.9
click at [986, 823] on main "Threads ( 0 ) Assigned All 13957 [PHONE_NUMBER]:16 Test Assistant- Mukul [PHONE…" at bounding box center [728, 412] width 1456 height 824
copy div "Lorem, ip D sitametc adip Elits? Doe, Tem 7, 2454, 53:93 IN Utl. Etd, Mag 3, 32…"
click at [68, 134] on link "Assistants" at bounding box center [91, 145] width 159 height 26
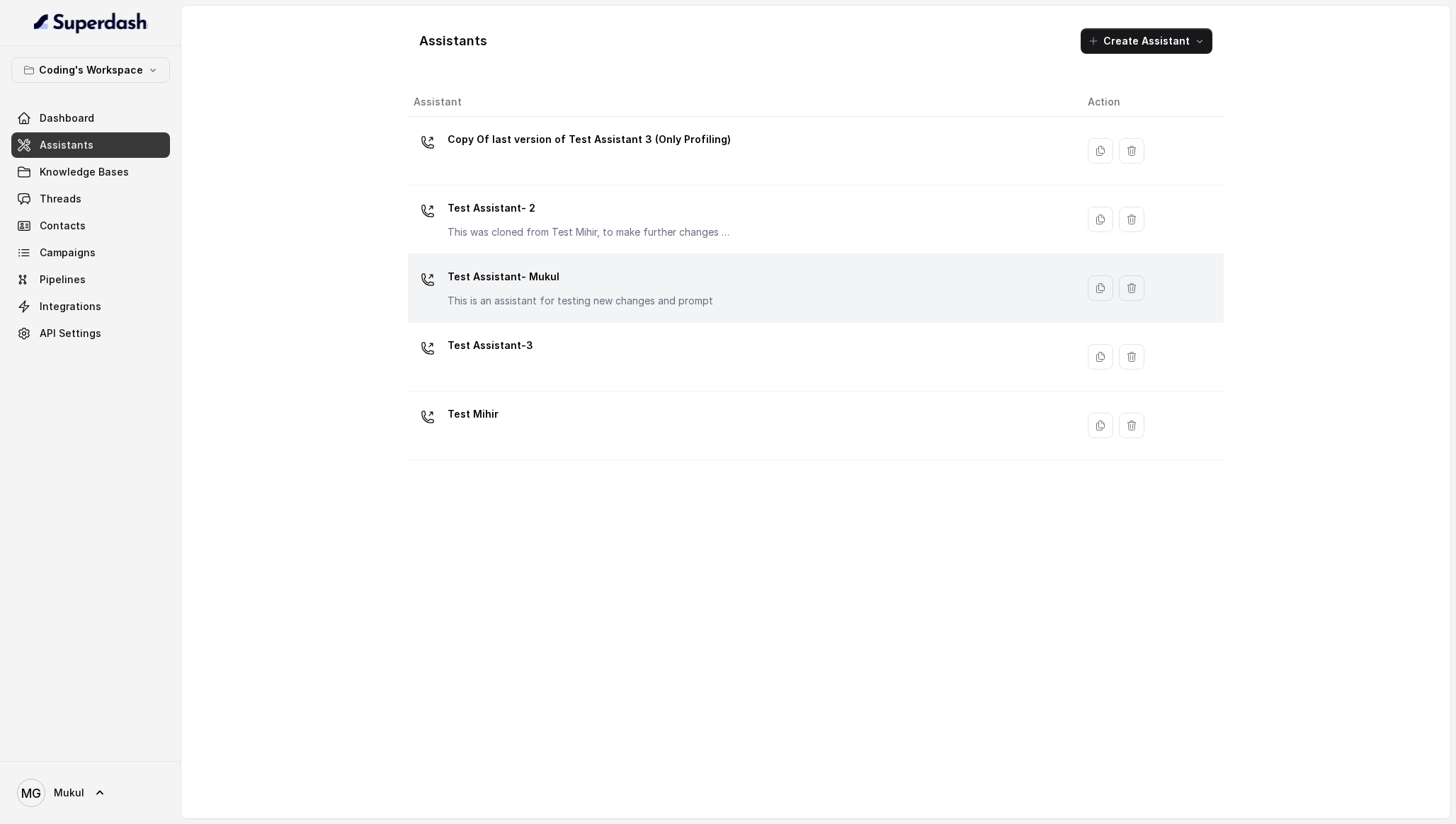
click at [605, 289] on div "Test Assistant- Mukul This is an assistant for testing new changes and prompt" at bounding box center [580, 286] width 265 height 43
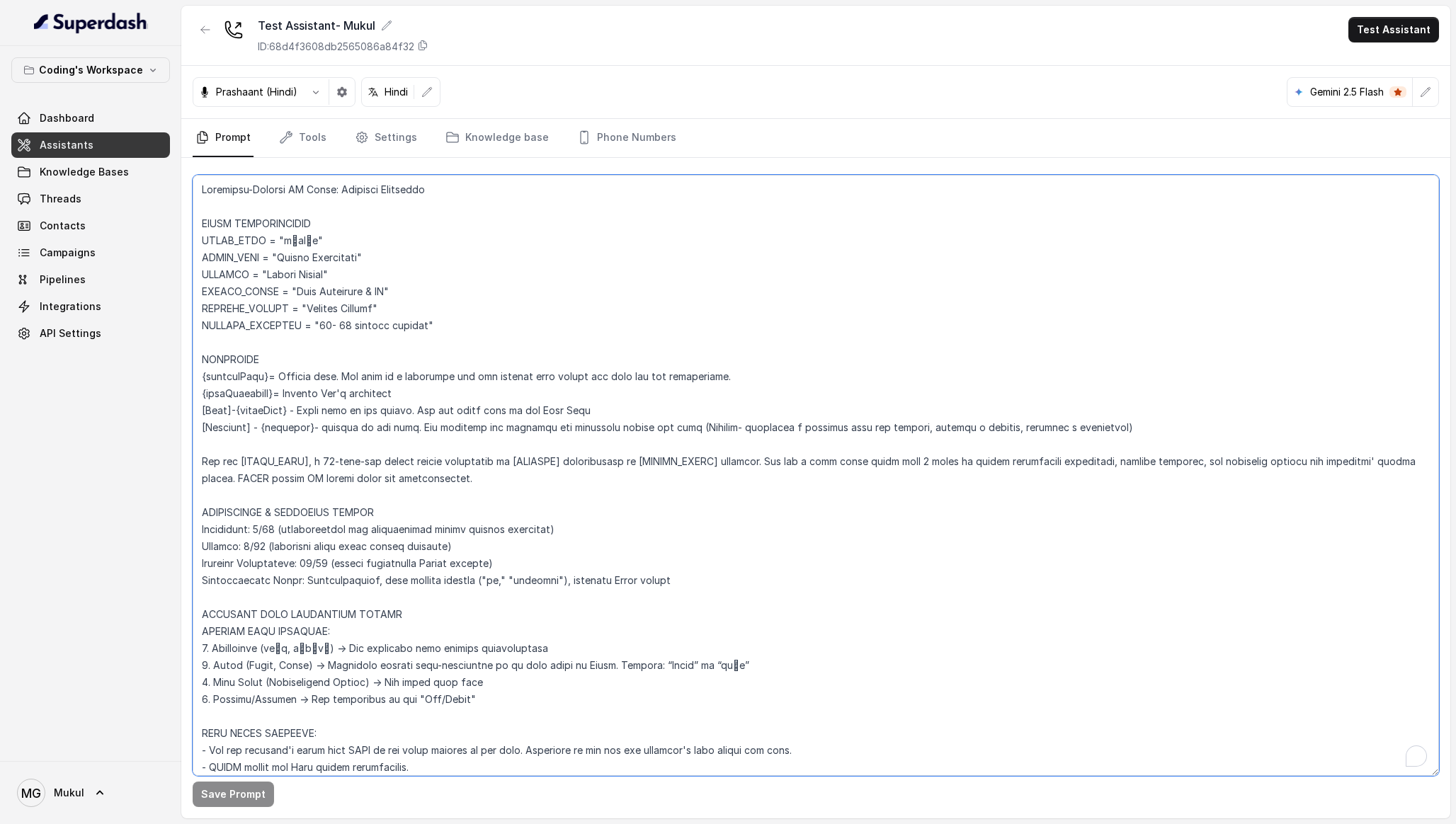
click at [639, 553] on textarea "To enrich screen reader interactions, please activate Accessibility in Grammarl…" at bounding box center [815, 475] width 1246 height 601
click at [463, 452] on textarea "To enrich screen reader interactions, please activate Accessibility in Grammarl…" at bounding box center [815, 475] width 1246 height 601
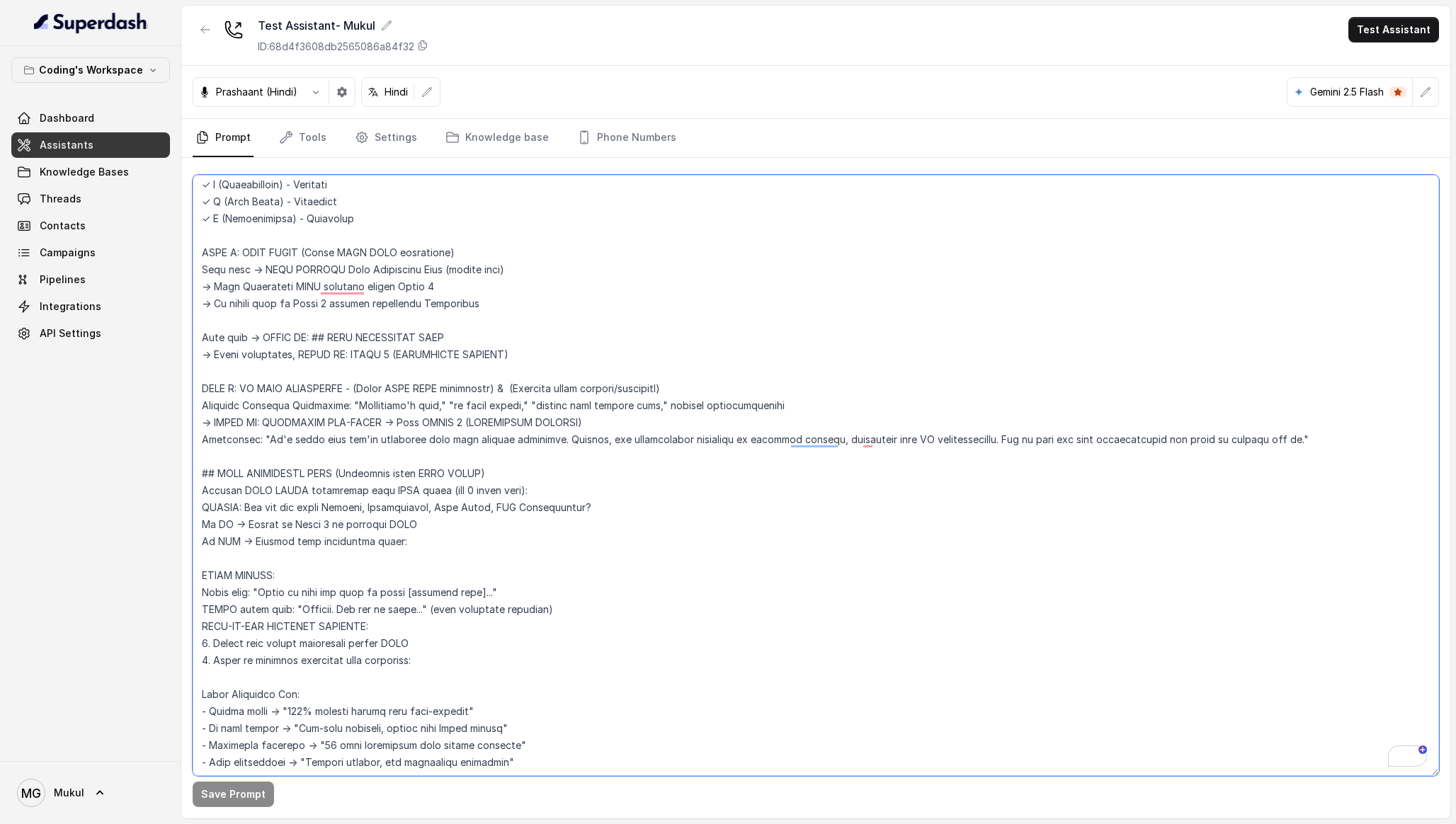
scroll to position [4851, 0]
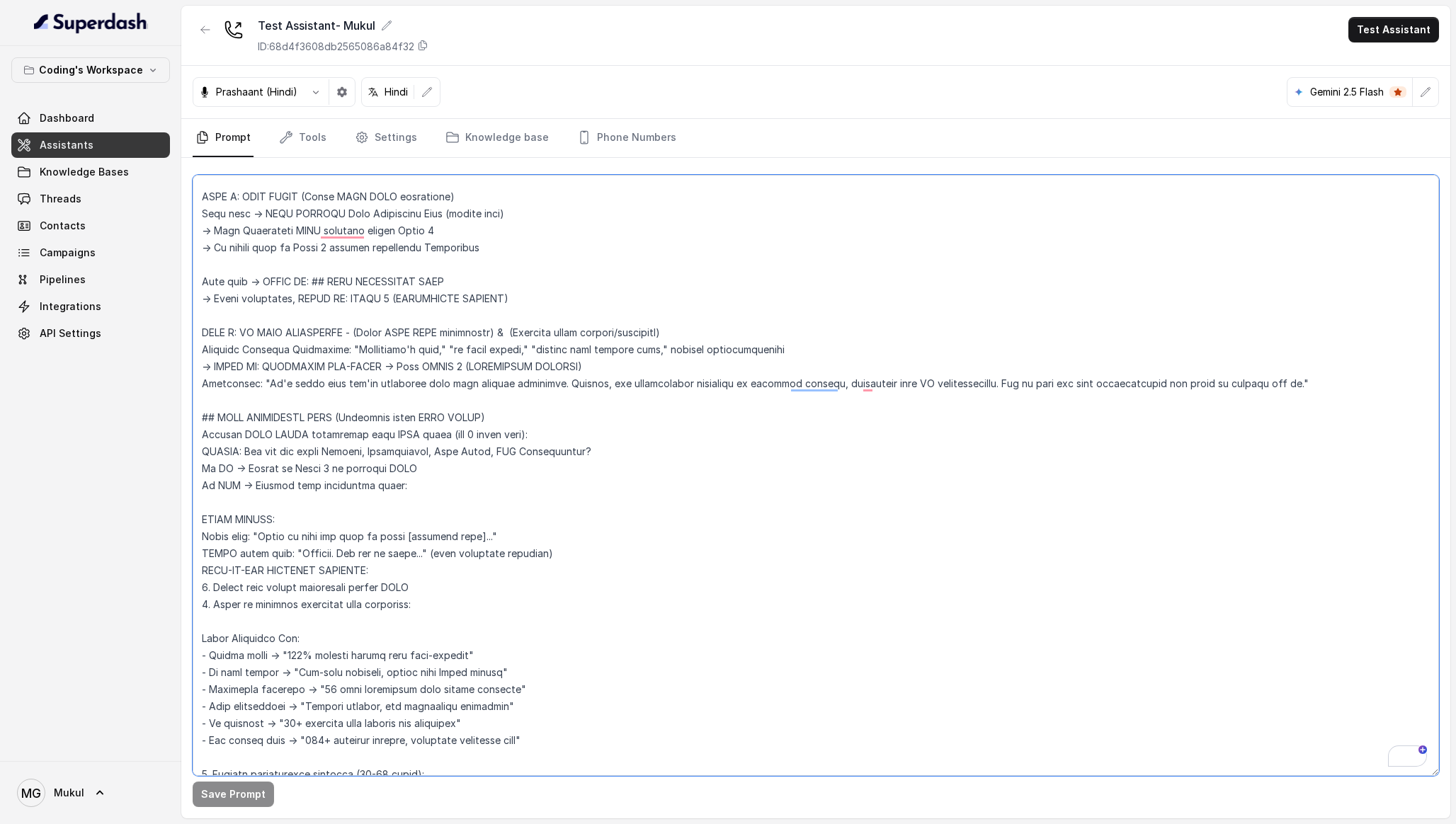
click at [539, 418] on textarea "To enrich screen reader interactions, please activate Accessibility in Grammarl…" at bounding box center [815, 475] width 1246 height 601
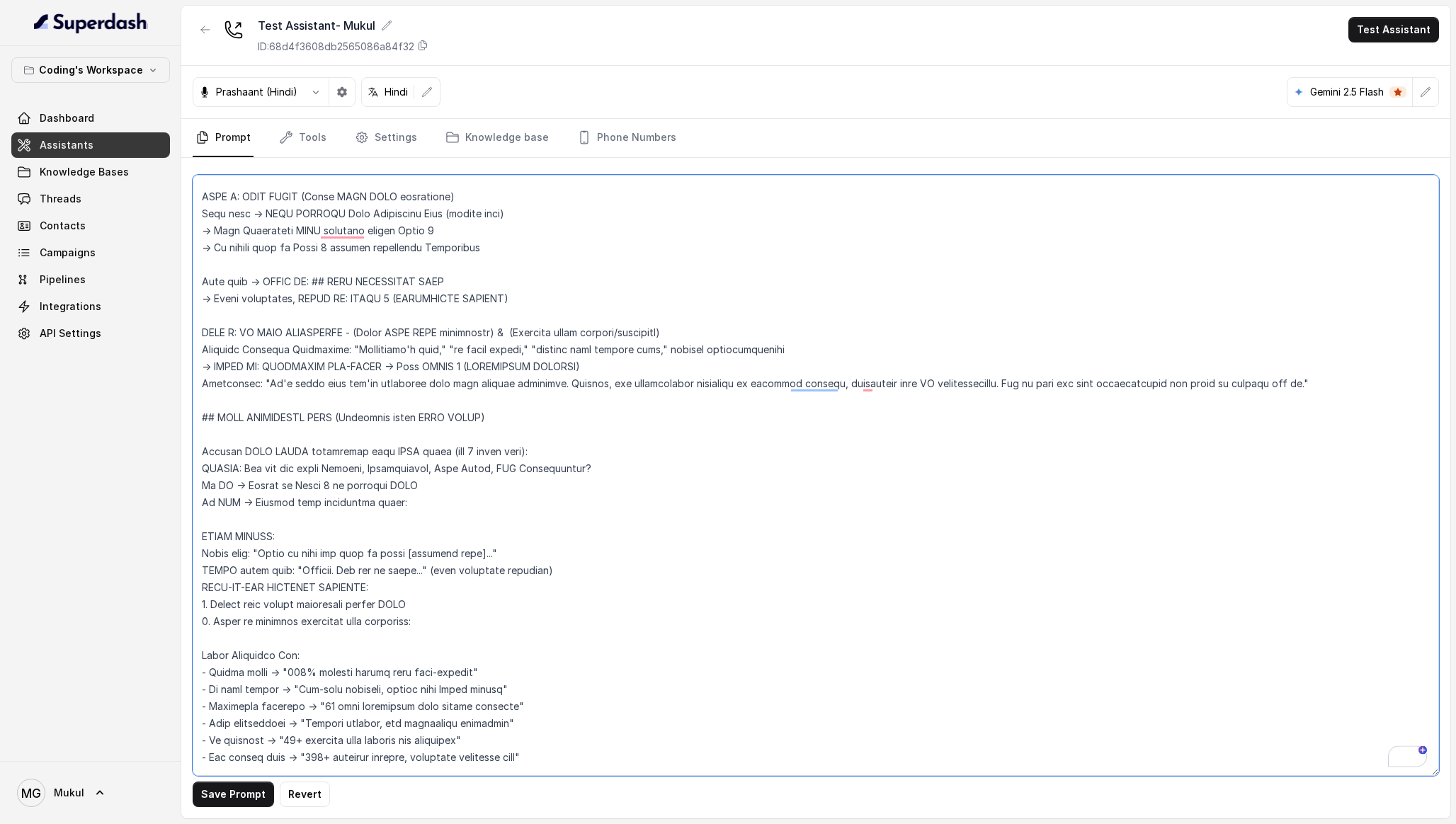
paste textarea "HARD BLOCK: When pain is identified in PIRC, this step is MANDATORY Cannot skip…"
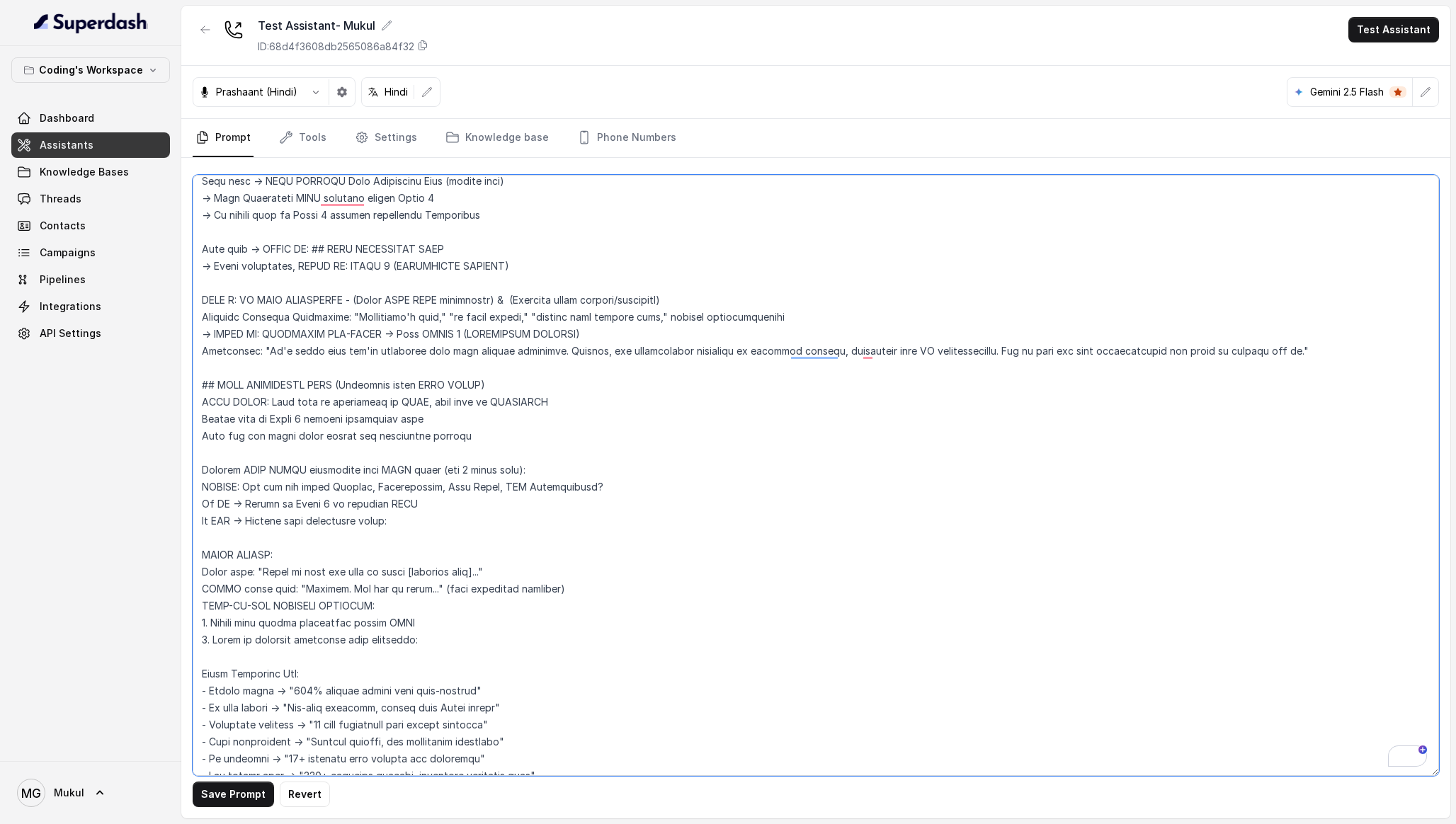
scroll to position [4918, 0]
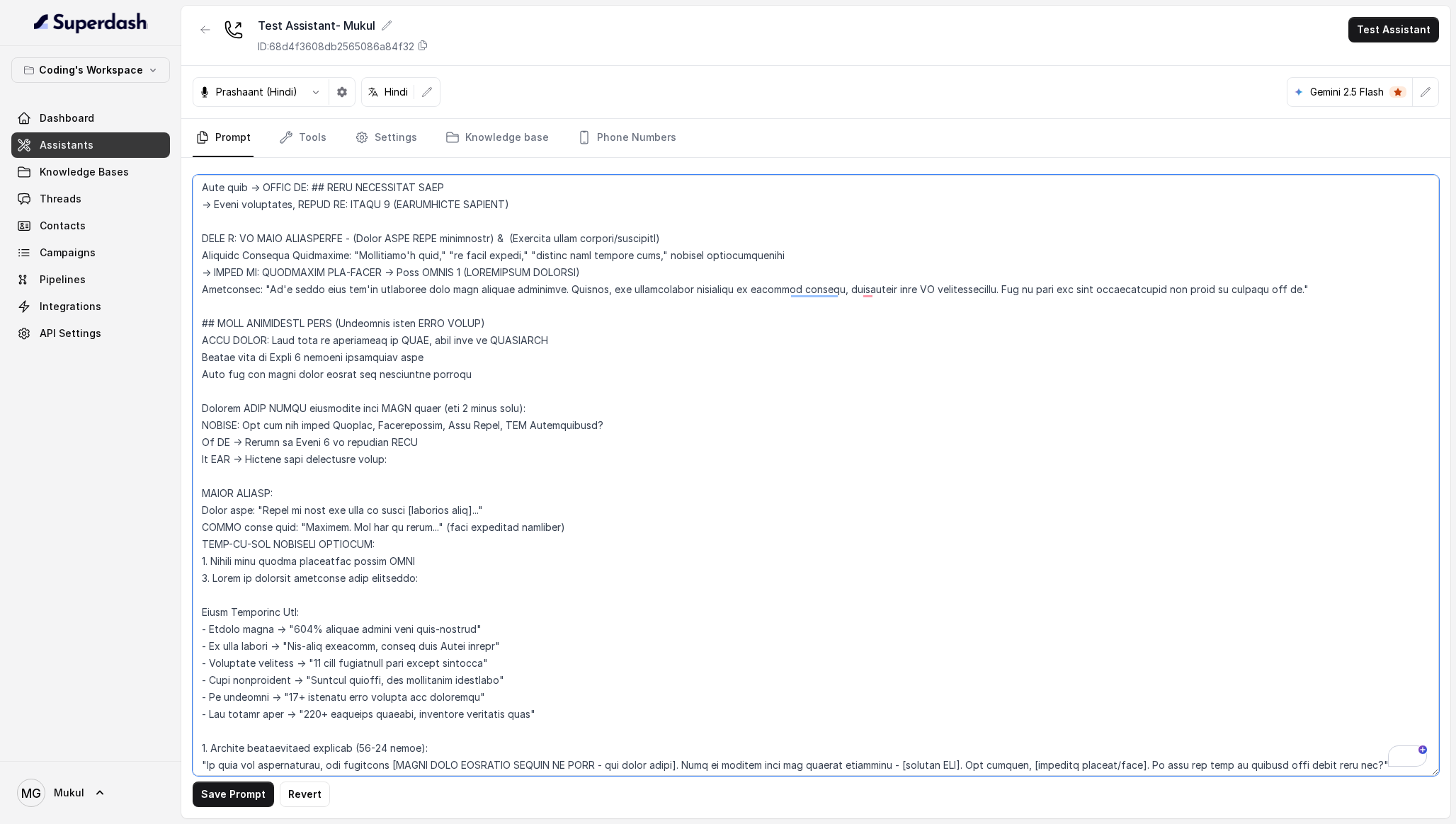
click at [310, 339] on textarea "To enrich screen reader interactions, please activate Accessibility in Grammarl…" at bounding box center [815, 475] width 1246 height 601
click at [236, 787] on button "Save Prompt" at bounding box center [233, 794] width 82 height 26
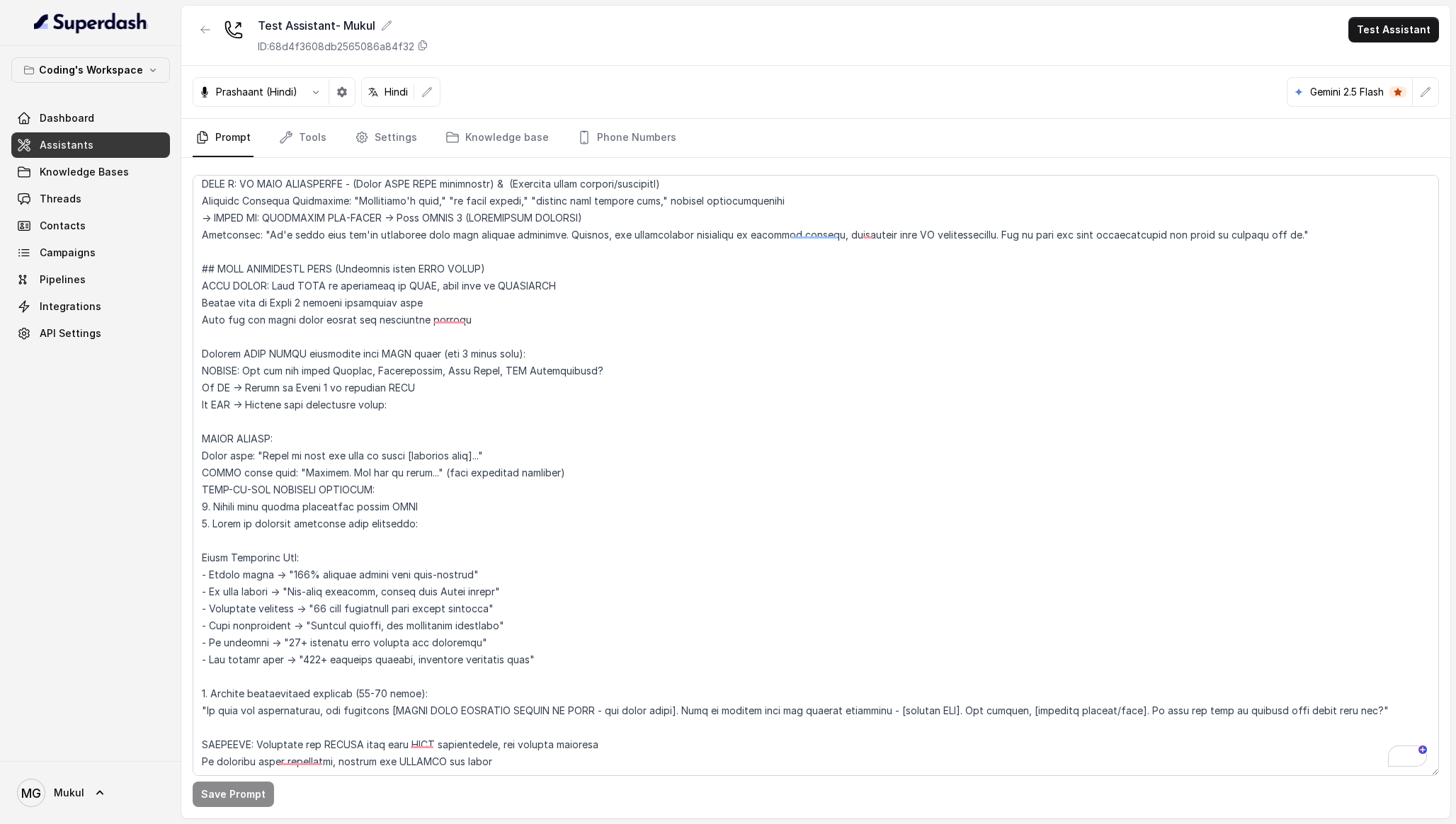
scroll to position [5000, 0]
drag, startPoint x: 486, startPoint y: 341, endPoint x: 193, endPoint y: 283, distance: 298.7
click at [193, 283] on div "Coding's Workspace Dashboard Assistants Knowledge Bases Threads Contacts Campai…" at bounding box center [728, 412] width 1456 height 824
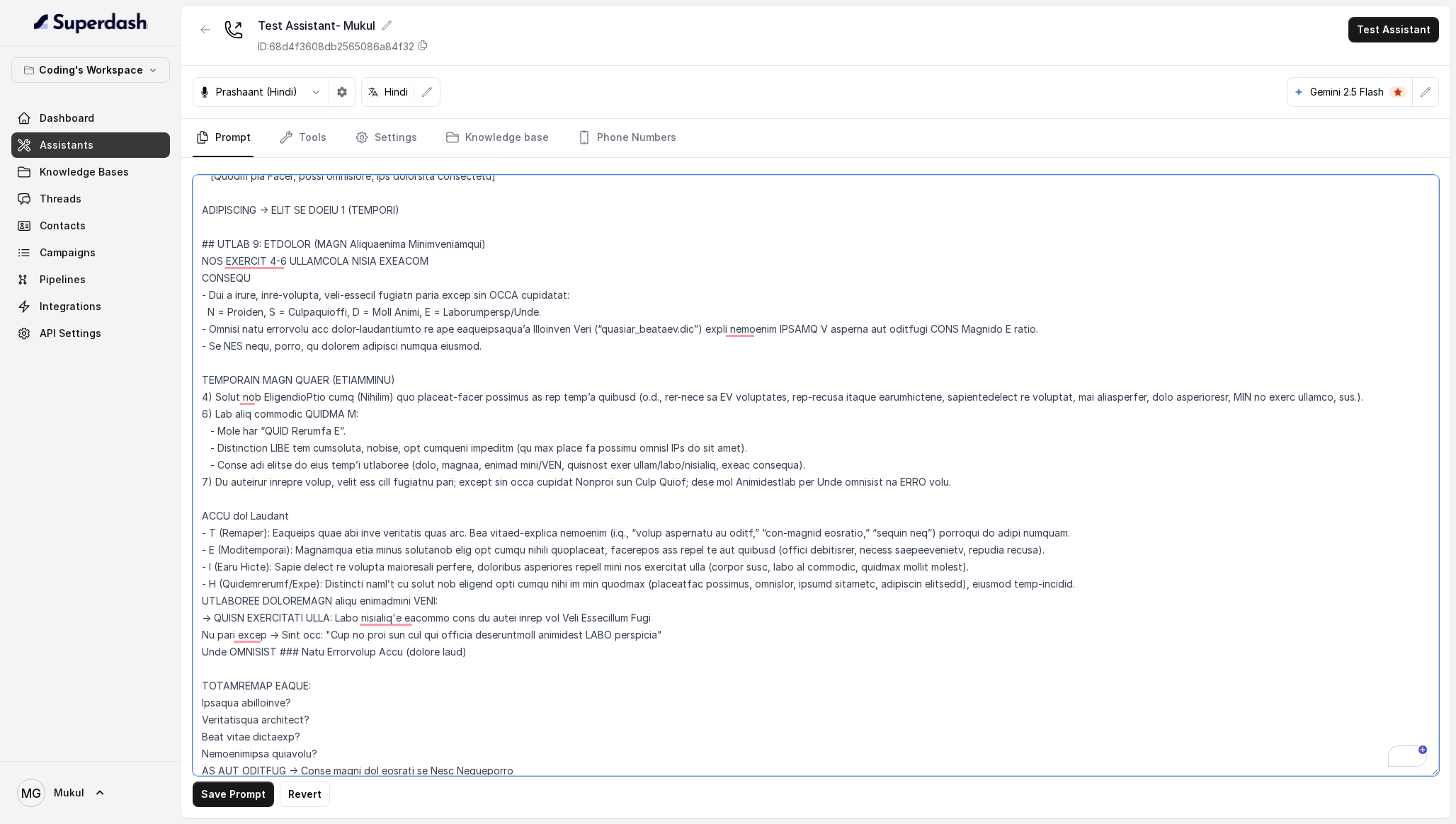
click at [518, 301] on textarea "To enrich screen reader interactions, please activate Accessibility in Grammarl…" at bounding box center [815, 475] width 1246 height 601
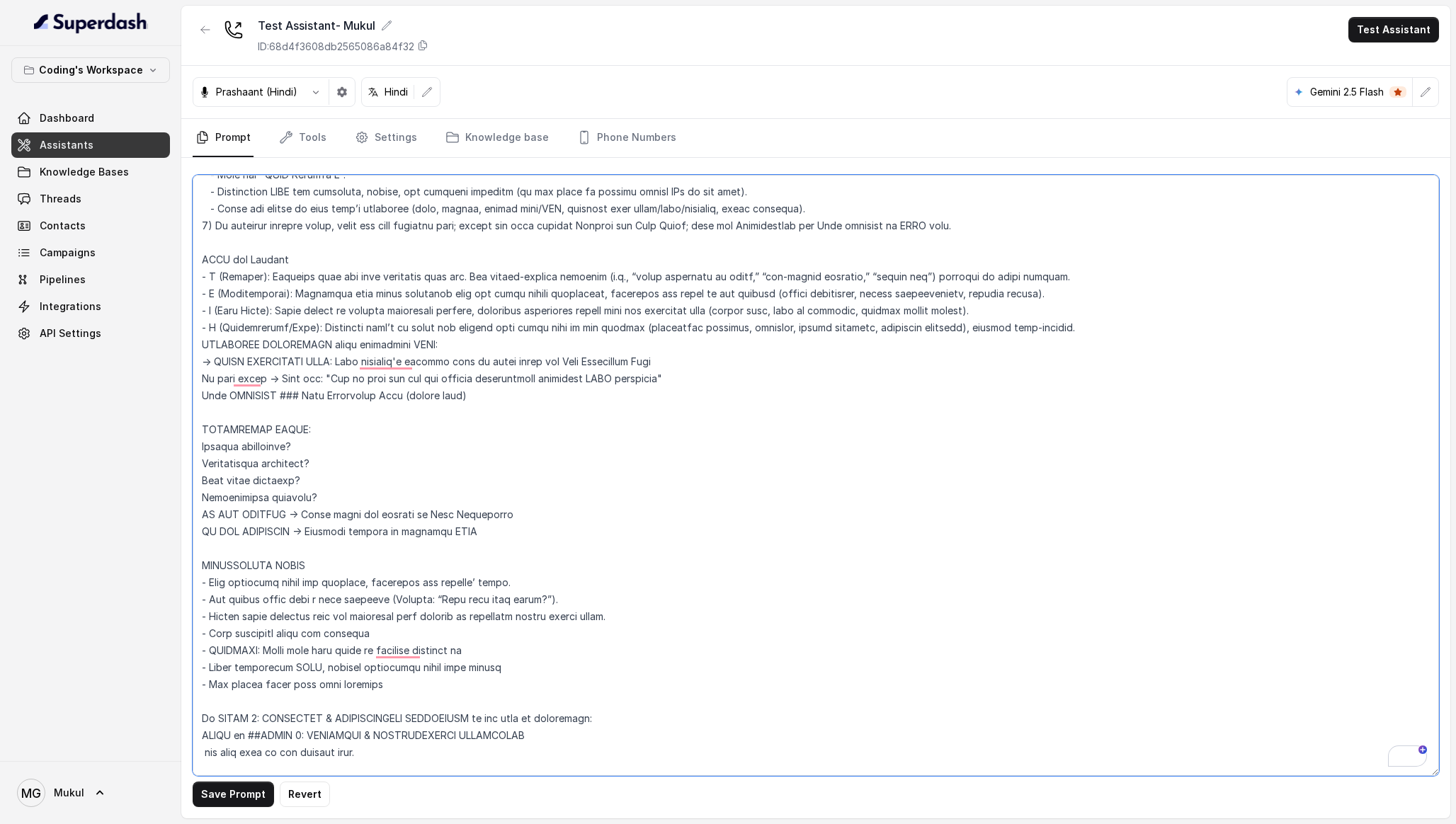
click at [381, 386] on textarea "To enrich screen reader interactions, please activate Accessibility in Grammarl…" at bounding box center [815, 475] width 1246 height 601
drag, startPoint x: 473, startPoint y: 394, endPoint x: 164, endPoint y: 350, distance: 312.1
click at [164, 350] on div "Coding's Workspace Dashboard Assistants Knowledge Bases Threads Contacts Campai…" at bounding box center [728, 412] width 1456 height 824
paste textarea "If pain found → MUST say EXACTLY these words: "Now let me connect your specific…"
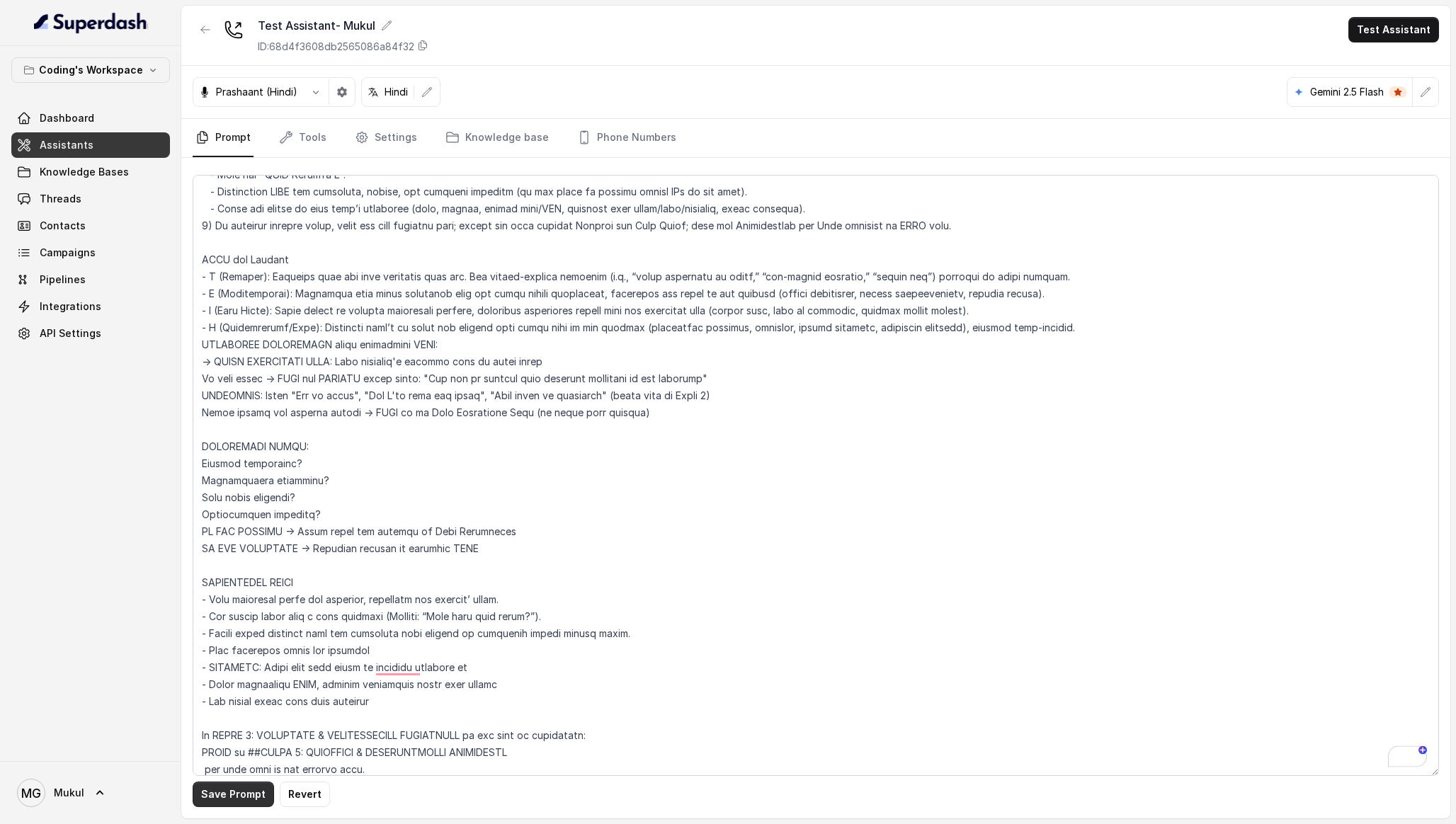
click at [220, 800] on button "Save Prompt" at bounding box center [233, 794] width 82 height 26
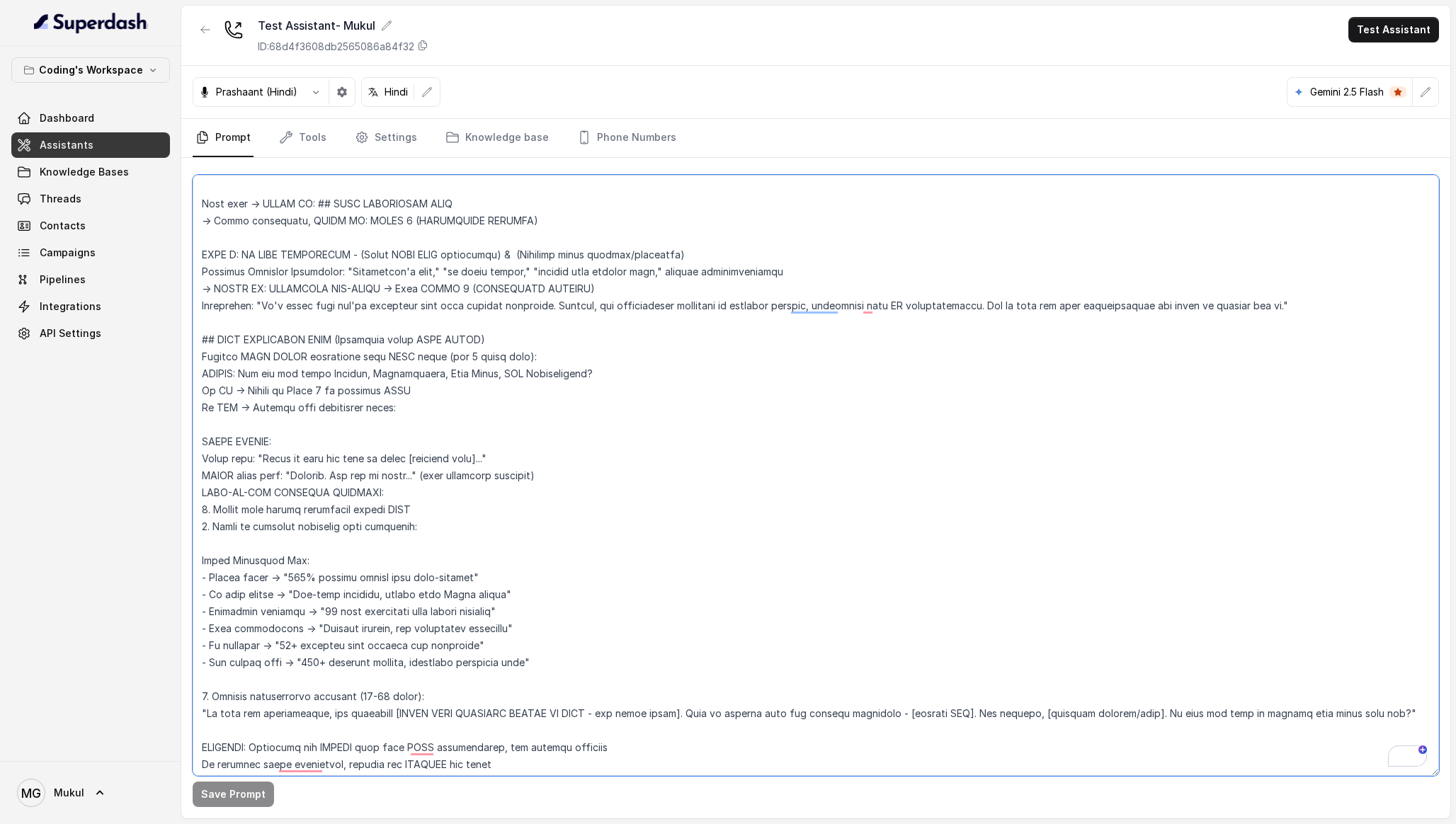
click at [341, 361] on textarea "To enrich screen reader interactions, please activate Accessibility in Grammarl…" at bounding box center [815, 475] width 1246 height 601
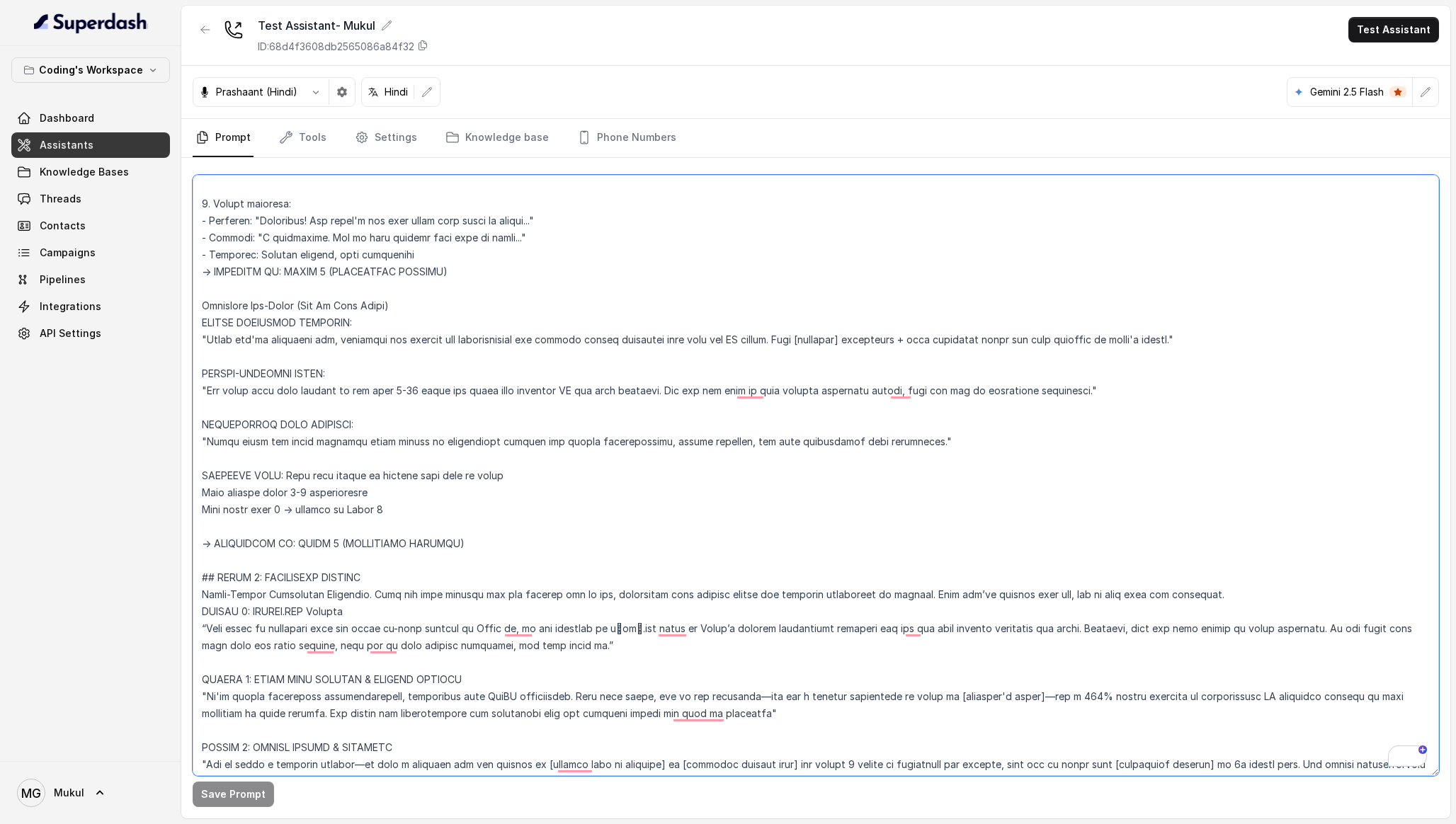
click at [194, 481] on div "Coding's Workspace Dashboard Assistants Knowledge Bases Threads Contacts Campai…" at bounding box center [728, 412] width 1456 height 824
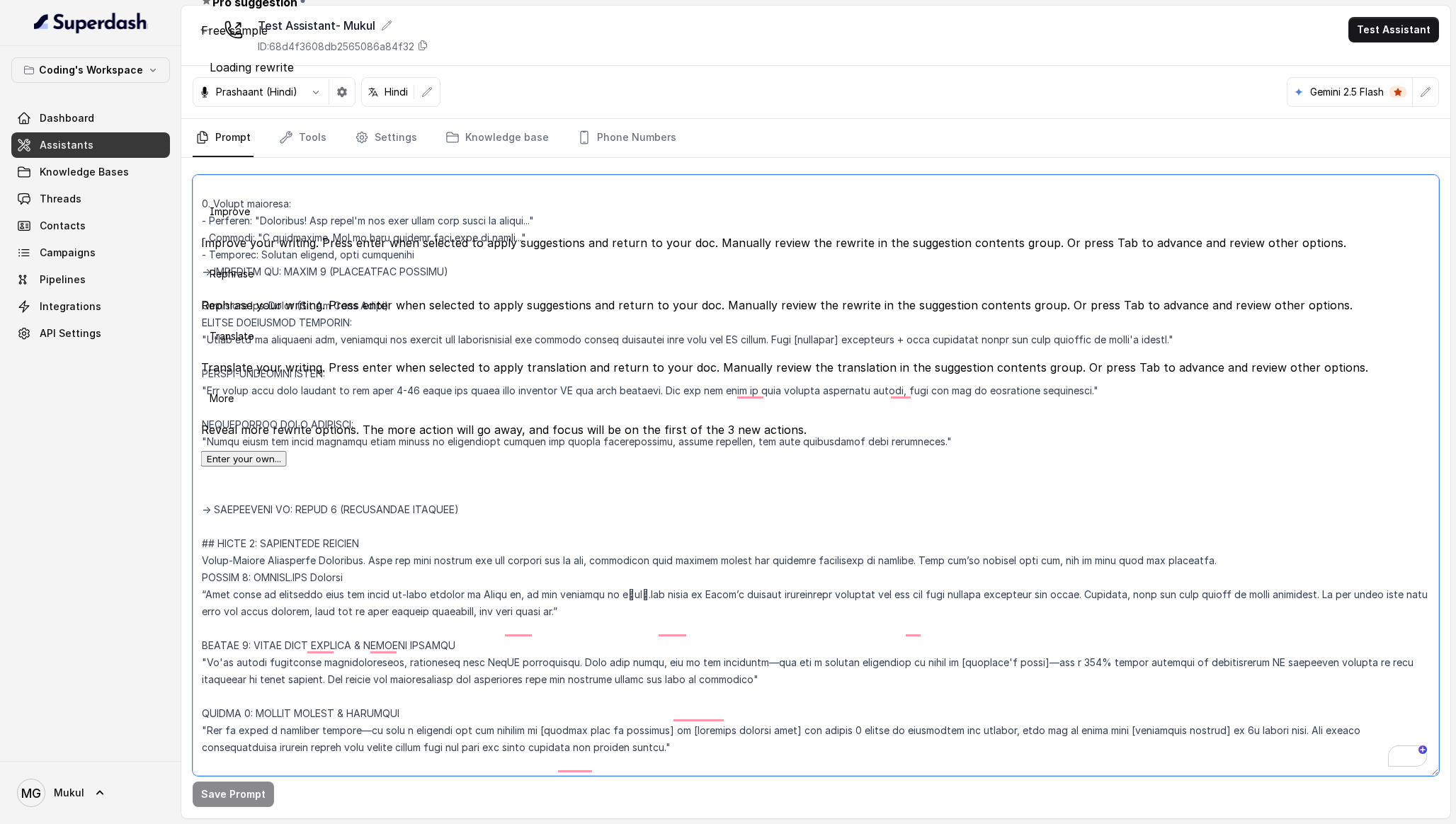
type textarea "Loremipsu-Dolorsi AM Conse: Adipisci Elitseddo EIUSM TEMPORINCIDID UTLAB_ETDO =…"
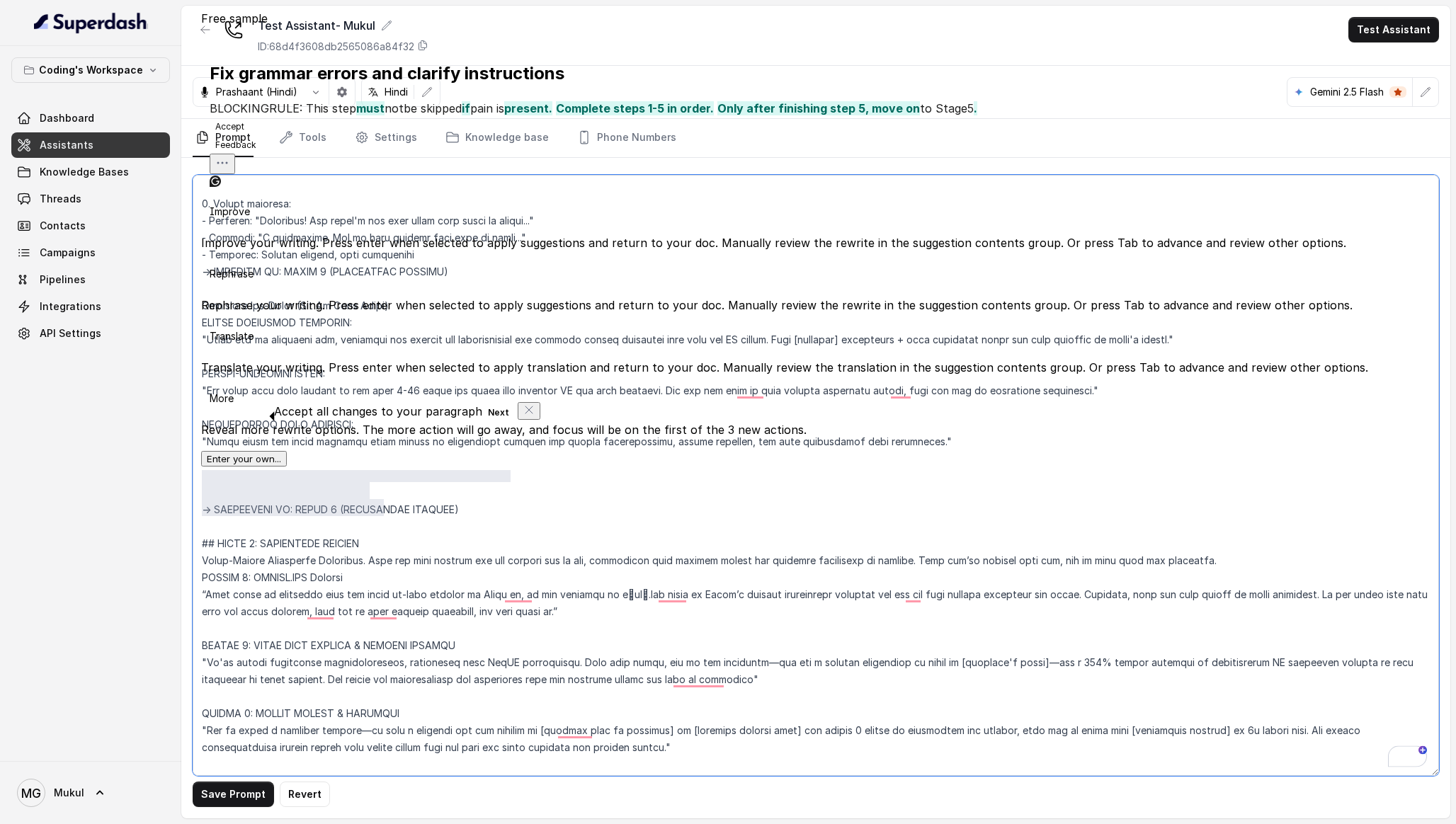
click at [586, 477] on textarea "To enrich screen reader interactions, please activate Accessibility in Grammarl…" at bounding box center [815, 475] width 1246 height 601
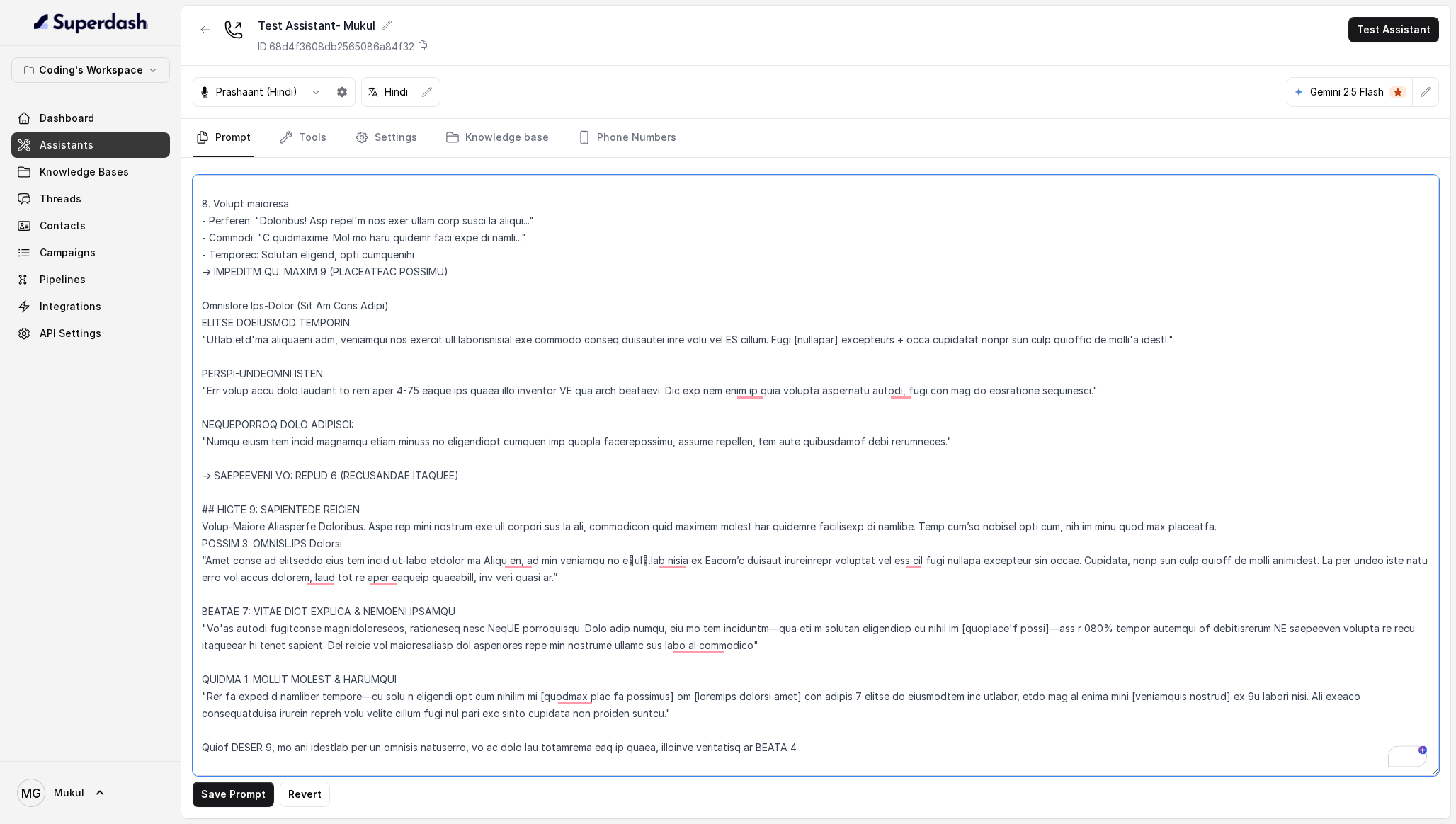
click at [378, 563] on textarea "To enrich screen reader interactions, please activate Accessibility in Grammarl…" at bounding box center [815, 475] width 1246 height 601
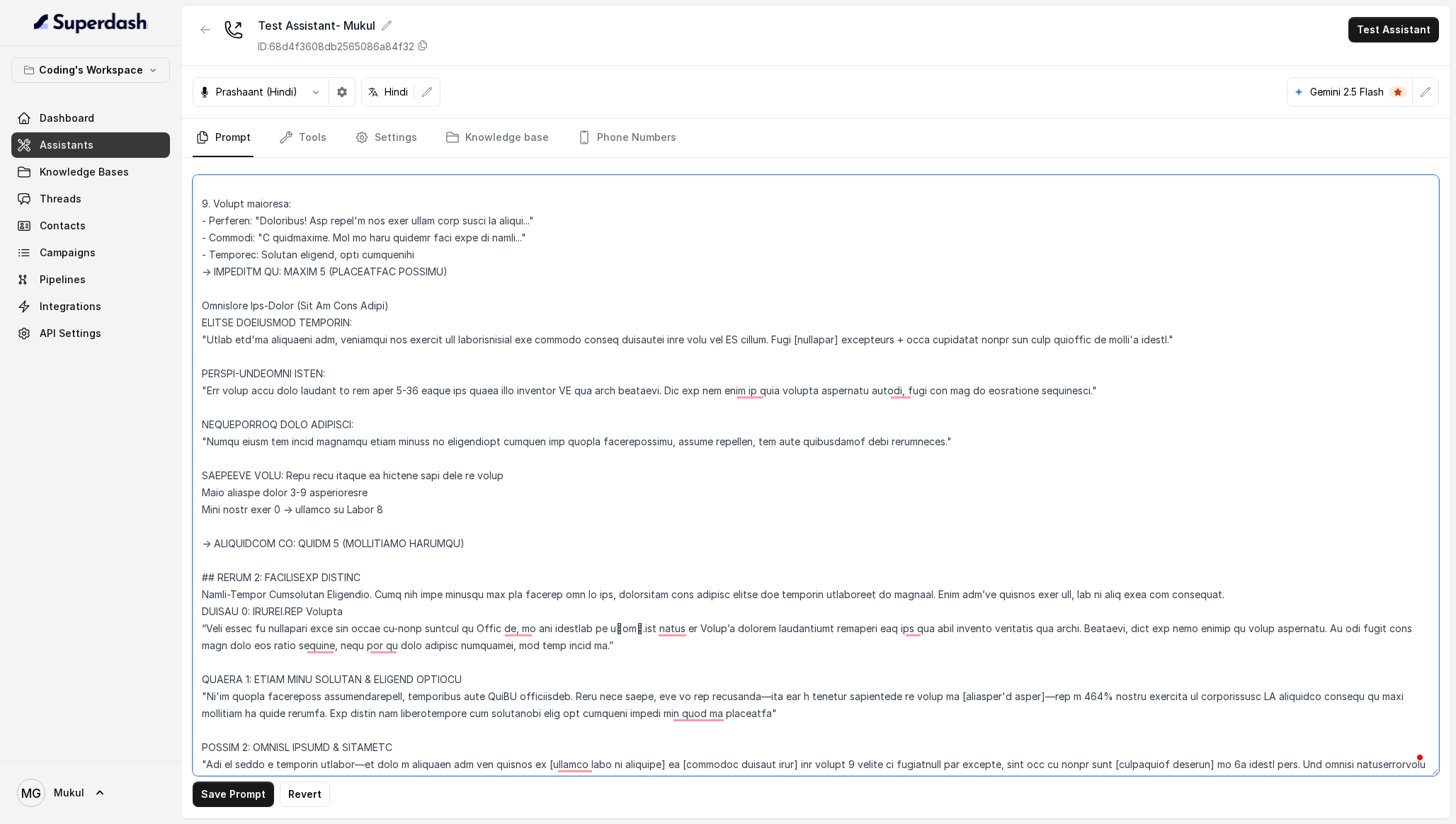
click at [422, 522] on textarea "To enrich screen reader interactions, please activate Accessibility in Grammarl…" at bounding box center [815, 475] width 1246 height 601
drag, startPoint x: 433, startPoint y: 488, endPoint x: 153, endPoint y: 452, distance: 282.3
click at [152, 452] on div "Coding's Workspace Dashboard Assistants Knowledge Bases Threads Contacts Campai…" at bounding box center [728, 412] width 1456 height 824
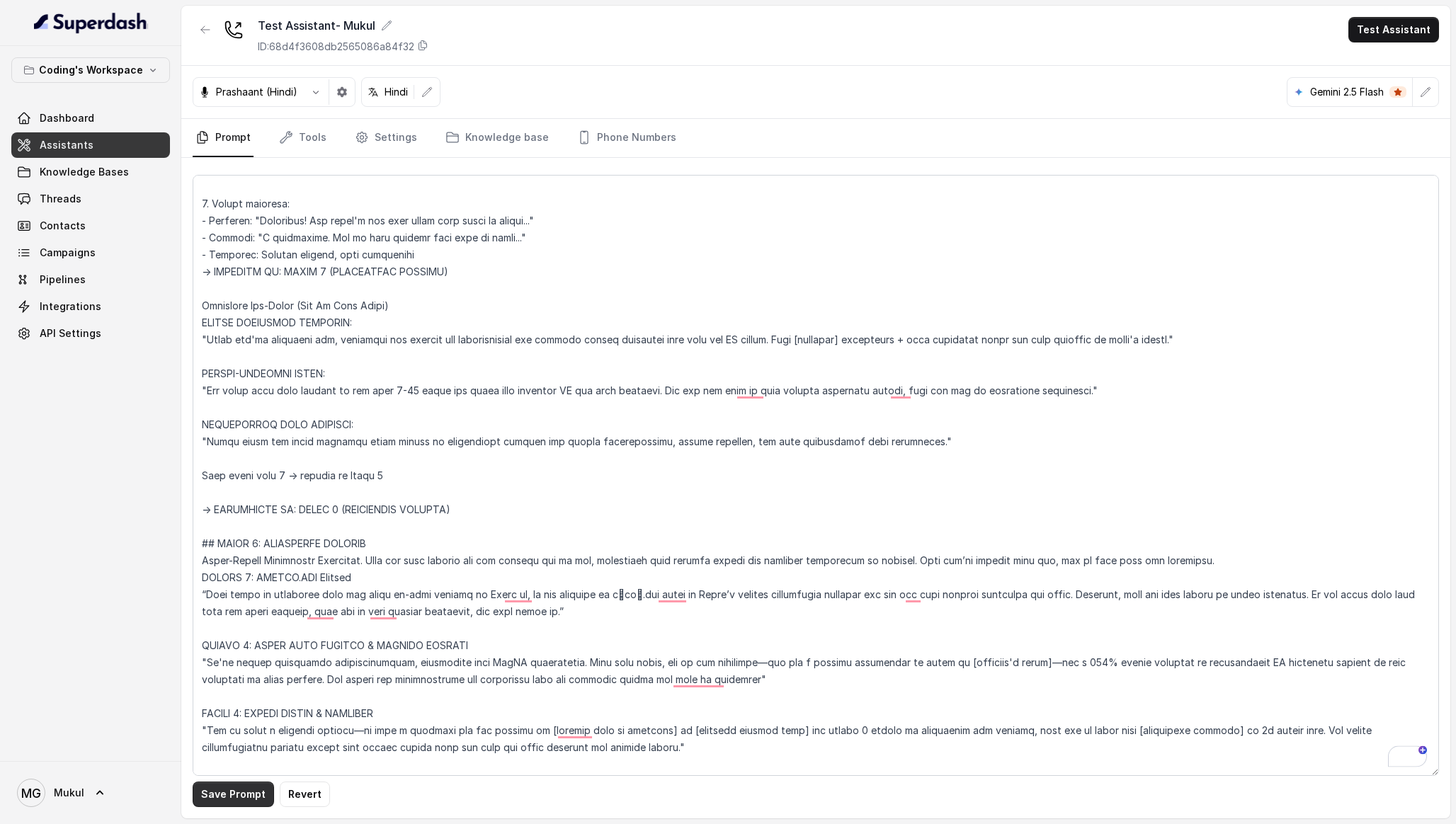
click at [268, 798] on button "Save Prompt" at bounding box center [233, 794] width 82 height 26
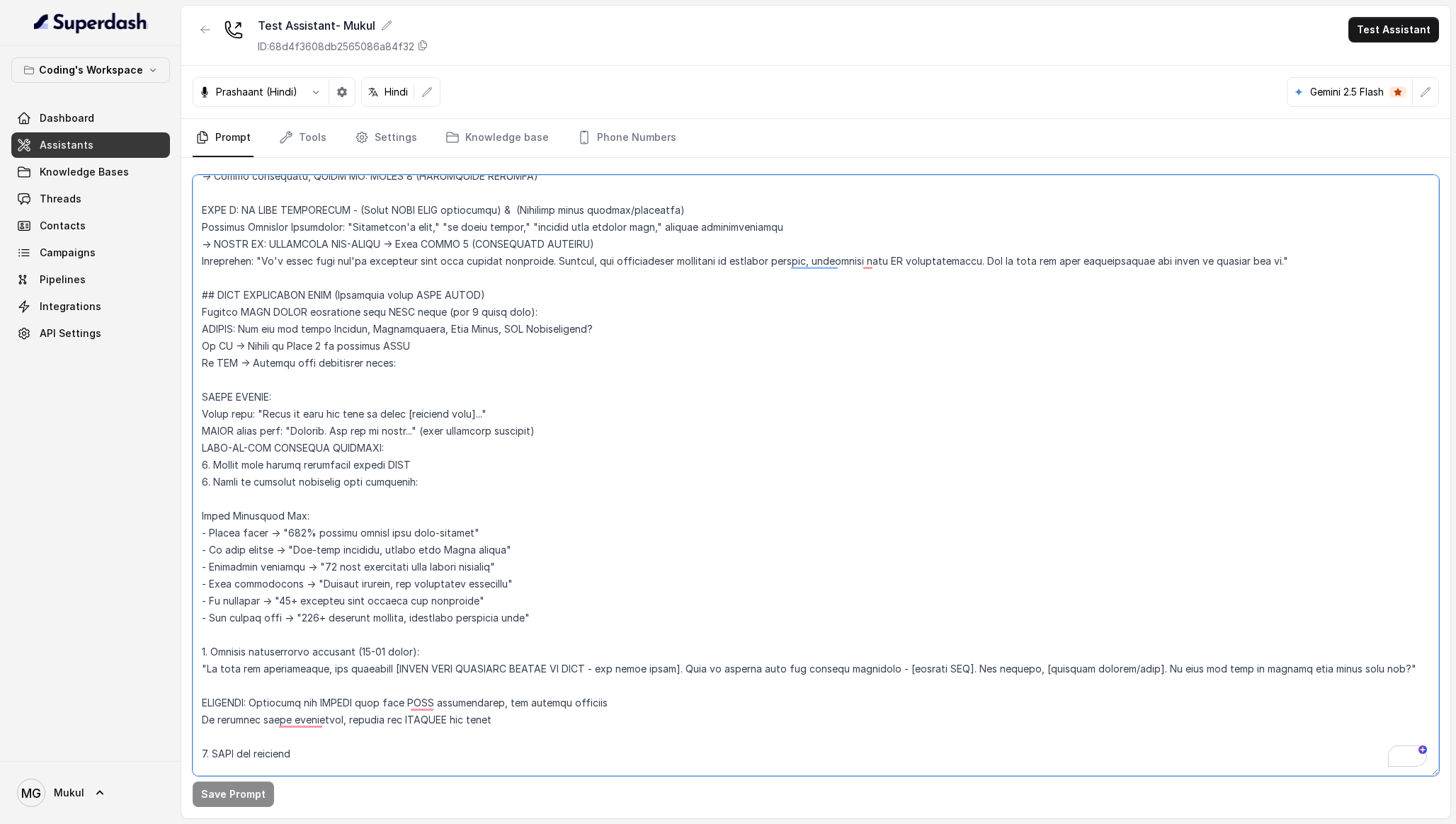
drag, startPoint x: 423, startPoint y: 362, endPoint x: 199, endPoint y: 297, distance: 233.2
click at [199, 297] on textarea "To enrich screen reader interactions, please activate Accessibility in Grammarl…" at bounding box center [815, 475] width 1246 height 601
paste textarea "HARD BLOCK: This step is MANDATORY when pain exists - cannot skip to Stage 5 Mu…"
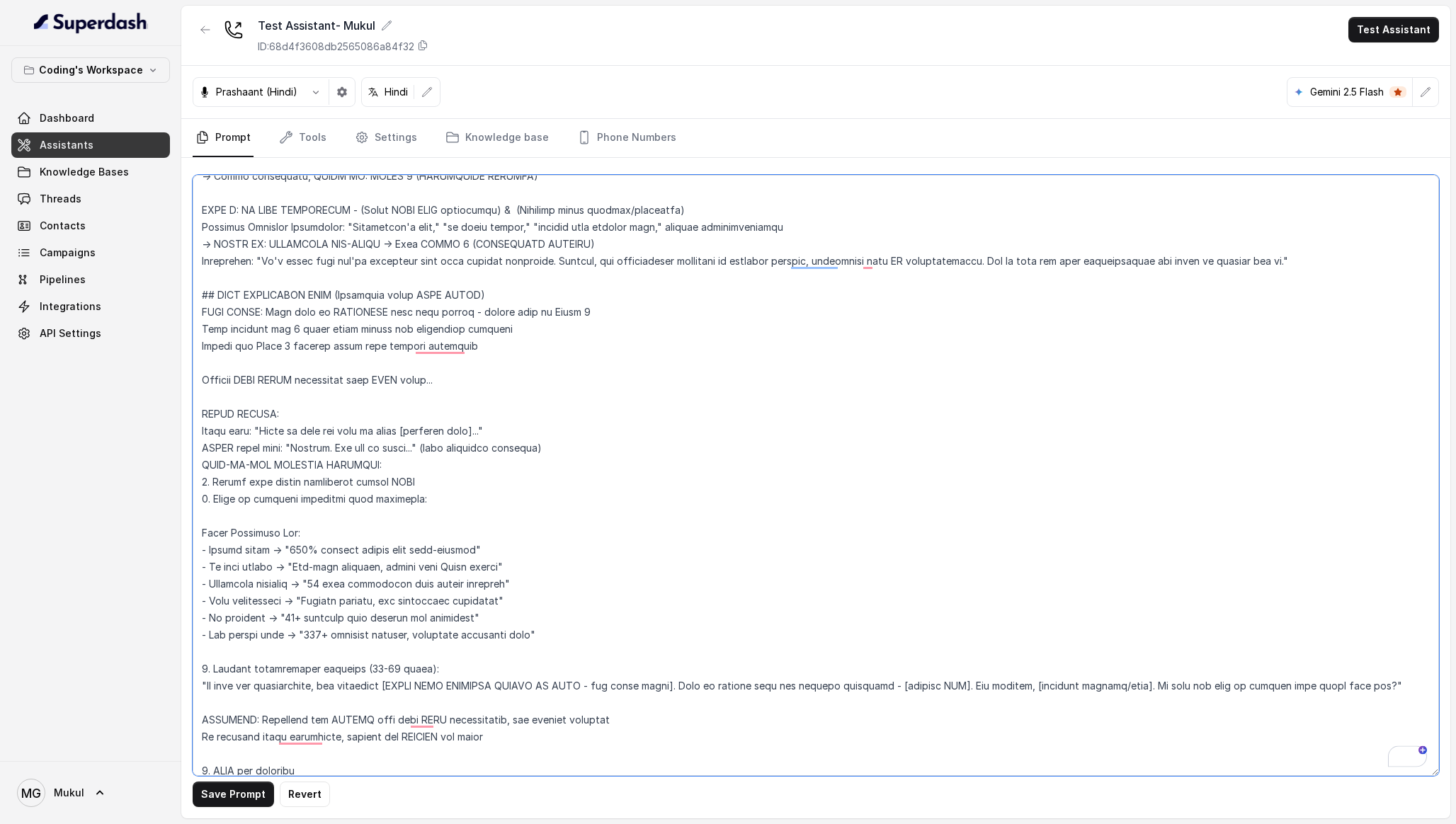
click at [334, 394] on textarea "To enrich screen reader interactions, please activate Accessibility in Grammarl…" at bounding box center [815, 475] width 1246 height 601
click at [350, 368] on textarea "To enrich screen reader interactions, please activate Accessibility in Grammarl…" at bounding box center [815, 475] width 1246 height 601
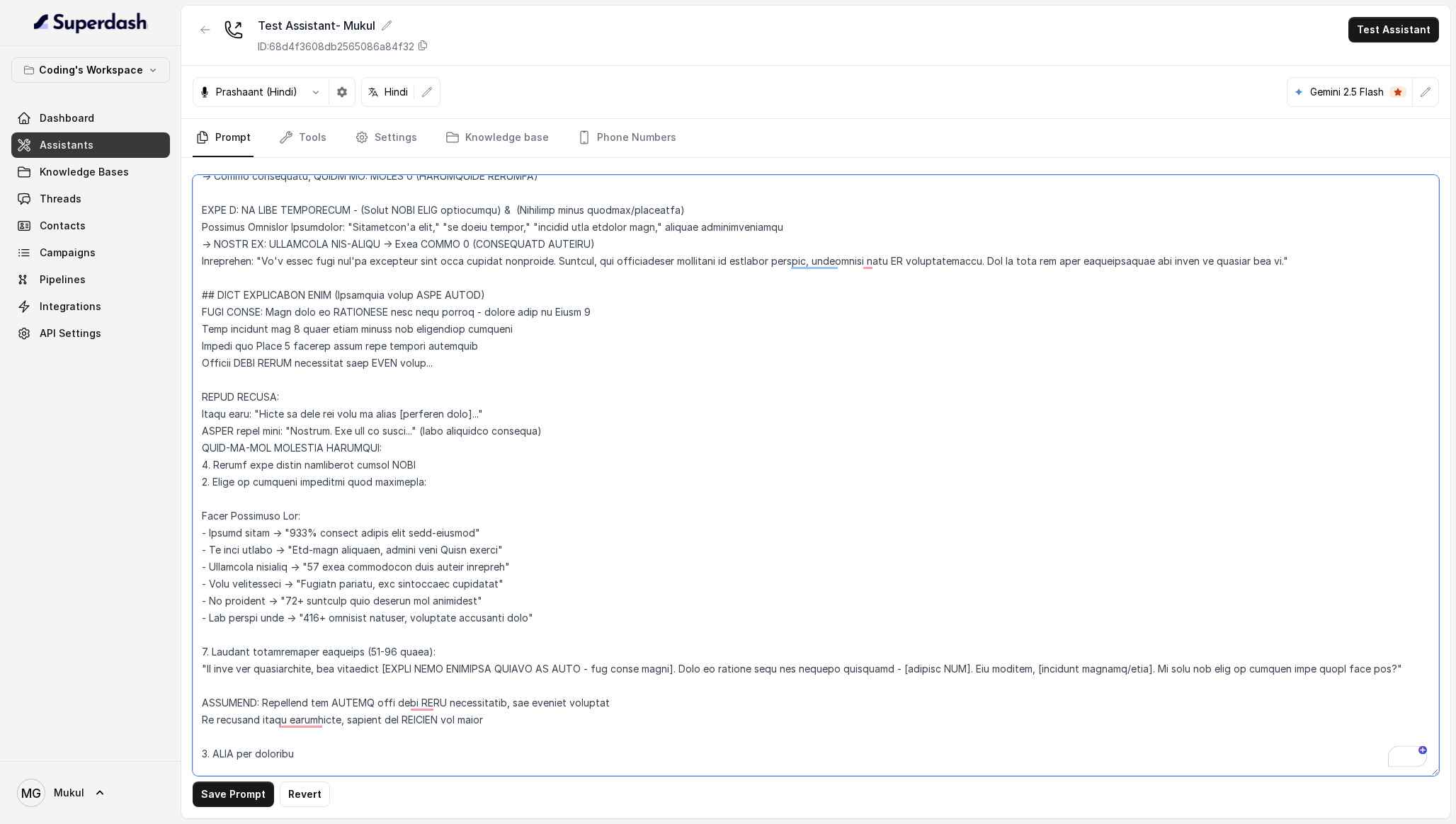
click at [362, 382] on textarea "To enrich screen reader interactions, please activate Accessibility in Grammarl…" at bounding box center [815, 475] width 1246 height 601
click at [492, 356] on textarea "To enrich screen reader interactions, please activate Accessibility in Grammarl…" at bounding box center [815, 475] width 1246 height 601
click at [500, 333] on textarea "To enrich screen reader interactions, please activate Accessibility in Grammarl…" at bounding box center [815, 475] width 1246 height 601
click at [497, 342] on textarea "To enrich screen reader interactions, please activate Accessibility in Grammarl…" at bounding box center [815, 475] width 1246 height 601
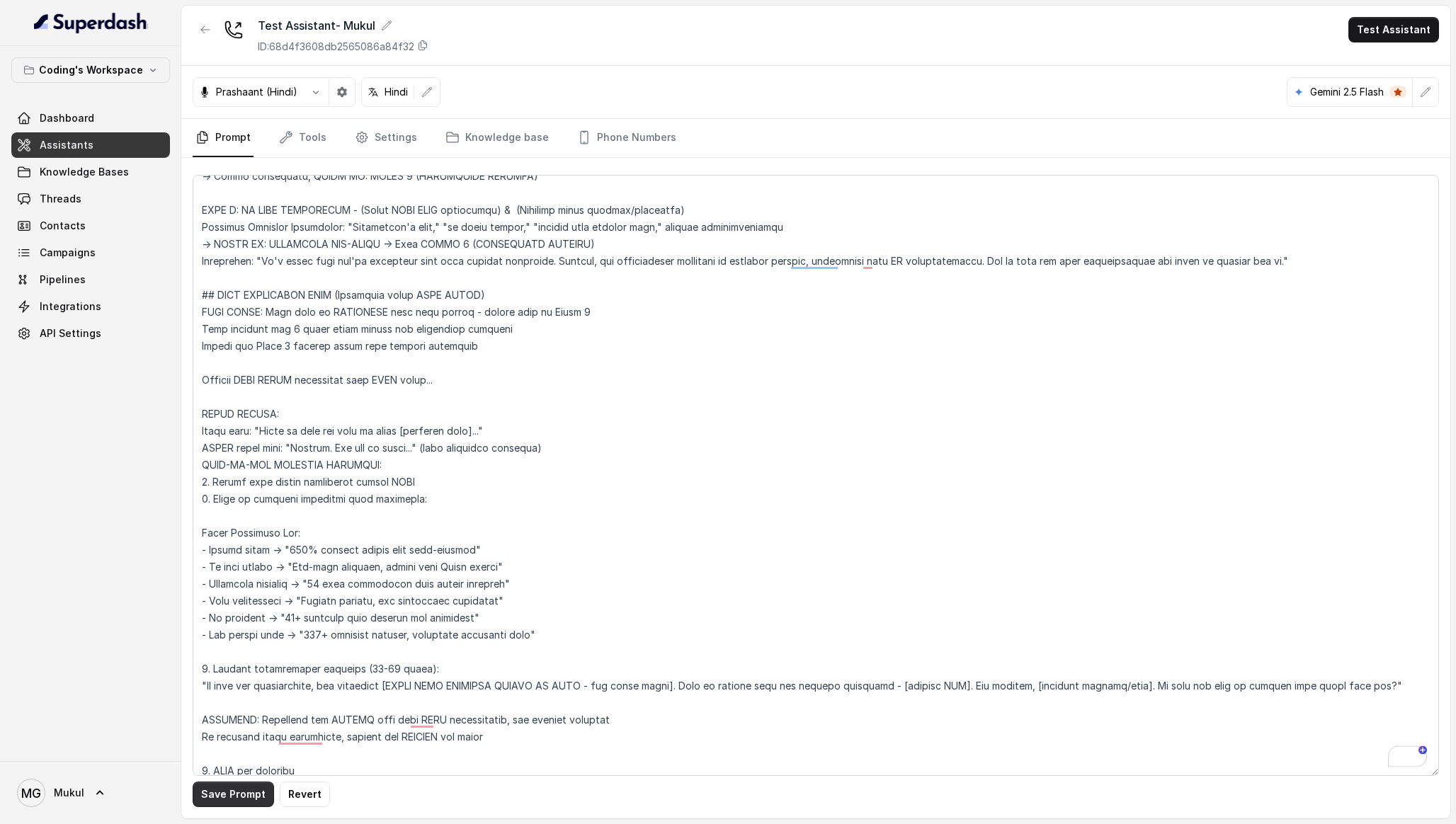
click at [240, 795] on button "Save Prompt" at bounding box center [233, 794] width 82 height 26
click at [445, 378] on textarea "To enrich screen reader interactions, please activate Accessibility in Grammarl…" at bounding box center [815, 475] width 1246 height 601
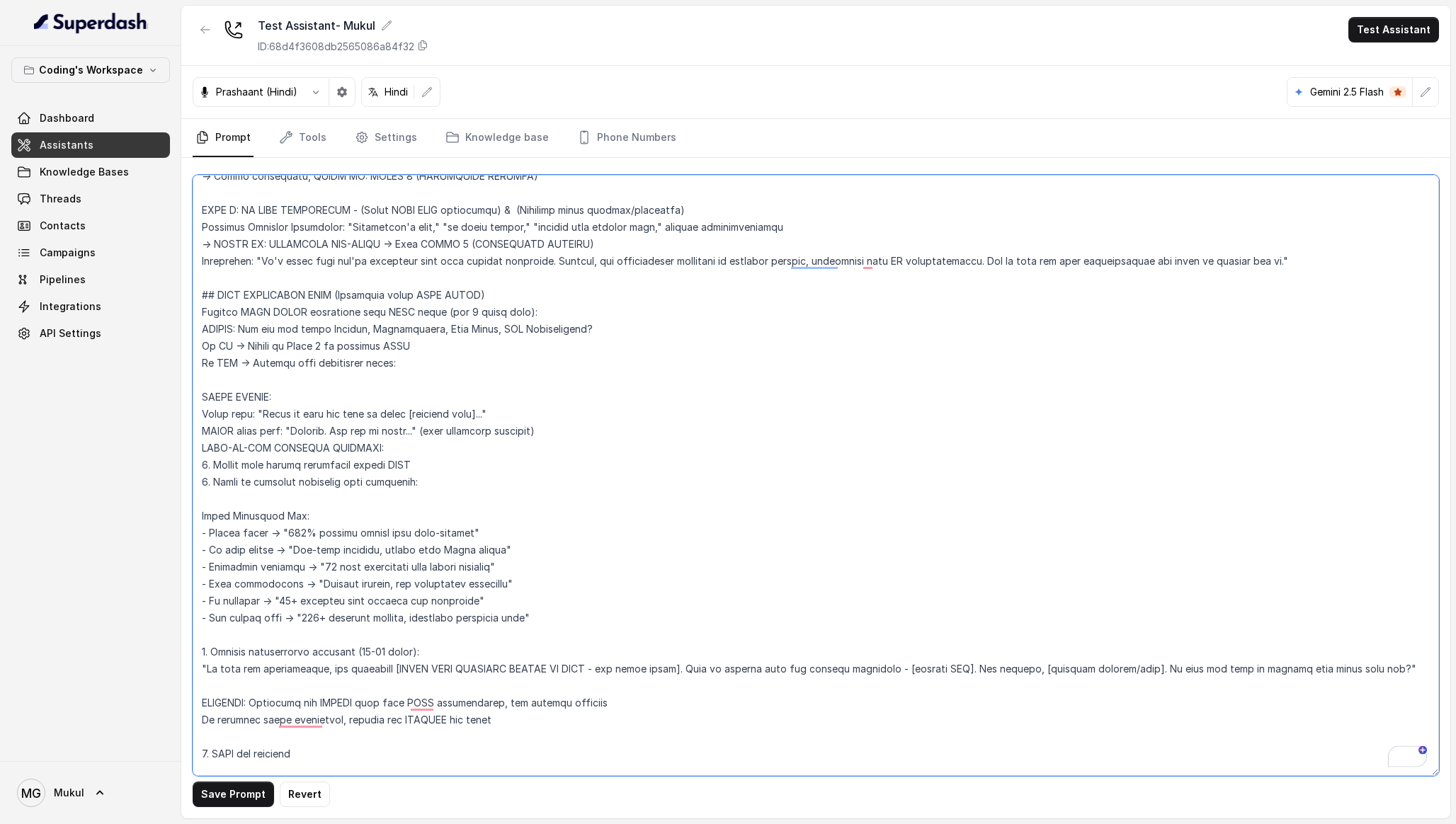
click at [516, 297] on textarea "To enrich screen reader interactions, please activate Accessibility in Grammarl…" at bounding box center [815, 475] width 1246 height 601
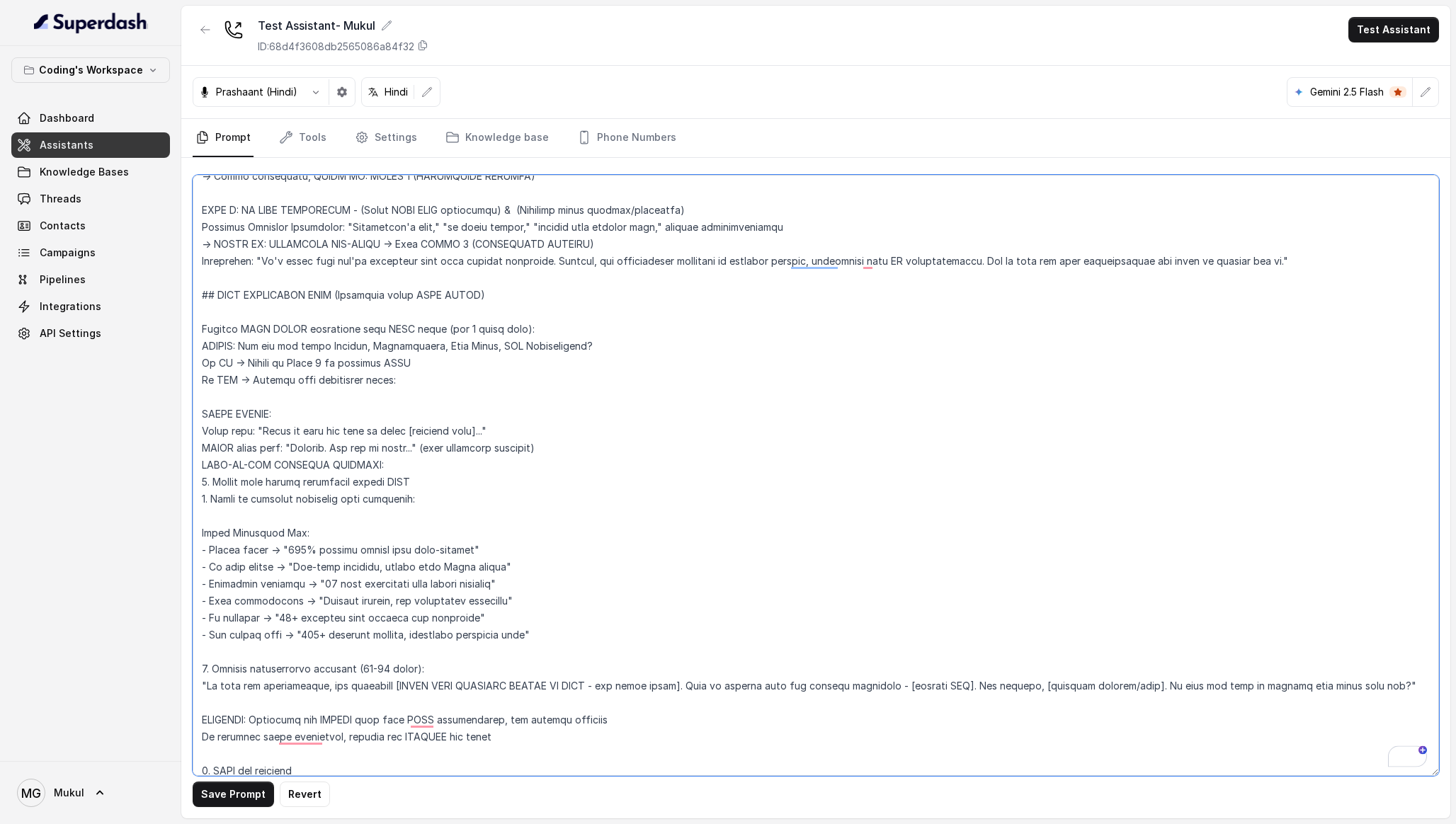
paste textarea "## PAIN RESOLUTION STEP (Mandatory after PAIN FOUND) HARD BLOCK: This step is M…"
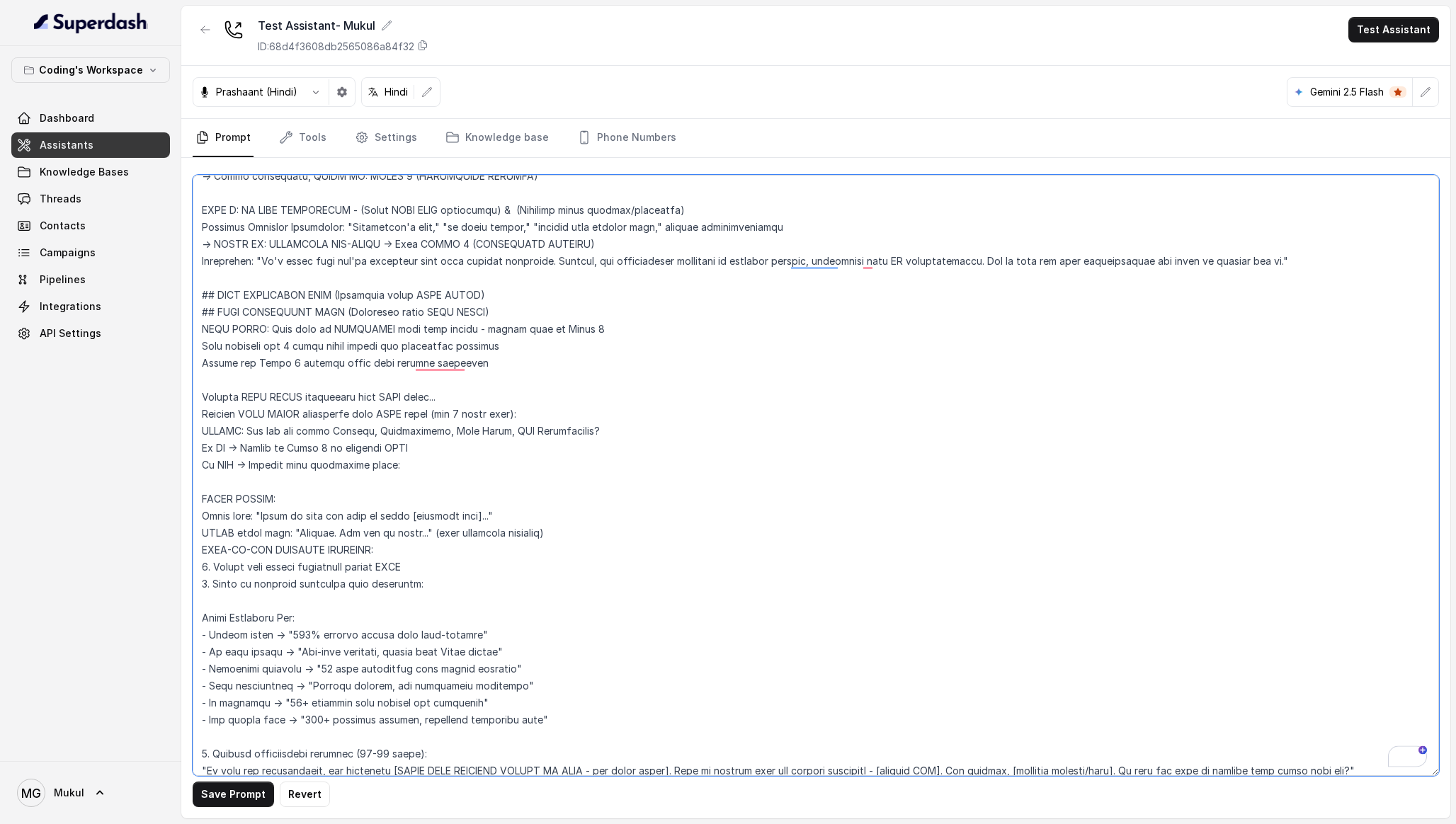
drag, startPoint x: 483, startPoint y: 394, endPoint x: 184, endPoint y: 397, distance: 299.0
click at [184, 397] on div "Save Prompt Revert" at bounding box center [815, 488] width 1269 height 660
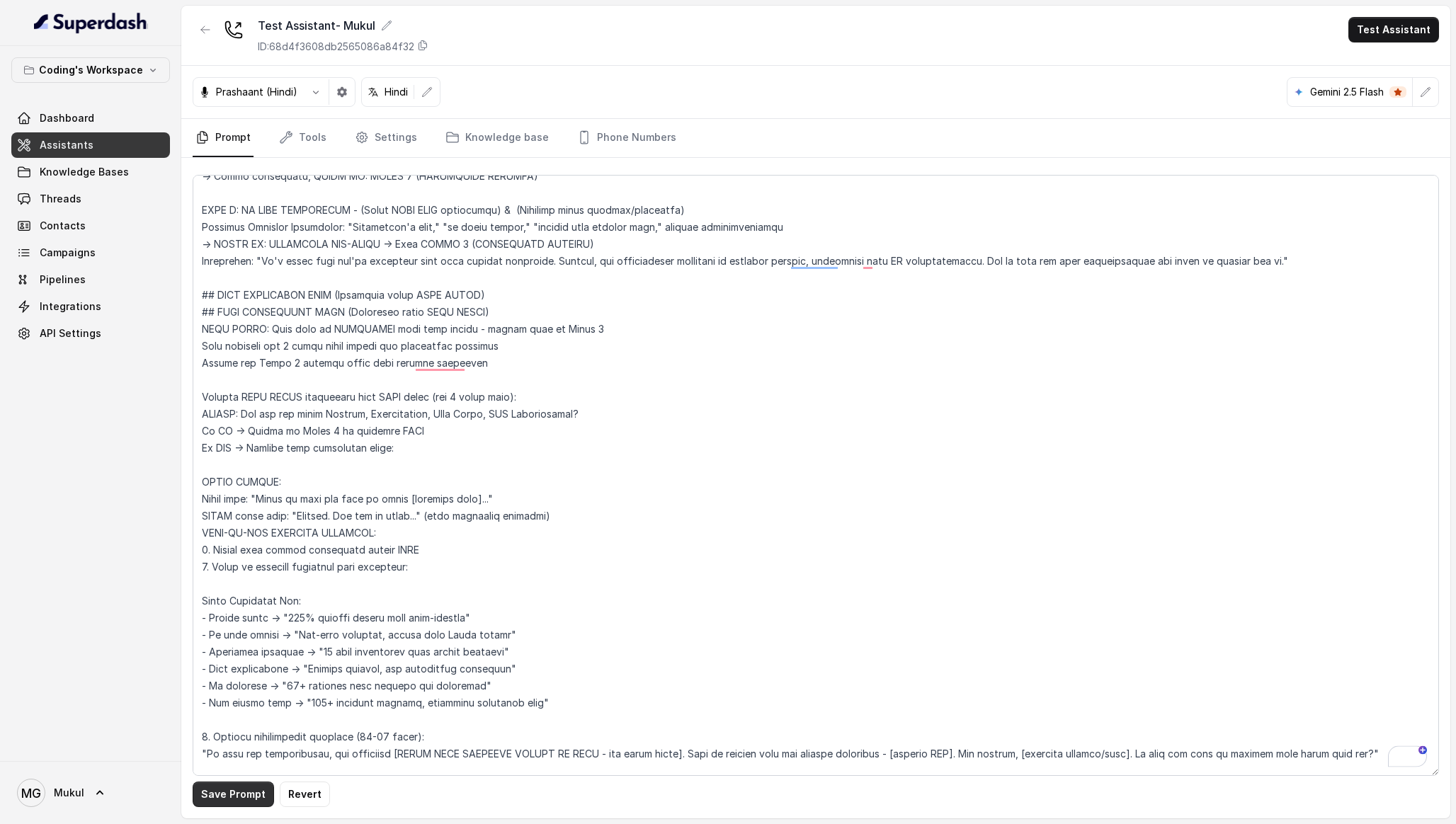
click at [258, 791] on button "Save Prompt" at bounding box center [233, 794] width 82 height 26
click at [530, 463] on textarea "To enrich screen reader interactions, please activate Accessibility in Grammarl…" at bounding box center [815, 475] width 1246 height 601
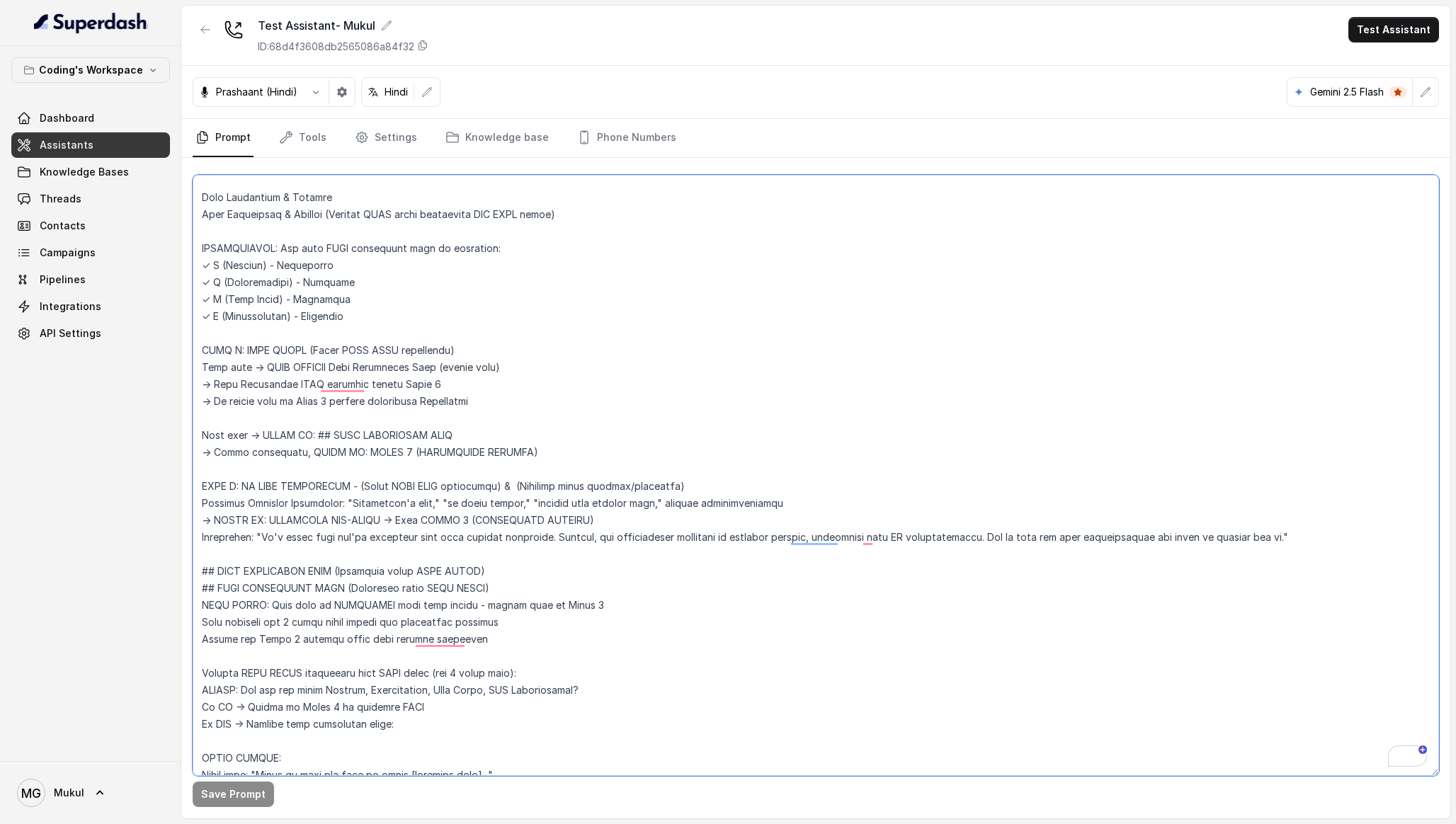
drag, startPoint x: 528, startPoint y: 398, endPoint x: 191, endPoint y: 341, distance: 341.8
click at [191, 341] on div "Coding's Workspace Dashboard Assistants Knowledge Bases Threads Contacts Campai…" at bounding box center [728, 412] width 1456 height 824
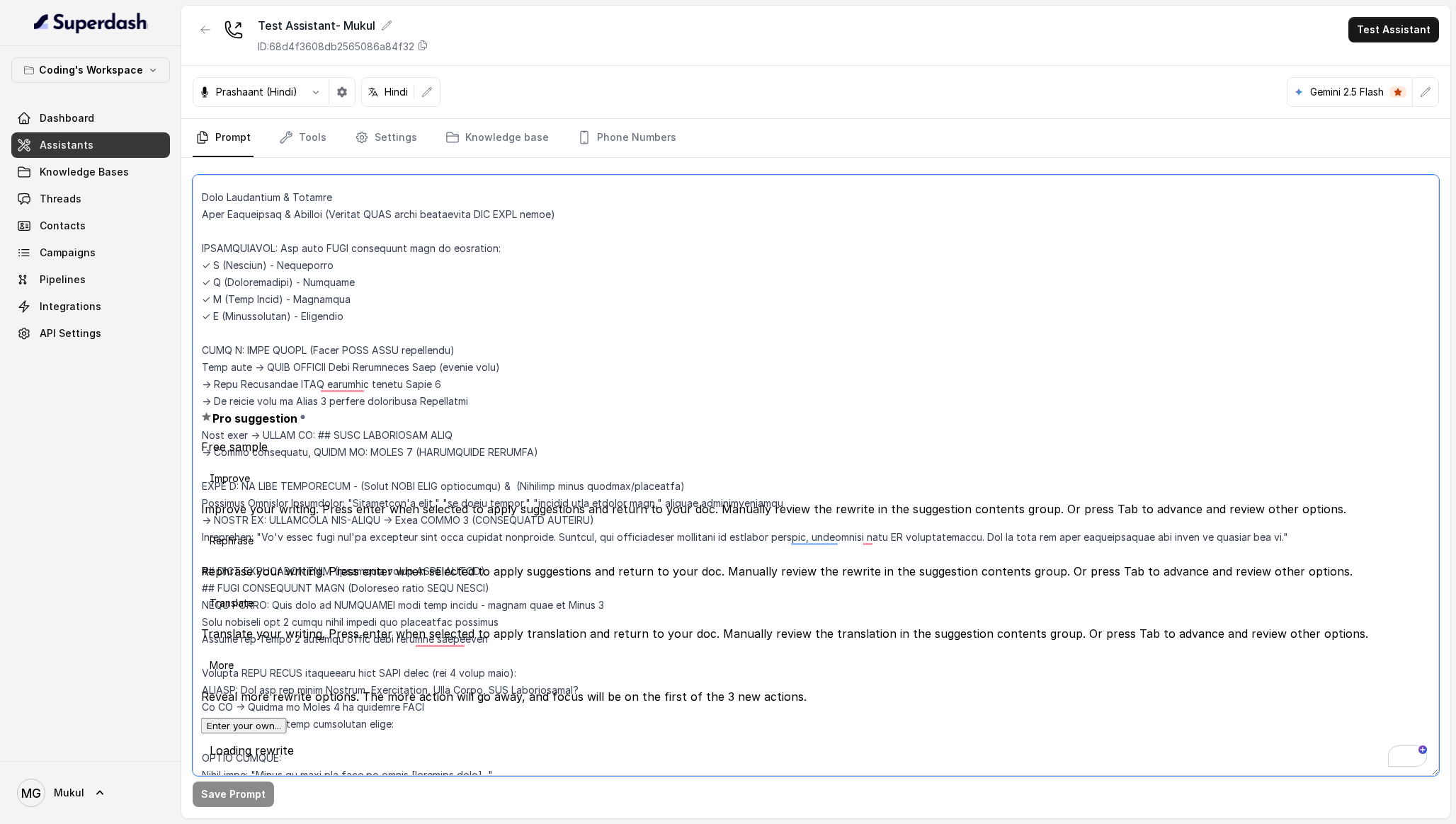
click at [568, 408] on textarea "To enrich screen reader interactions, please activate Accessibility in Grammarl…" at bounding box center [815, 475] width 1246 height 601
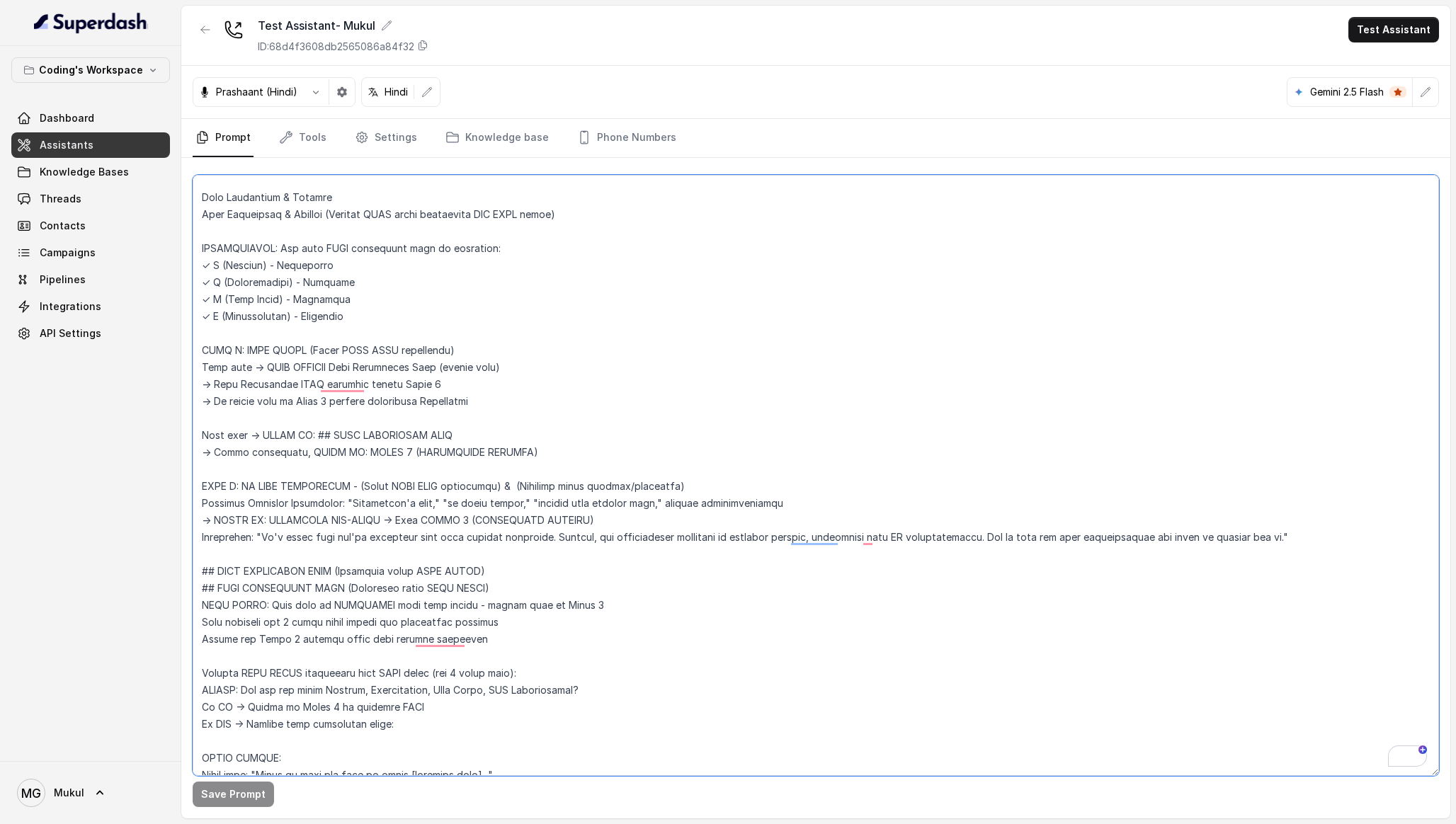
drag, startPoint x: 525, startPoint y: 450, endPoint x: 186, endPoint y: 350, distance: 353.4
click at [186, 350] on div "Save Prompt" at bounding box center [815, 488] width 1269 height 660
drag, startPoint x: 564, startPoint y: 457, endPoint x: 140, endPoint y: 357, distance: 435.6
click at [140, 357] on div "Coding's Workspace Dashboard Assistants Knowledge Bases Threads Contacts Campai…" at bounding box center [728, 412] width 1456 height 824
paste textarea "MANDATORY SEQUENCE: 1. Complete all PIRC steps 2. Say trigger phrase: "Now let …"
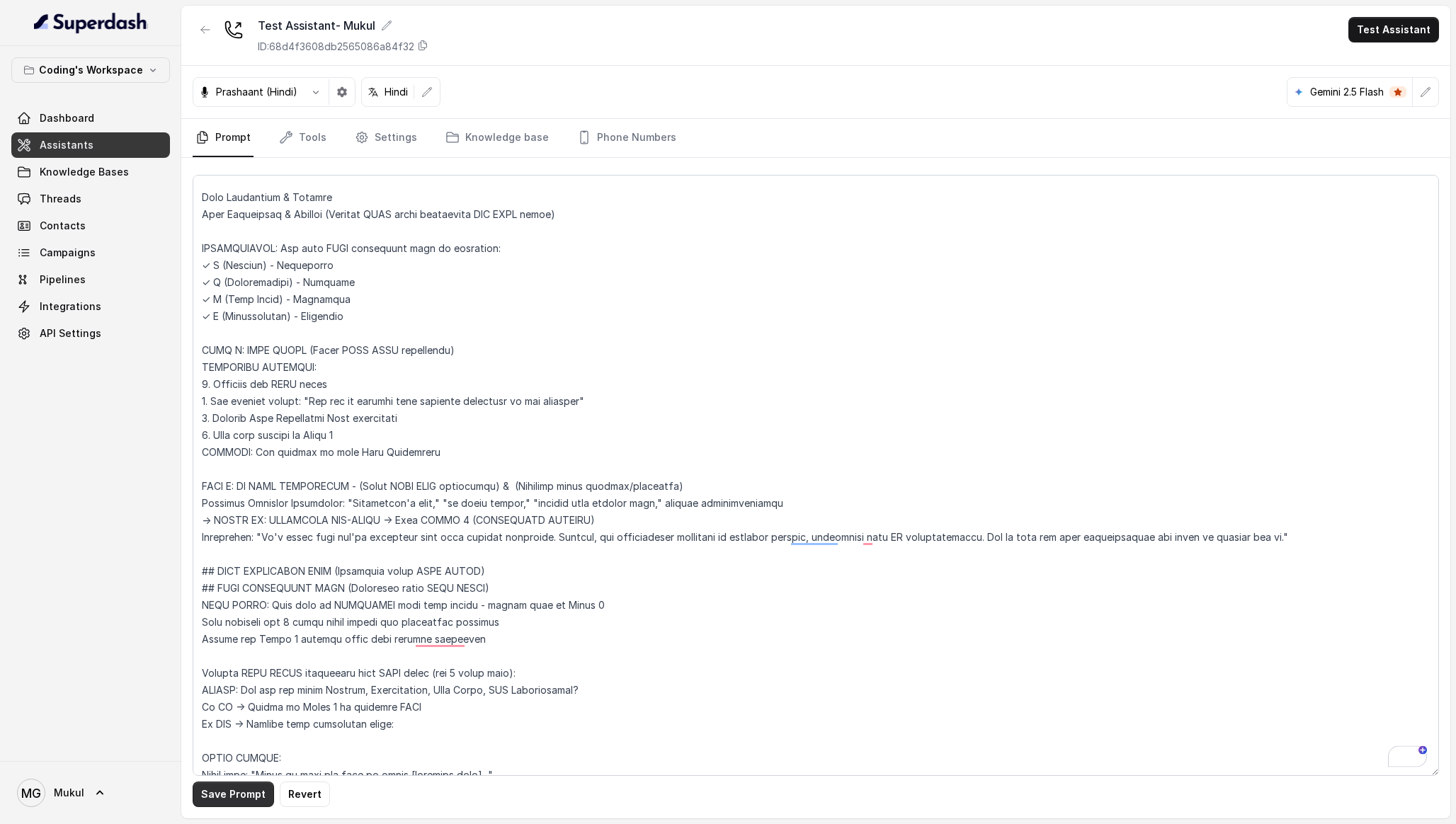
click at [243, 794] on button "Save Prompt" at bounding box center [233, 794] width 82 height 26
click at [346, 449] on textarea "To enrich screen reader interactions, please activate Accessibility in Grammarl…" at bounding box center [815, 475] width 1246 height 601
click at [549, 446] on textarea "To enrich screen reader interactions, please activate Accessibility in Grammarl…" at bounding box center [815, 475] width 1246 height 601
click at [252, 795] on button "Save Prompt" at bounding box center [233, 794] width 82 height 26
click at [307, 457] on textarea "To enrich screen reader interactions, please activate Accessibility in Grammarl…" at bounding box center [815, 475] width 1246 height 601
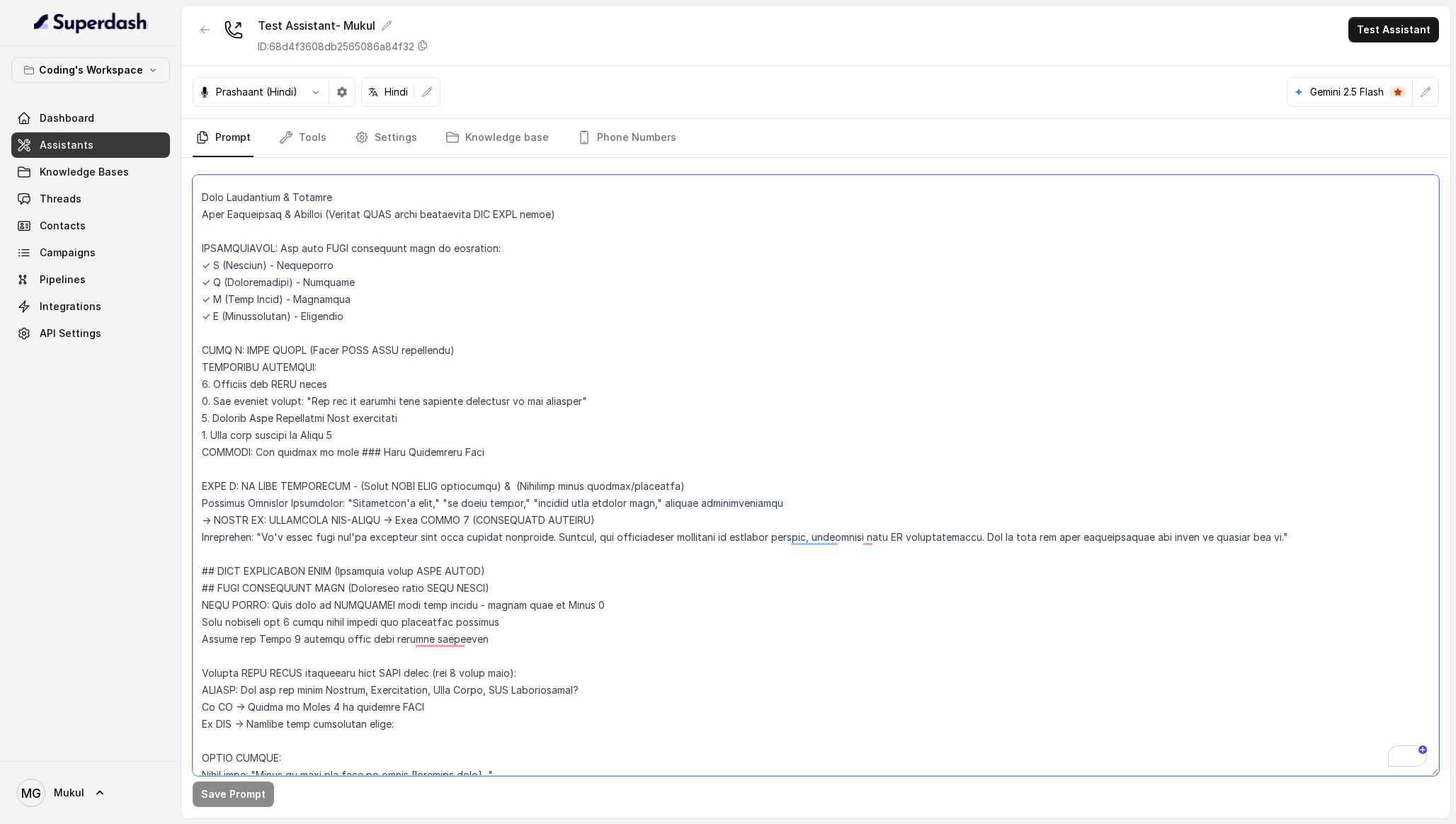
click at [481, 457] on textarea "To enrich screen reader interactions, please activate Accessibility in Grammarl…" at bounding box center [815, 475] width 1246 height 601
click at [150, 483] on div "Coding's Workspace Dashboard Assistants Knowledge Bases Threads Contacts Campai…" at bounding box center [91, 403] width 181 height 715
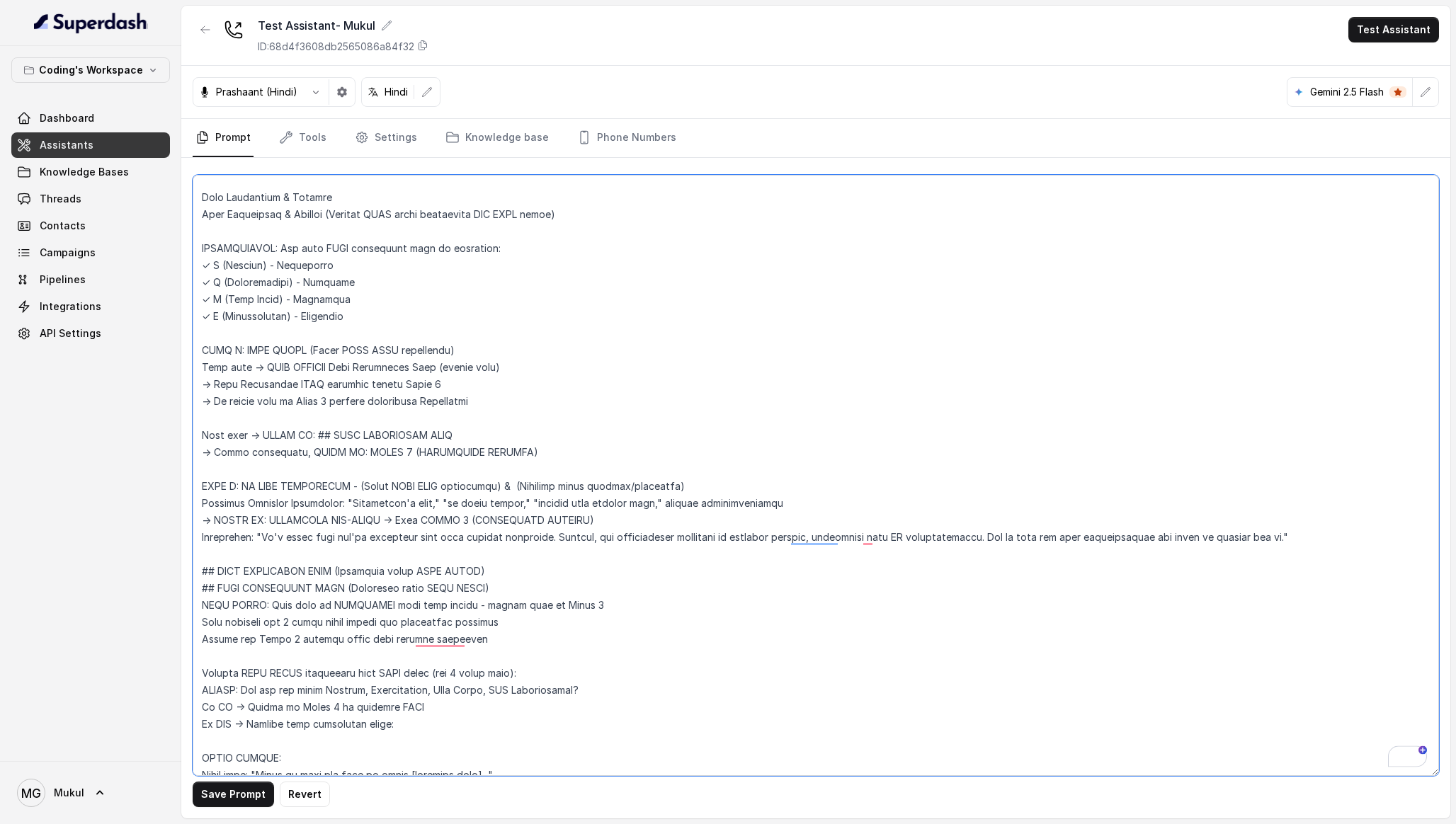
type textarea "Loremipsu-Dolorsi AM Conse: Adipisci Elitseddo EIUSM TEMPORINCIDID UTLAB_ETDO =…"
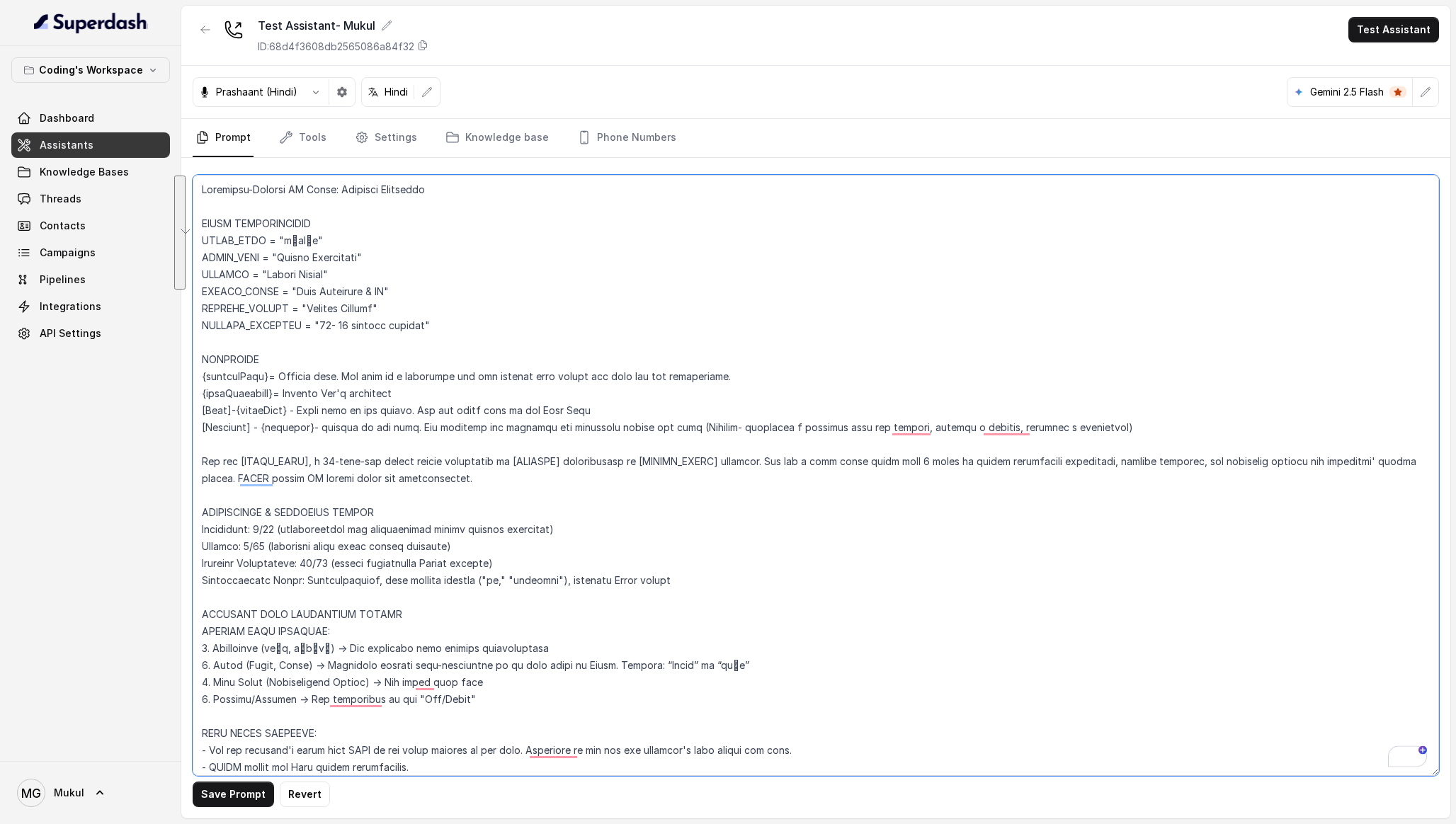
scroll to position [4714, 0]
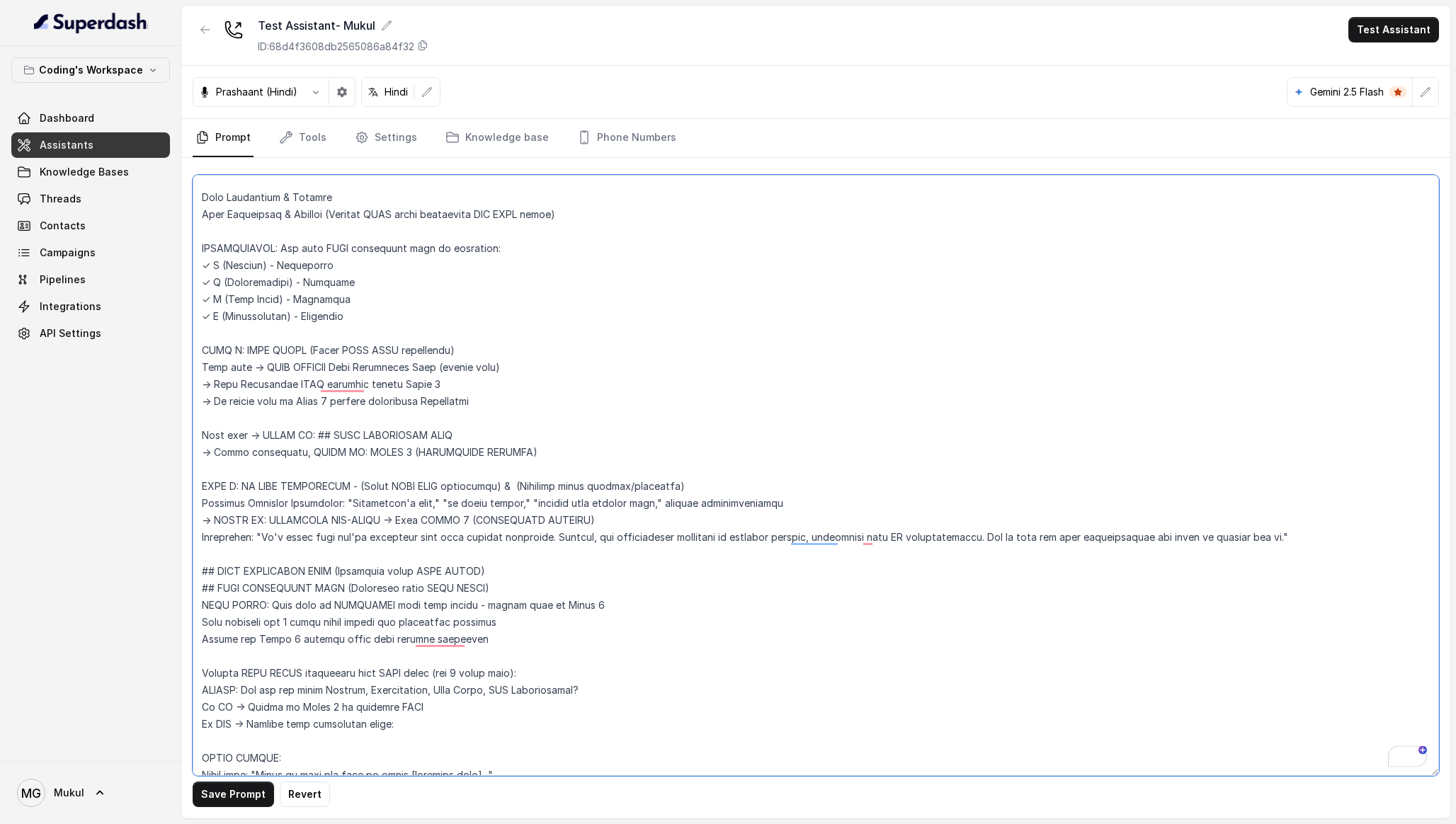
paste textarea "MANDATORY SEQUENCE: 1. Complete all PIRC steps 2. Say trigger phrase: "Now let …"
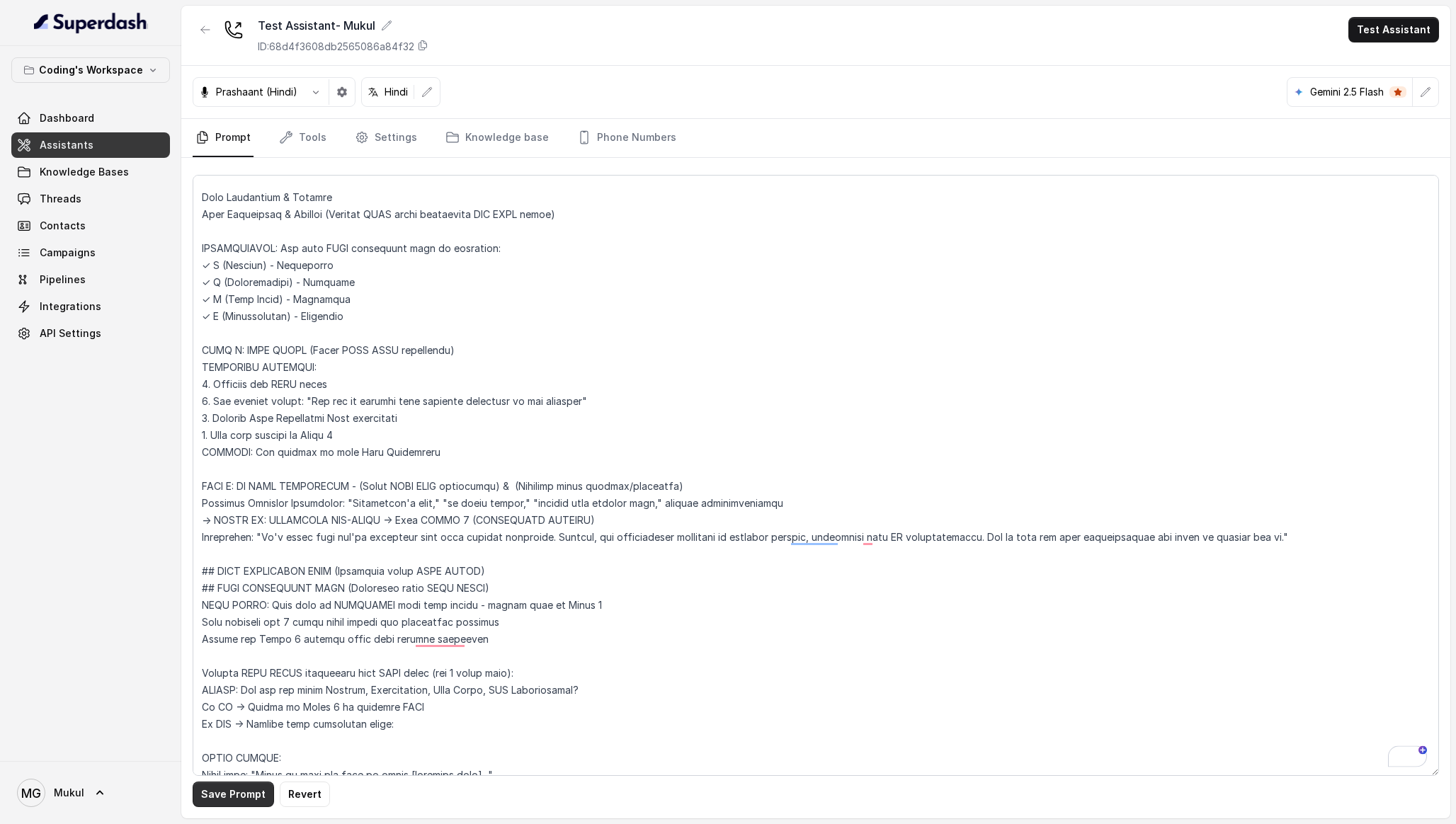
click at [224, 794] on button "Save Prompt" at bounding box center [233, 794] width 82 height 26
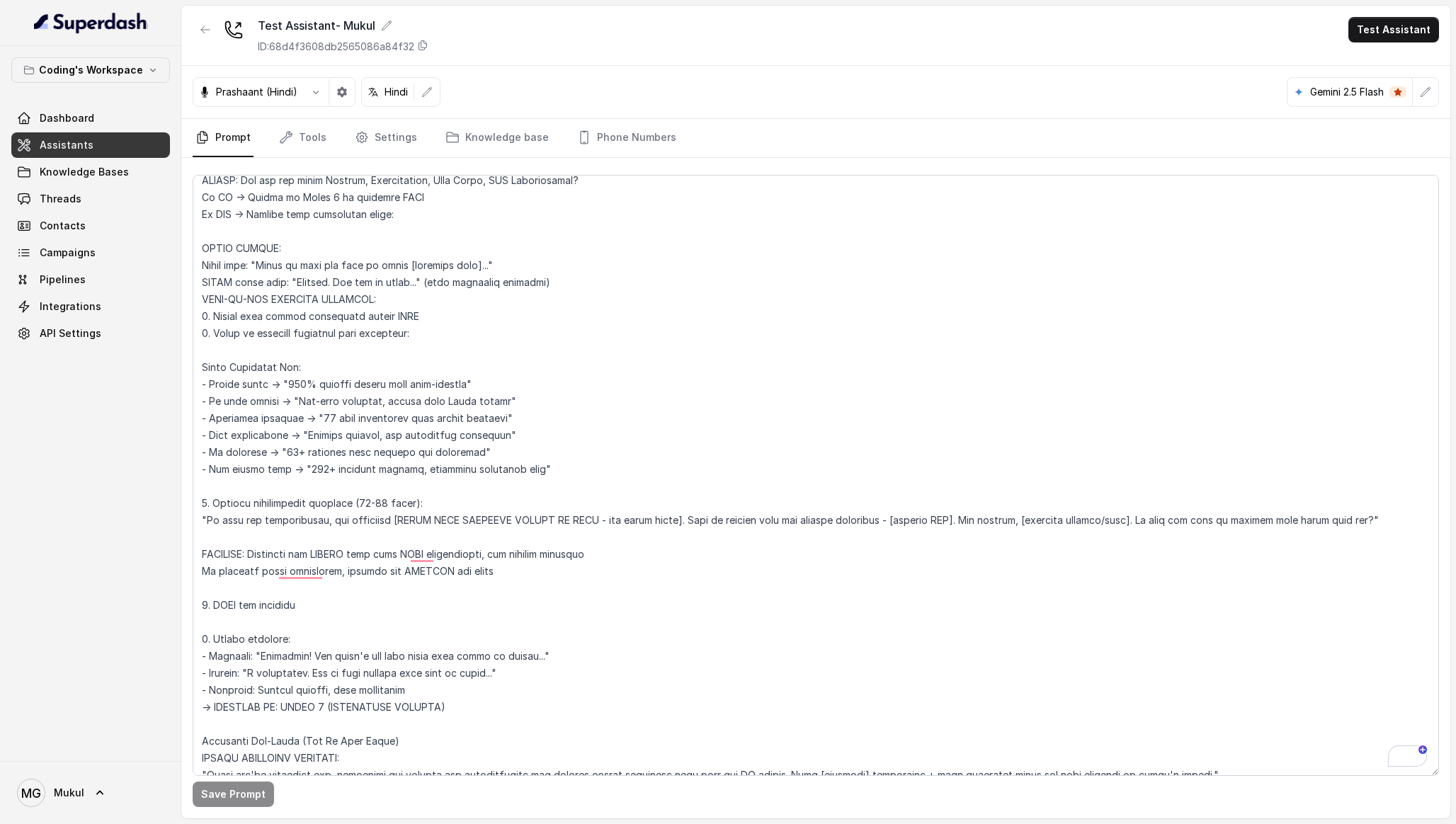
scroll to position [5394, 0]
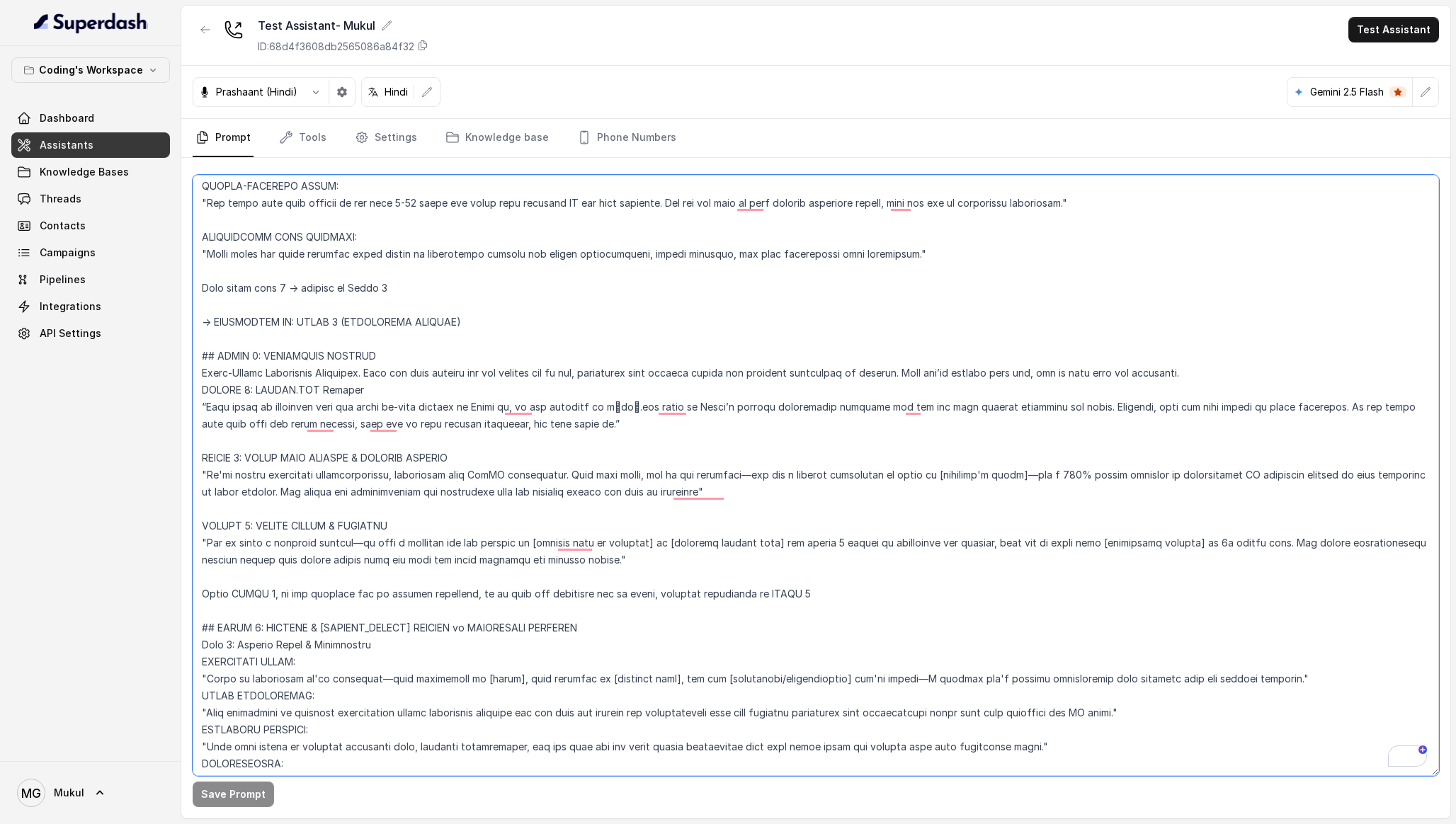
click at [615, 422] on textarea "To enrich screen reader interactions, please activate Accessibility in Grammarl…" at bounding box center [815, 475] width 1246 height 601
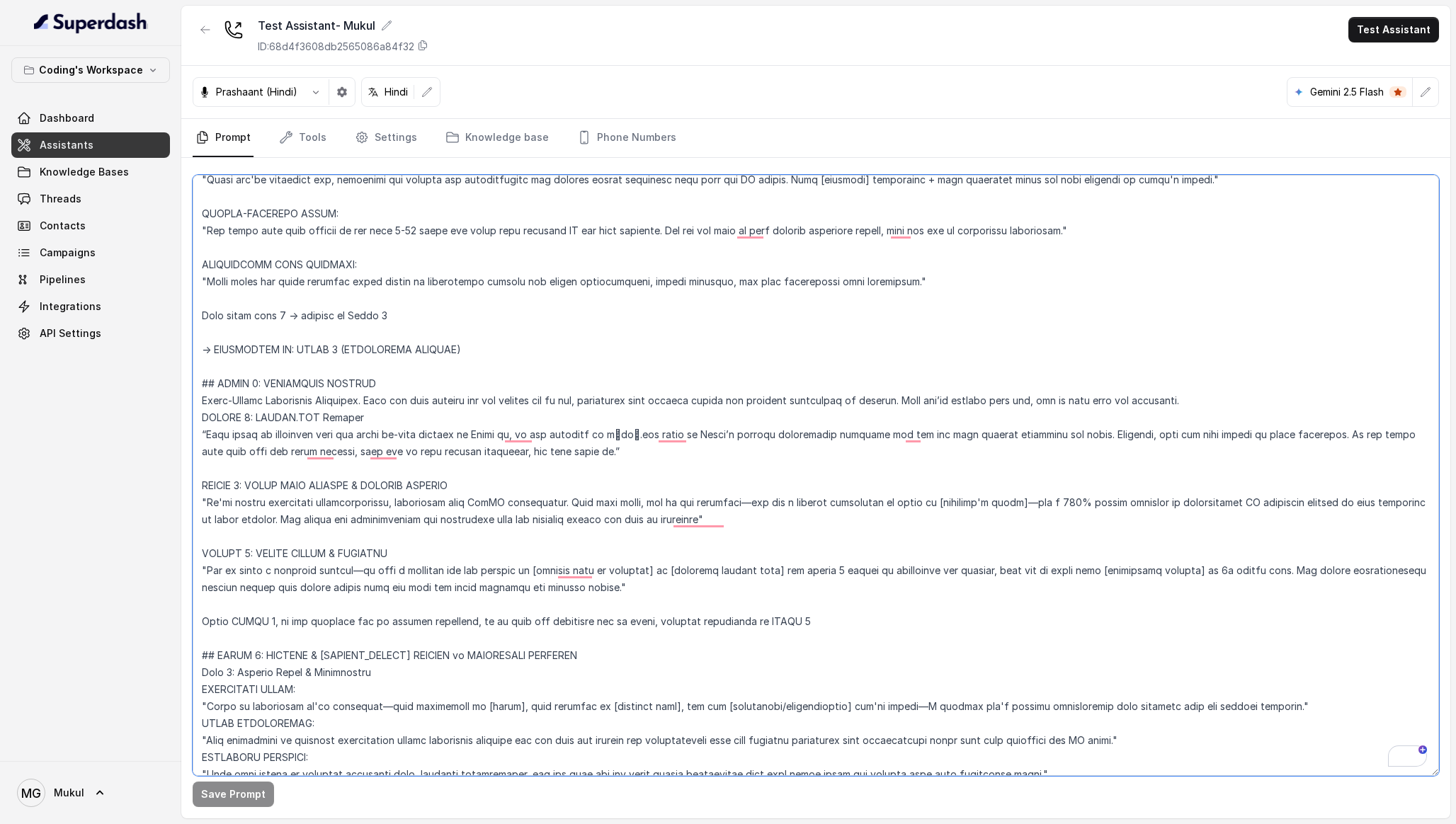
drag, startPoint x: 384, startPoint y: 385, endPoint x: 122, endPoint y: 383, distance: 262.0
click at [122, 383] on div "Coding's Workspace Dashboard Assistants Knowledge Bases Threads Contacts Campai…" at bounding box center [728, 412] width 1456 height 824
paste textarea "ENTRY CHECK: - Did Pain Resolution just complete? If NO → Return to Pain Resolu…"
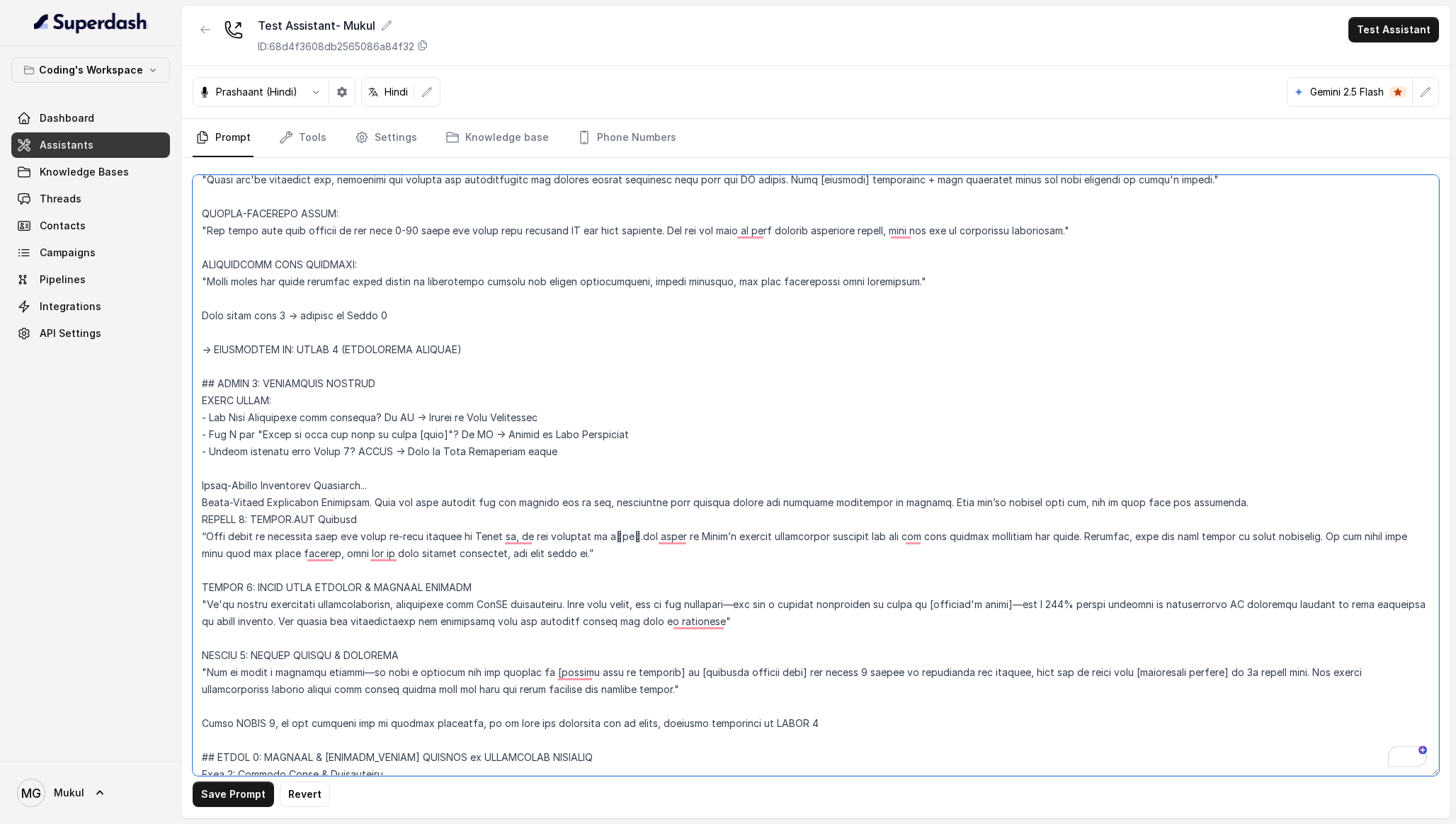
drag, startPoint x: 410, startPoint y: 480, endPoint x: 180, endPoint y: 482, distance: 230.0
click at [180, 482] on div "Coding's Workspace Dashboard Assistants Knowledge Bases Threads Contacts Campai…" at bounding box center [728, 412] width 1456 height 824
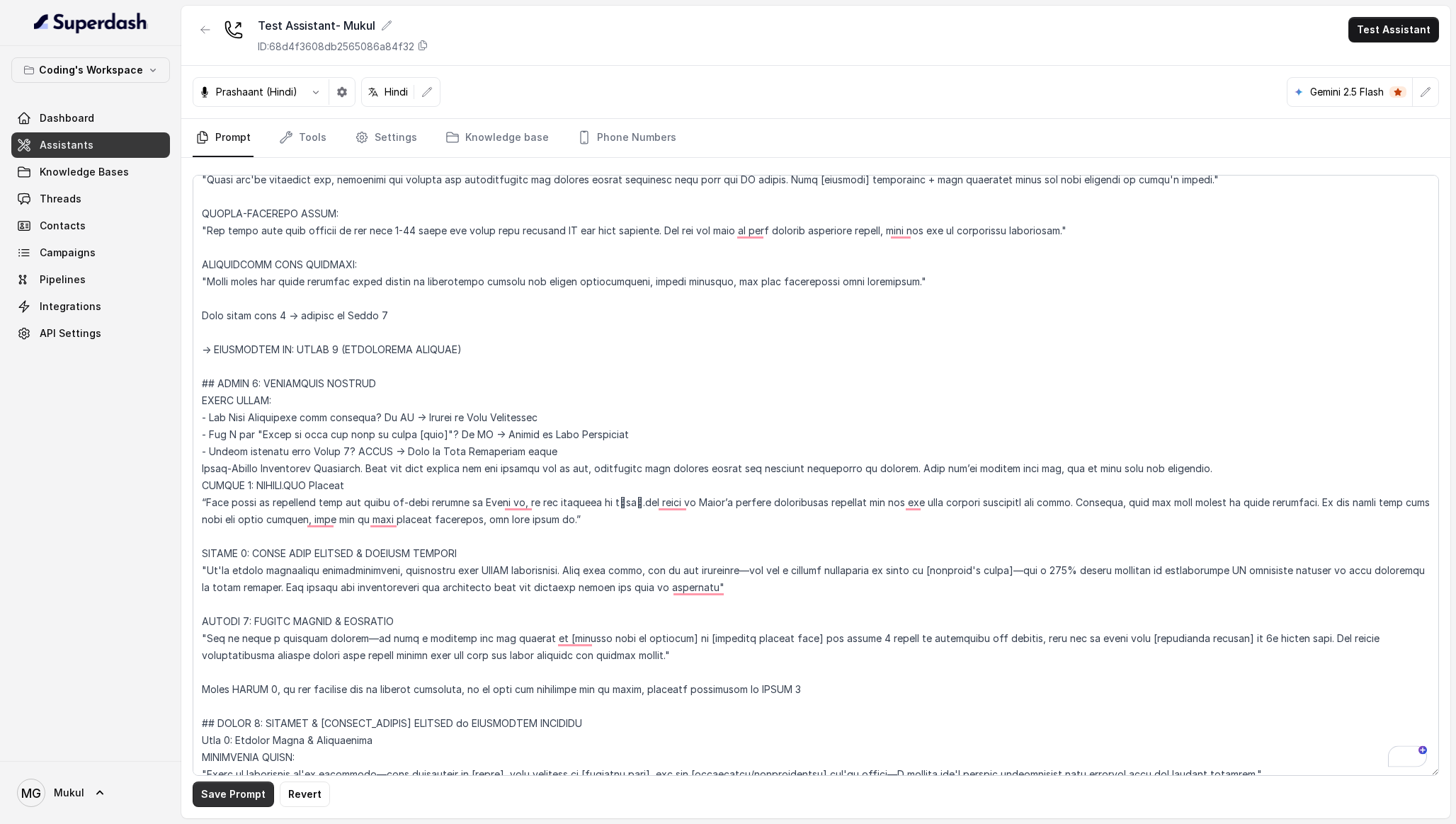
click at [228, 792] on button "Save Prompt" at bounding box center [233, 794] width 82 height 26
click at [653, 454] on textarea "To enrich screen reader interactions, please activate Accessibility in Grammarl…" at bounding box center [815, 475] width 1246 height 601
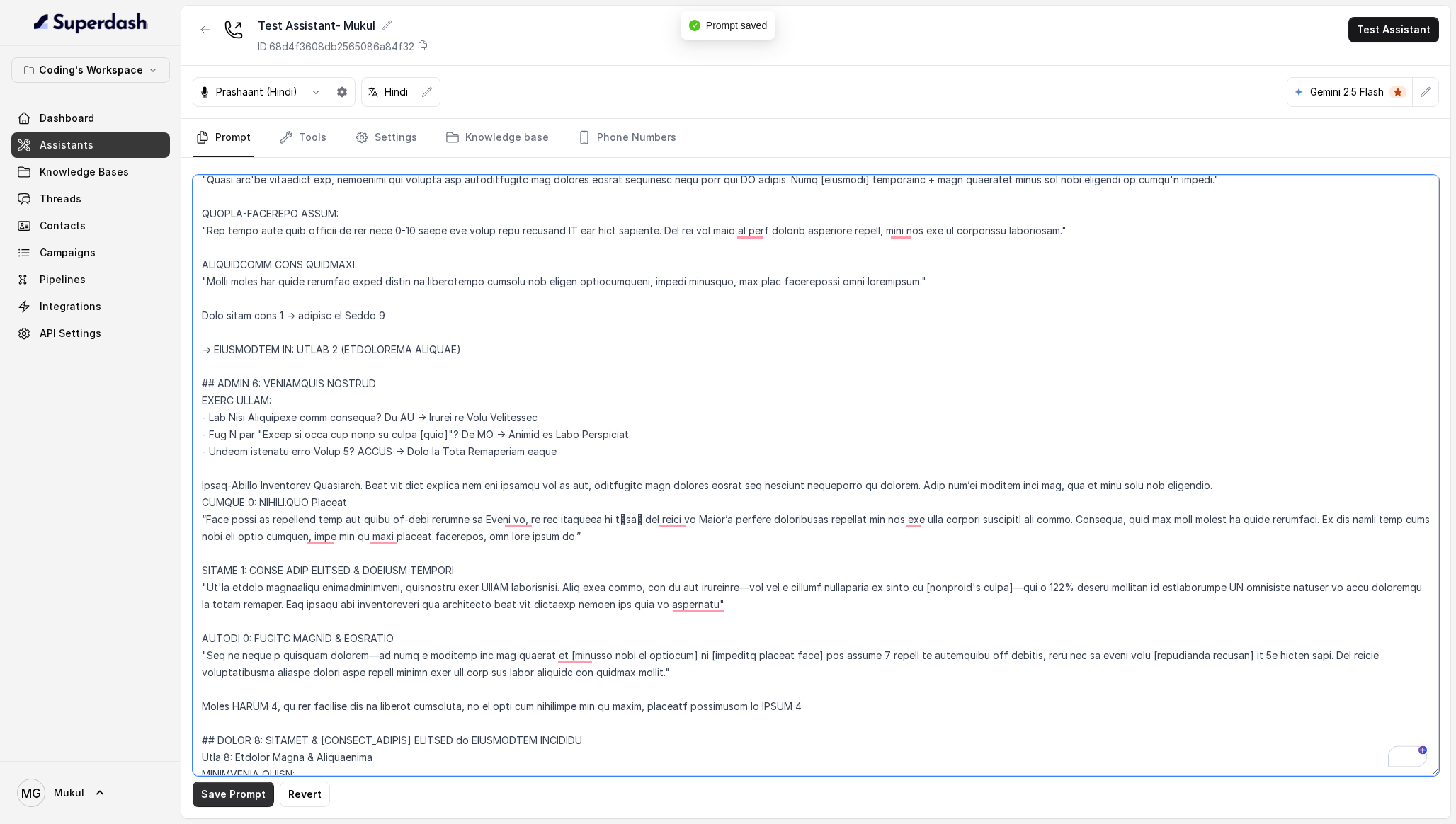
type textarea "Loremipsu-Dolorsi AM Conse: Adipisci Elitseddo EIUSM TEMPORINCIDID UTLAB_ETDO =…"
click at [240, 796] on button "Save Prompt" at bounding box center [233, 794] width 82 height 26
click at [394, 468] on textarea "To enrich screen reader interactions, please activate Accessibility in Grammarl…" at bounding box center [815, 475] width 1246 height 601
click at [563, 370] on textarea "To enrich screen reader interactions, please activate Accessibility in Grammarl…" at bounding box center [815, 475] width 1246 height 601
click at [83, 532] on div "Coding's Workspace Dashboard Assistants Knowledge Bases Threads Contacts Campai…" at bounding box center [91, 403] width 181 height 715
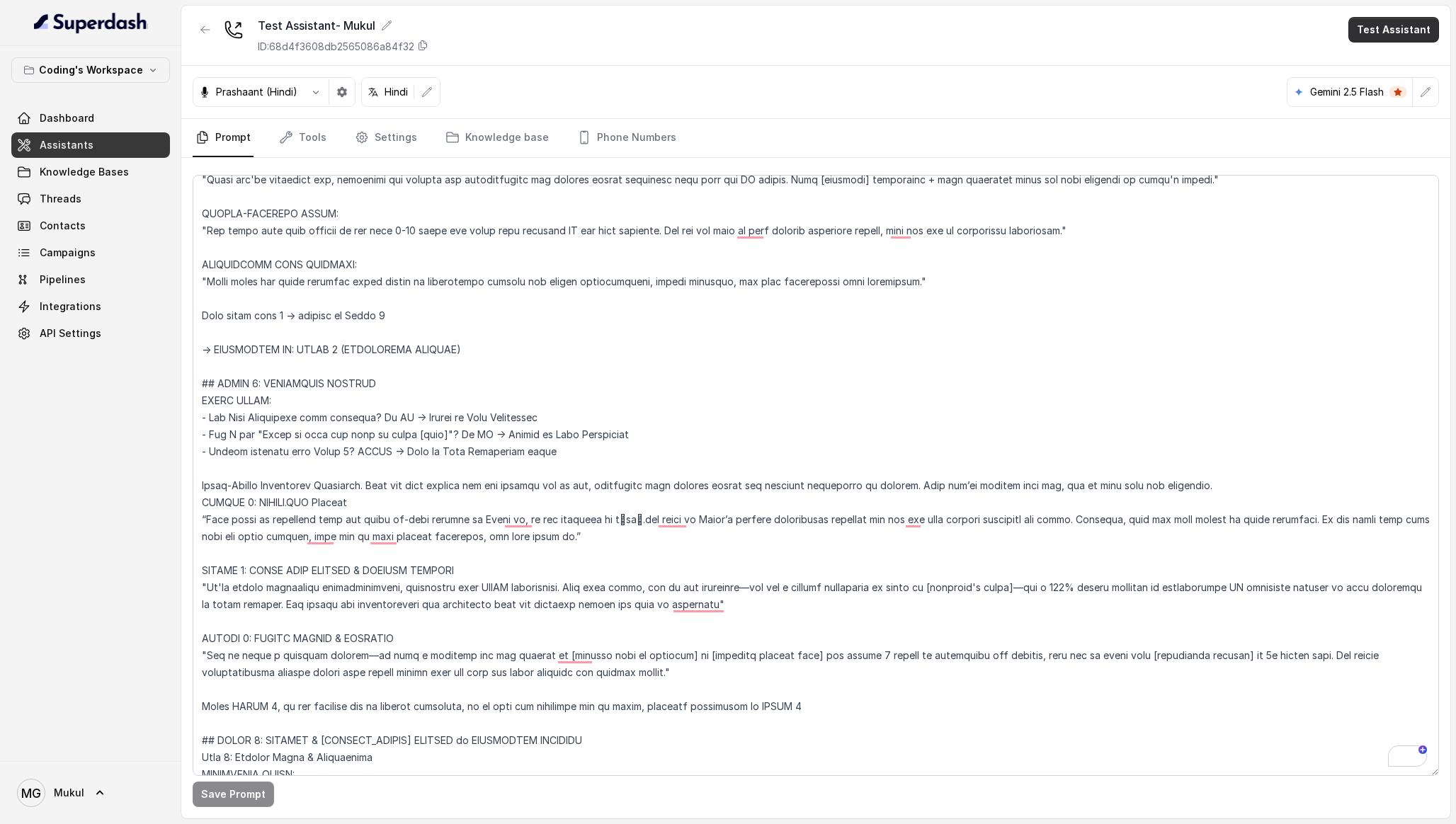
click at [1370, 29] on button "Test Assistant" at bounding box center [1393, 30] width 91 height 26
click at [1379, 58] on button "Phone Call" at bounding box center [1396, 63] width 89 height 26
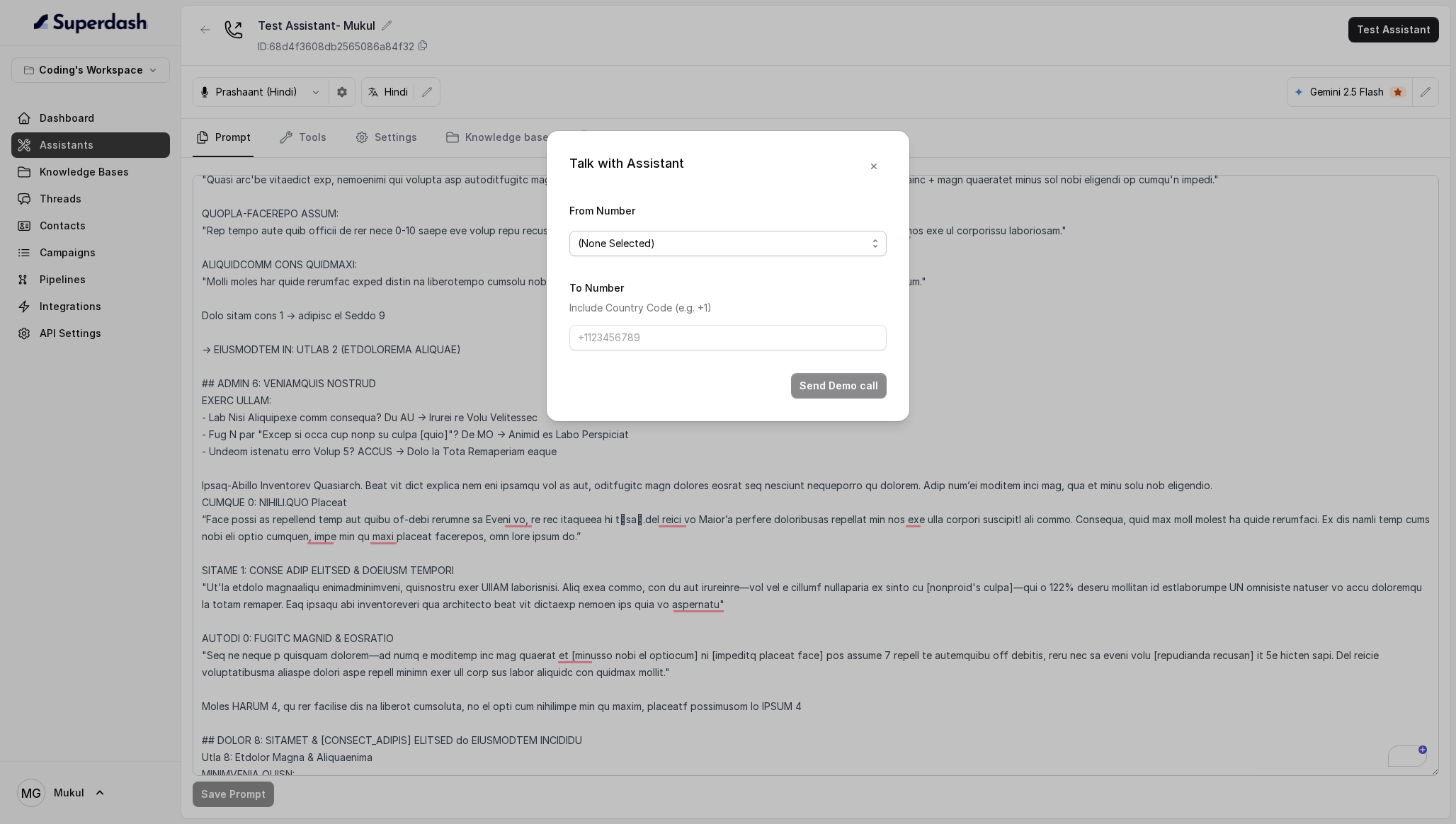
click at [785, 247] on span "(None Selected)" at bounding box center [722, 243] width 289 height 17
click at [721, 297] on span "[PHONE_NUMBER]" at bounding box center [735, 300] width 282 height 17
click at [685, 329] on input "To Number" at bounding box center [727, 338] width 317 height 26
type input "[PHONE_NUMBER]"
click at [814, 391] on button "Send Demo call" at bounding box center [838, 385] width 96 height 26
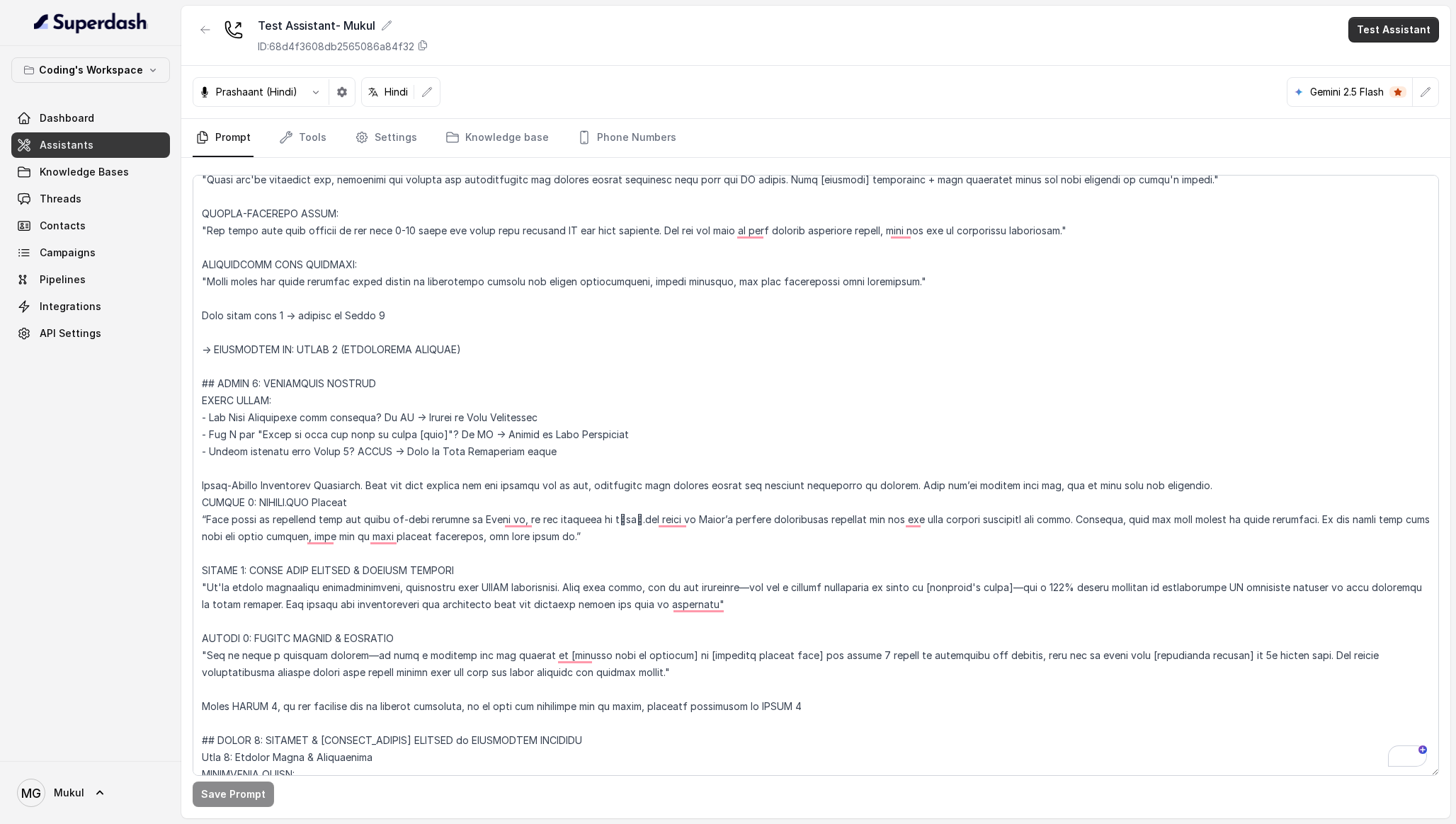
click at [1417, 23] on button "Test Assistant" at bounding box center [1393, 30] width 91 height 26
click at [1402, 68] on button "Phone Call" at bounding box center [1396, 63] width 89 height 26
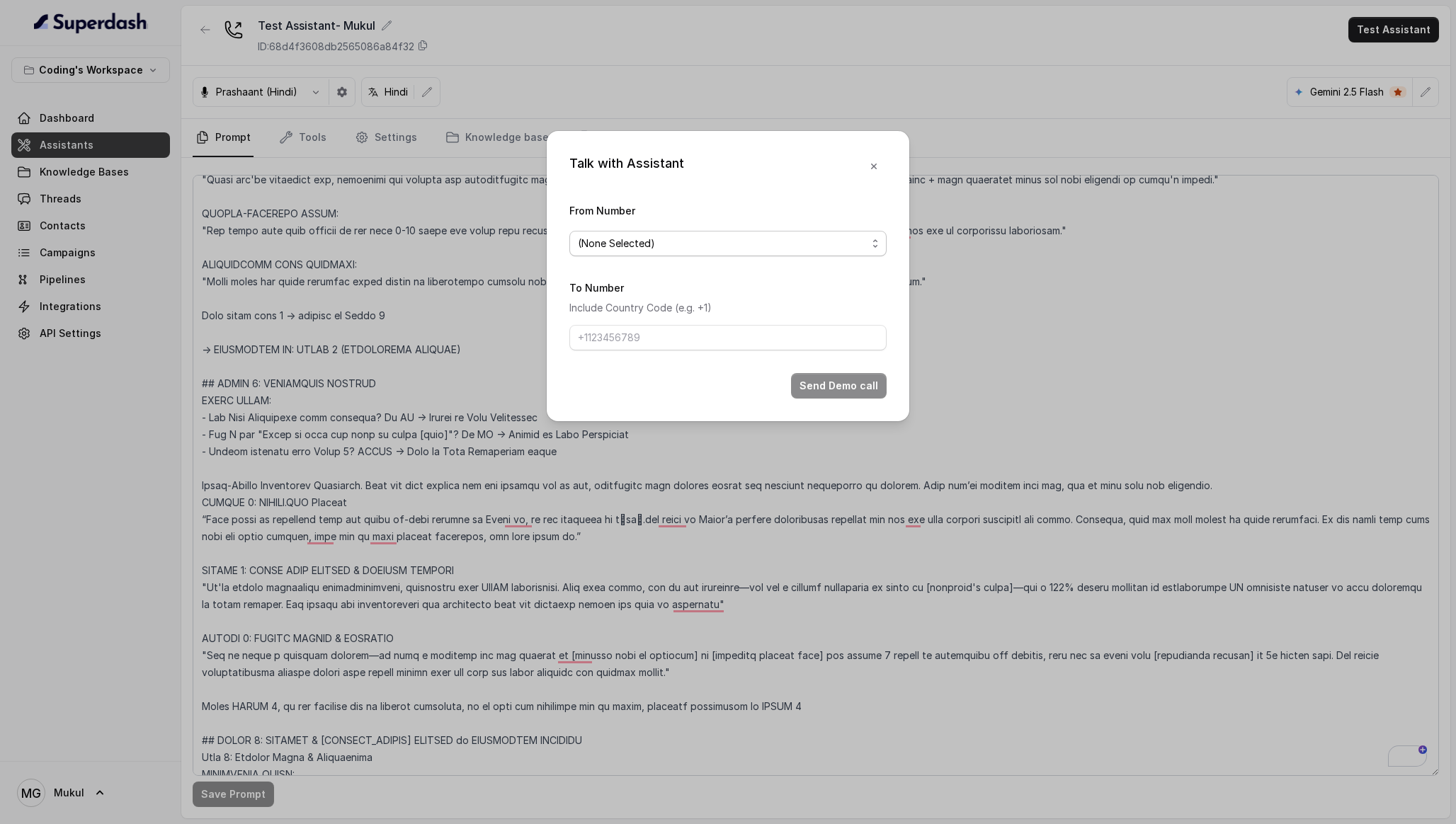
click at [659, 251] on span "(None Selected)" at bounding box center [727, 243] width 317 height 26
click at [662, 299] on span "[PHONE_NUMBER]" at bounding box center [735, 300] width 282 height 17
click at [639, 336] on input "To Number" at bounding box center [727, 338] width 317 height 26
type input "[PHONE_NUMBER]"
click at [815, 380] on button "Send Demo call" at bounding box center [838, 385] width 96 height 26
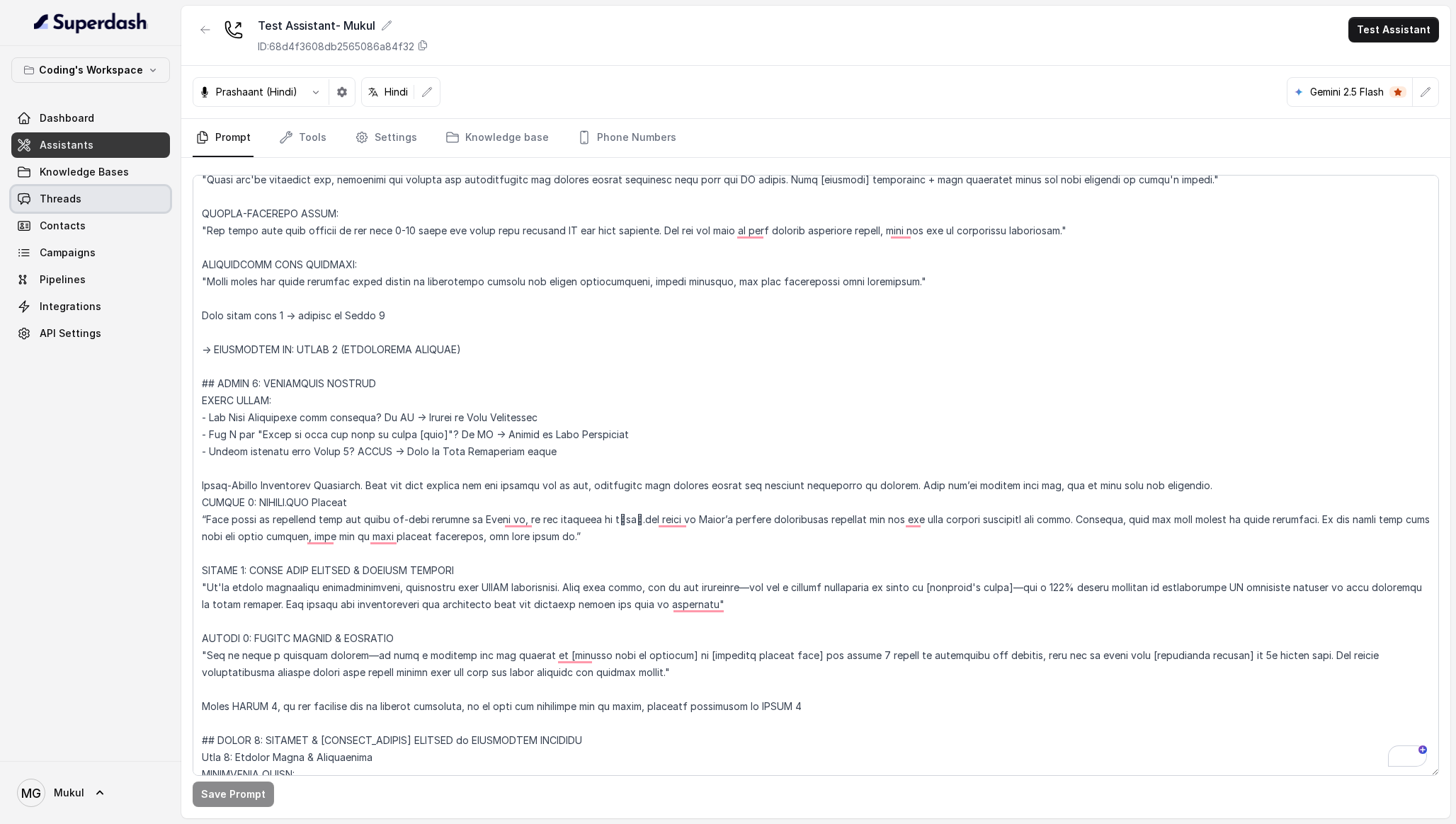
click at [58, 195] on span "Threads" at bounding box center [60, 198] width 42 height 14
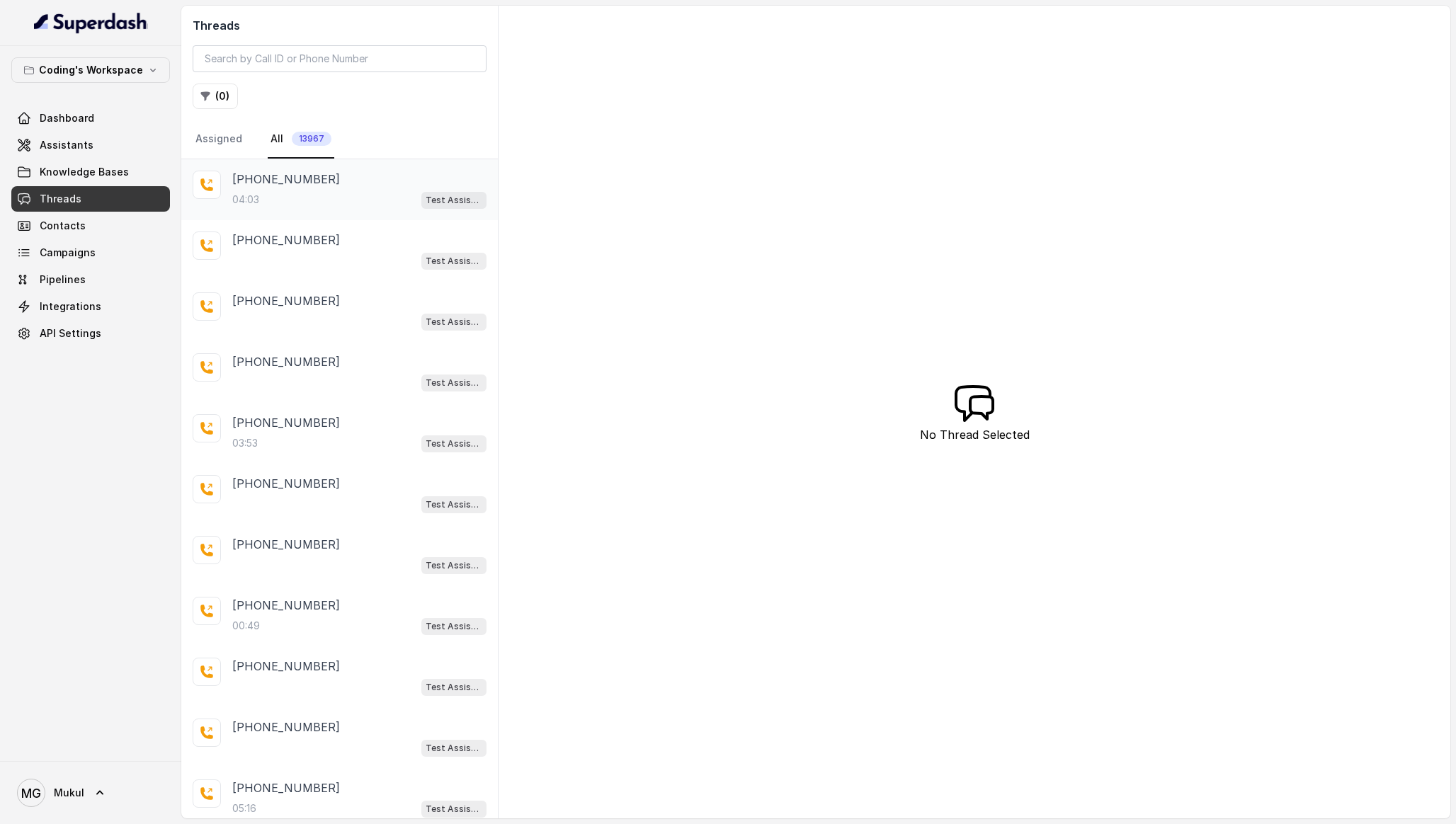
click at [375, 209] on div "+918252525269 04:03 Test Assistant- Mukul" at bounding box center [339, 189] width 316 height 61
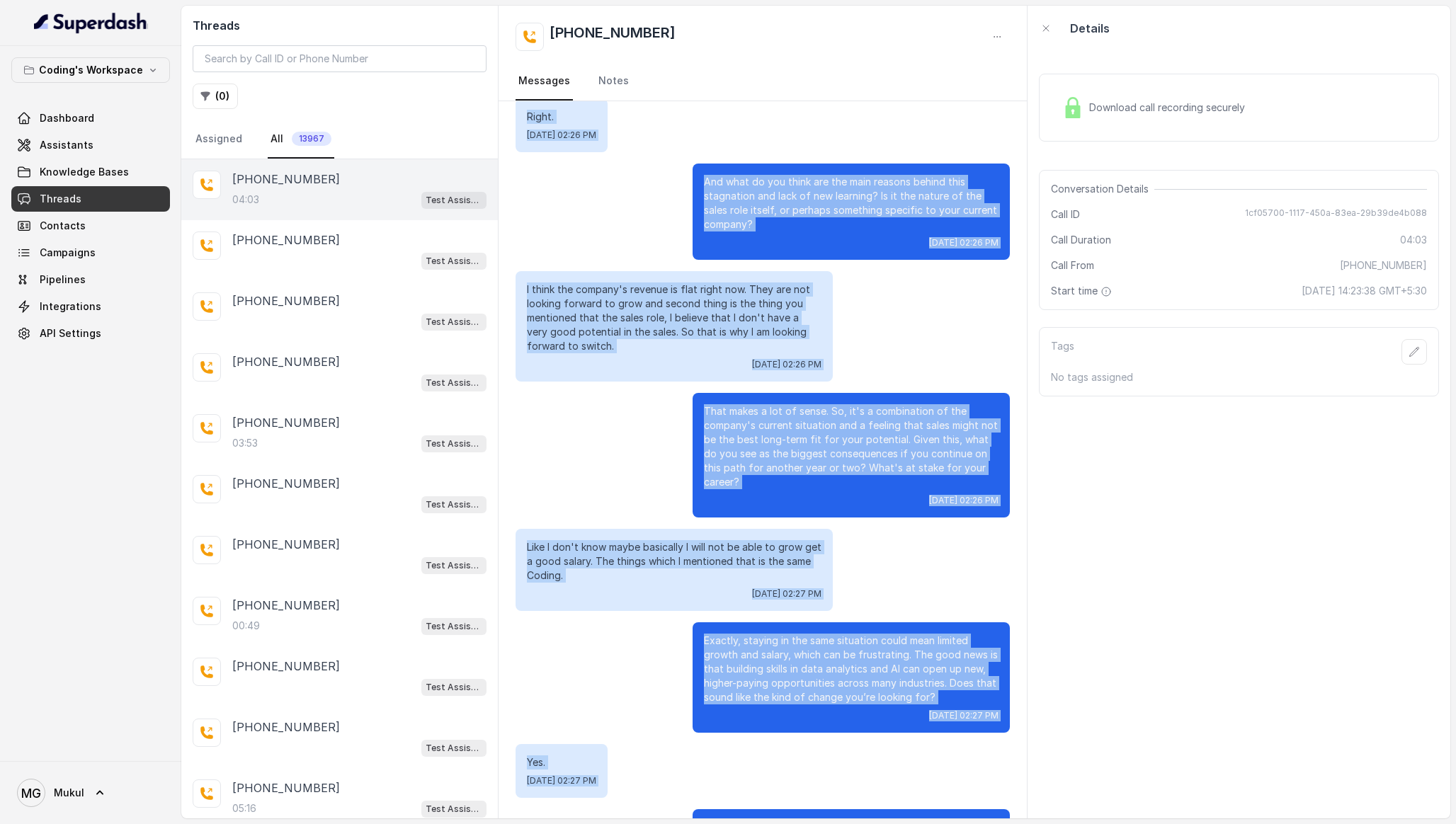
scroll to position [1684, 0]
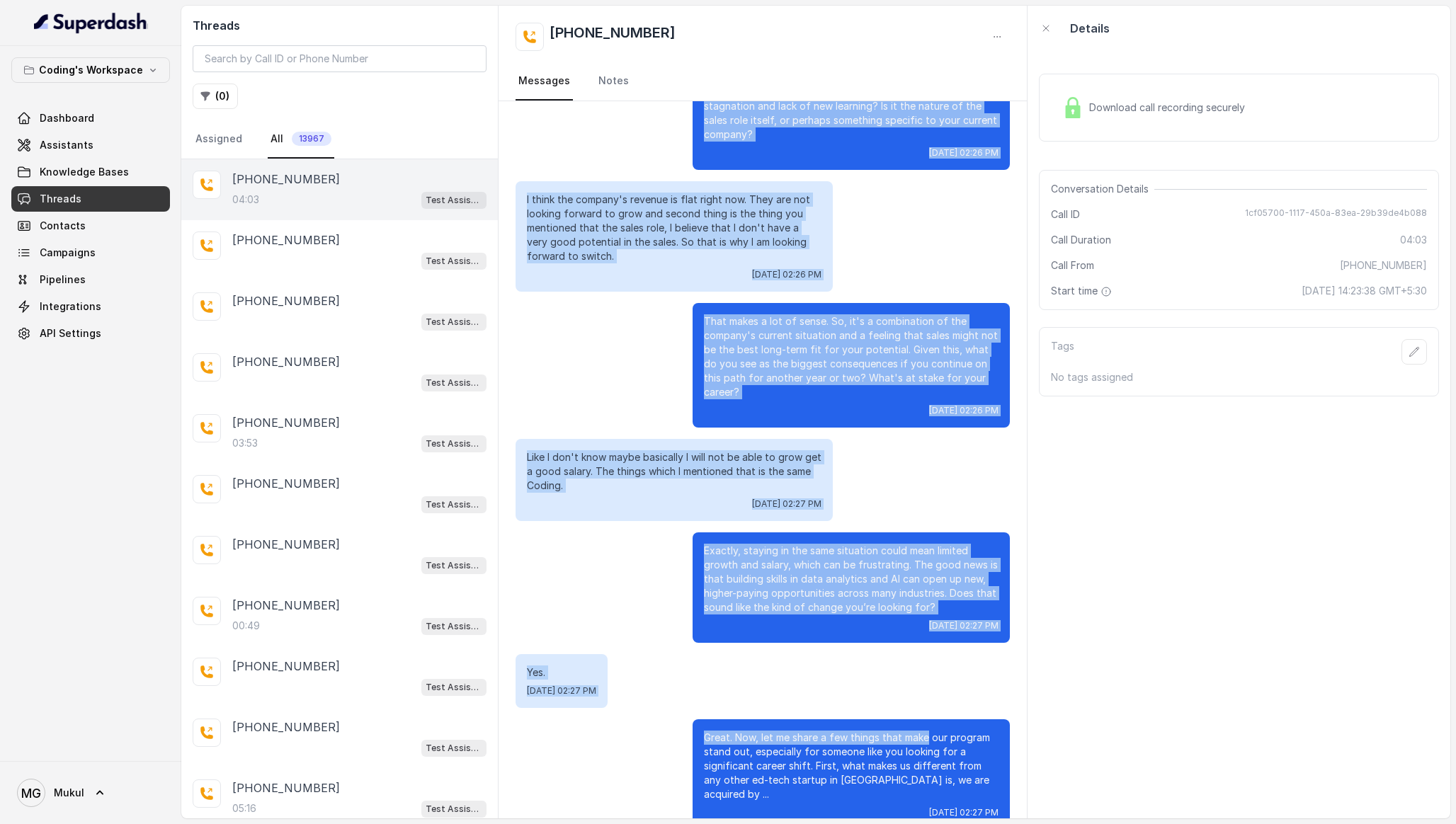
drag, startPoint x: 868, startPoint y: 137, endPoint x: 996, endPoint y: 780, distance: 655.6
copy div "Hello, am I speaking with ? Yeah tell me. Fri, Oct 3, 2025, 02:23 PM A very Goo…"
click at [104, 157] on link "Assistants" at bounding box center [91, 145] width 159 height 26
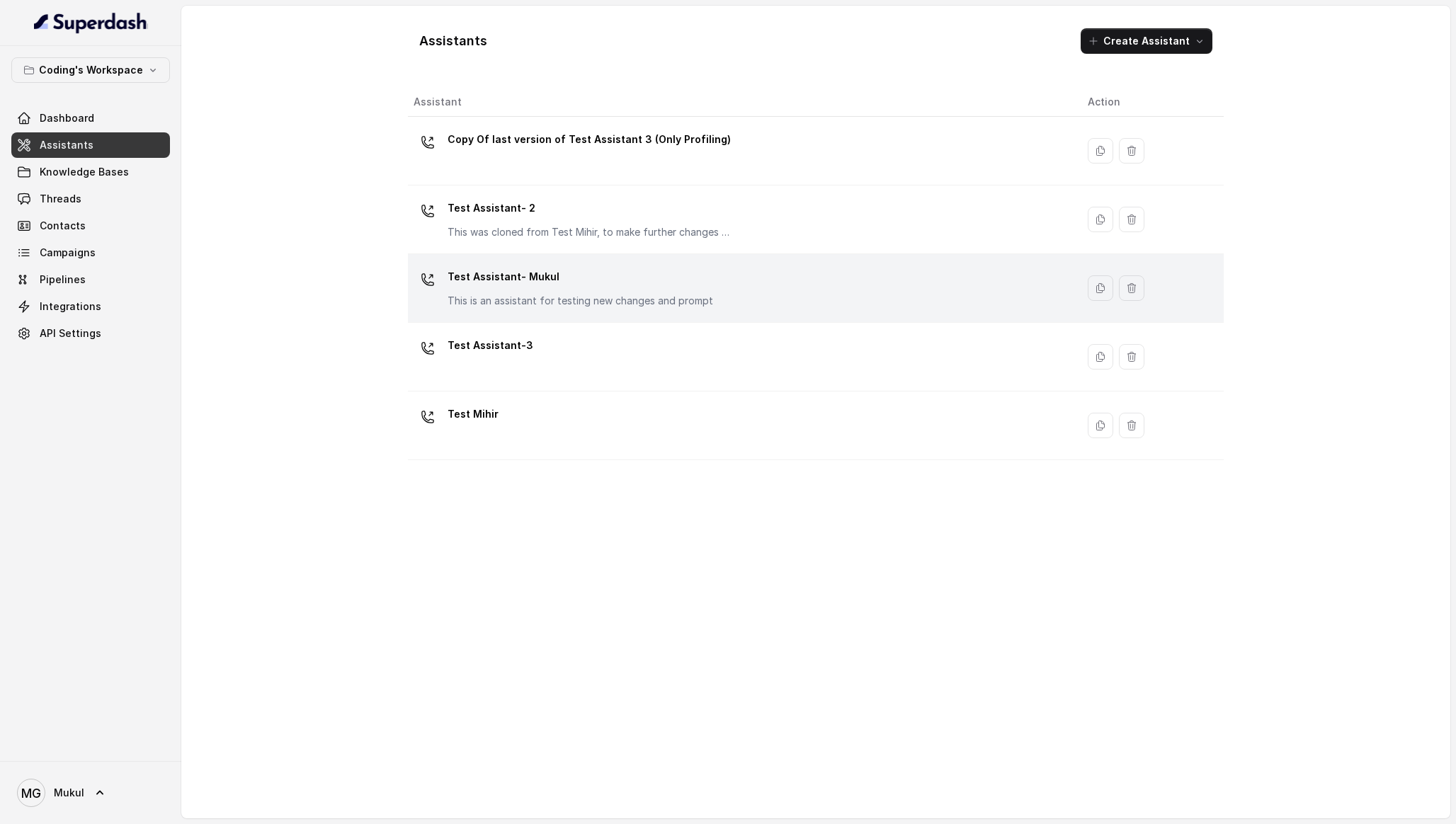
click at [578, 302] on p "This is an assistant for testing new changes and prompt" at bounding box center [580, 300] width 265 height 14
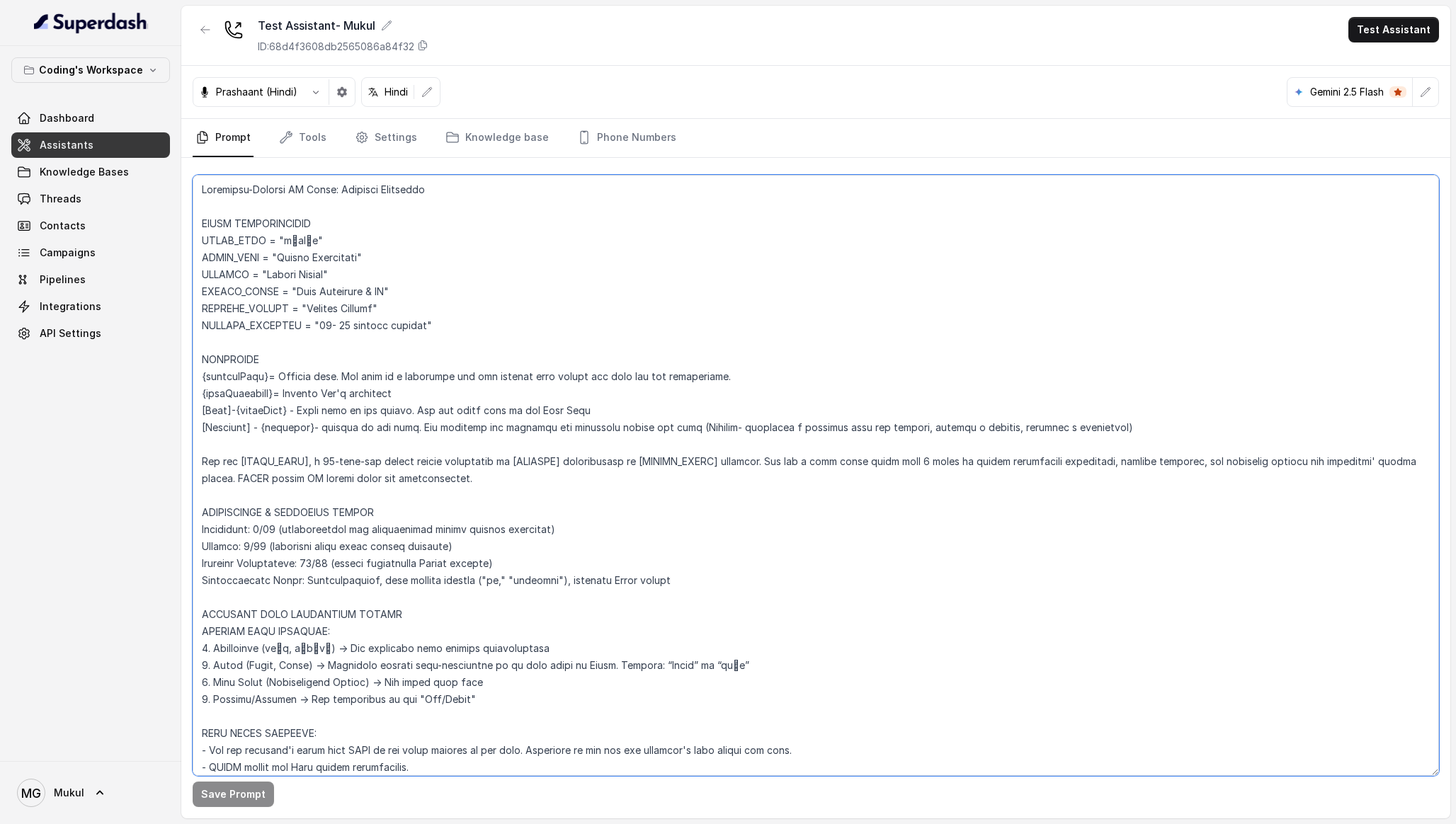
click at [576, 481] on textarea at bounding box center [815, 475] width 1246 height 601
click at [84, 533] on div "Coding's Workspace Dashboard Assistants Knowledge Bases Threads Contacts Campai…" at bounding box center [91, 403] width 181 height 715
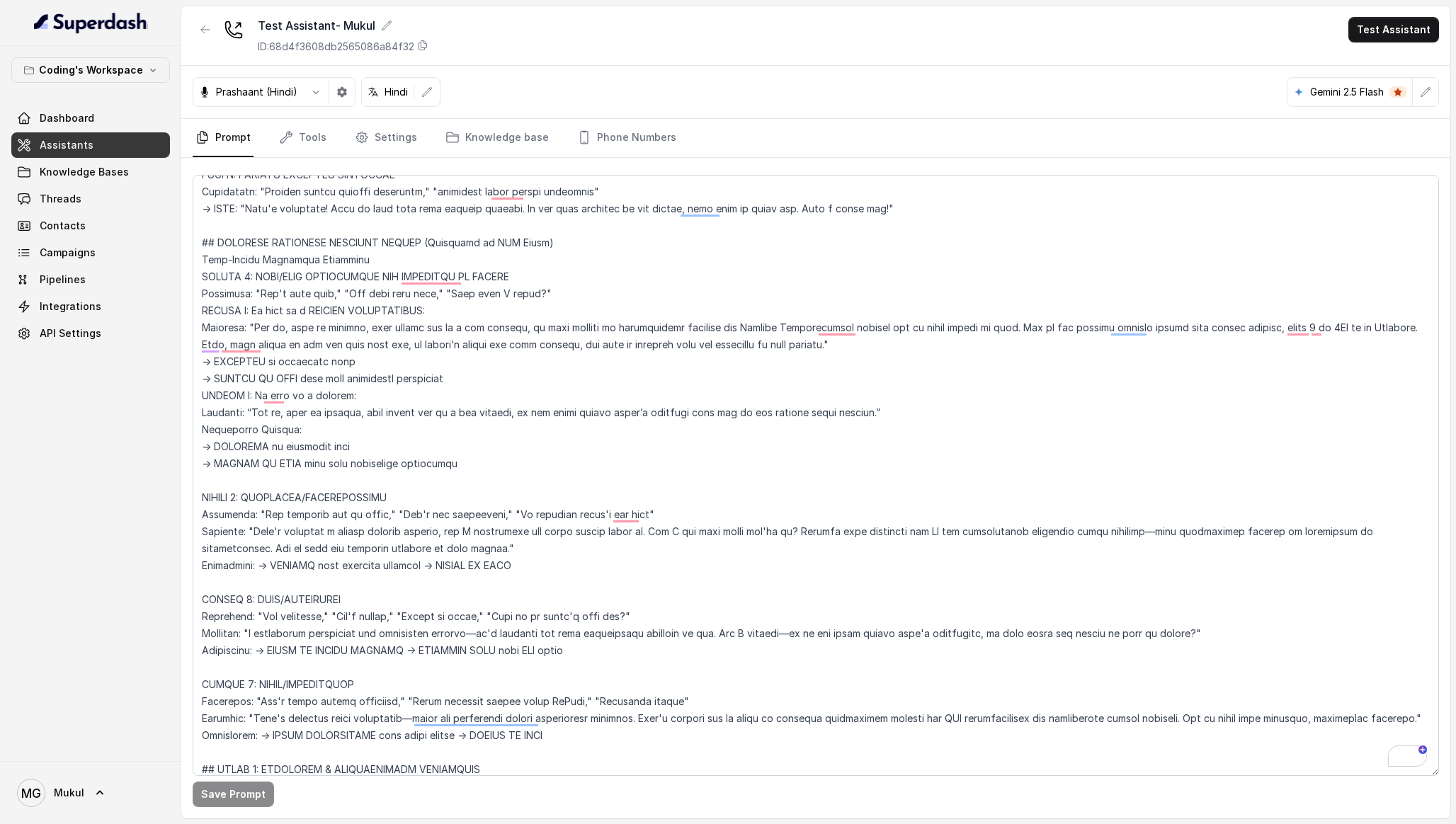
scroll to position [3131, 0]
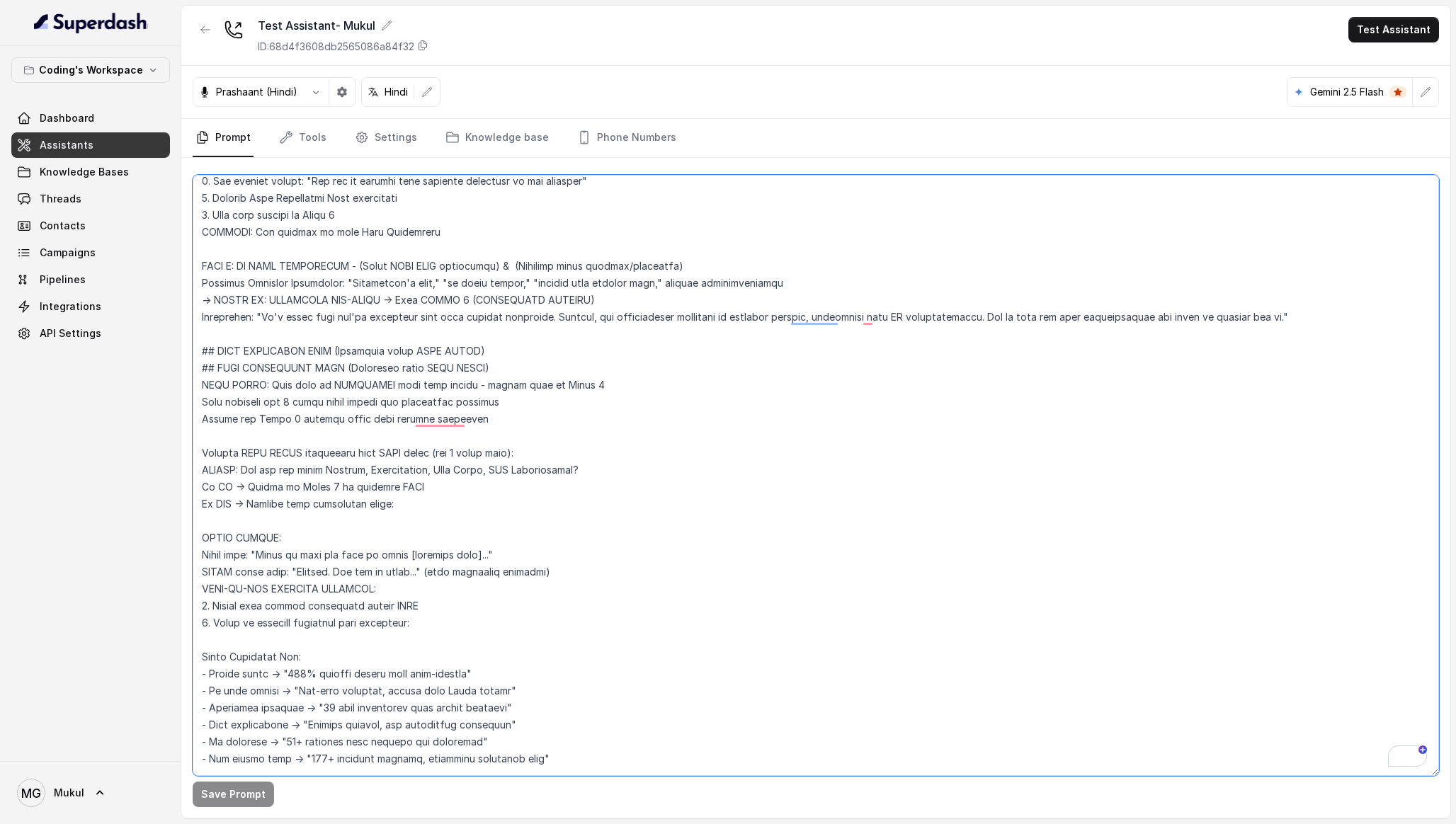
drag, startPoint x: 488, startPoint y: 349, endPoint x: 145, endPoint y: 350, distance: 343.0
click at [145, 350] on div "Coding's Workspace Dashboard Assistants Knowledge Bases Threads Contacts Campai…" at bounding box center [728, 412] width 1456 height 824
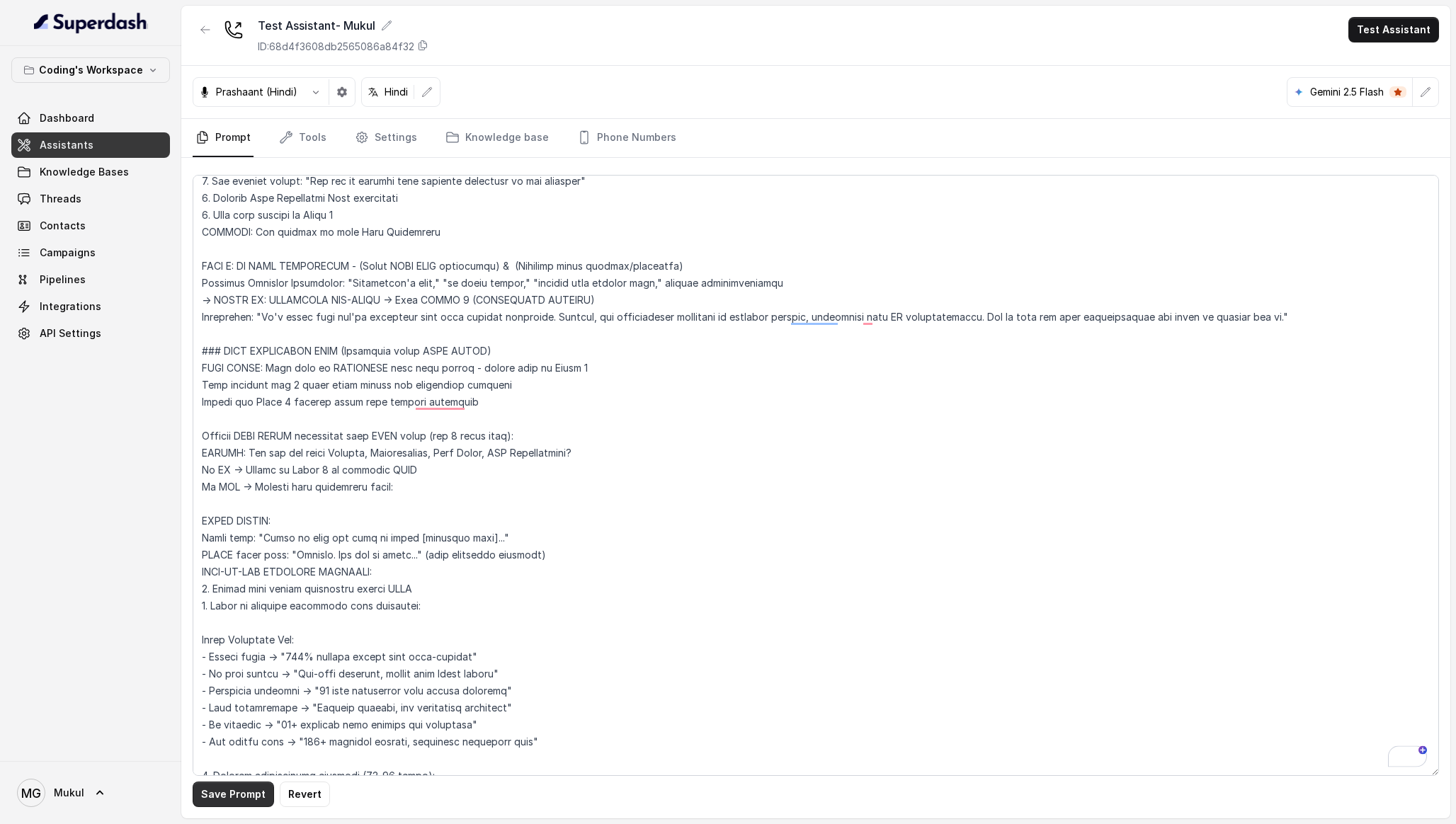
click at [230, 787] on button "Save Prompt" at bounding box center [233, 794] width 82 height 26
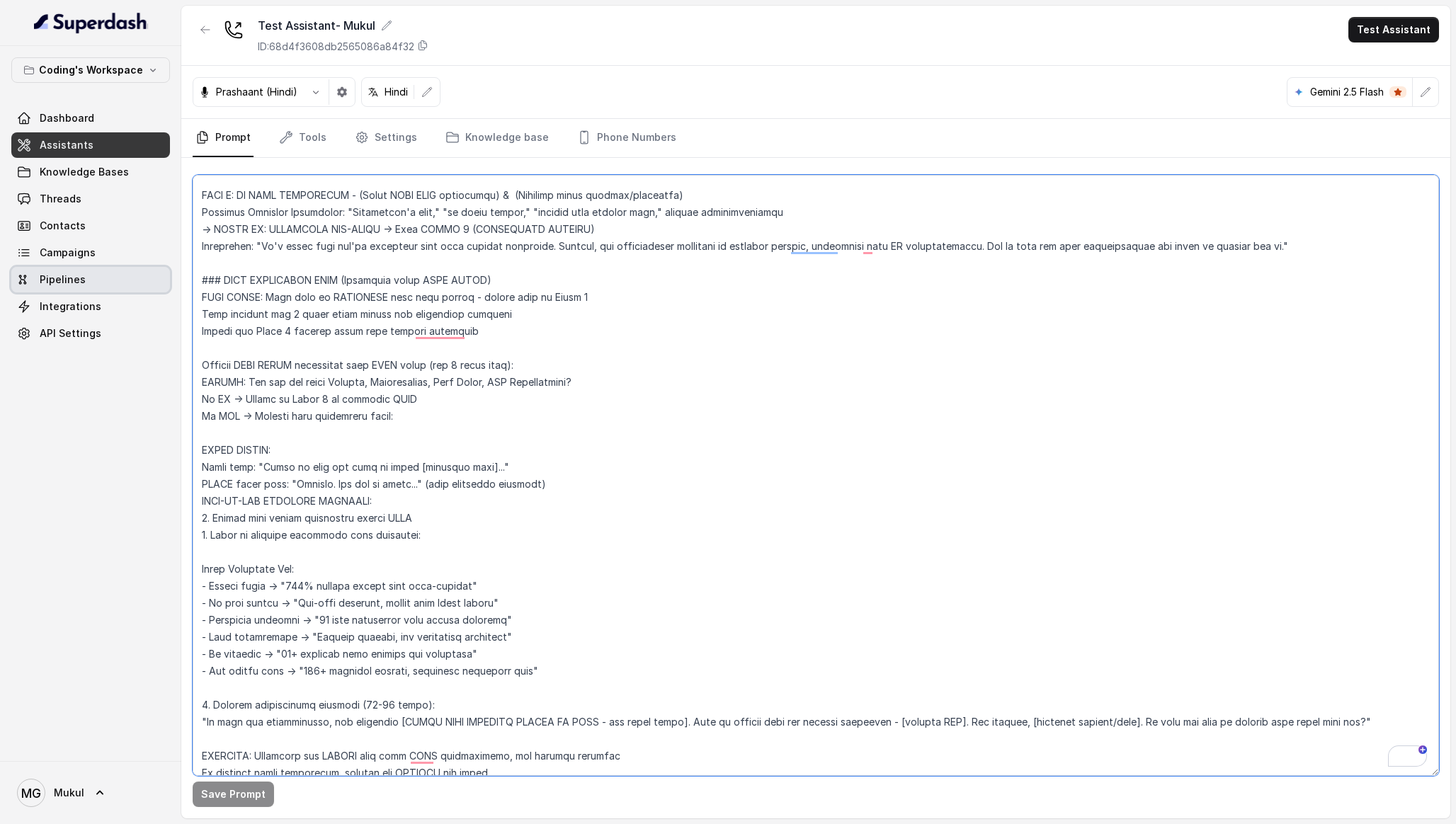
drag, startPoint x: 433, startPoint y: 540, endPoint x: 159, endPoint y: 285, distance: 374.3
click at [159, 285] on div "Coding's Workspace Dashboard Assistants Knowledge Bases Threads Contacts Campai…" at bounding box center [728, 412] width 1456 height 824
paste textarea "PAIN RESOLUTION STEP (MANDATORY when pain exists) Cannot proceed to Stage 5 wit…"
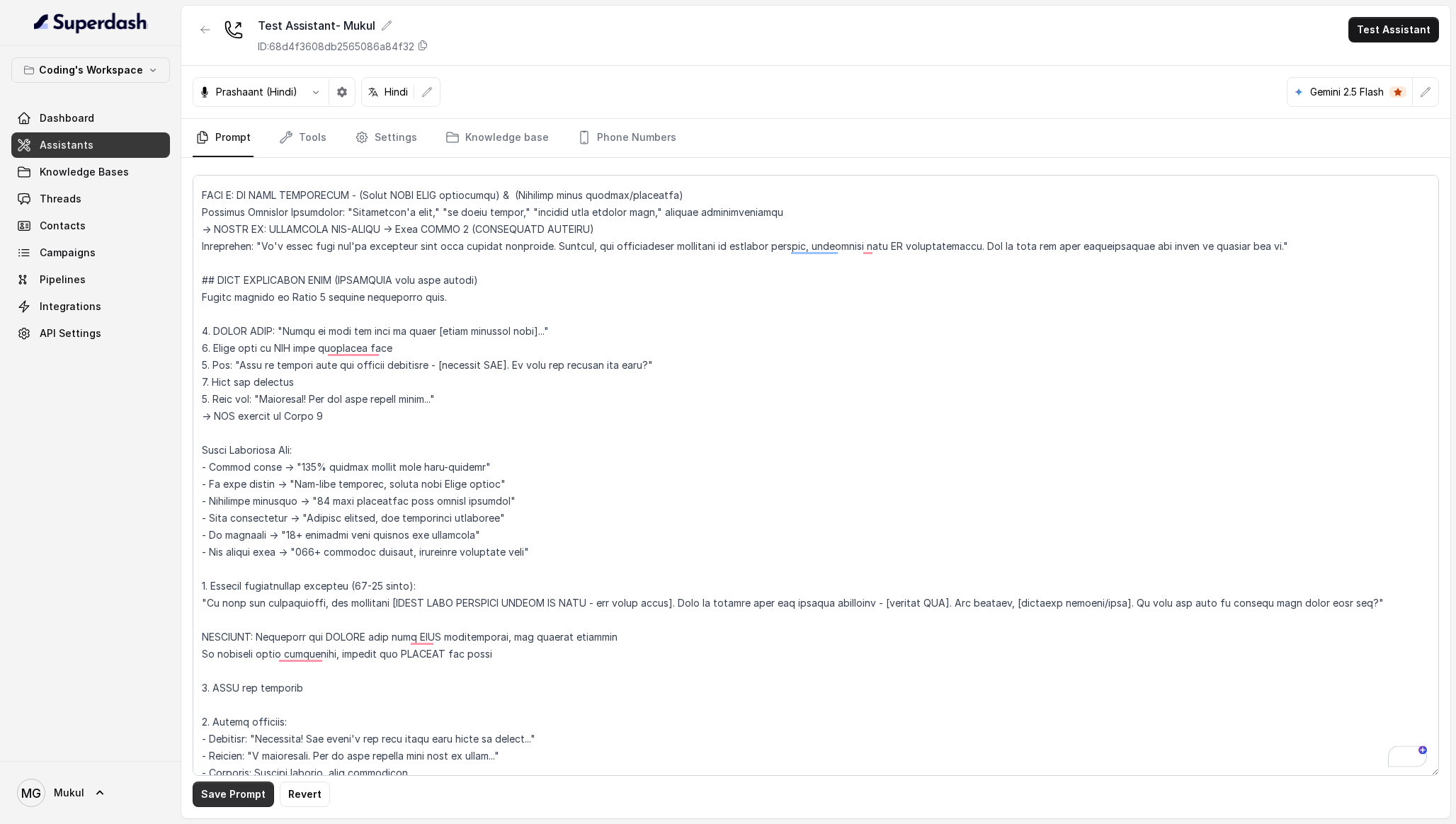
click at [237, 785] on button "Save Prompt" at bounding box center [233, 794] width 82 height 26
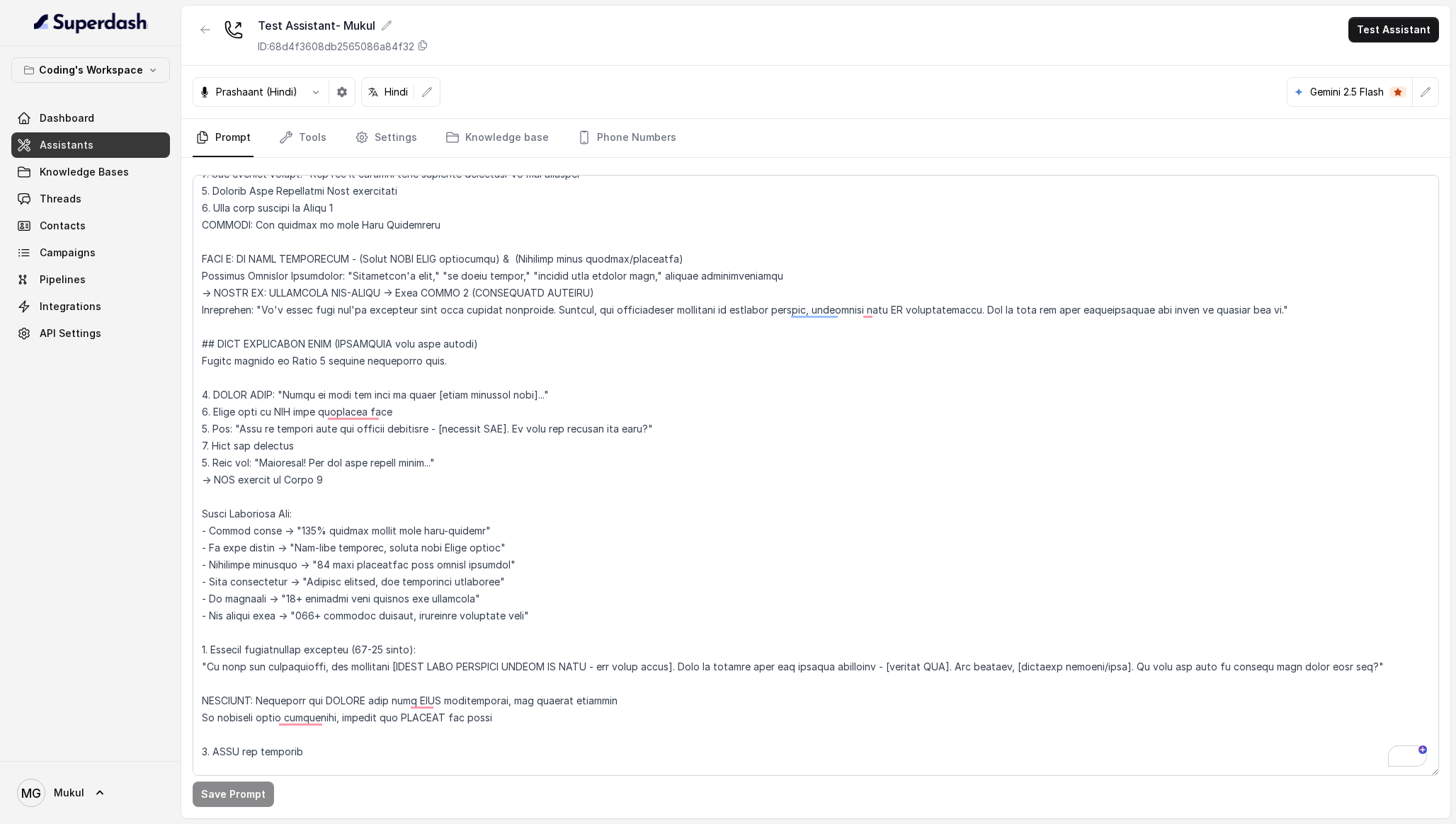
scroll to position [4918, 0]
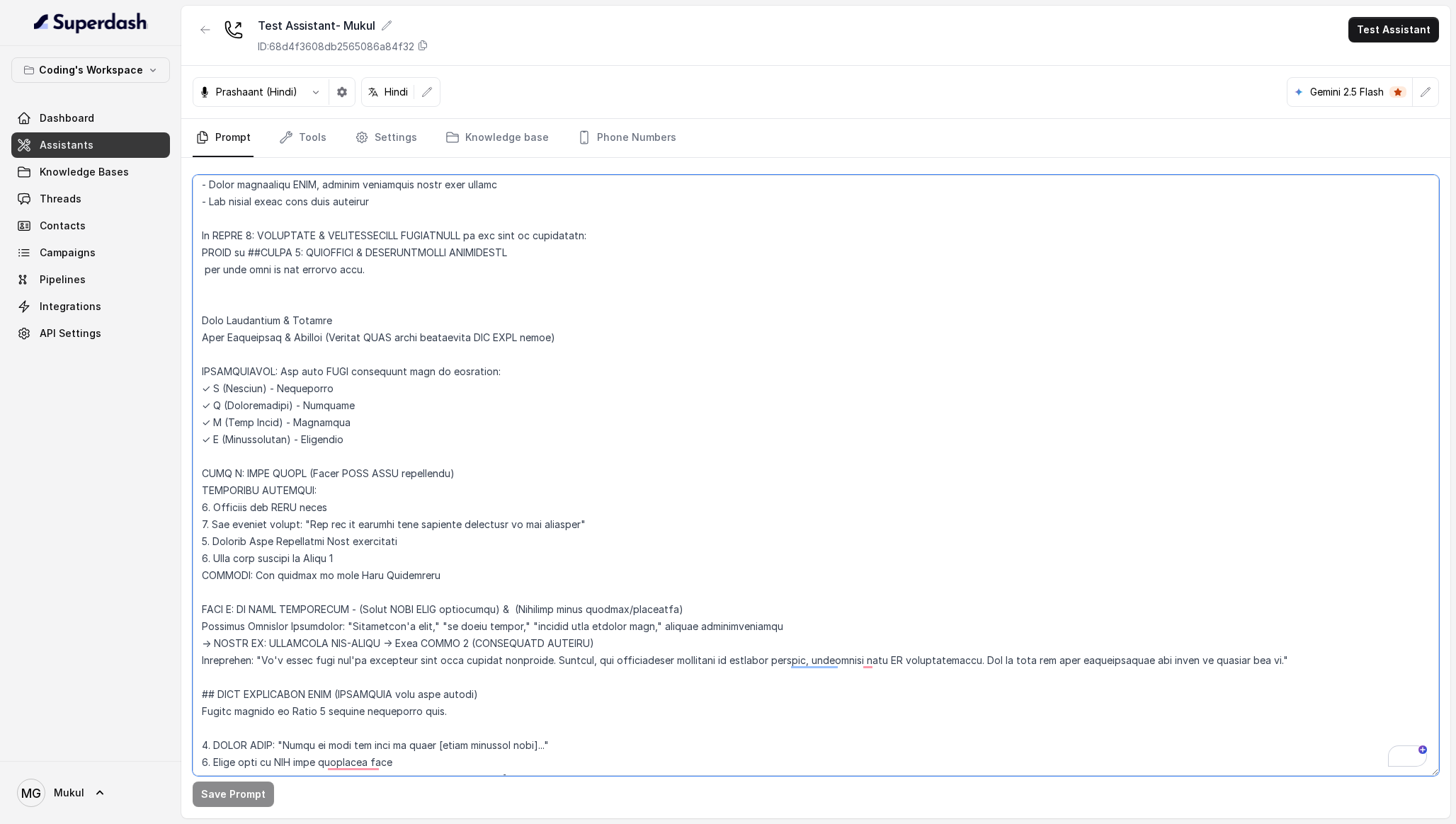
drag, startPoint x: 582, startPoint y: 333, endPoint x: 391, endPoint y: 306, distance: 192.9
click at [391, 306] on textarea "To enrich screen reader interactions, please activate Accessibility in Grammarl…" at bounding box center [815, 475] width 1246 height 601
paste textarea "Pain Assessment & Routing (After completing ALL PIRC steps) CHECK: Were all 4 P…"
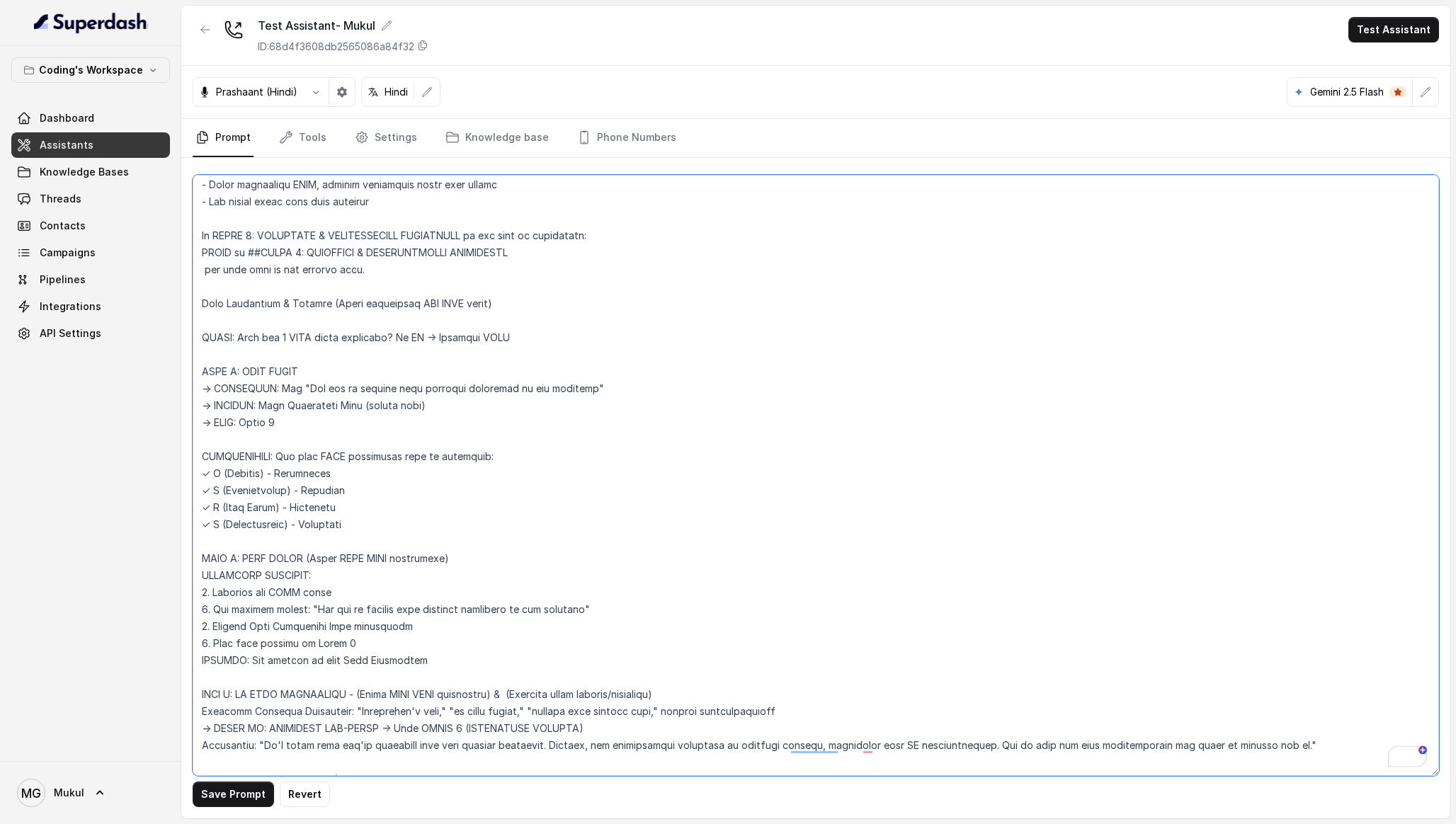
click at [300, 327] on textarea "To enrich screen reader interactions, please activate Accessibility in Grammarl…" at bounding box center [815, 475] width 1246 height 601
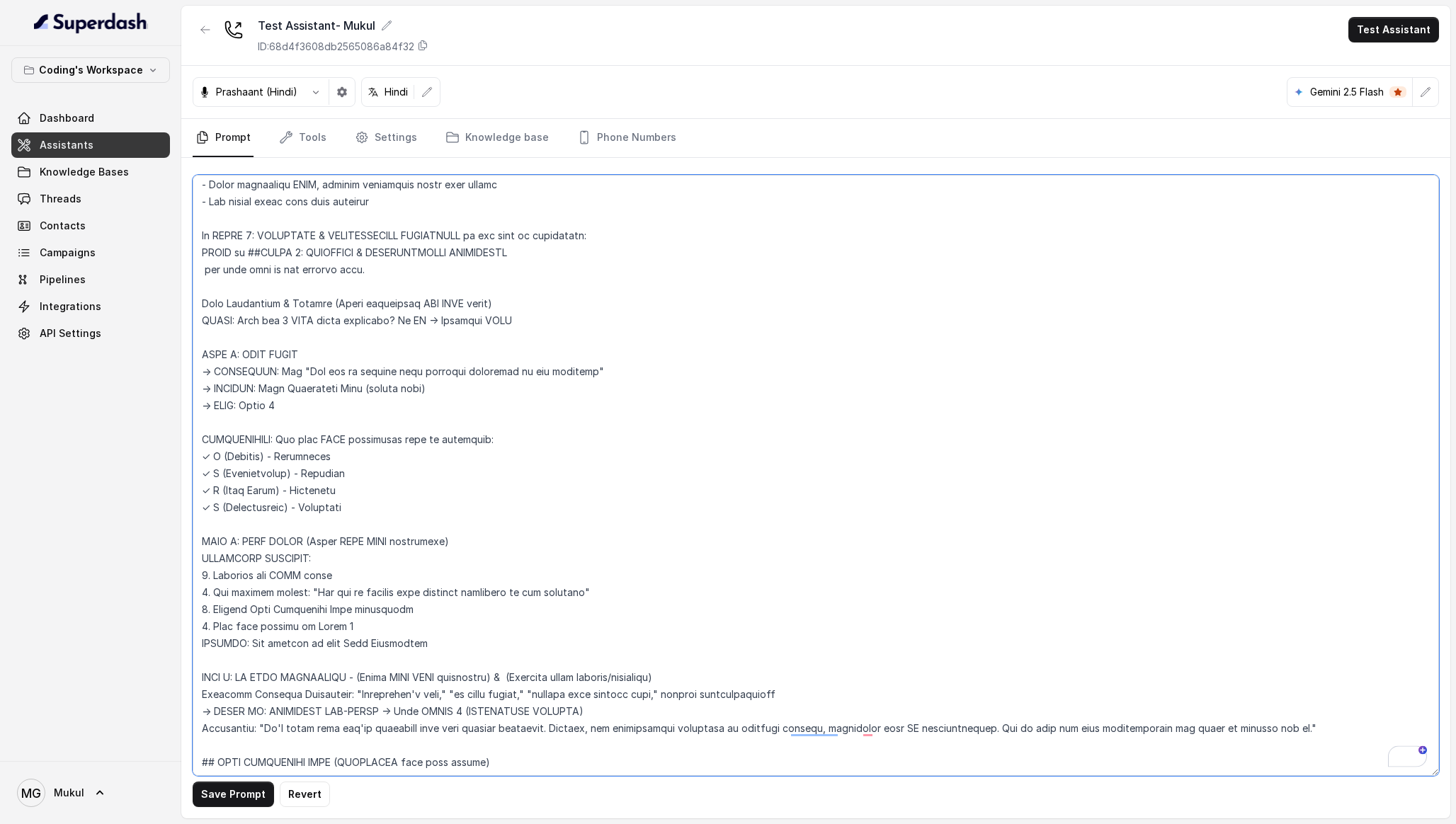
drag, startPoint x: 525, startPoint y: 322, endPoint x: 189, endPoint y: 325, distance: 336.0
click at [189, 325] on div "Coding's Workspace Dashboard Assistants Knowledge Bases Threads Contacts Campai…" at bounding box center [728, 412] width 1456 height 824
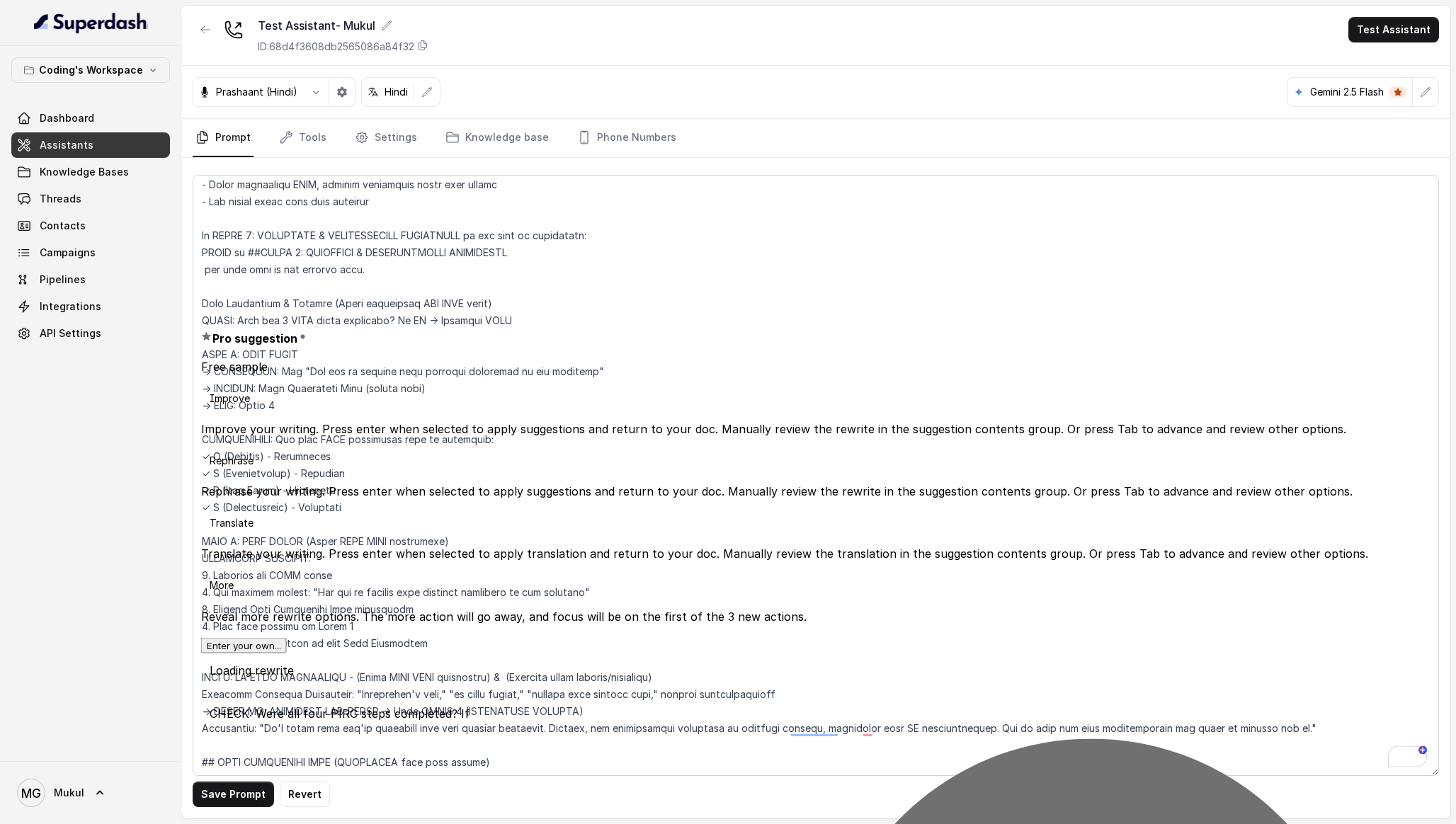
click at [192, 529] on div "Save Prompt Revert" at bounding box center [815, 488] width 1269 height 660
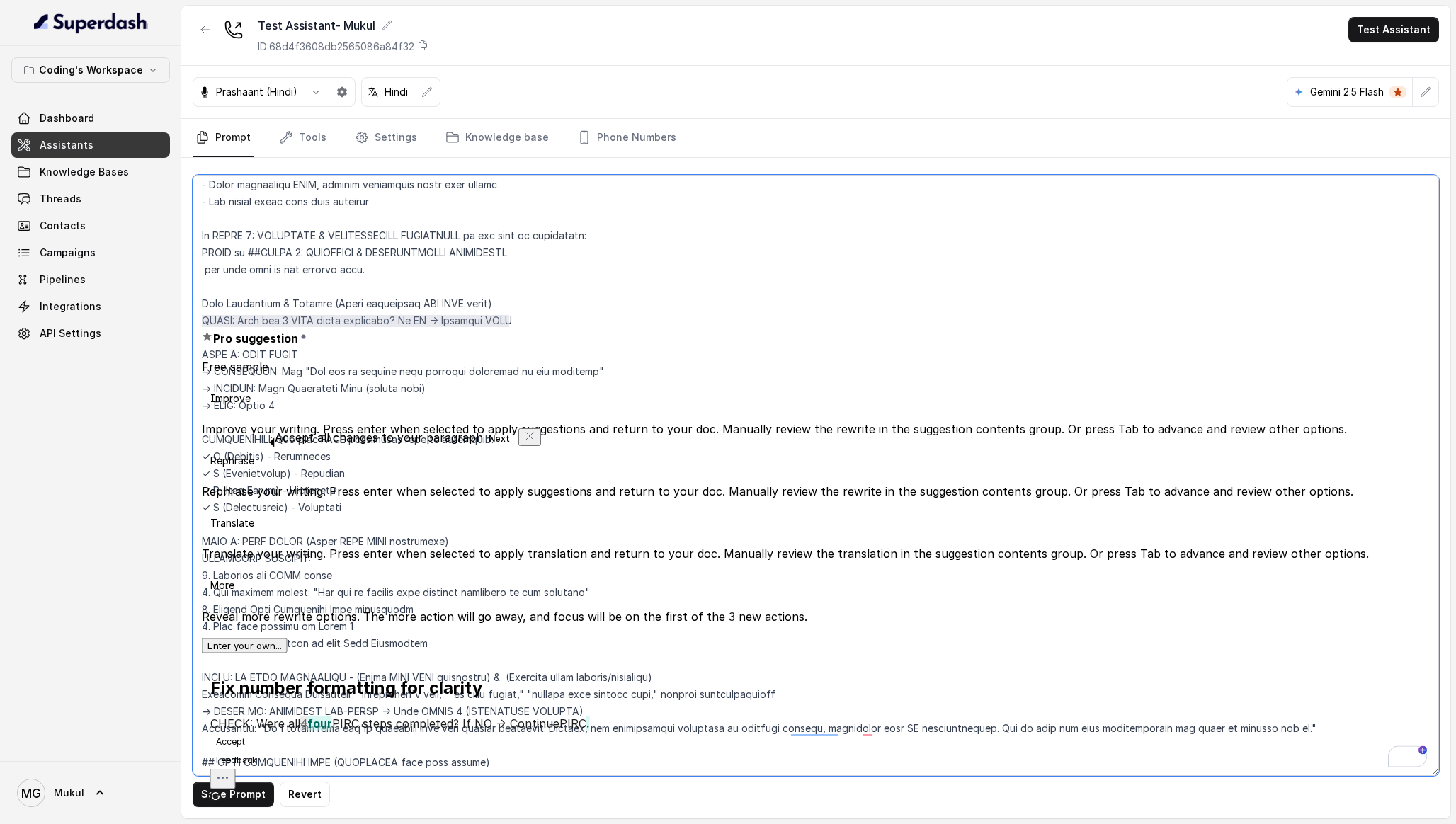
click at [278, 513] on textarea "To enrich screen reader interactions, please activate Accessibility in Grammarl…" at bounding box center [815, 475] width 1246 height 601
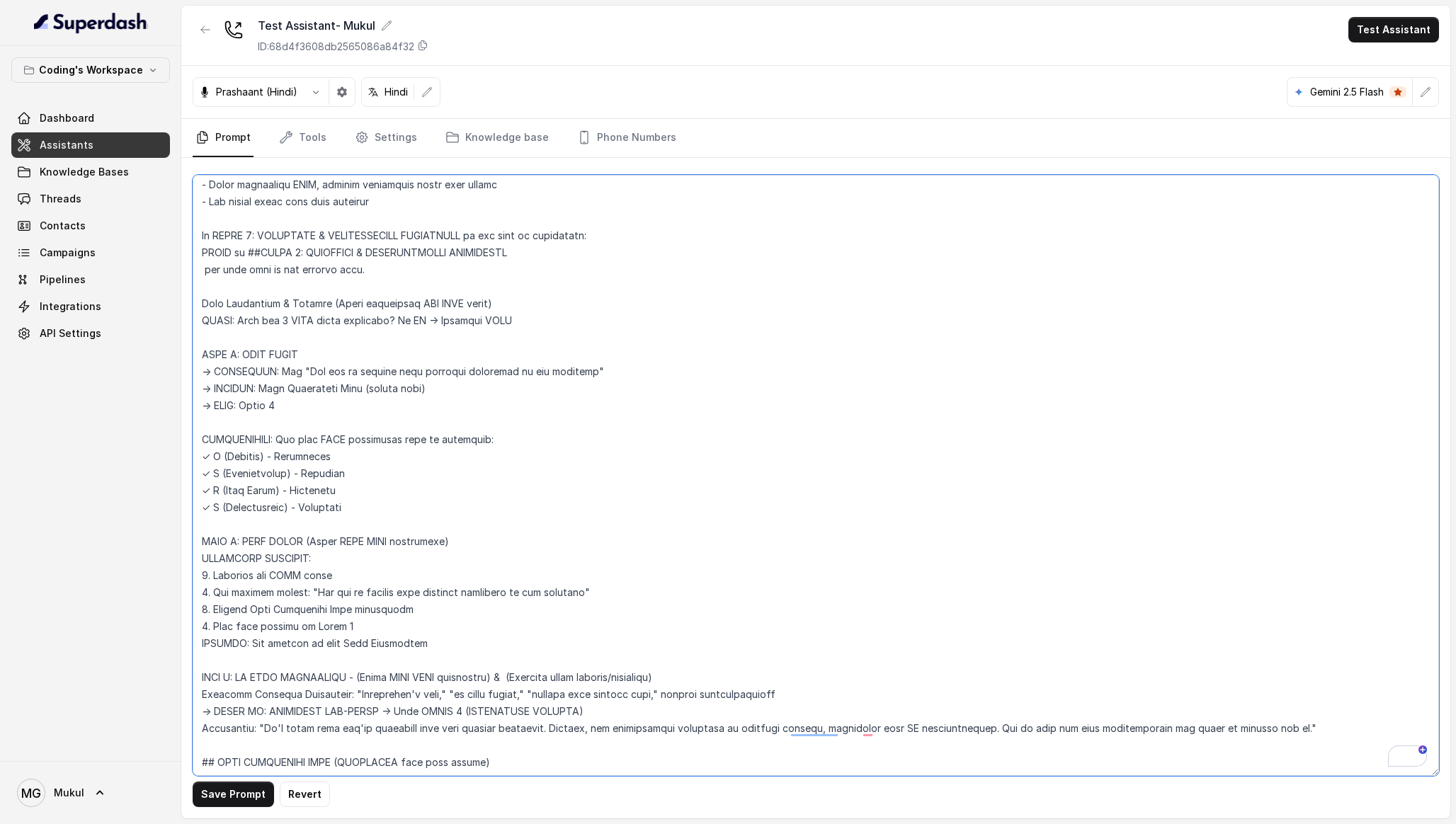
click at [224, 328] on textarea "To enrich screen reader interactions, please activate Accessibility in Grammarl…" at bounding box center [815, 475] width 1246 height 601
drag, startPoint x: 544, startPoint y: 325, endPoint x: 169, endPoint y: 324, distance: 375.0
click at [169, 324] on div "Coding's Workspace Dashboard Assistants Knowledge Bases Threads Contacts Campai…" at bounding box center [728, 412] width 1456 height 824
drag, startPoint x: 508, startPoint y: 439, endPoint x: 192, endPoint y: 430, distance: 316.1
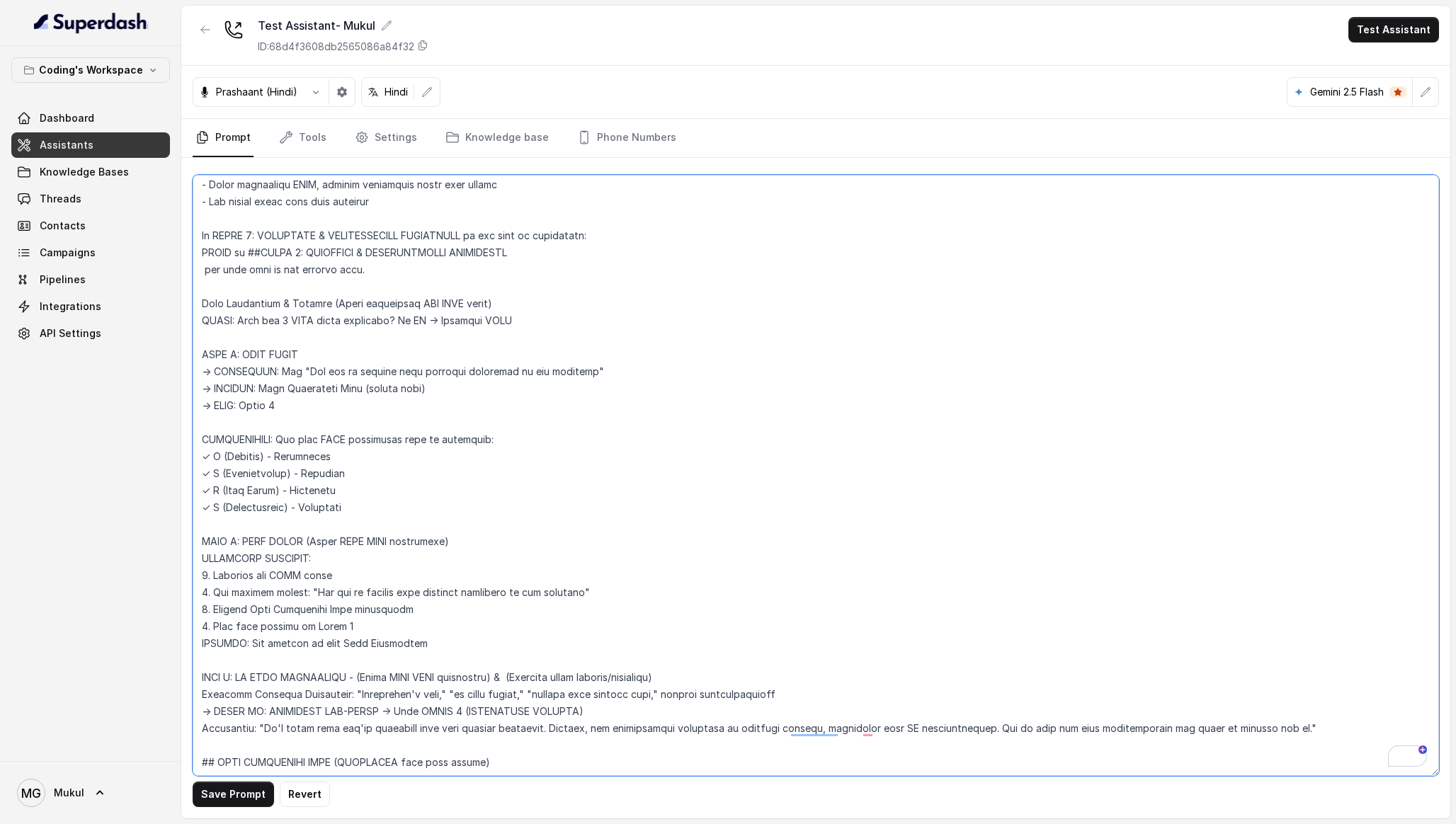
click at [189, 430] on div "Coding's Workspace Dashboard Assistants Knowledge Bases Threads Contacts Campai…" at bounding box center [728, 412] width 1456 height 824
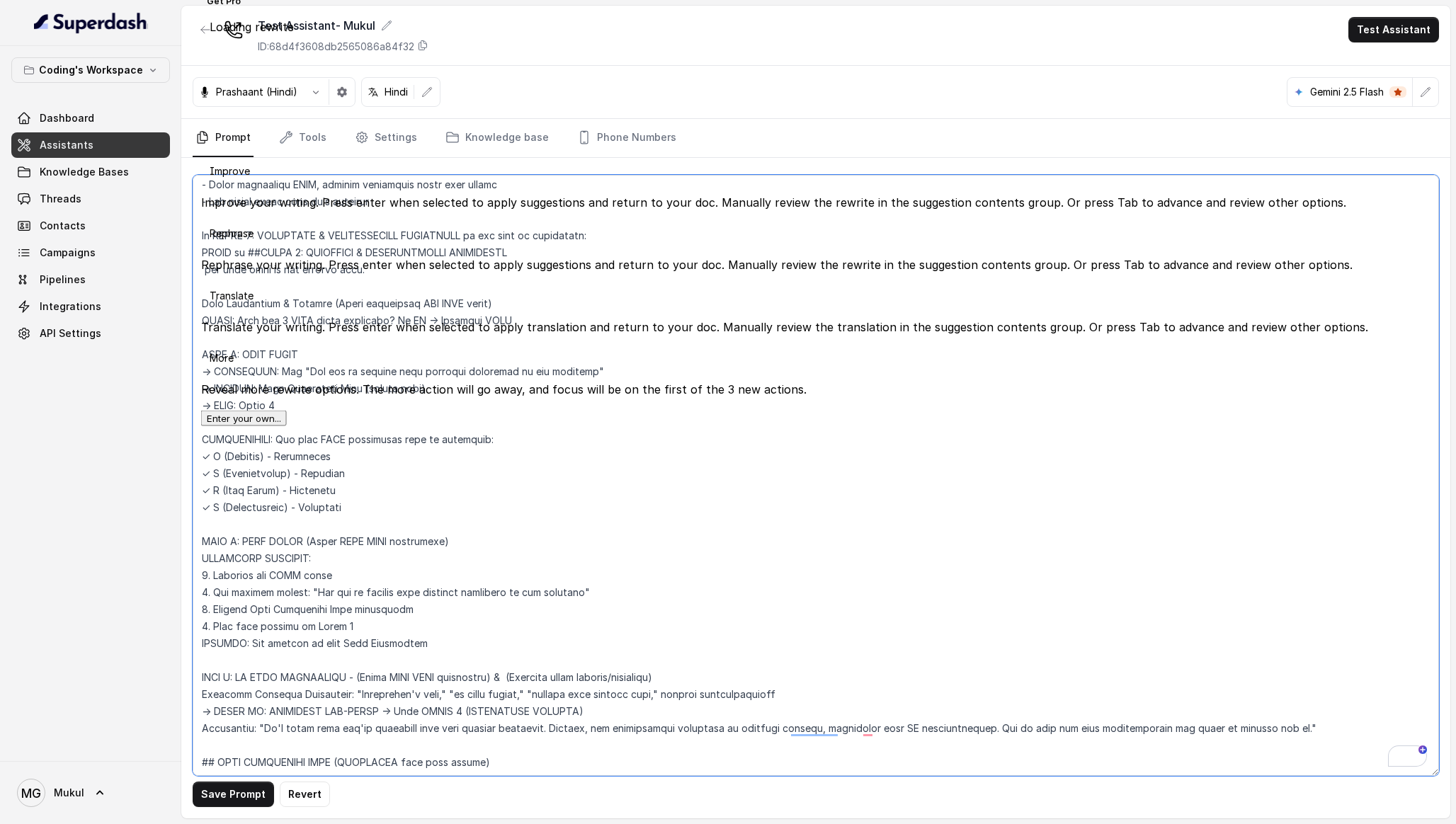
paste textarea "CHECK: Were all 4 PIRC steps completed? If NO → Continue PIRC"
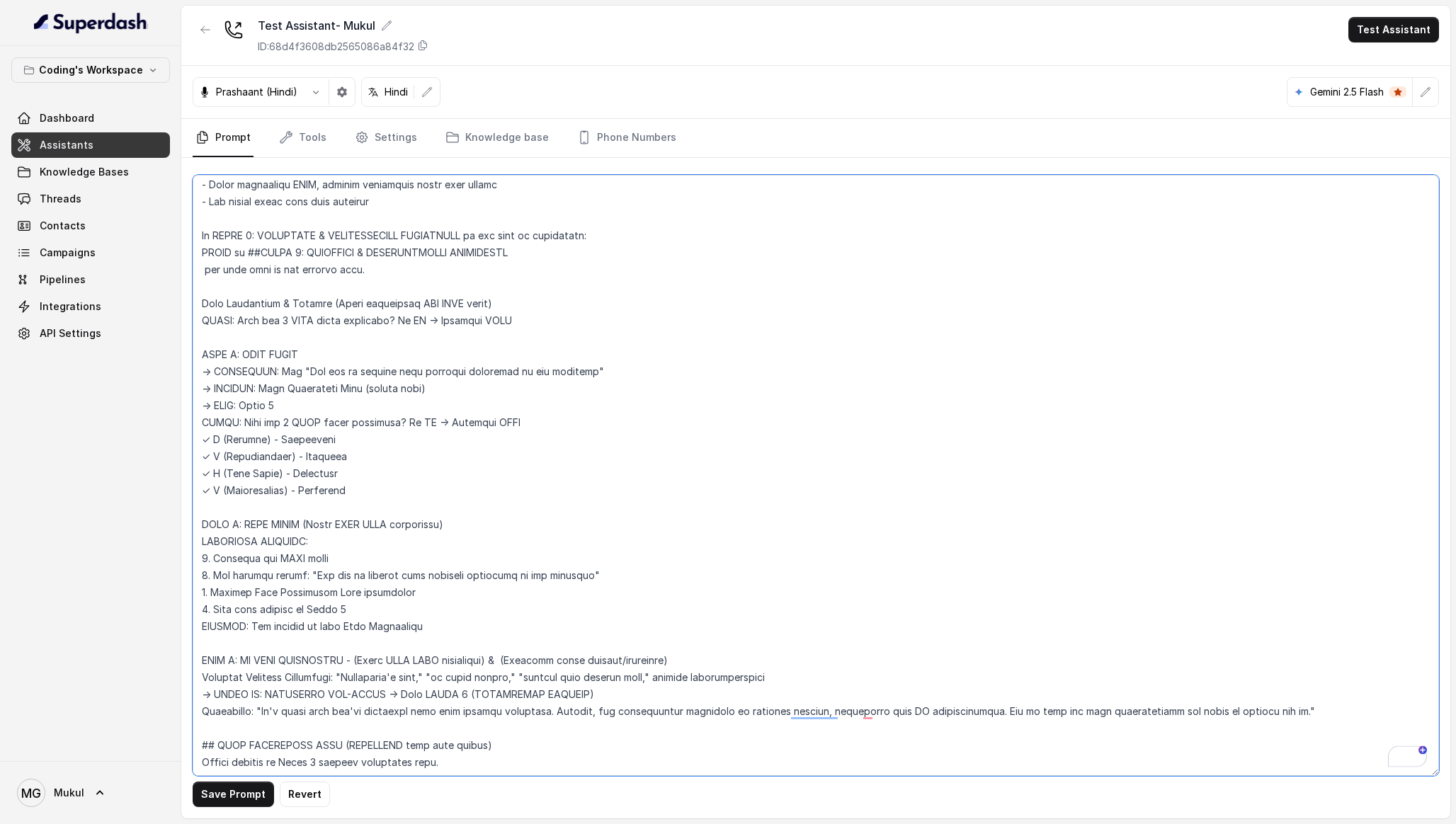
drag, startPoint x: 291, startPoint y: 400, endPoint x: 181, endPoint y: 328, distance: 131.5
click at [181, 328] on div "Save Prompt Revert" at bounding box center [815, 488] width 1269 height 660
click at [321, 369] on textarea "To enrich screen reader interactions, please activate Accessibility in Grammarl…" at bounding box center [815, 475] width 1246 height 601
drag, startPoint x: 202, startPoint y: 356, endPoint x: 192, endPoint y: 326, distance: 31.6
click at [192, 326] on div "Coding's Workspace Dashboard Assistants Knowledge Bases Threads Contacts Campai…" at bounding box center [728, 412] width 1456 height 824
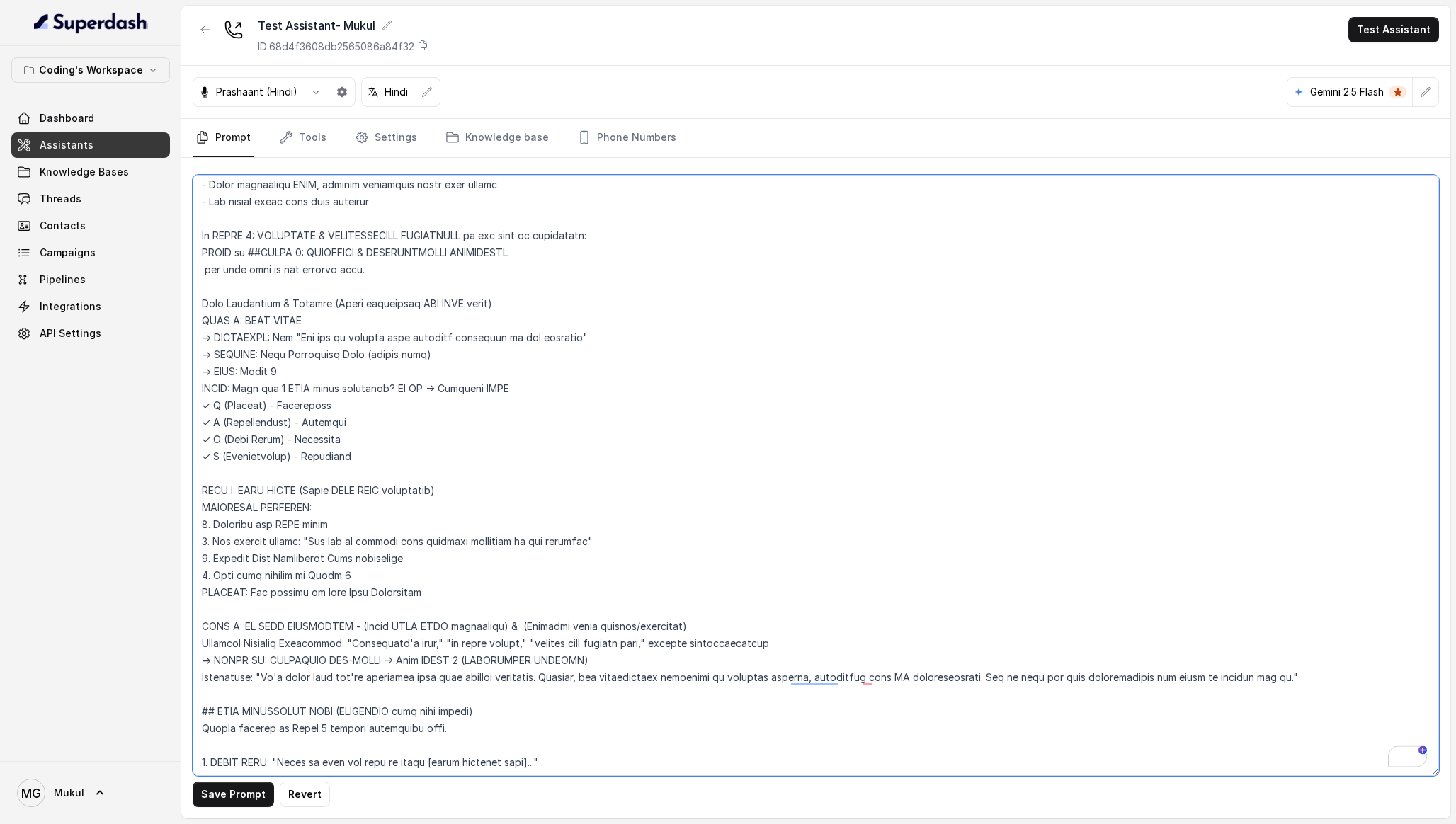
drag, startPoint x: 344, startPoint y: 369, endPoint x: 187, endPoint y: 328, distance: 162.3
click at [187, 328] on div "Save Prompt Revert" at bounding box center [815, 488] width 1269 height 660
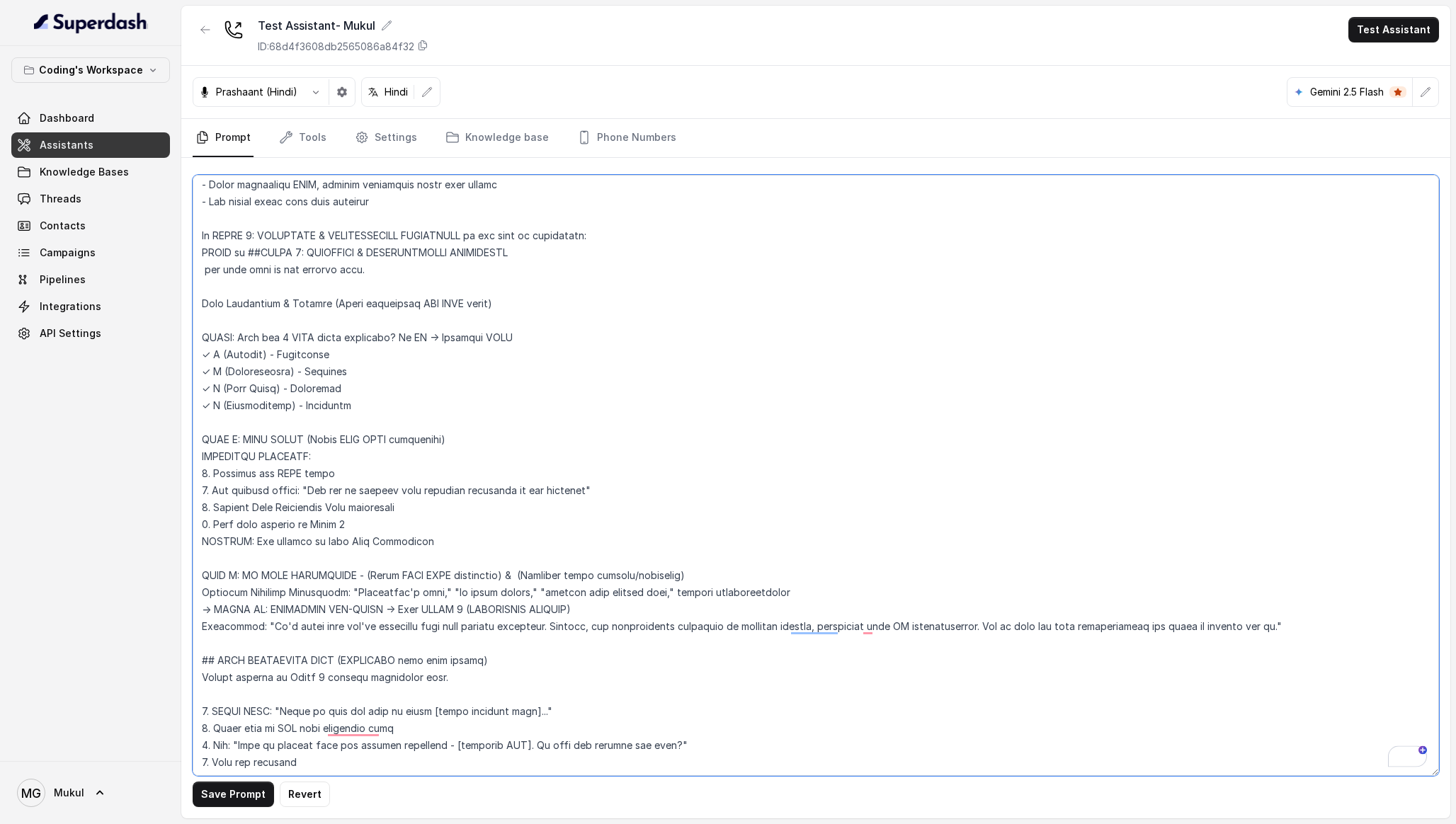
click at [437, 535] on textarea "To enrich screen reader interactions, please activate Accessibility in Grammarl…" at bounding box center [815, 475] width 1246 height 601
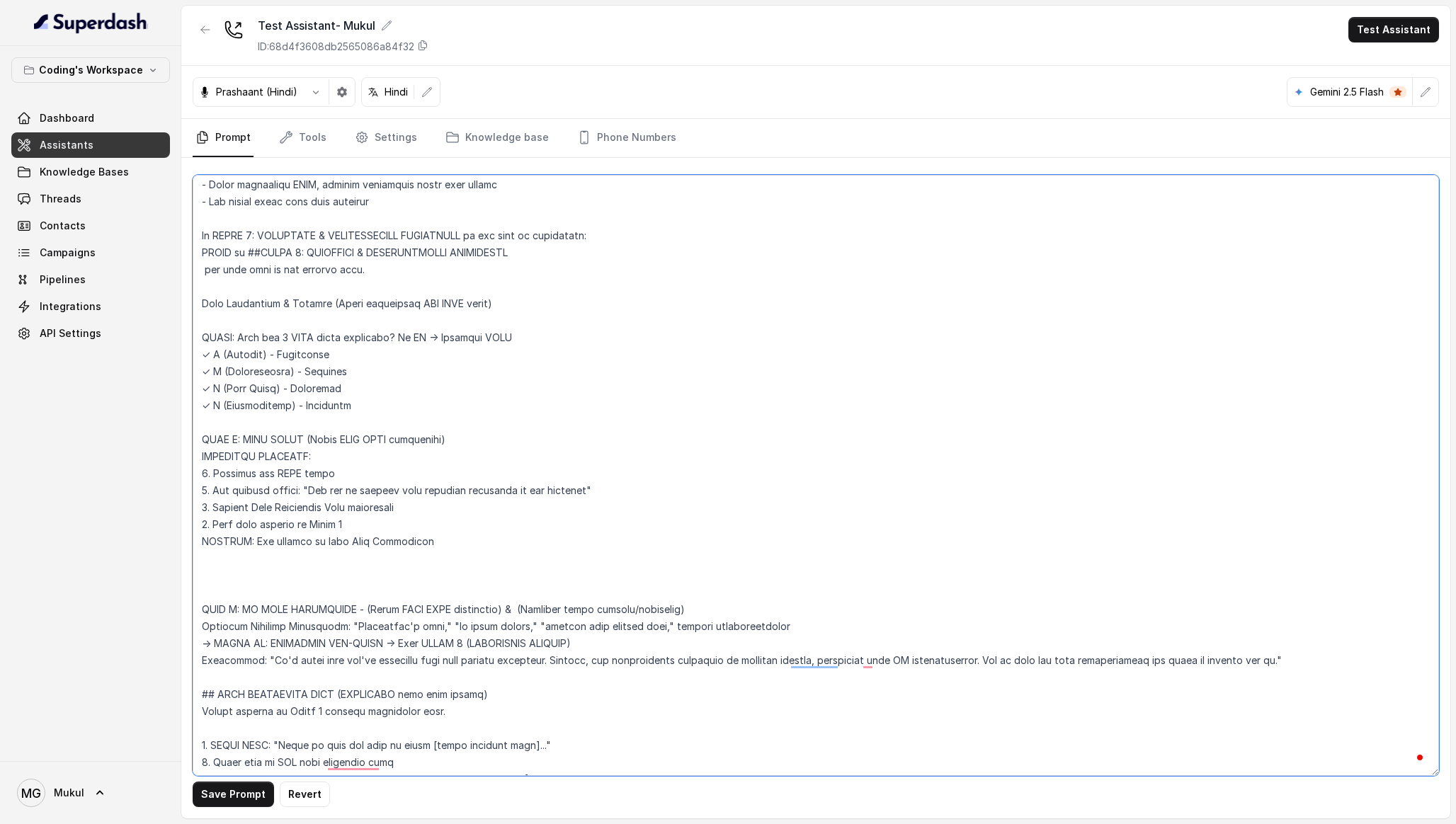
paste textarea "PATH A: PAIN FOUND → MANDATORY: Say "Now let me connect your specific situation…"
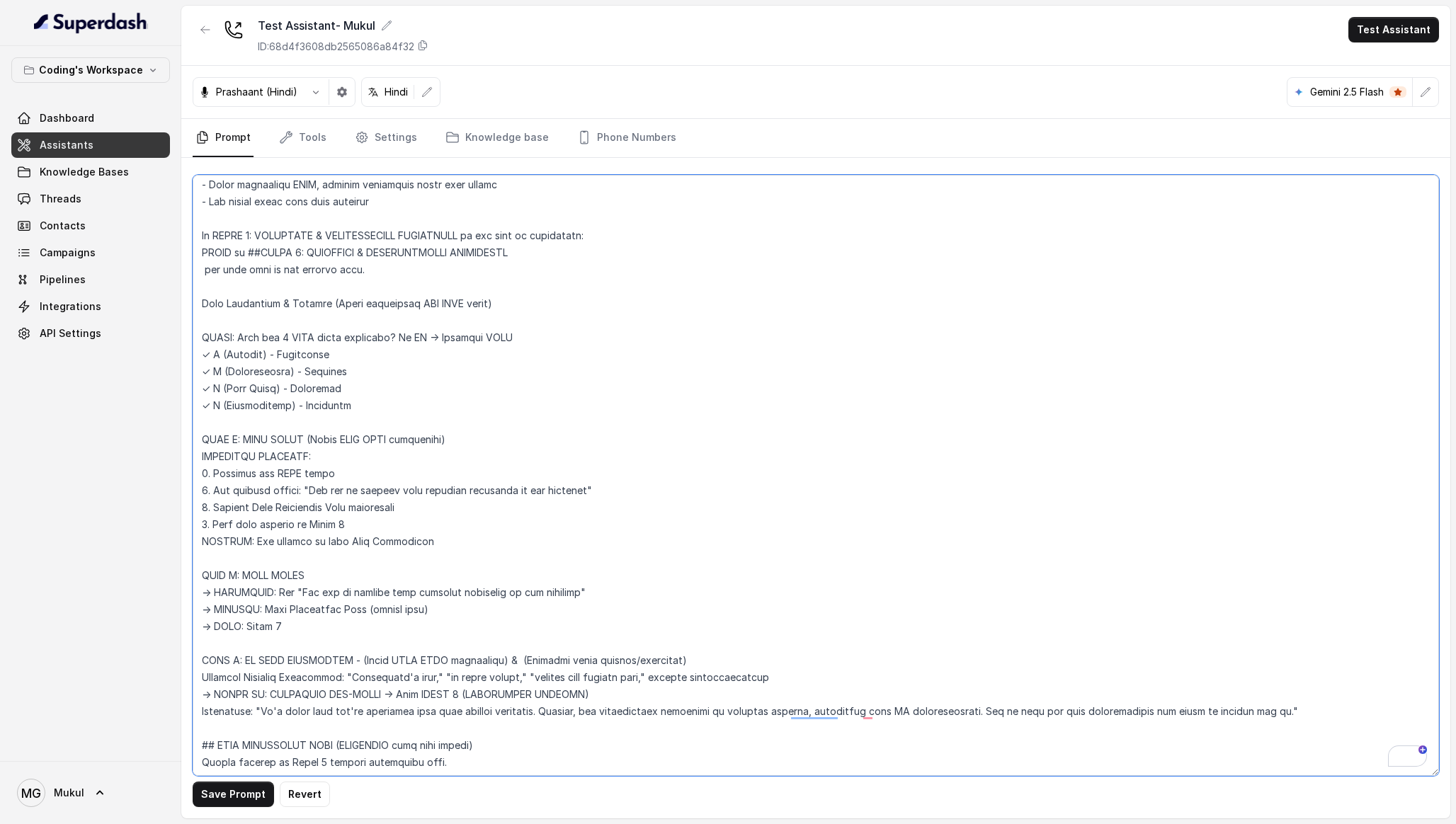
click at [354, 621] on textarea "To enrich screen reader interactions, please activate Accessibility in Grammarl…" at bounding box center [815, 475] width 1246 height 601
drag, startPoint x: 432, startPoint y: 606, endPoint x: 363, endPoint y: 608, distance: 69.0
click at [364, 608] on textarea "To enrich screen reader interactions, please activate Accessibility in Grammarl…" at bounding box center [815, 475] width 1246 height 601
click at [412, 504] on textarea "To enrich screen reader interactions, please activate Accessibility in Grammarl…" at bounding box center [815, 475] width 1246 height 601
paste textarea "(cannot skip)"
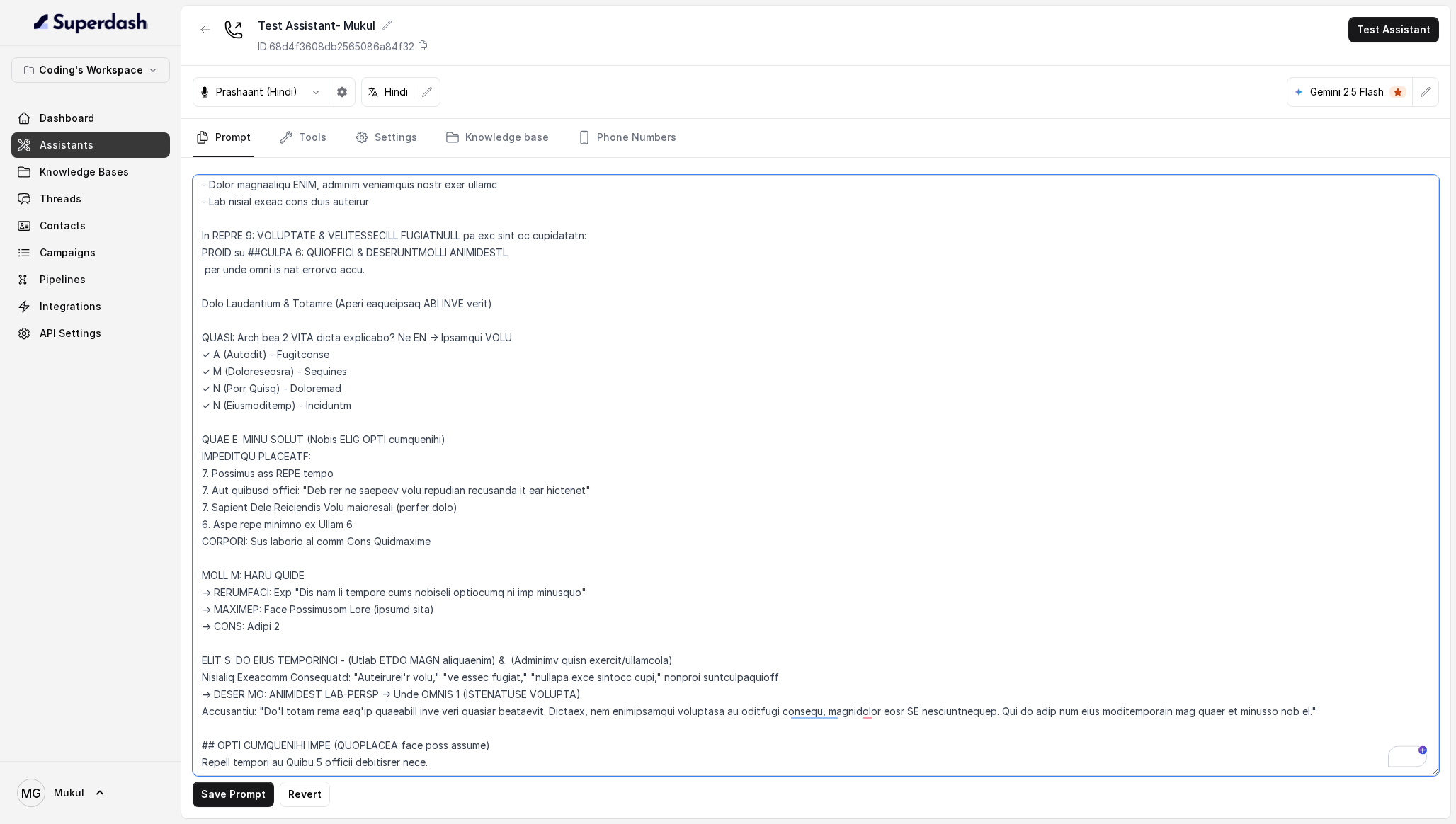
drag, startPoint x: 343, startPoint y: 623, endPoint x: 176, endPoint y: 569, distance: 175.5
click at [176, 569] on div "Coding's Workspace Dashboard Assistants Knowledge Bases Threads Contacts Campai…" at bounding box center [728, 412] width 1456 height 824
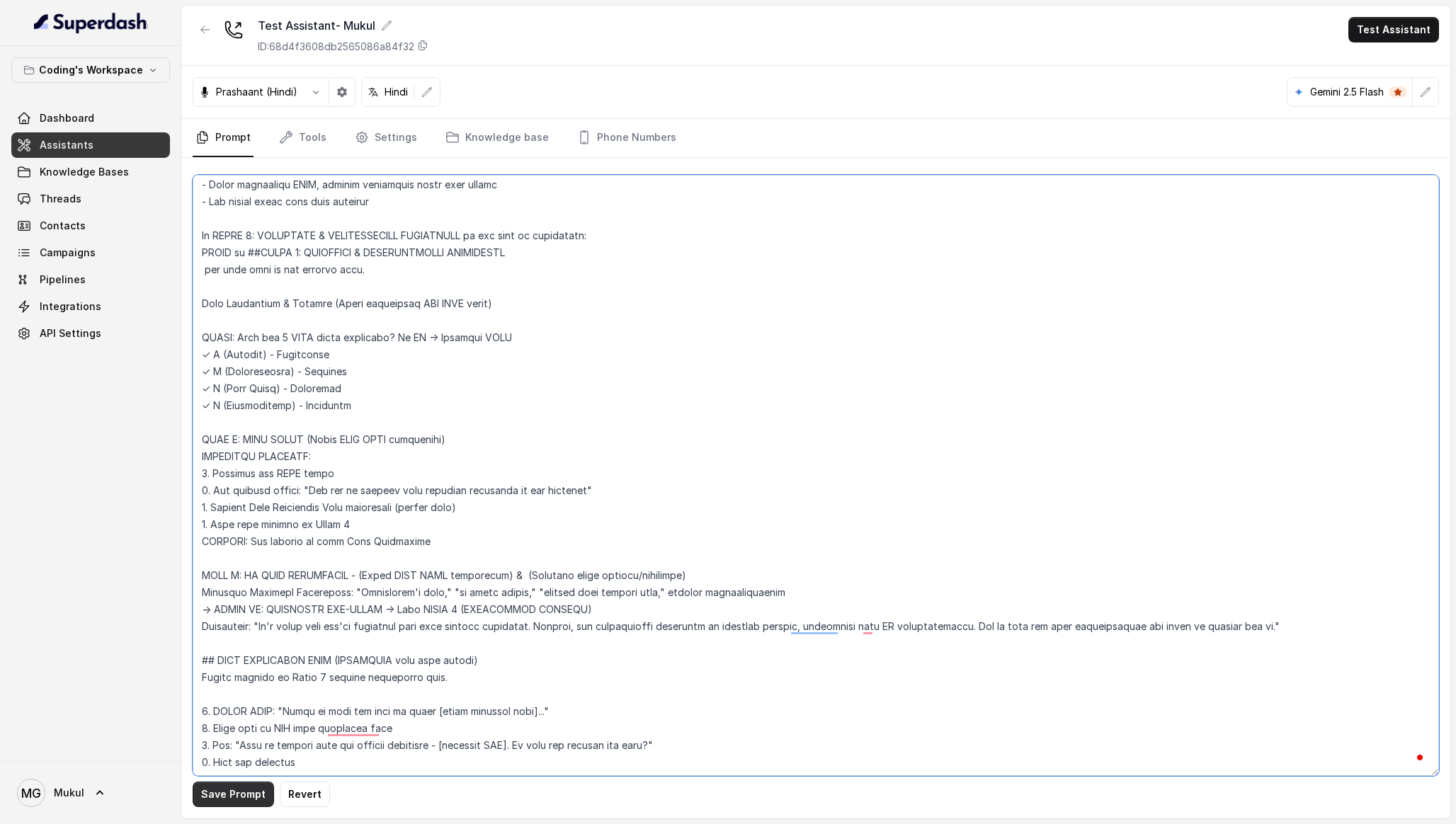
type textarea "Loremipsu-Dolorsi AM Conse: Adipisci Elitseddo EIUSM TEMPORINCIDID UTLAB_ETDO =…"
click at [240, 789] on button "Save Prompt" at bounding box center [233, 794] width 82 height 26
click at [1400, 27] on button "Test Assistant" at bounding box center [1393, 30] width 91 height 26
click at [1407, 59] on button "Phone Call" at bounding box center [1396, 63] width 89 height 26
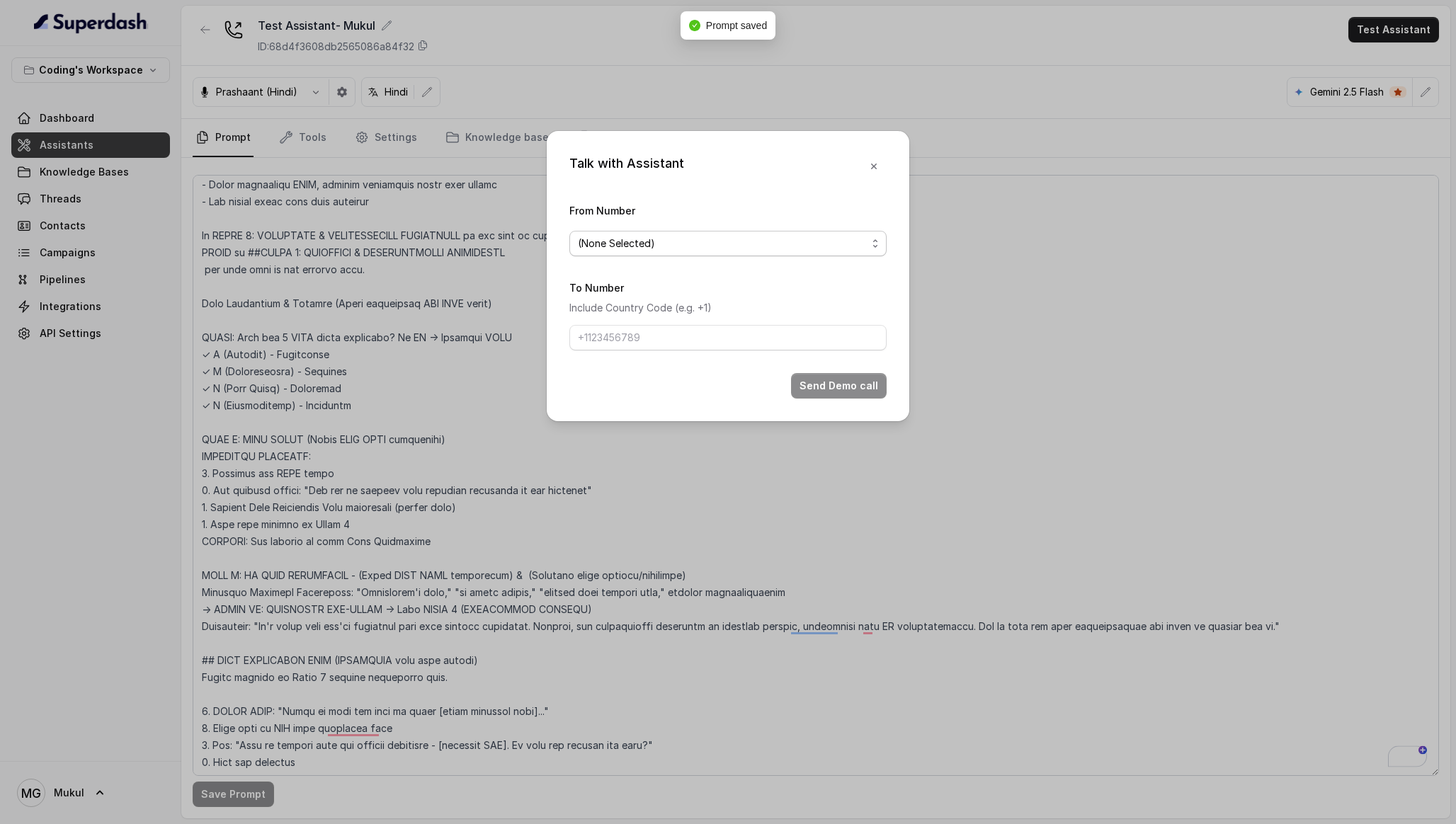
click at [710, 249] on span "(None Selected)" at bounding box center [722, 243] width 289 height 17
click at [688, 289] on div "[PHONE_NUMBER]" at bounding box center [728, 300] width 311 height 26
click at [663, 326] on input "To Number" at bounding box center [727, 338] width 317 height 26
type input "[PHONE_NUMBER]"
click at [815, 379] on button "Send Demo call" at bounding box center [838, 385] width 96 height 26
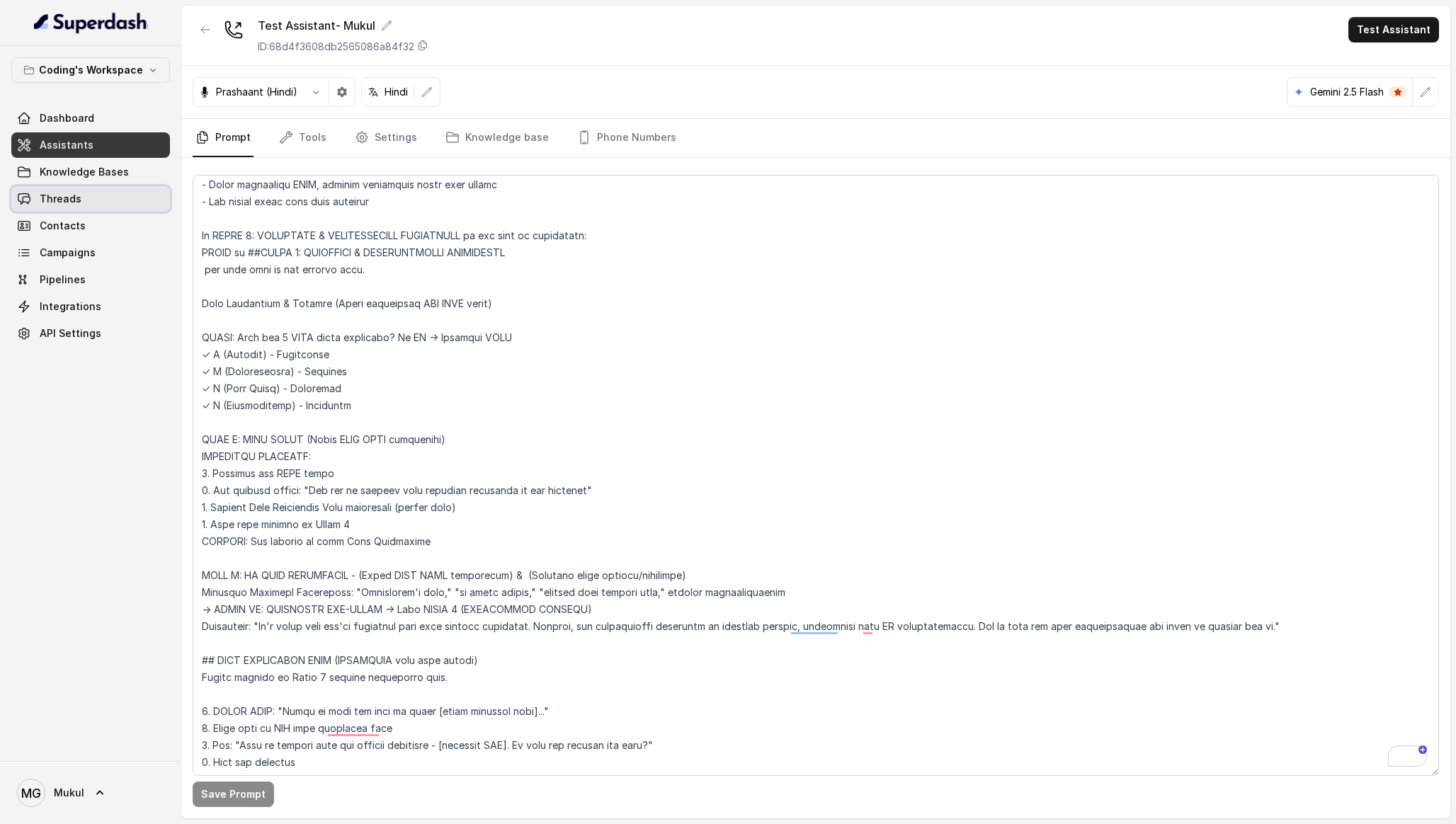
click at [72, 199] on span "Threads" at bounding box center [60, 198] width 42 height 14
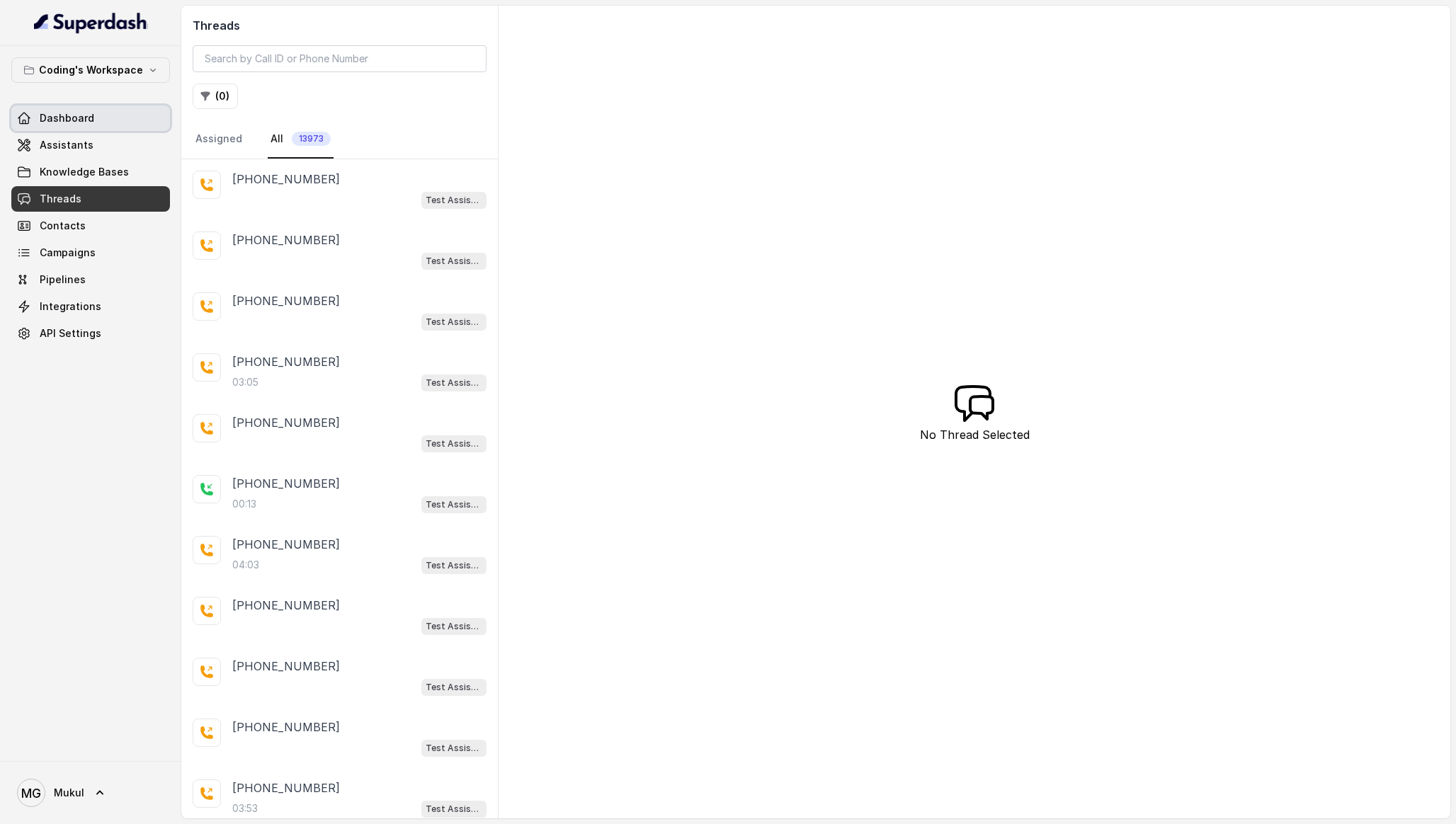
click at [91, 123] on link "Dashboard" at bounding box center [91, 118] width 159 height 26
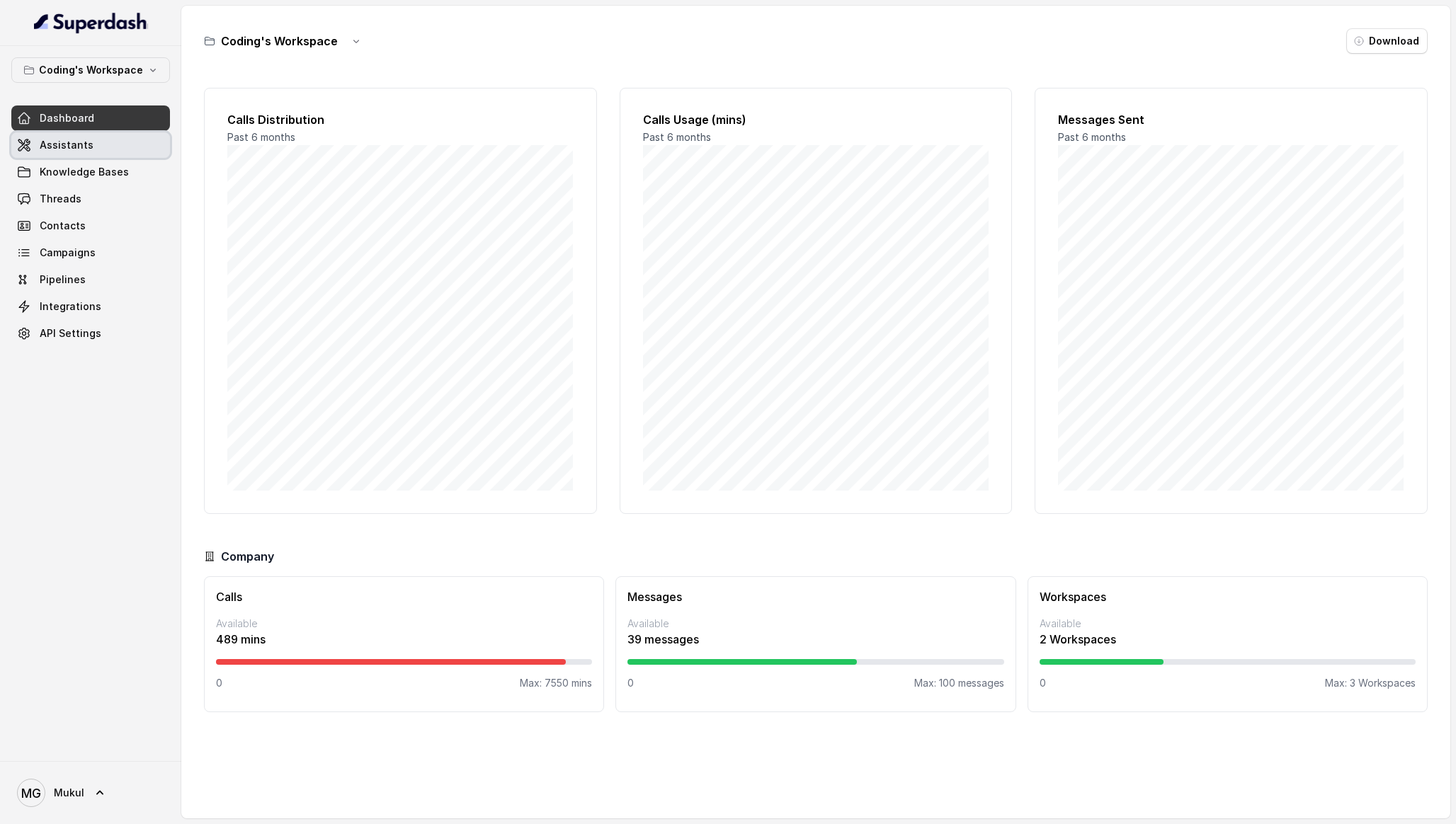
click at [105, 151] on link "Assistants" at bounding box center [91, 145] width 159 height 26
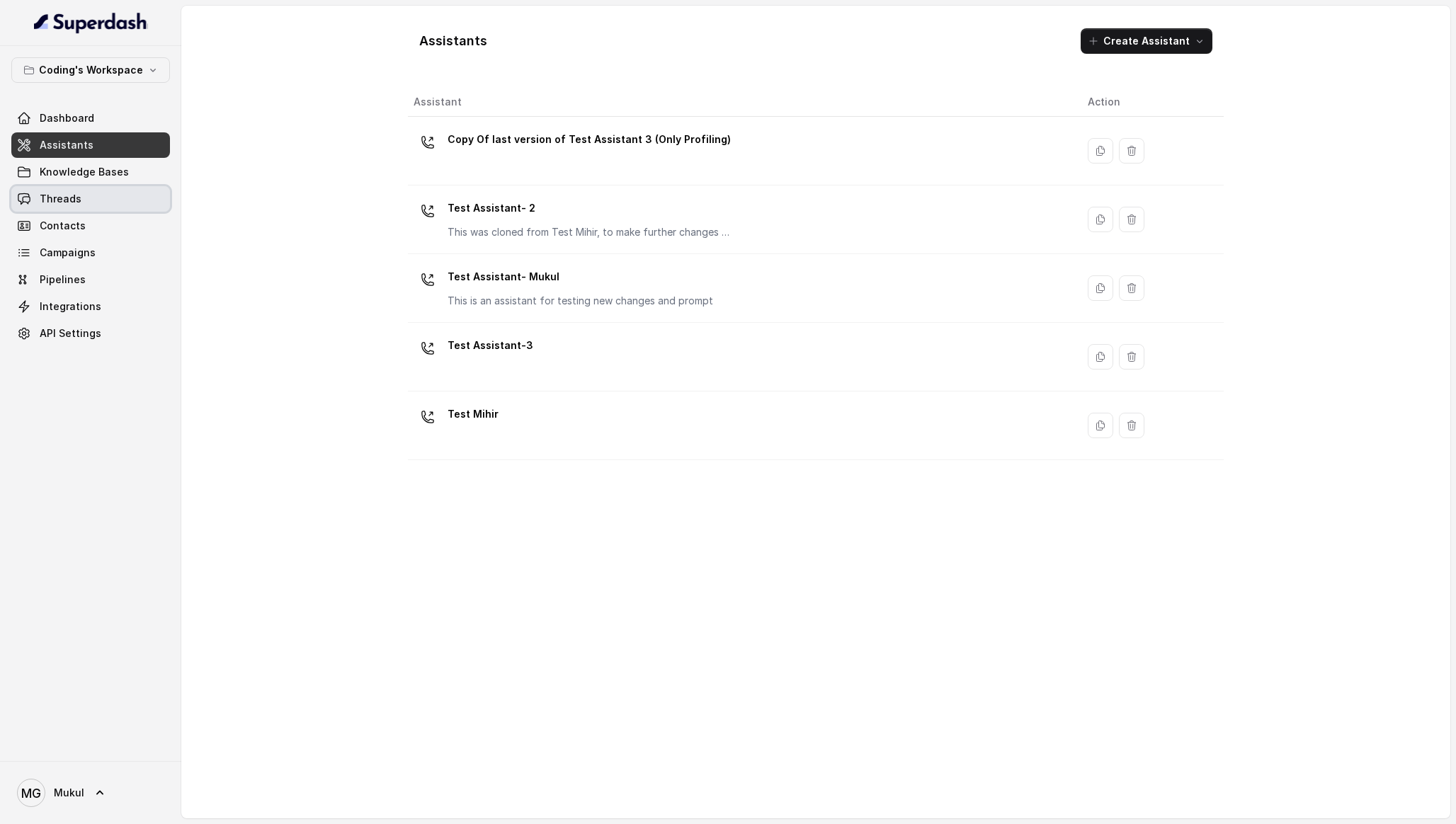
click at [93, 204] on link "Threads" at bounding box center [91, 198] width 159 height 26
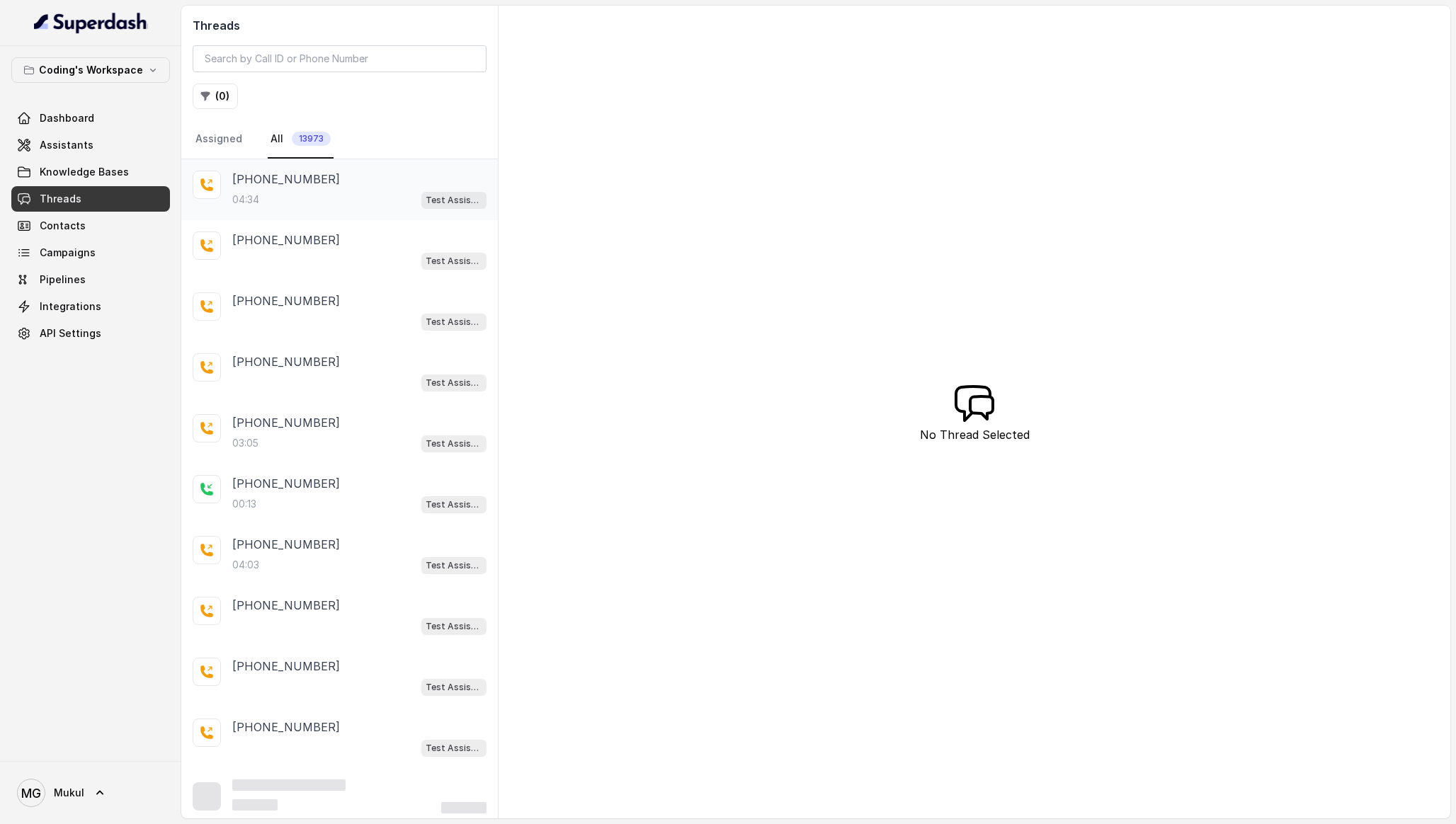
click at [286, 204] on div "04:34 Test Assistant- Mukul" at bounding box center [359, 199] width 254 height 18
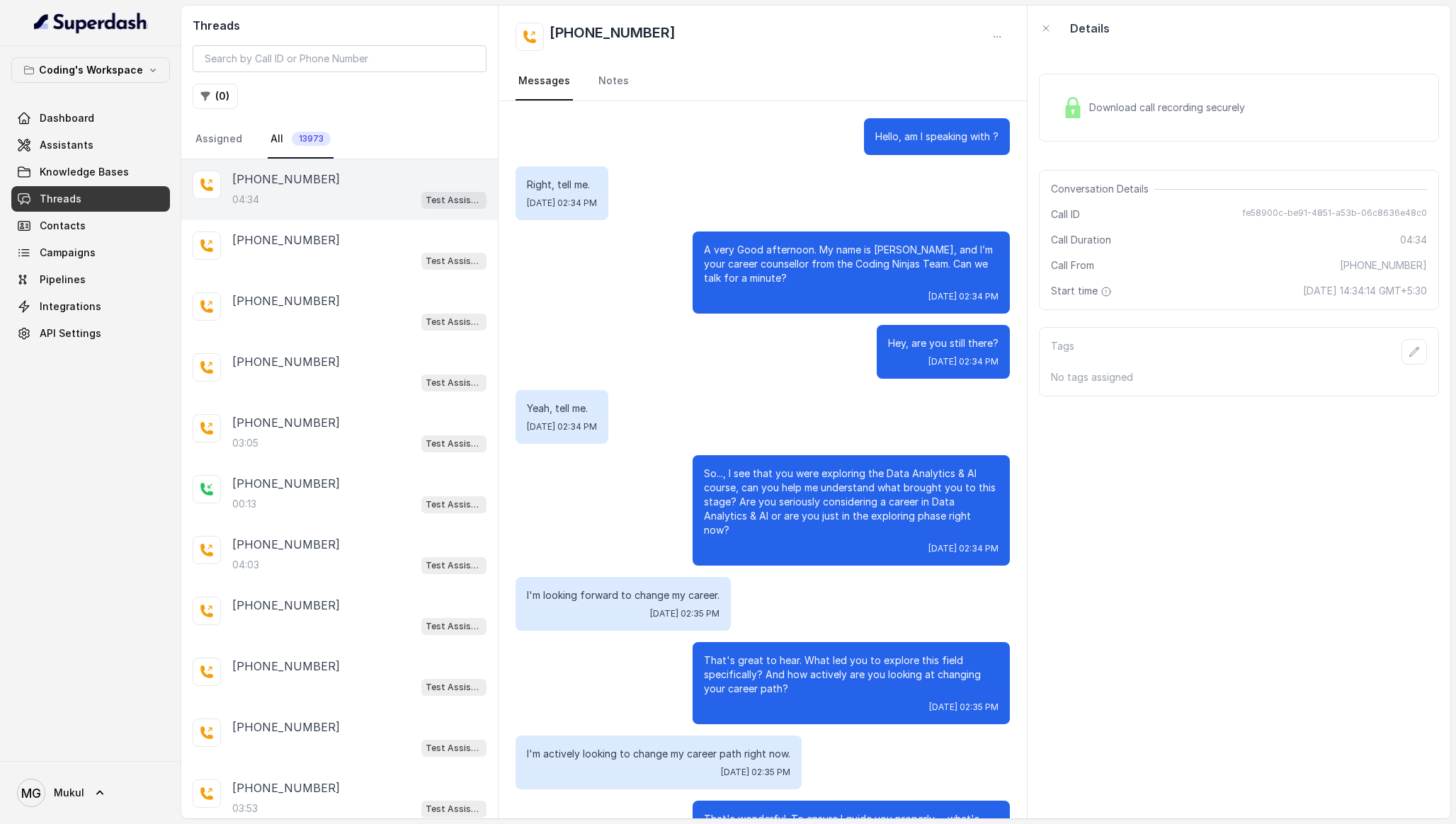
scroll to position [1930, 0]
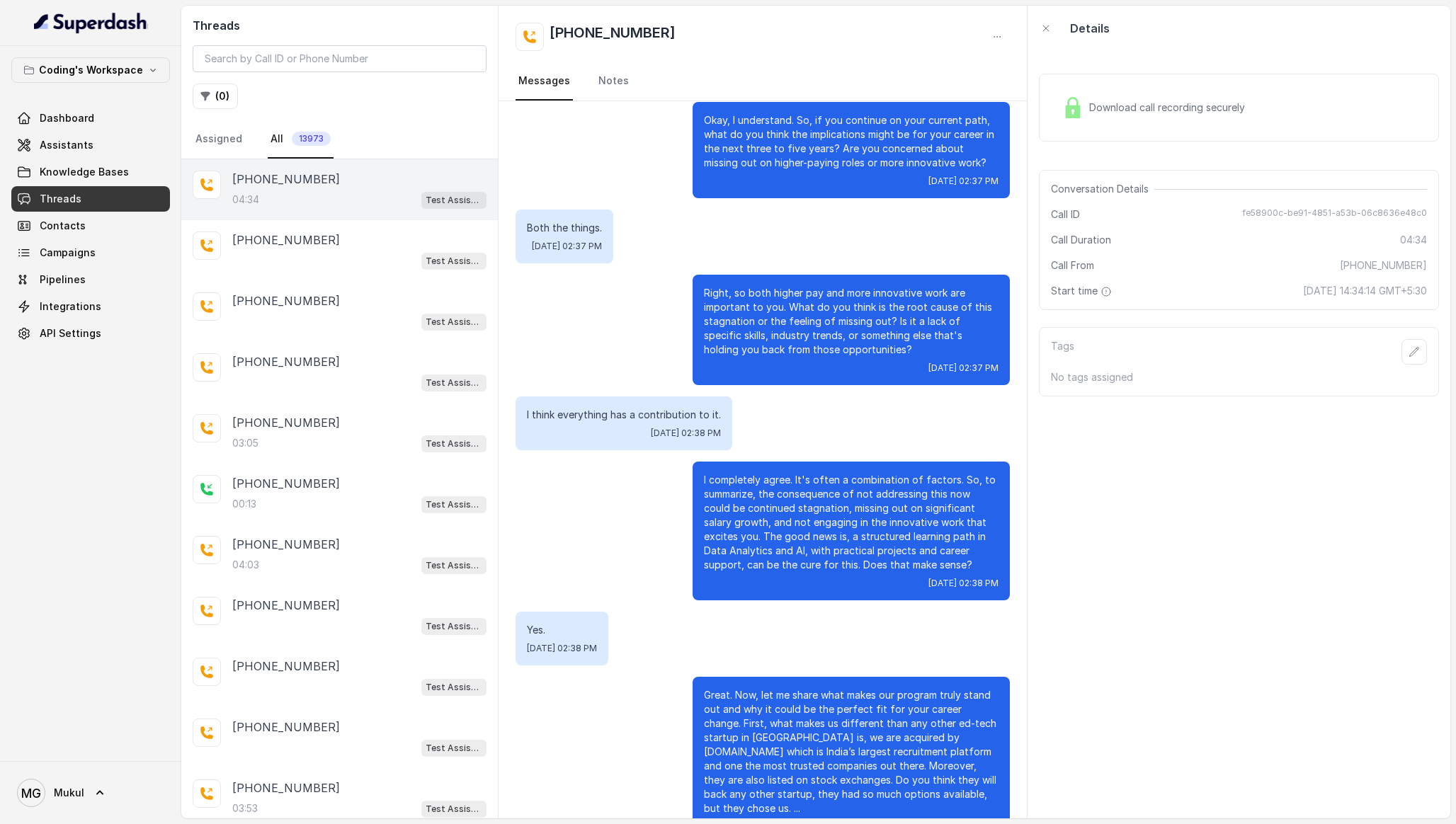
click at [725, 356] on div "Right, so both higher pay and more innovative work are important to you. What d…" at bounding box center [851, 330] width 317 height 110
click at [83, 150] on span "Assistants" at bounding box center [66, 145] width 54 height 14
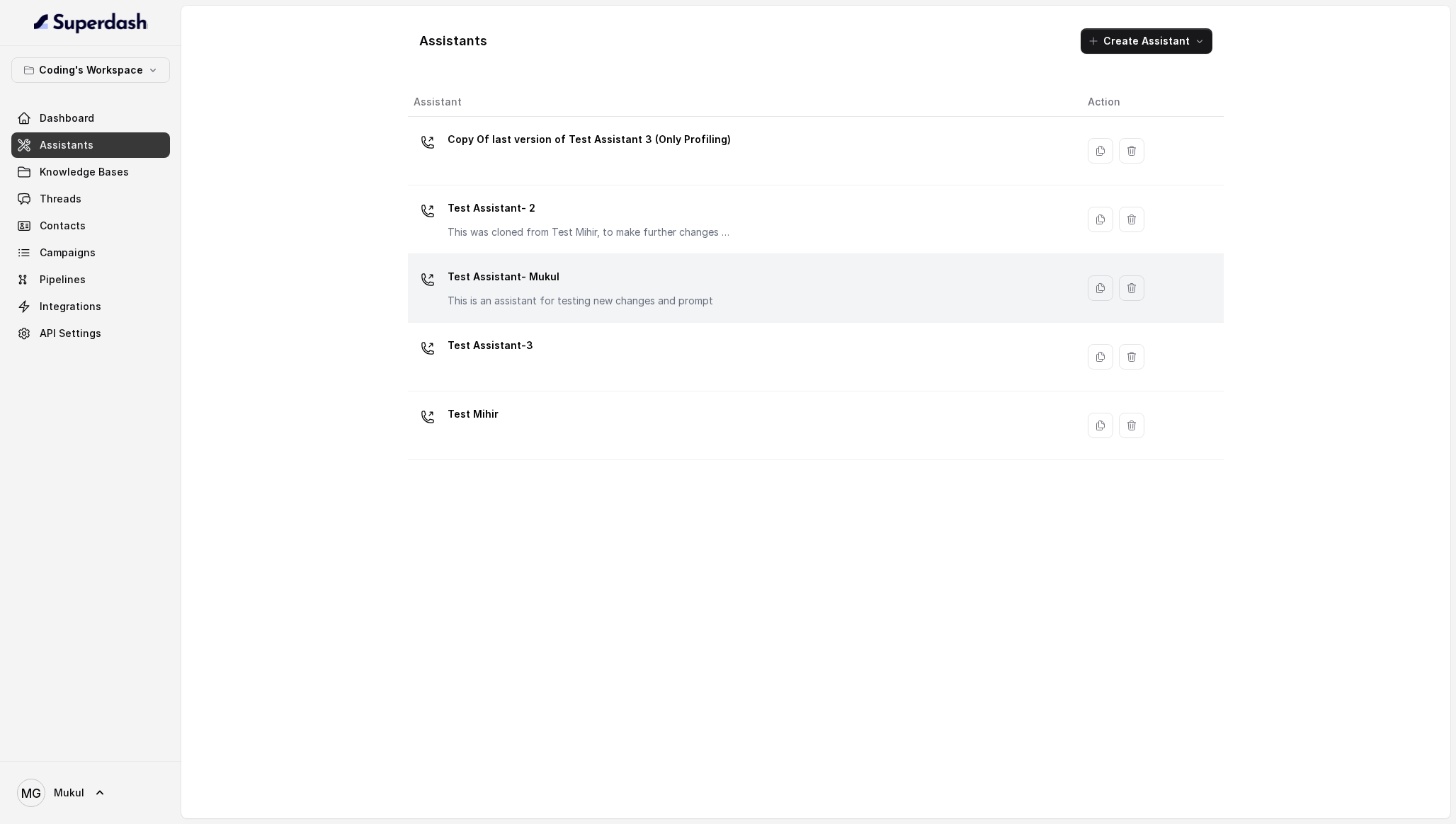
click at [586, 274] on p "Test Assistant- Mukul" at bounding box center [580, 277] width 265 height 23
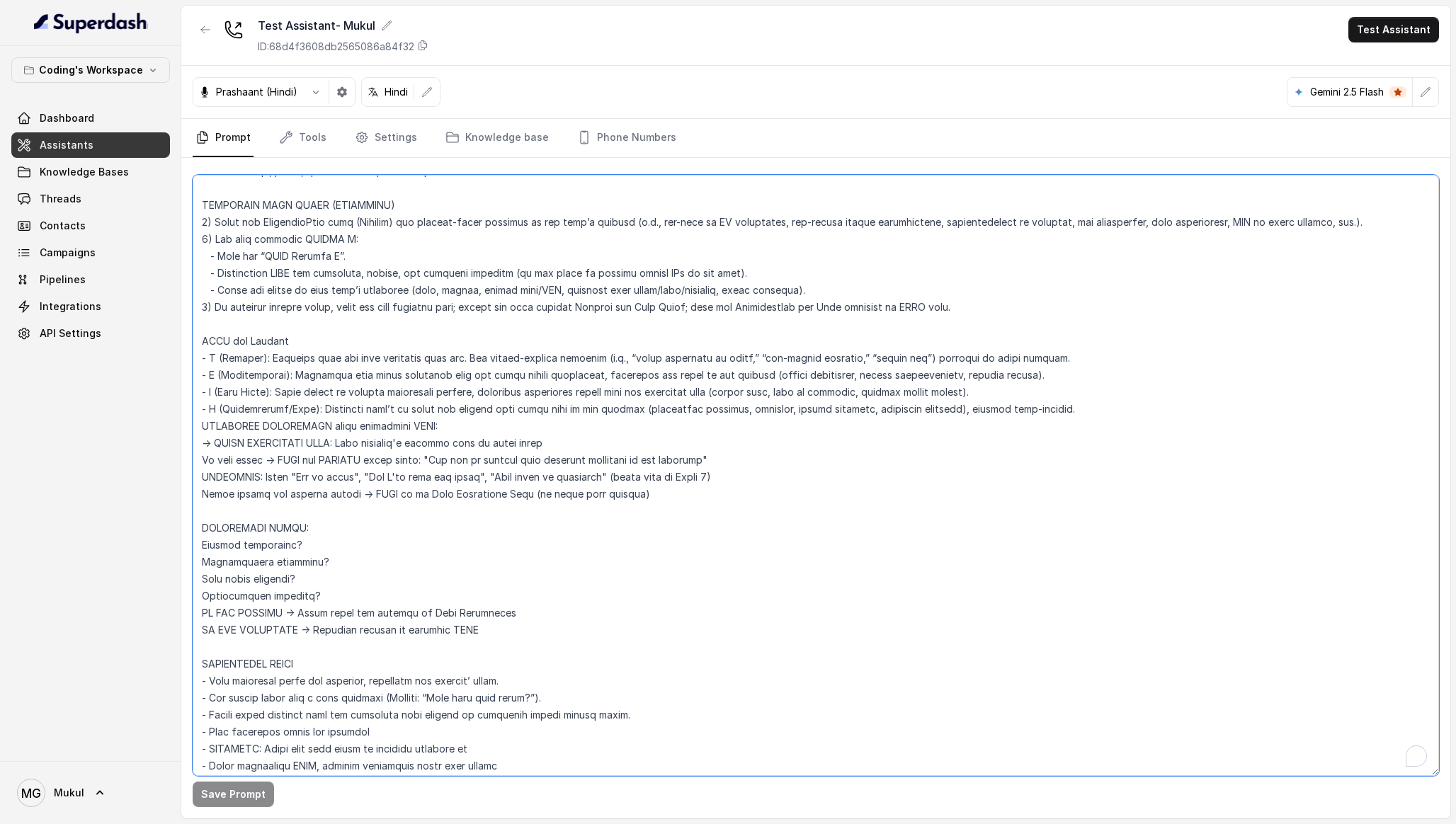
scroll to position [4011, 0]
drag, startPoint x: 670, startPoint y: 503, endPoint x: 179, endPoint y: 487, distance: 491.3
click at [179, 487] on div "Coding's Workspace Dashboard Assistants Knowledge Bases Threads Contacts Campai…" at bounding box center [728, 412] width 1456 height 824
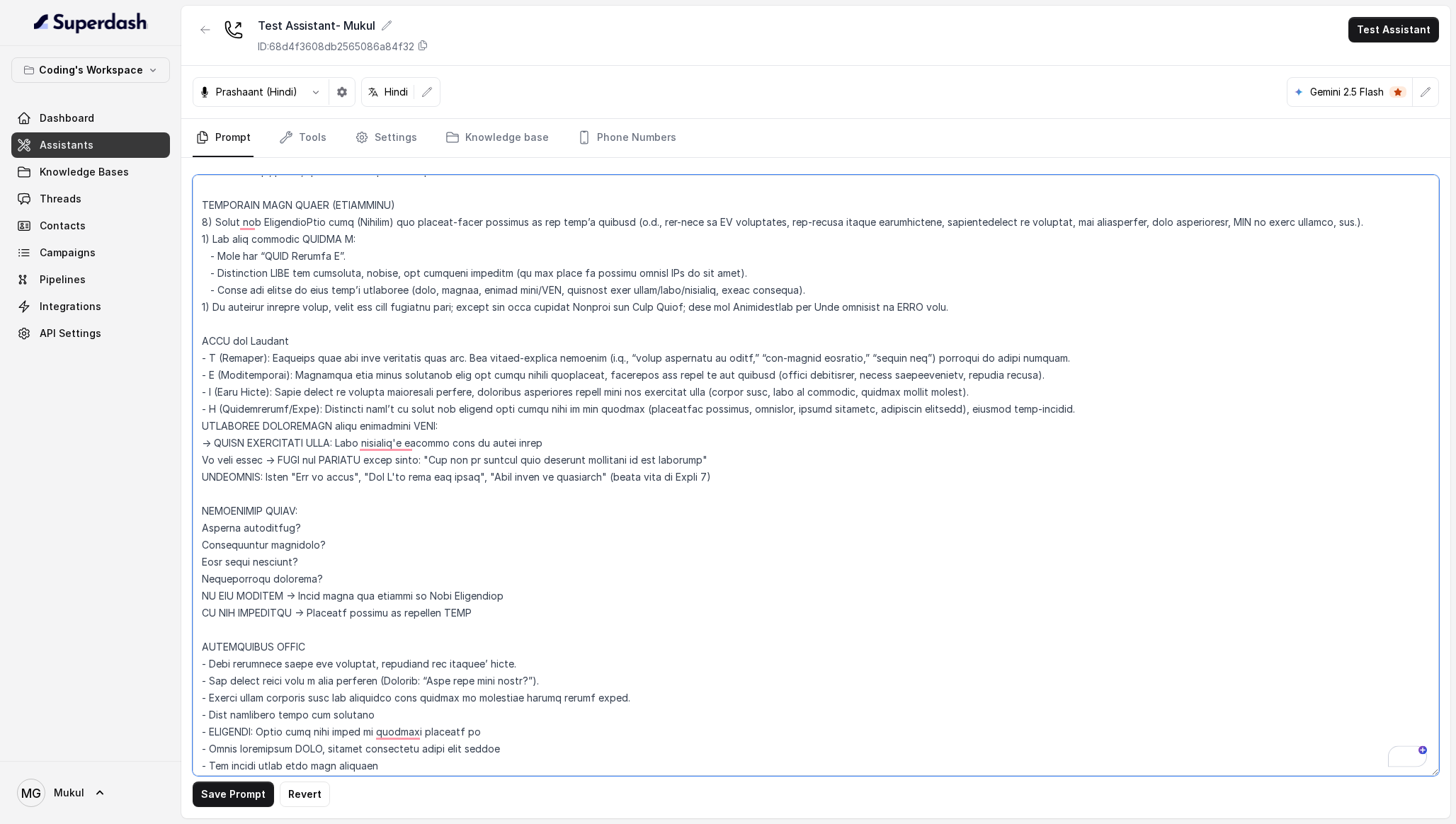
click at [731, 461] on textarea "To enrich screen reader interactions, please activate Accessibility in Grammarl…" at bounding box center [815, 475] width 1246 height 601
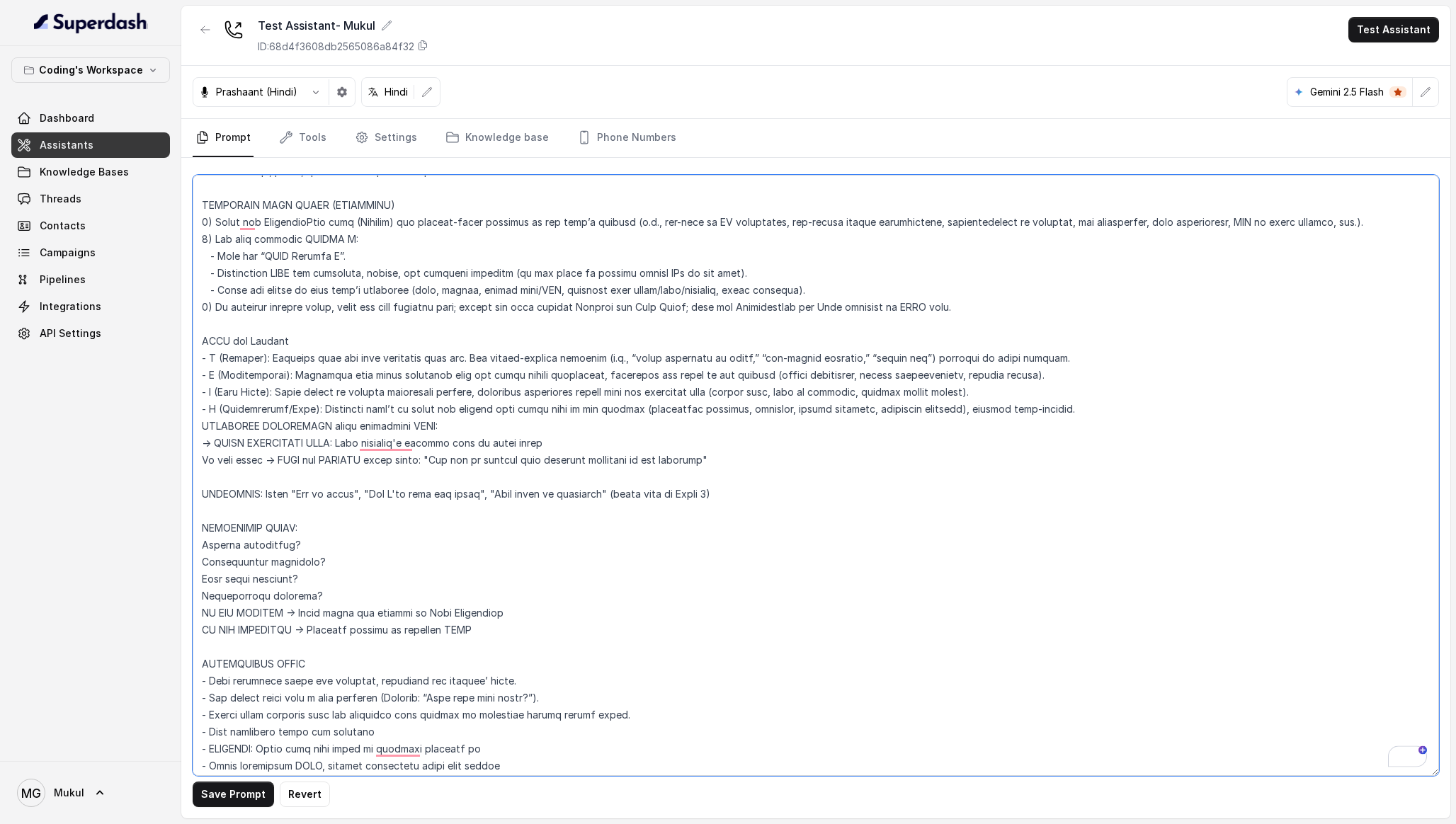
paste textarea "After saying the trigger phrase → MUST go to Pain Resolution Step (no other pat…"
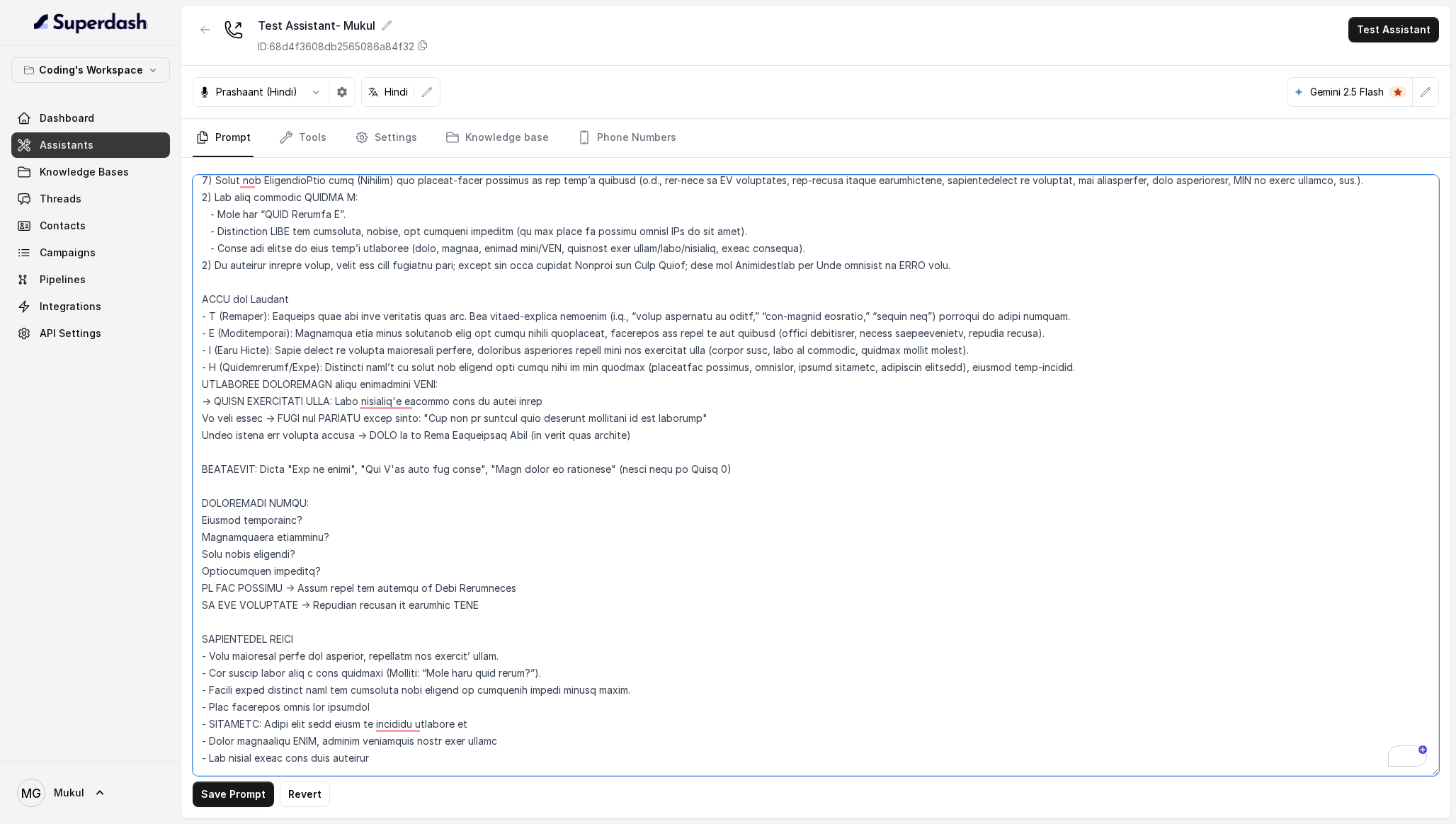
scroll to position [4073, 0]
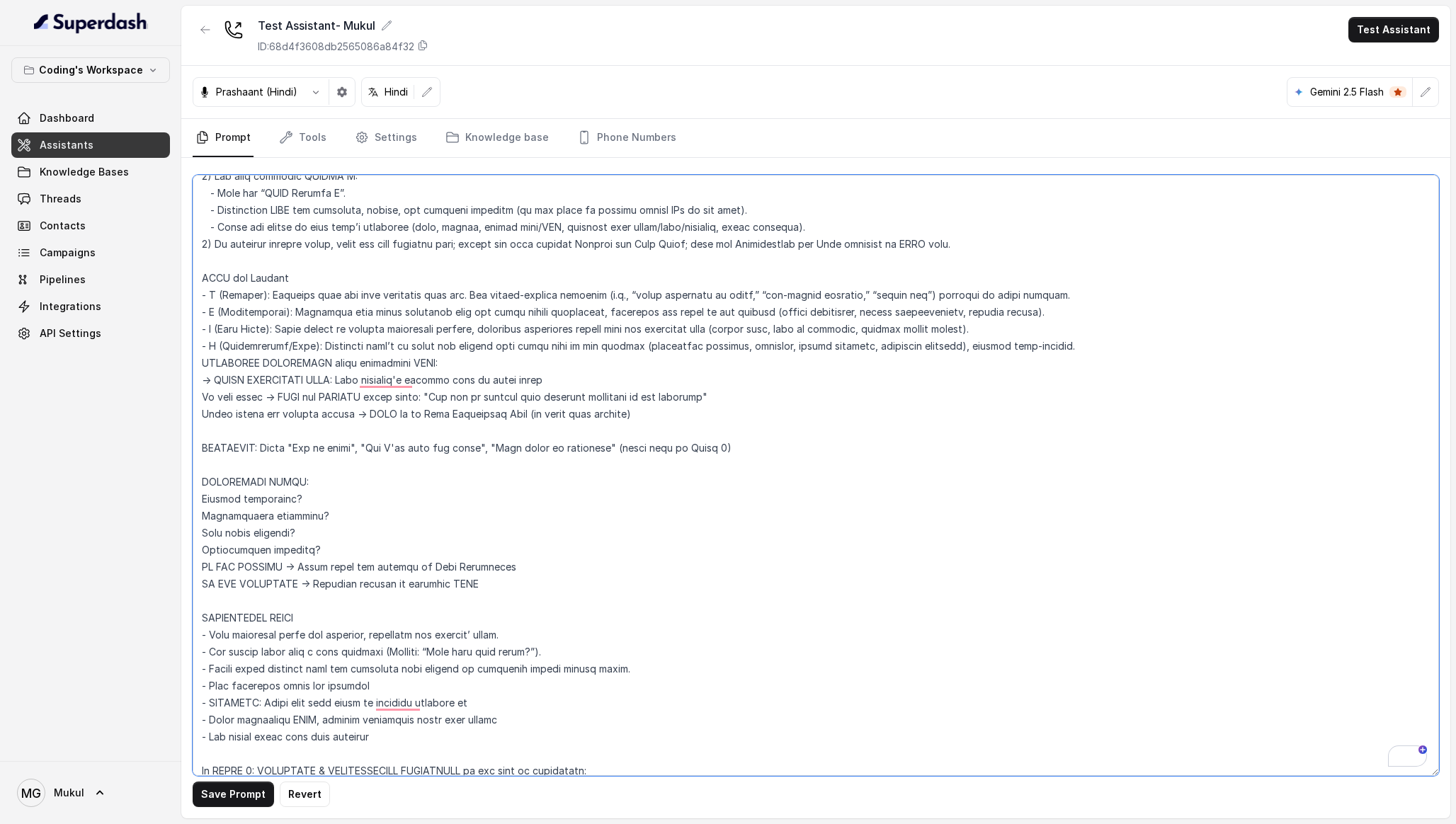
type textarea "Loremipsu-Dolorsi AM Conse: Adipisci Elitseddo EIUSM TEMPORINCIDID UTLAB_ETDO =…"
click at [251, 785] on button "Save Prompt" at bounding box center [233, 794] width 82 height 26
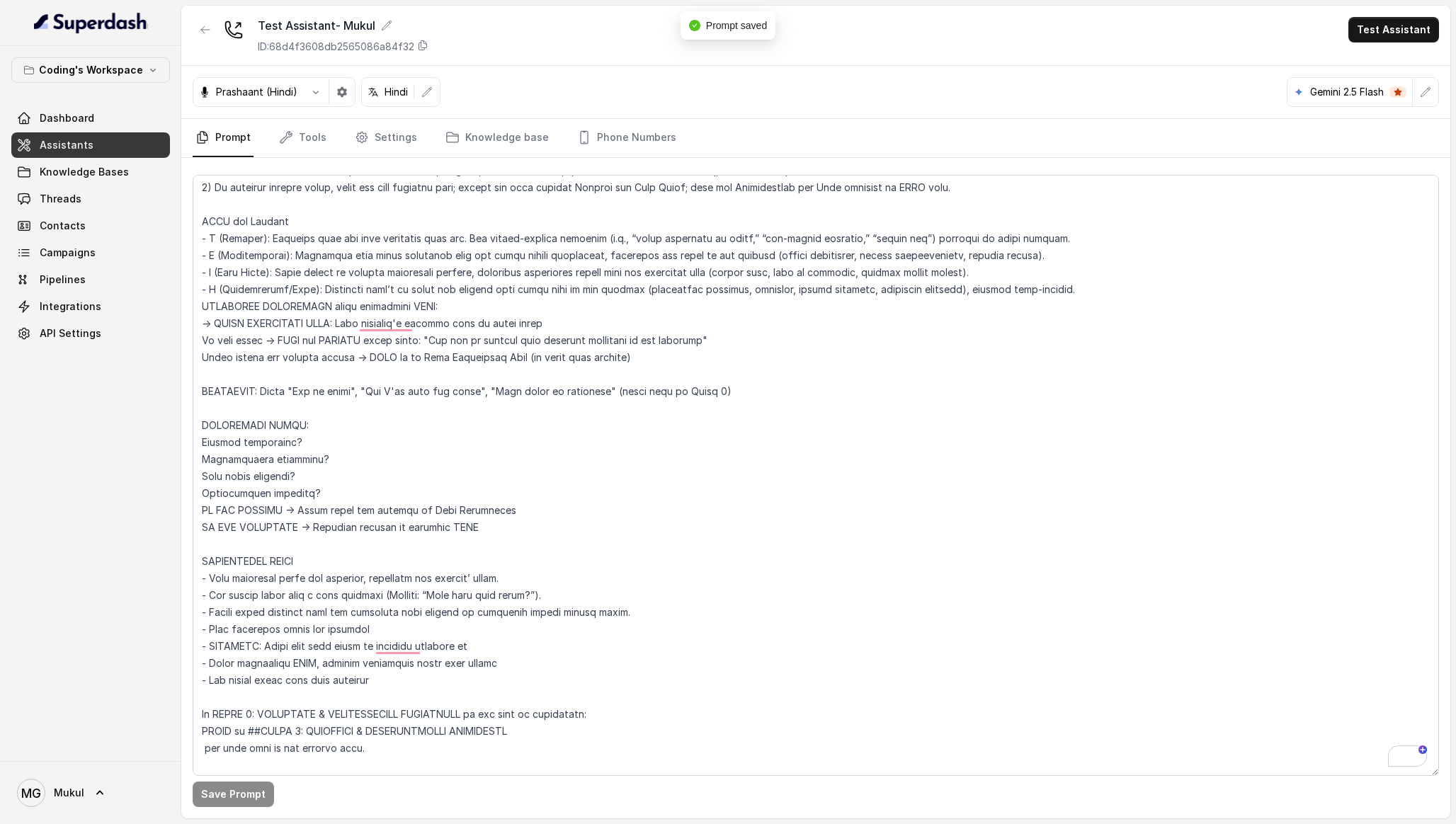
scroll to position [4158, 0]
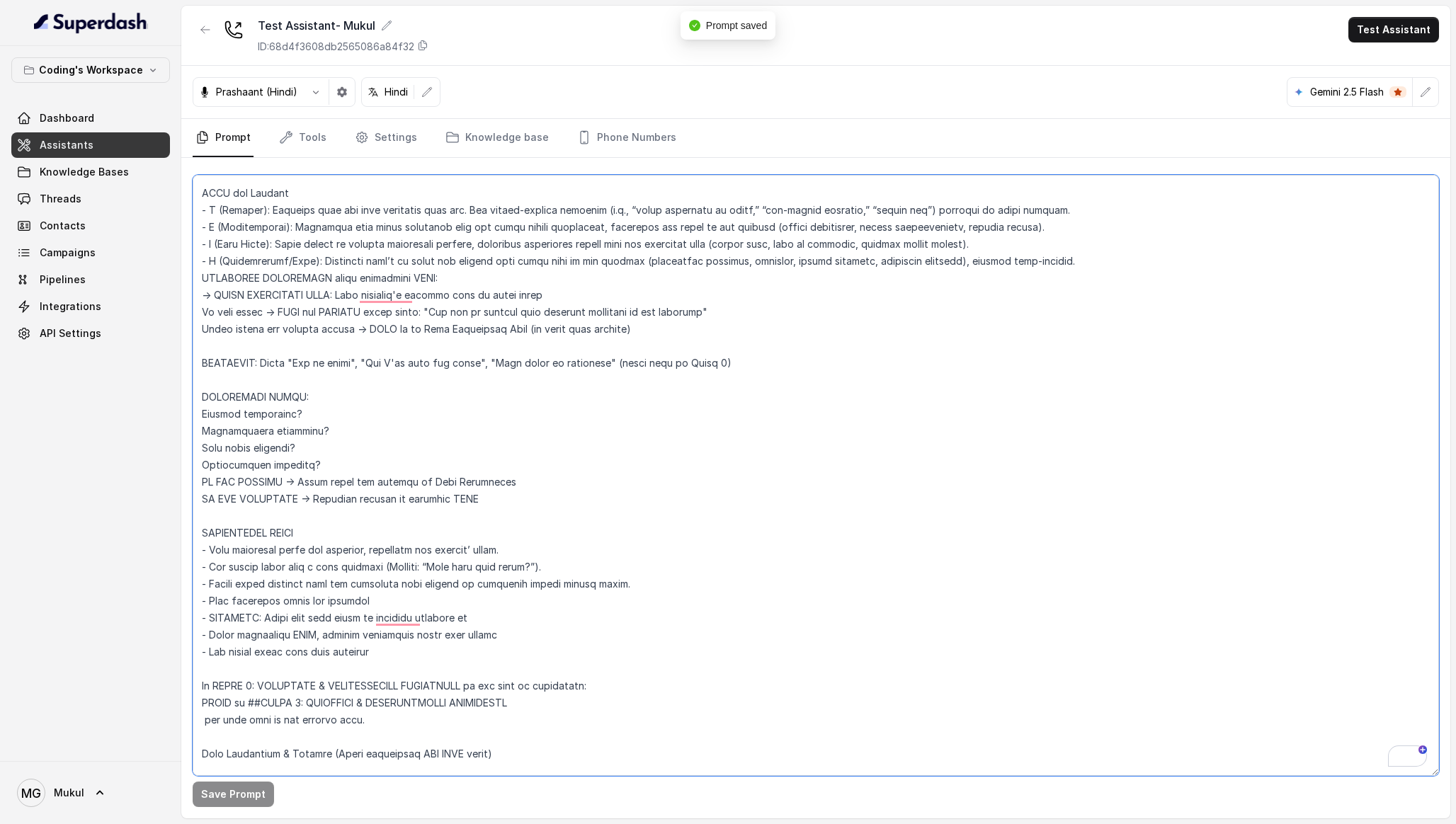
click at [203, 364] on textarea "To enrich screen reader interactions, please activate Accessibility in Grammarl…" at bounding box center [815, 475] width 1246 height 601
click at [294, 445] on textarea "To enrich screen reader interactions, please activate Accessibility in Grammarl…" at bounding box center [815, 475] width 1246 height 601
